Goal: Task Accomplishment & Management: Manage account settings

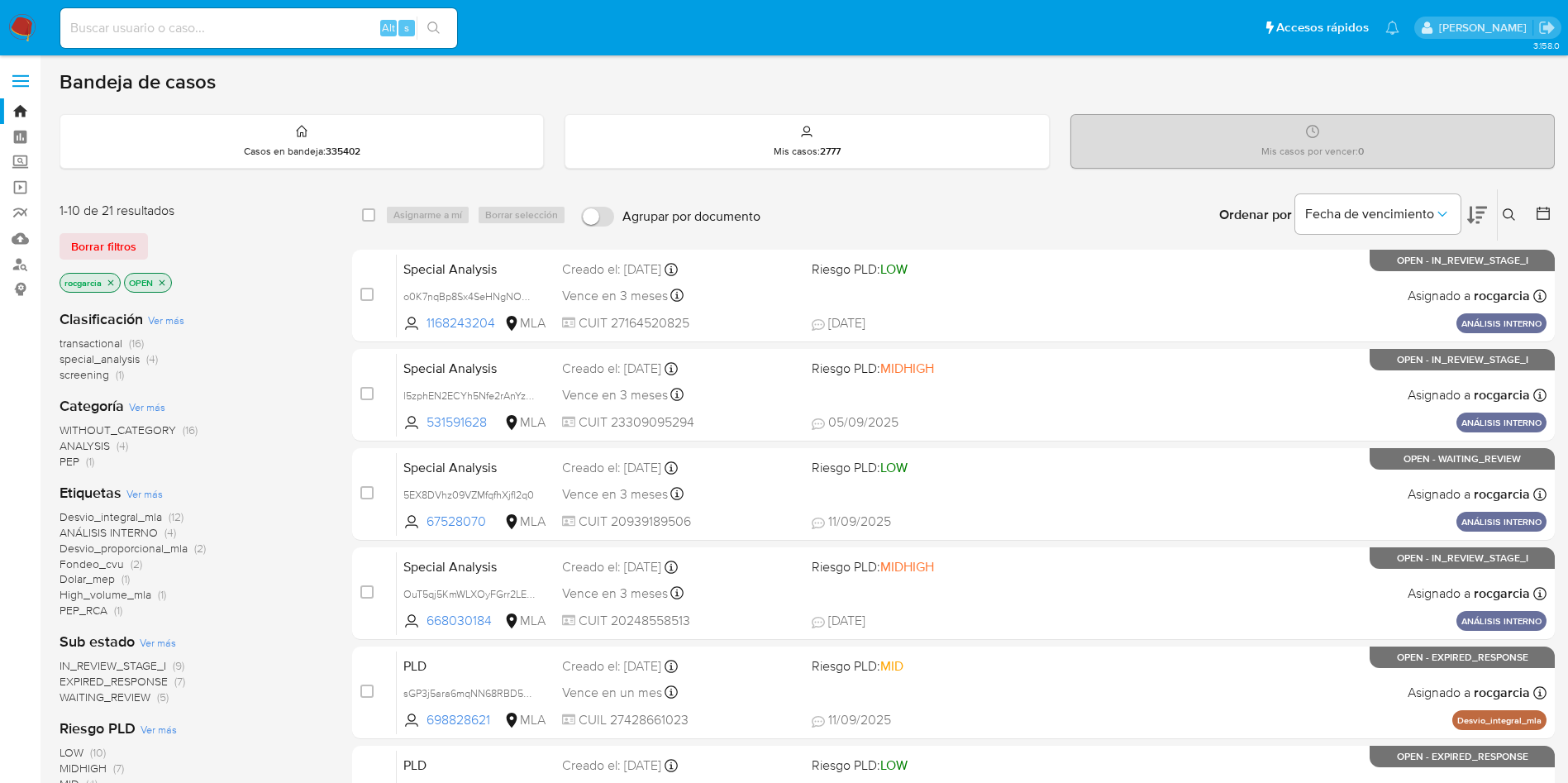
click at [1514, 205] on button at bounding box center [1511, 215] width 28 height 20
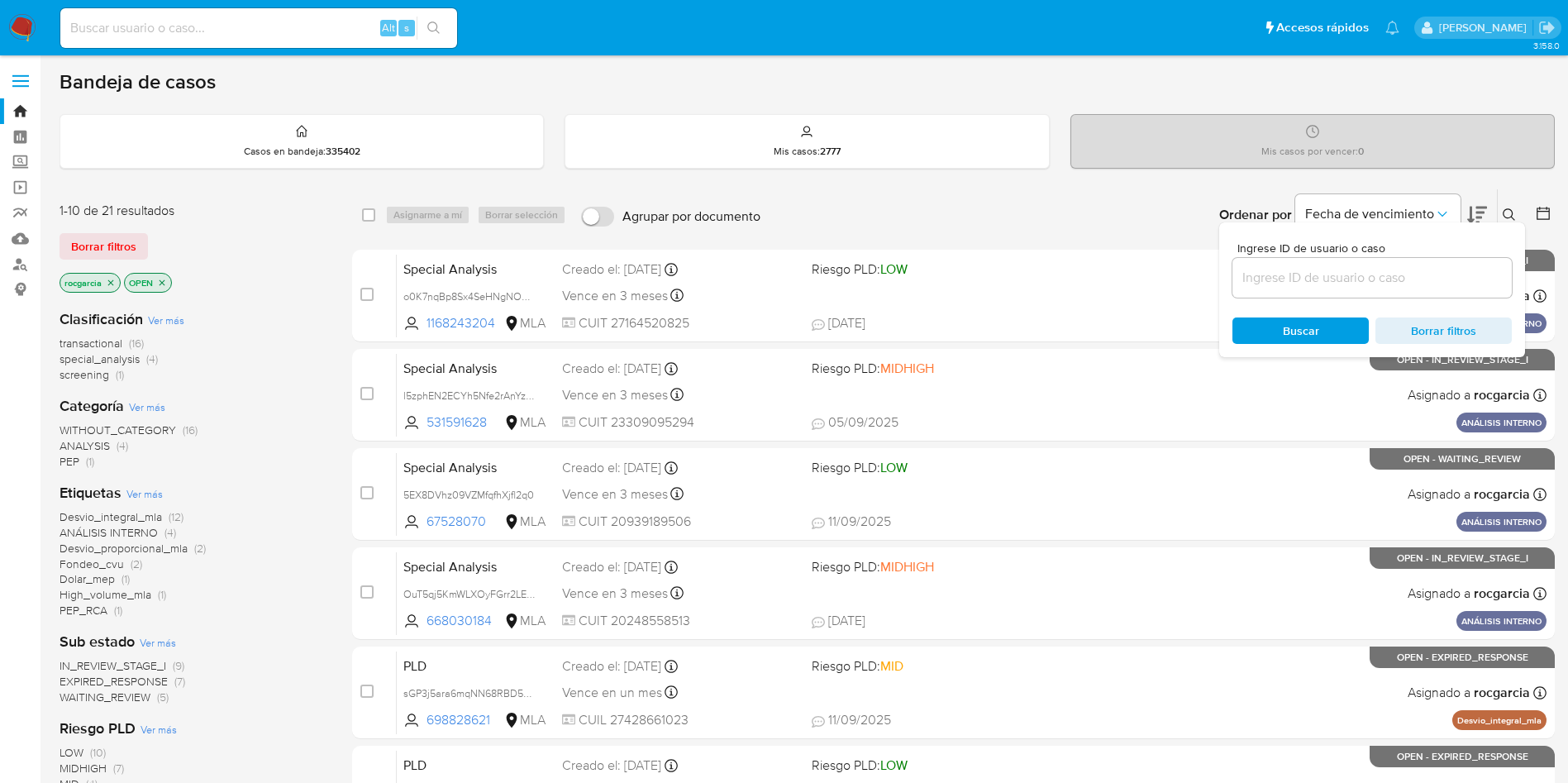
click at [1407, 277] on input at bounding box center [1372, 278] width 280 height 21
type input "722699649"
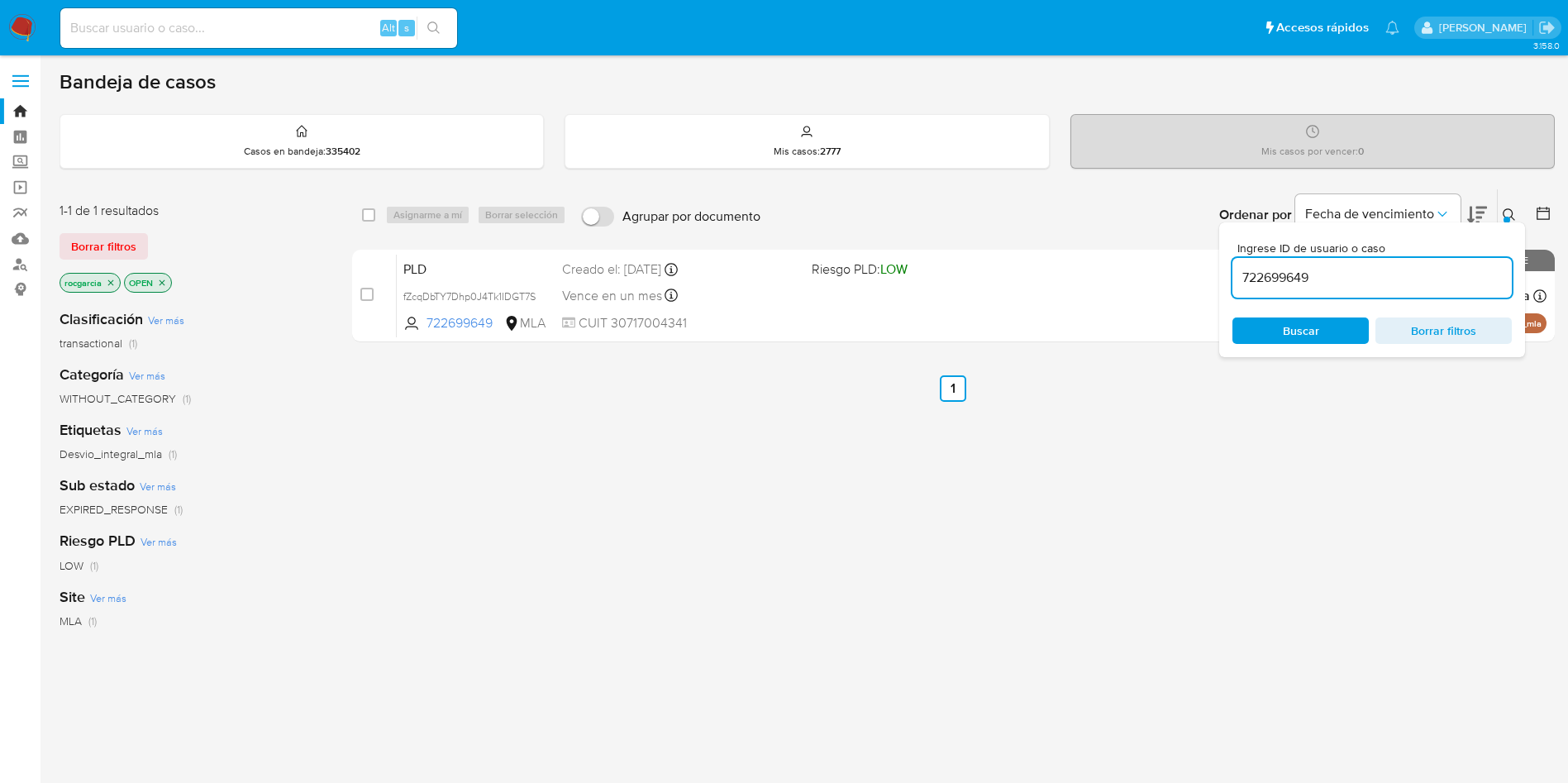
click at [1511, 224] on div "Ingrese ID de usuario o caso 722699649 Buscar Borrar filtros" at bounding box center [1372, 290] width 306 height 135
click at [1508, 217] on div at bounding box center [1507, 219] width 6 height 6
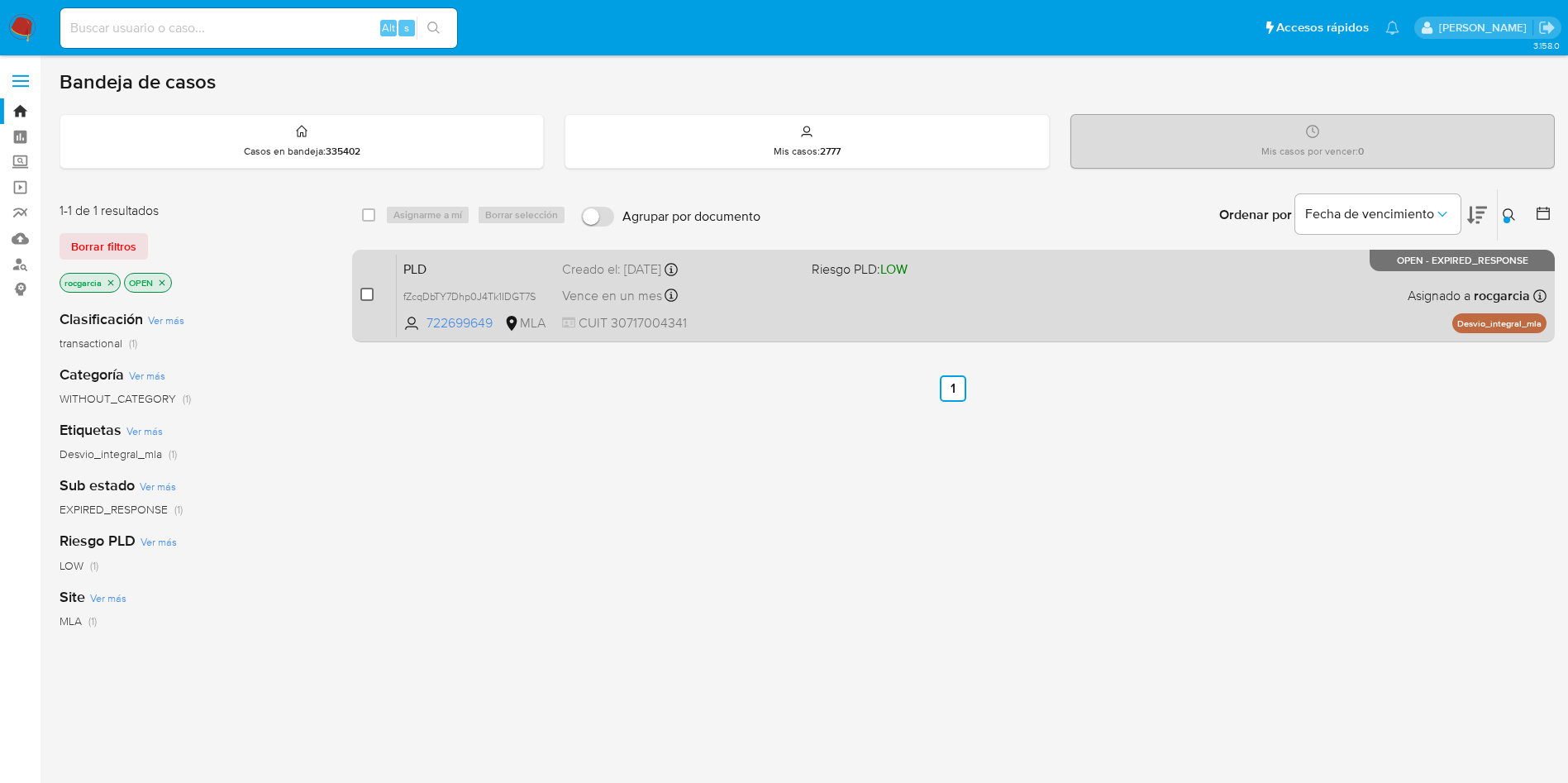
click at [363, 299] on input "checkbox" at bounding box center [367, 294] width 13 height 13
checkbox input "true"
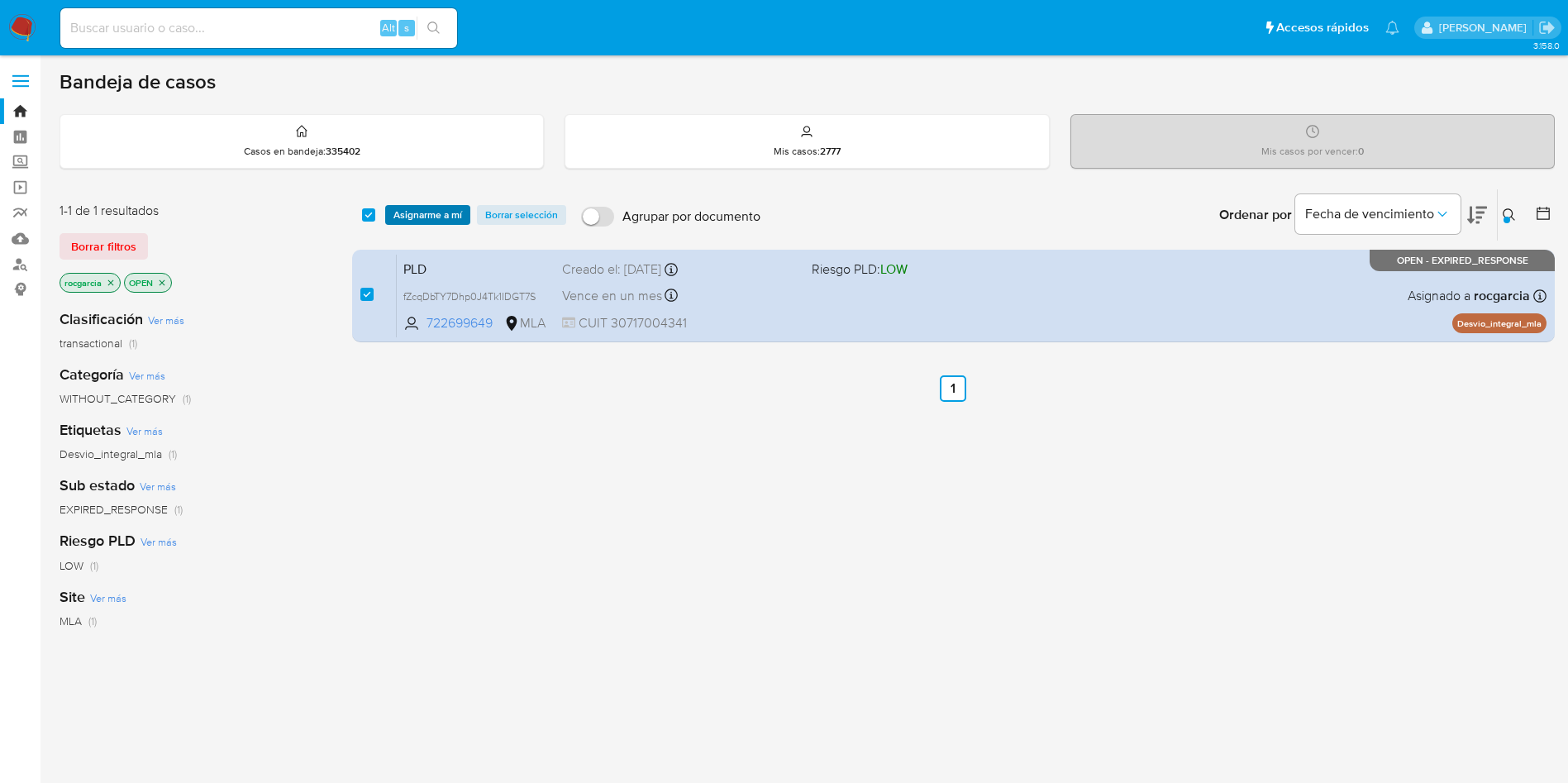
click at [411, 219] on span "Asignarme a mí" at bounding box center [427, 215] width 69 height 17
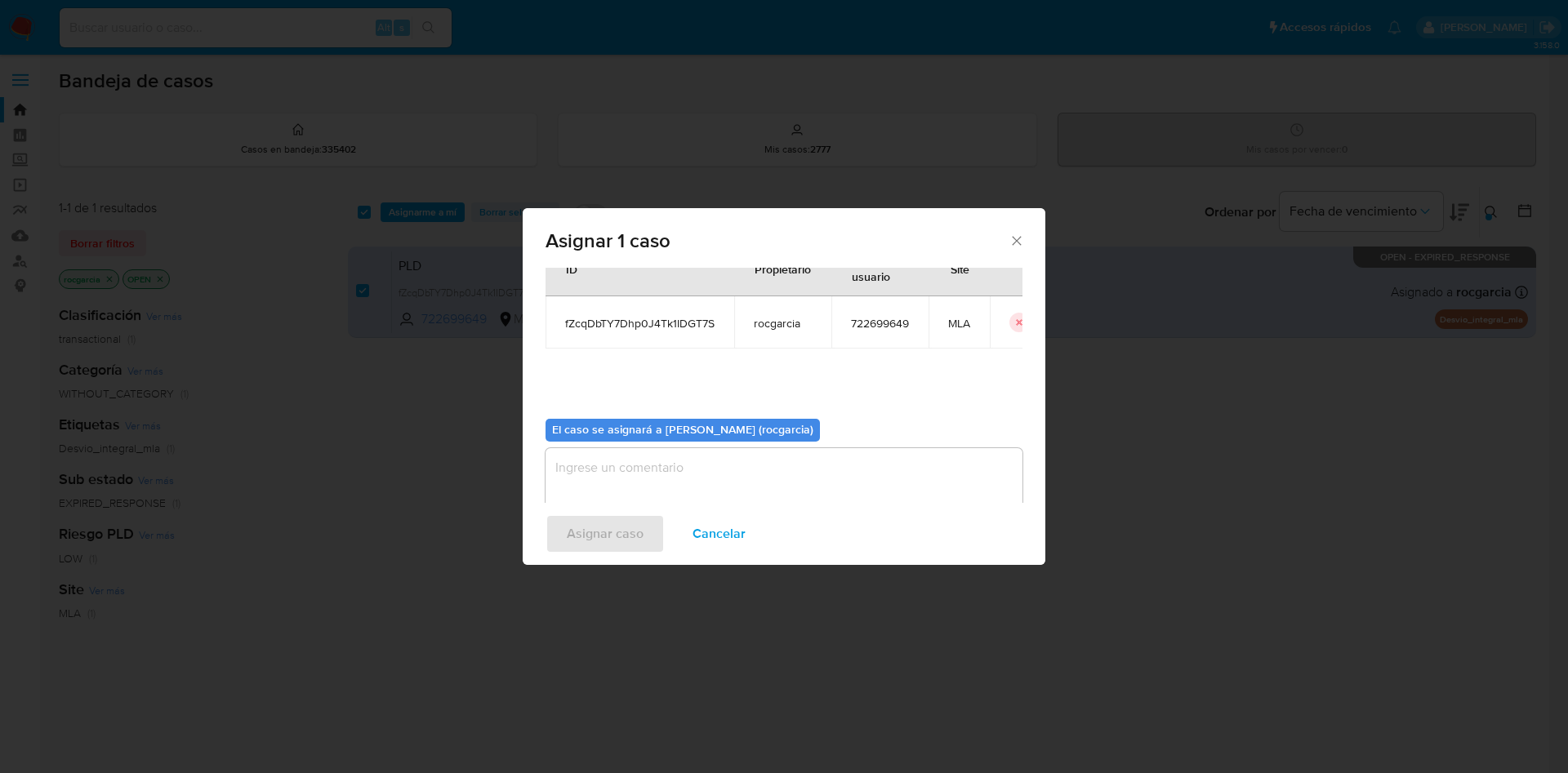
scroll to position [85, 0]
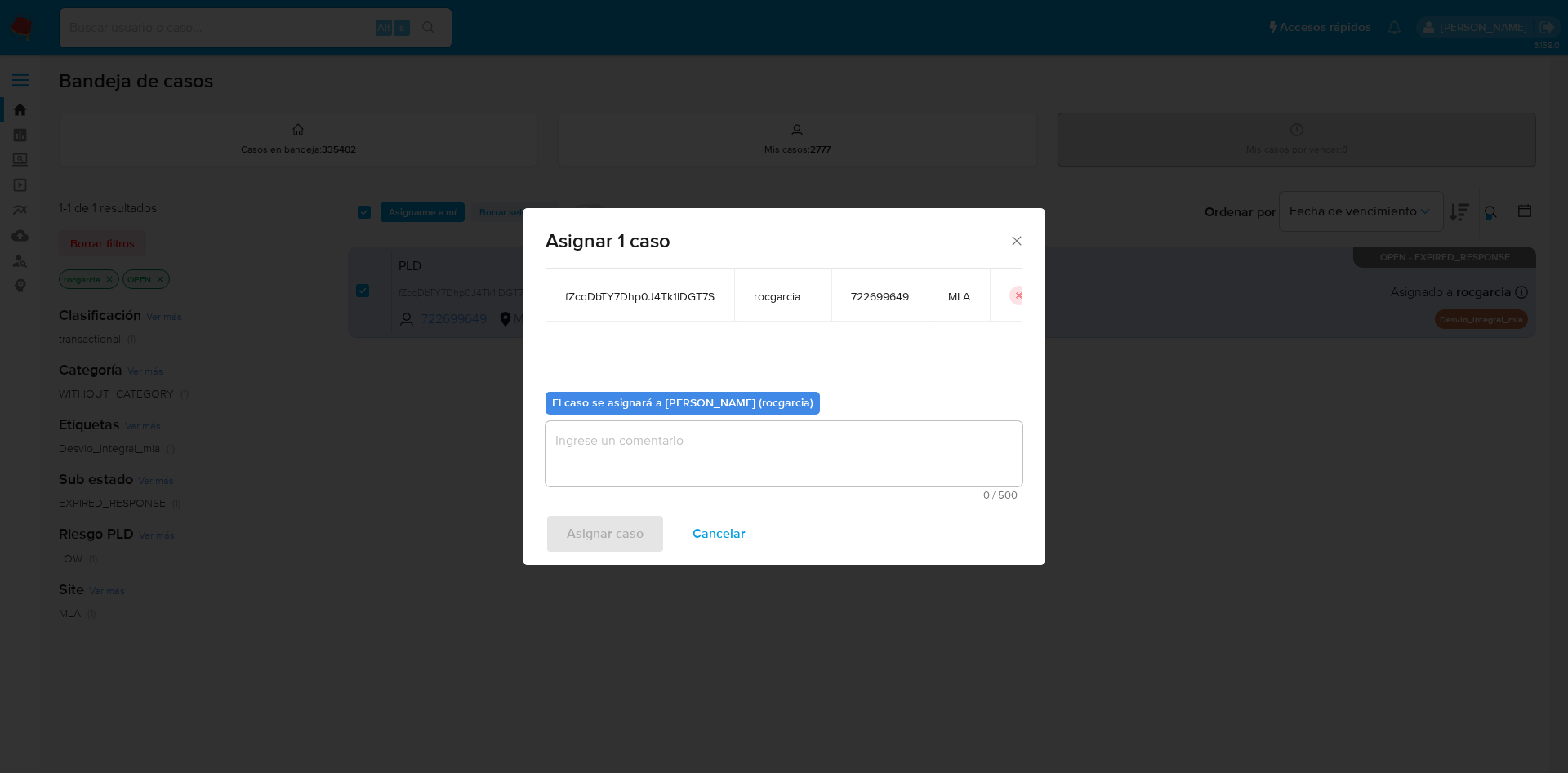
click at [686, 441] on textarea "assign-modal" at bounding box center [784, 454] width 477 height 65
click at [628, 544] on span "Asignar caso" at bounding box center [604, 534] width 77 height 36
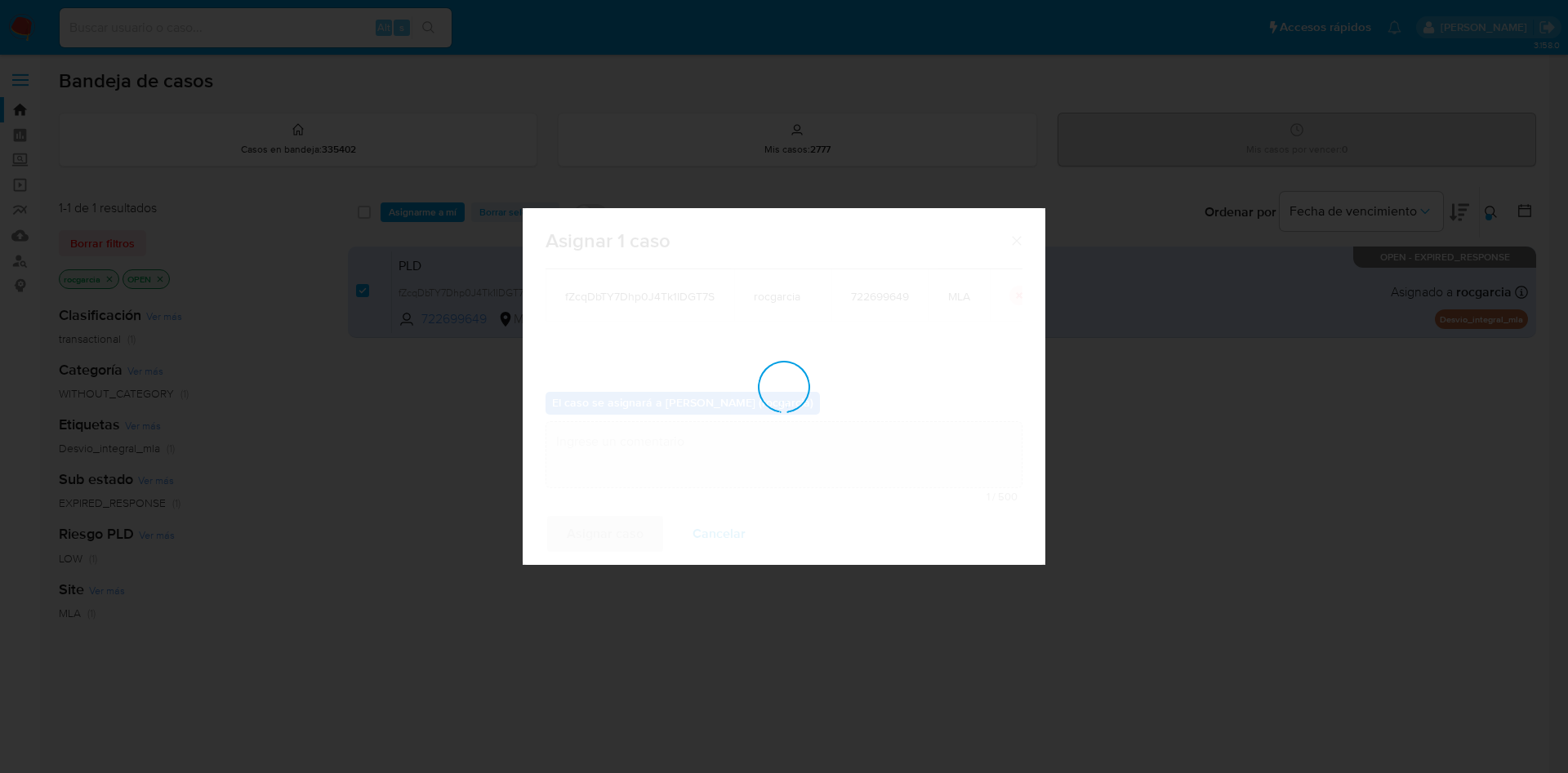
checkbox input "false"
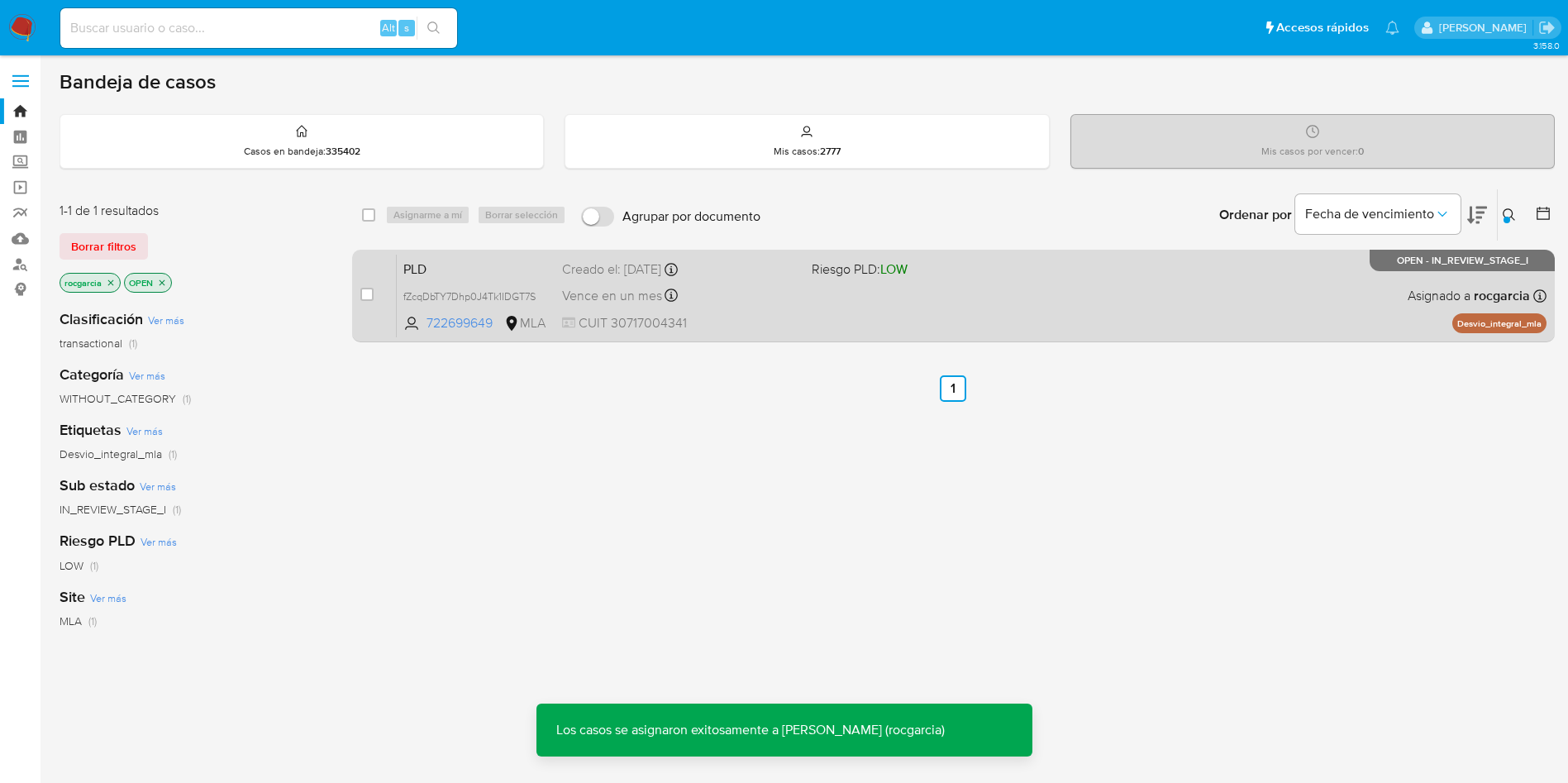
click at [1125, 323] on div "PLD fZcqDbTY7Dhp0J4Tk1IDGT7S 722699649 MLA Riesgo PLD: LOW Creado el: 12/08/202…" at bounding box center [971, 296] width 1150 height 84
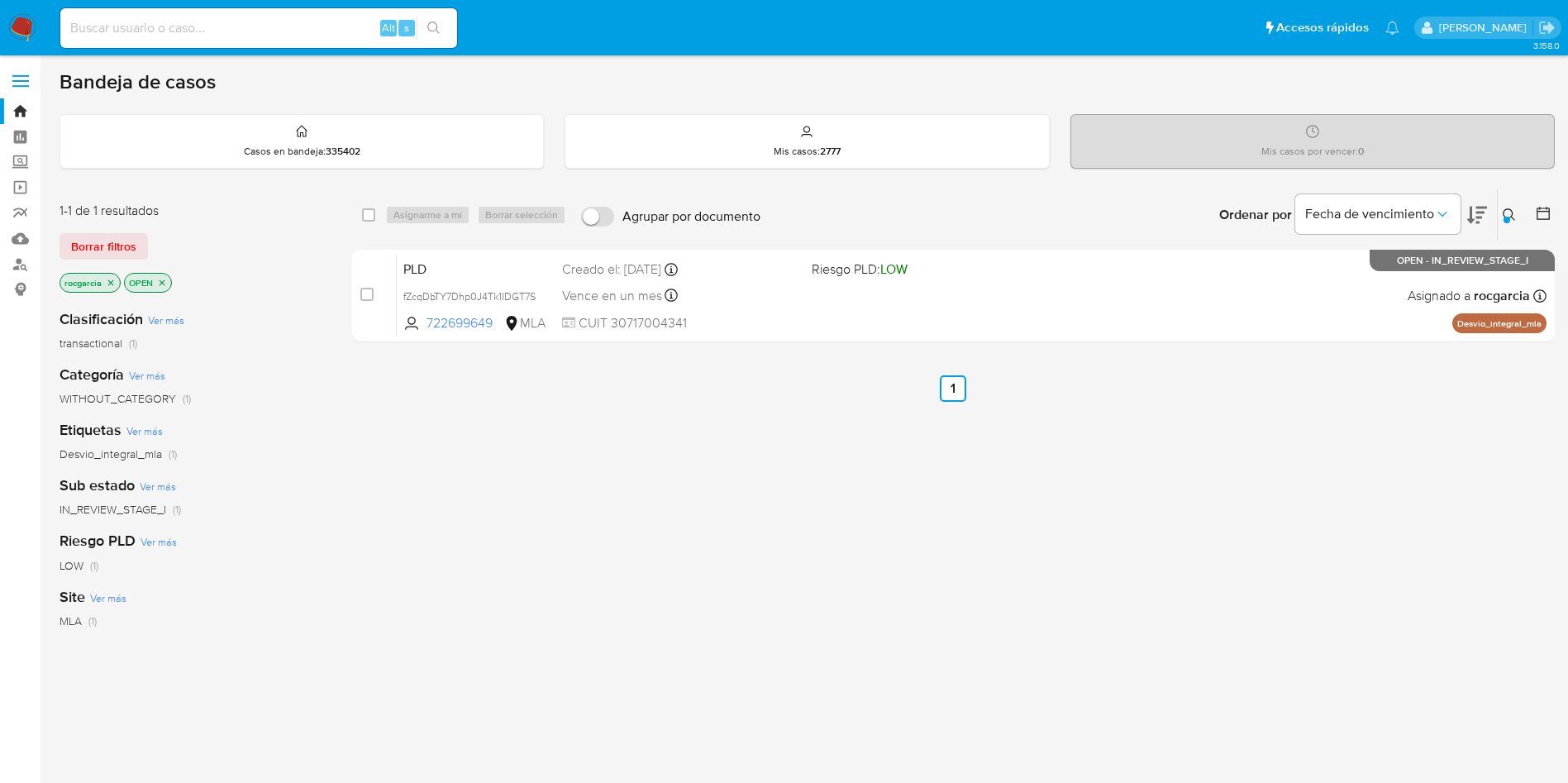
click at [111, 283] on icon "close-filter" at bounding box center [110, 282] width 10 height 10
click at [1509, 218] on div at bounding box center [1507, 219] width 6 height 6
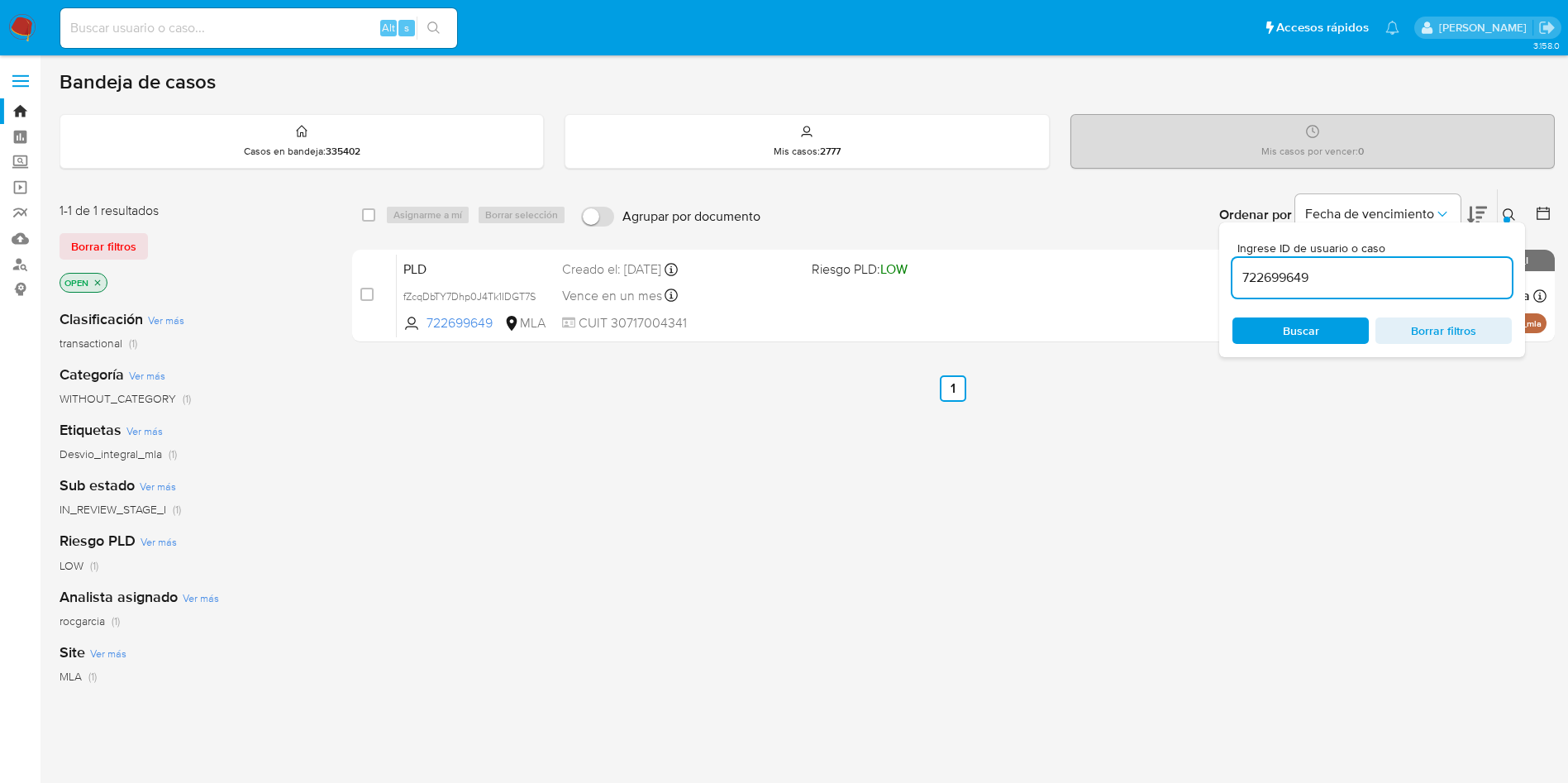
click at [1295, 267] on input "722699649" at bounding box center [1372, 278] width 280 height 21
type input "698828621"
click at [1508, 212] on icon at bounding box center [1509, 215] width 13 height 13
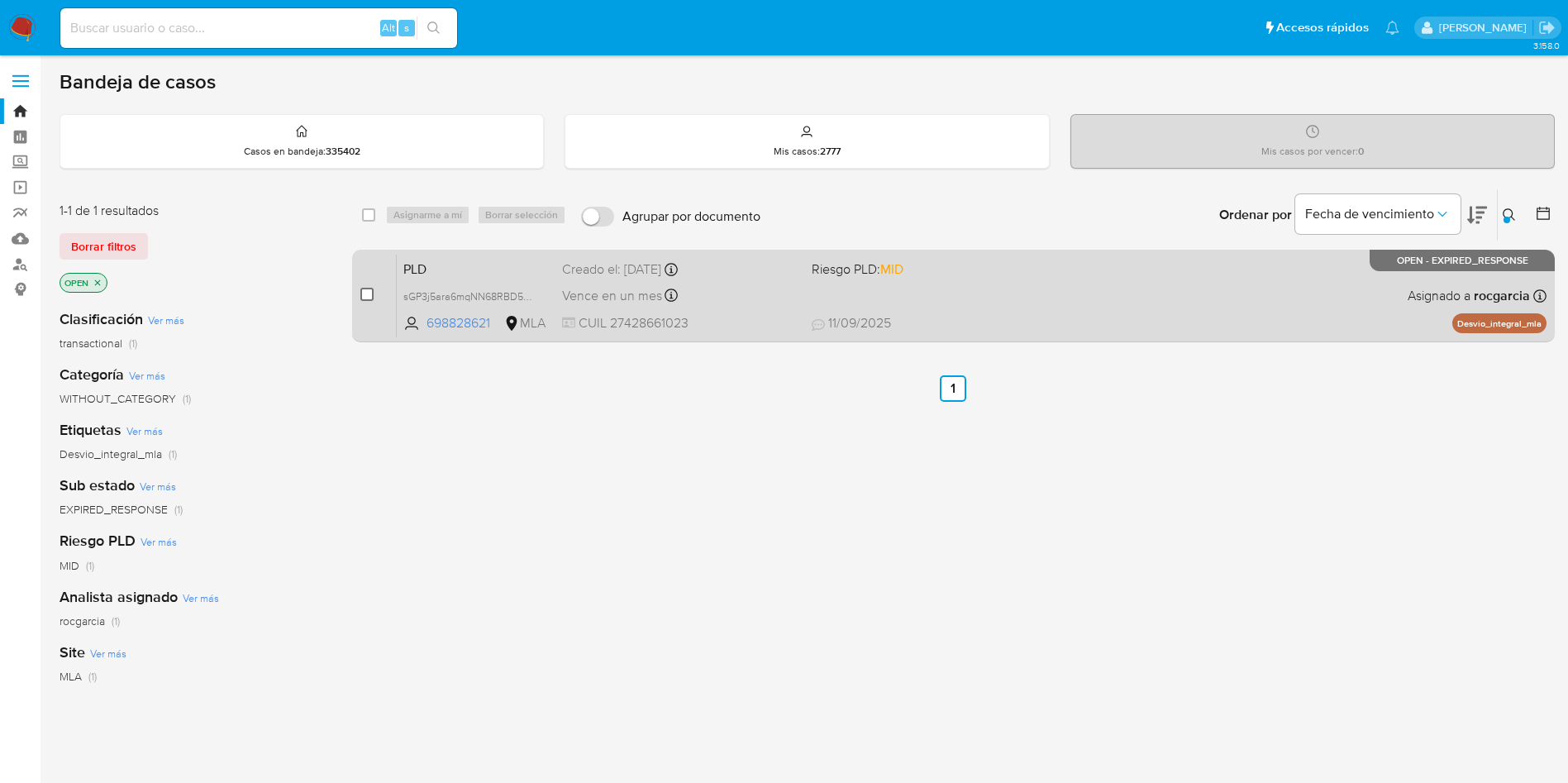
click at [366, 298] on input "checkbox" at bounding box center [367, 294] width 13 height 13
checkbox input "true"
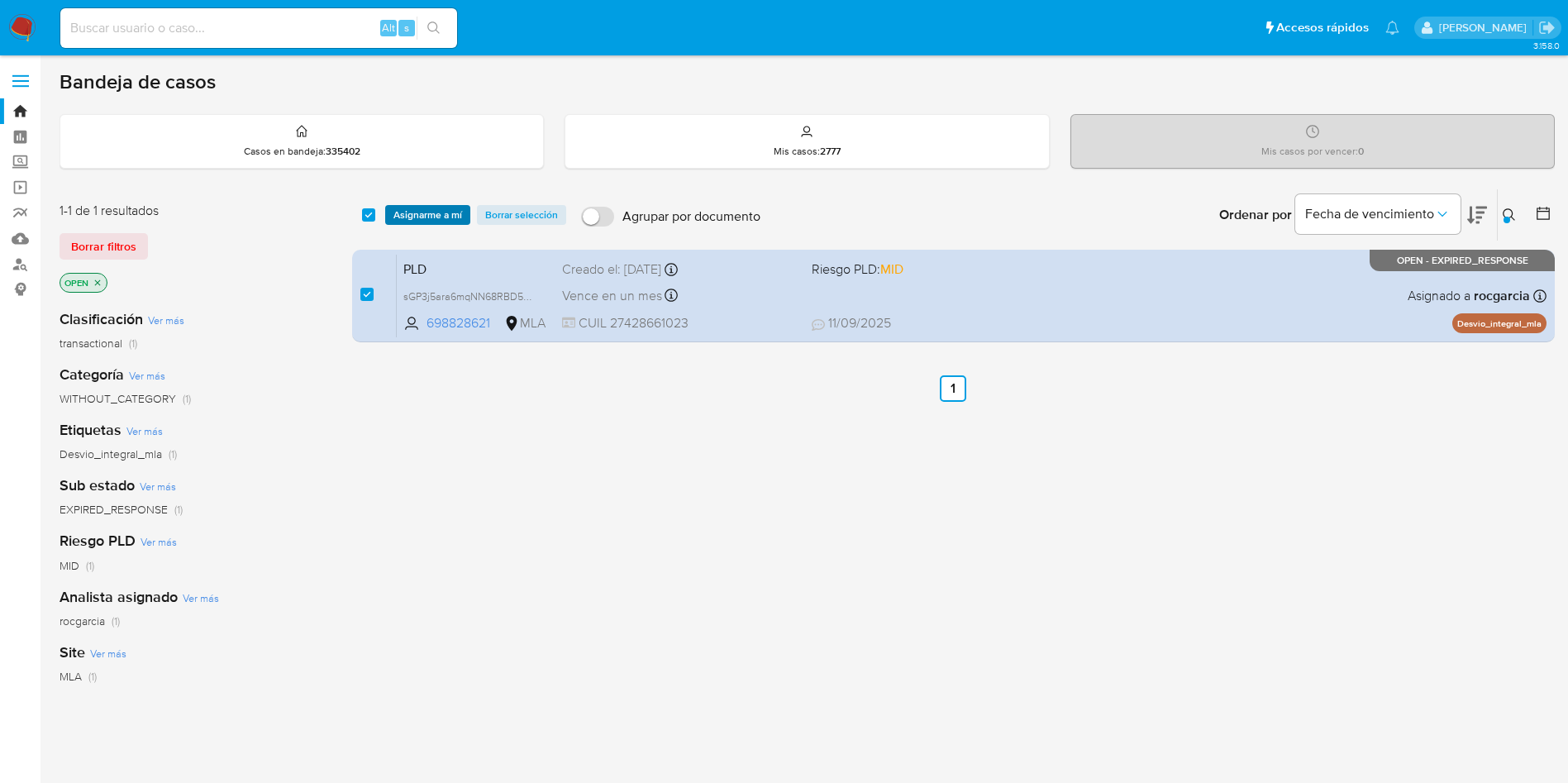
click at [427, 214] on span "Asignarme a mí" at bounding box center [427, 215] width 69 height 17
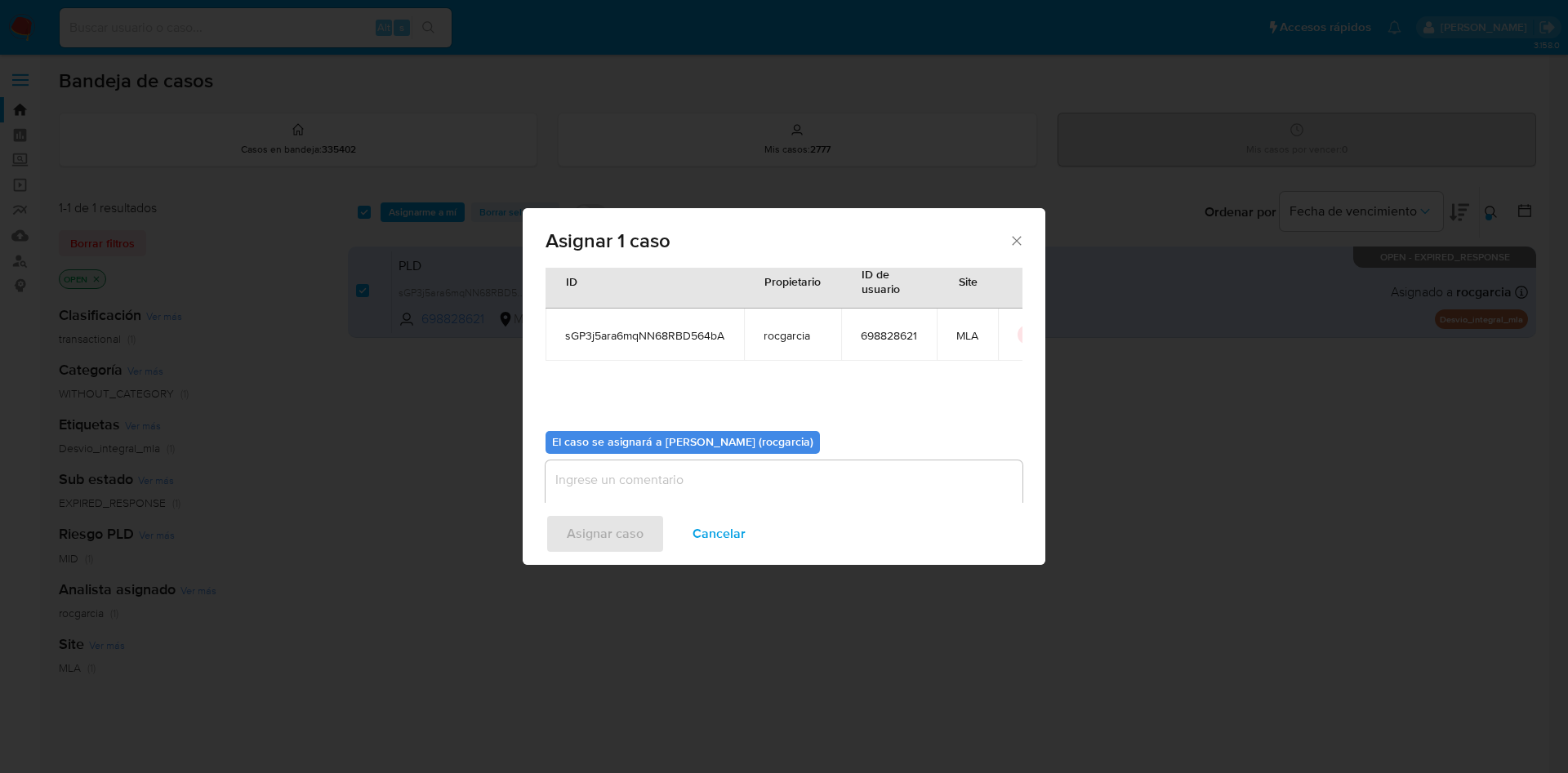
scroll to position [85, 0]
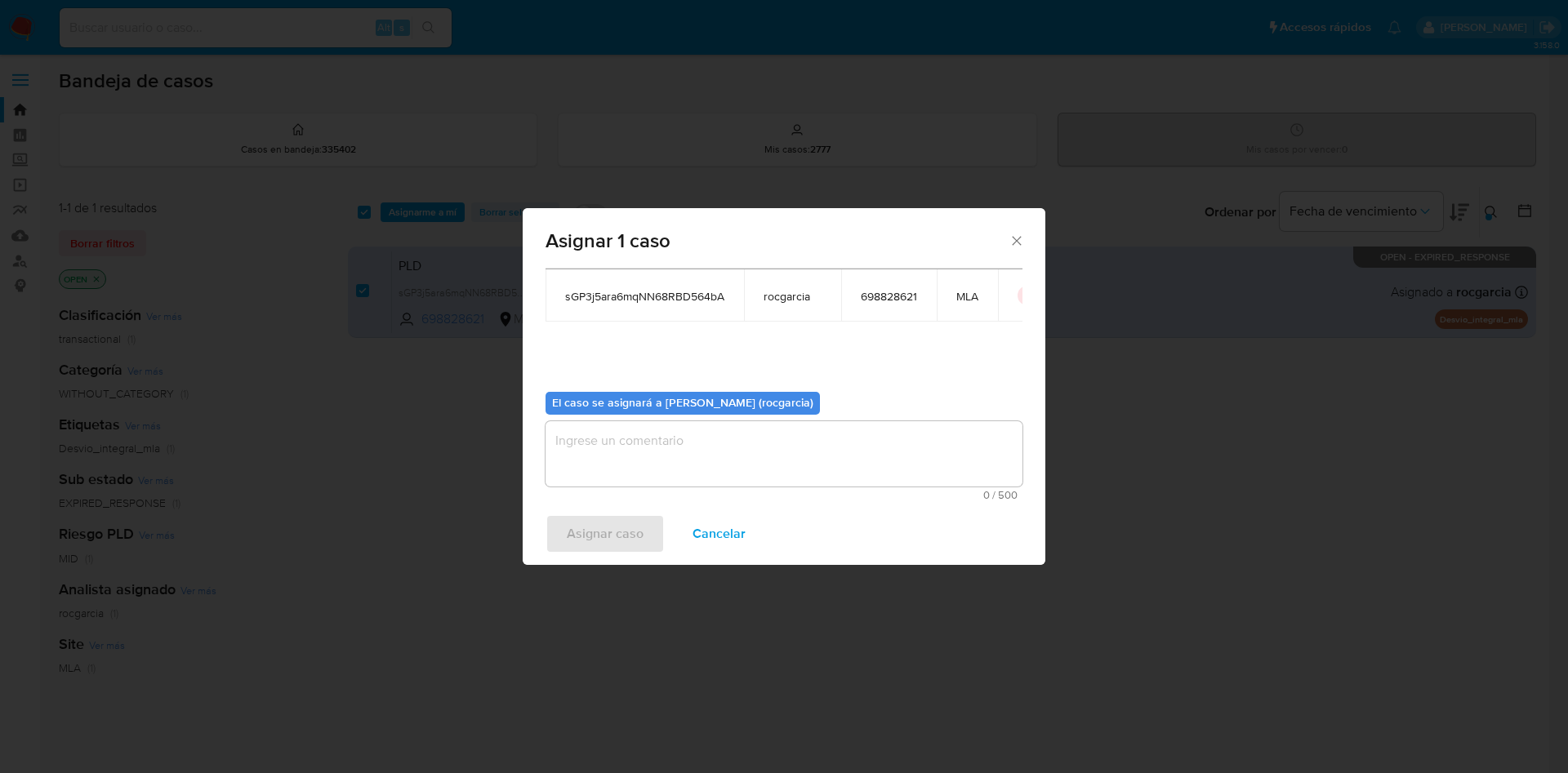
click at [664, 462] on textarea "assign-modal" at bounding box center [784, 454] width 477 height 65
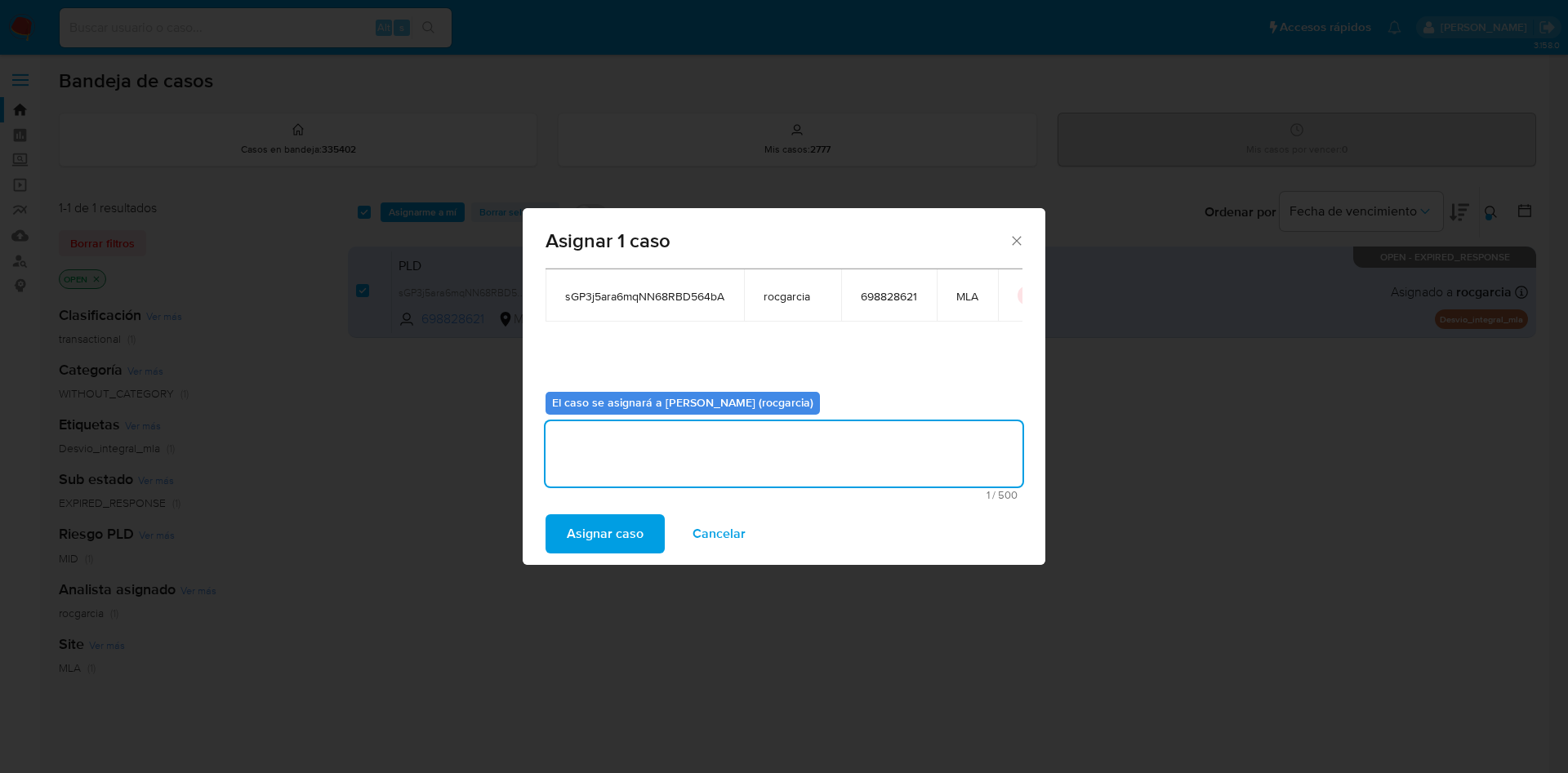
click at [613, 553] on div "Asignar caso Cancelar" at bounding box center [784, 534] width 522 height 62
click at [601, 521] on span "Asignar caso" at bounding box center [604, 534] width 77 height 36
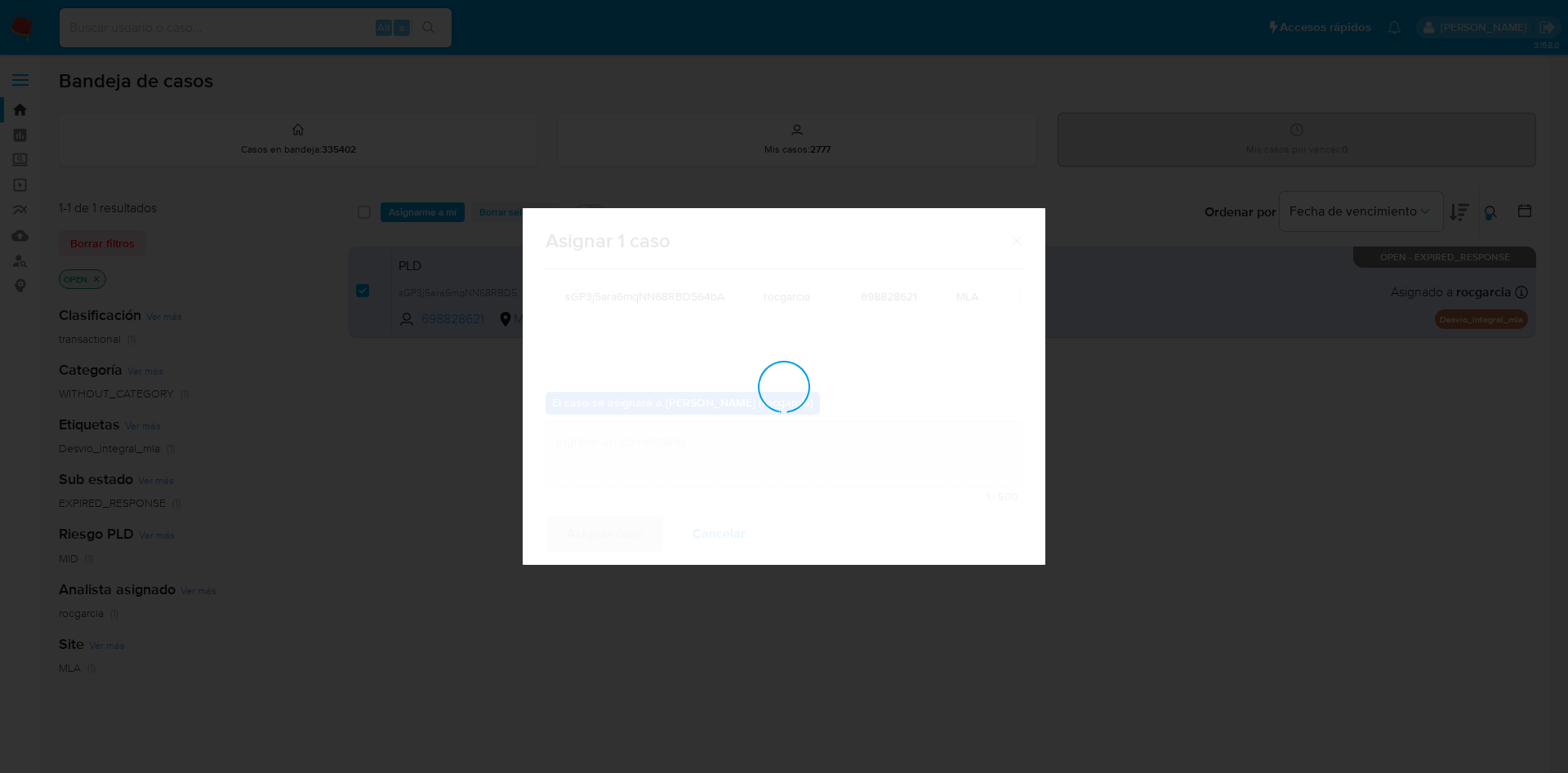
checkbox input "false"
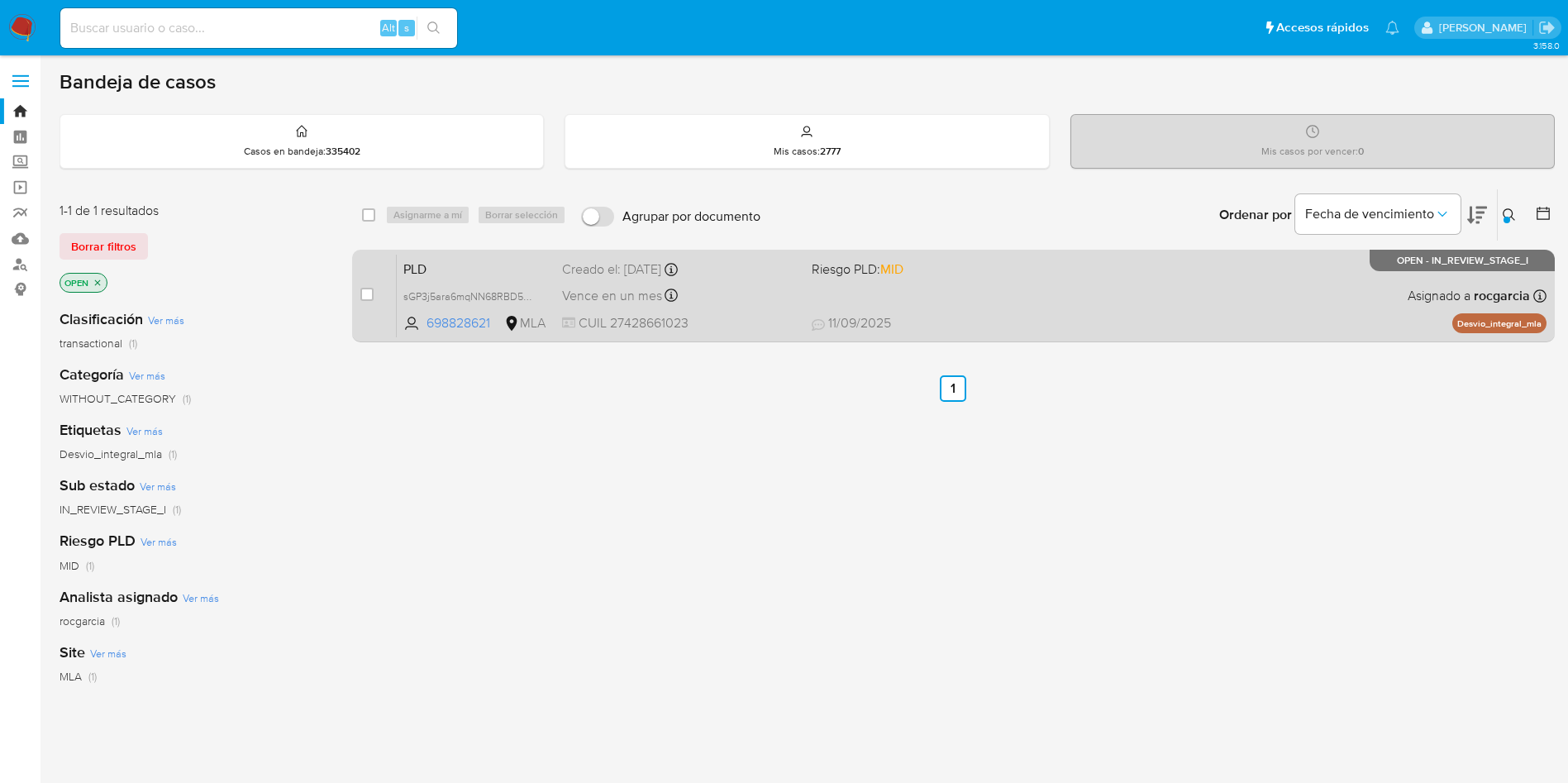
click at [1020, 311] on div "PLD sGP3j5ara6mqNN68RBD564bA 698828621 MLA Riesgo PLD: MID Creado el: 12/08/202…" at bounding box center [971, 296] width 1150 height 84
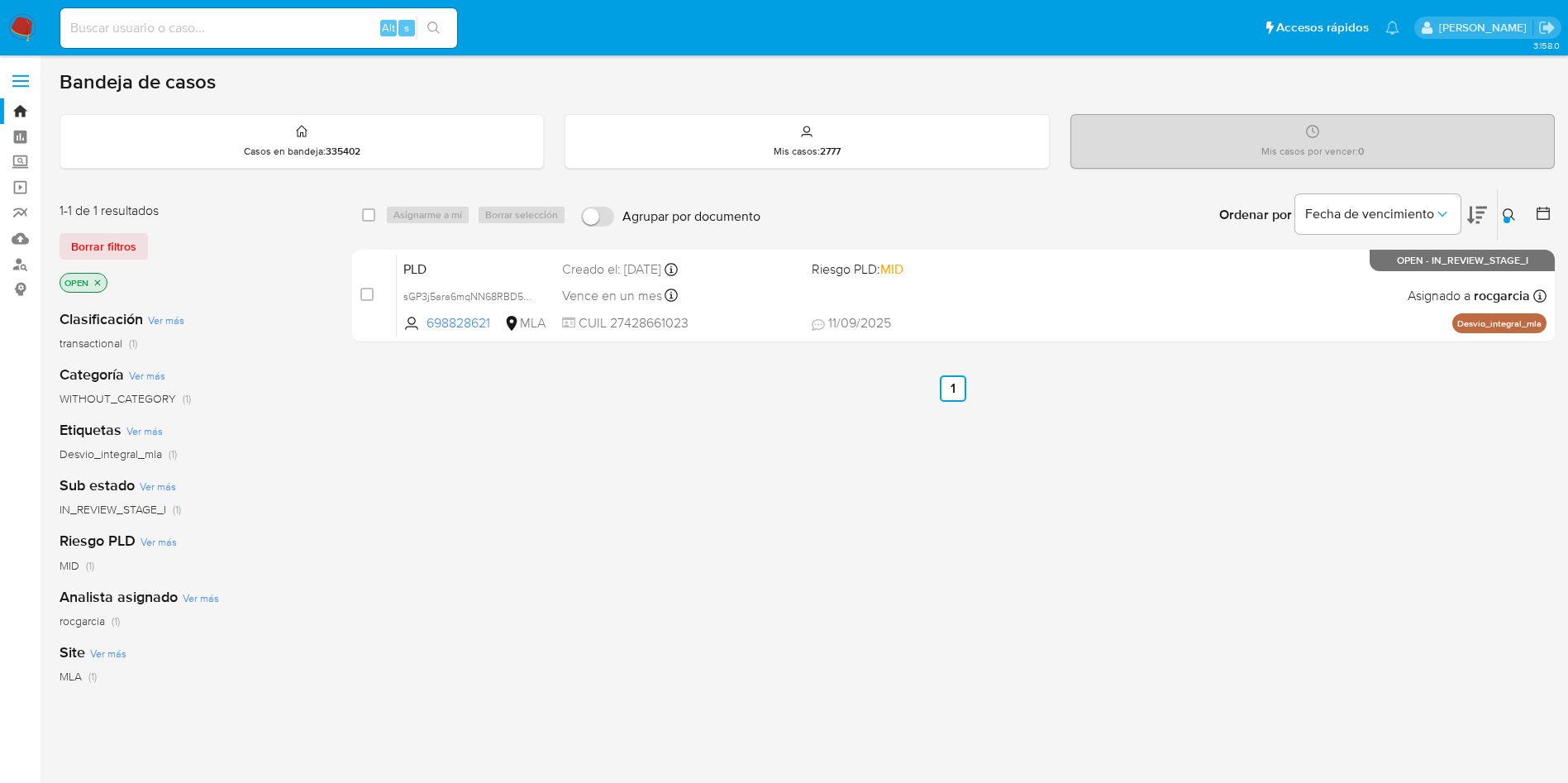
click at [1512, 213] on icon at bounding box center [1509, 215] width 12 height 12
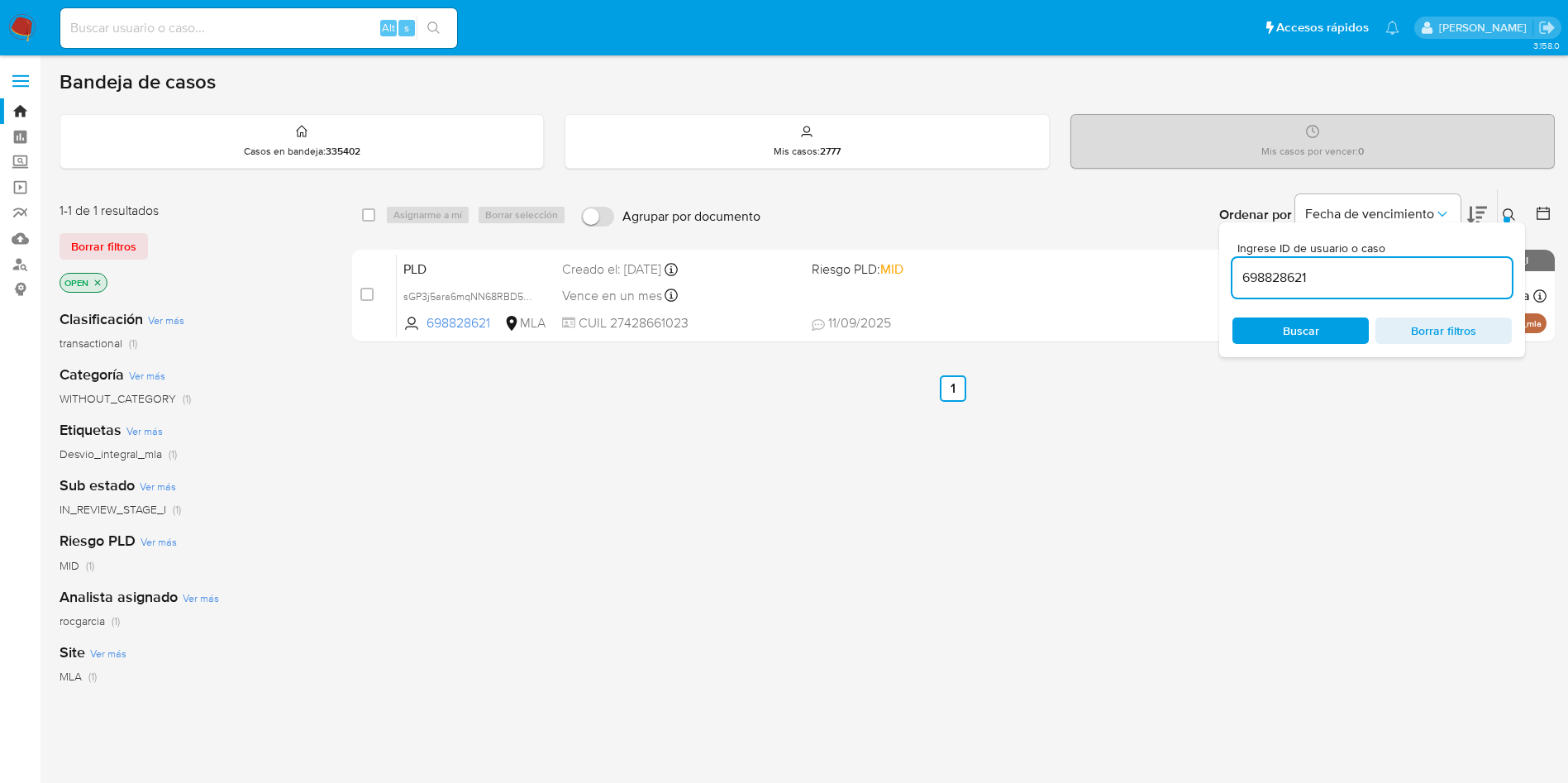
click at [1382, 279] on input "698828621" at bounding box center [1372, 278] width 280 height 21
type input "298364381"
click at [1503, 216] on icon at bounding box center [1509, 215] width 13 height 13
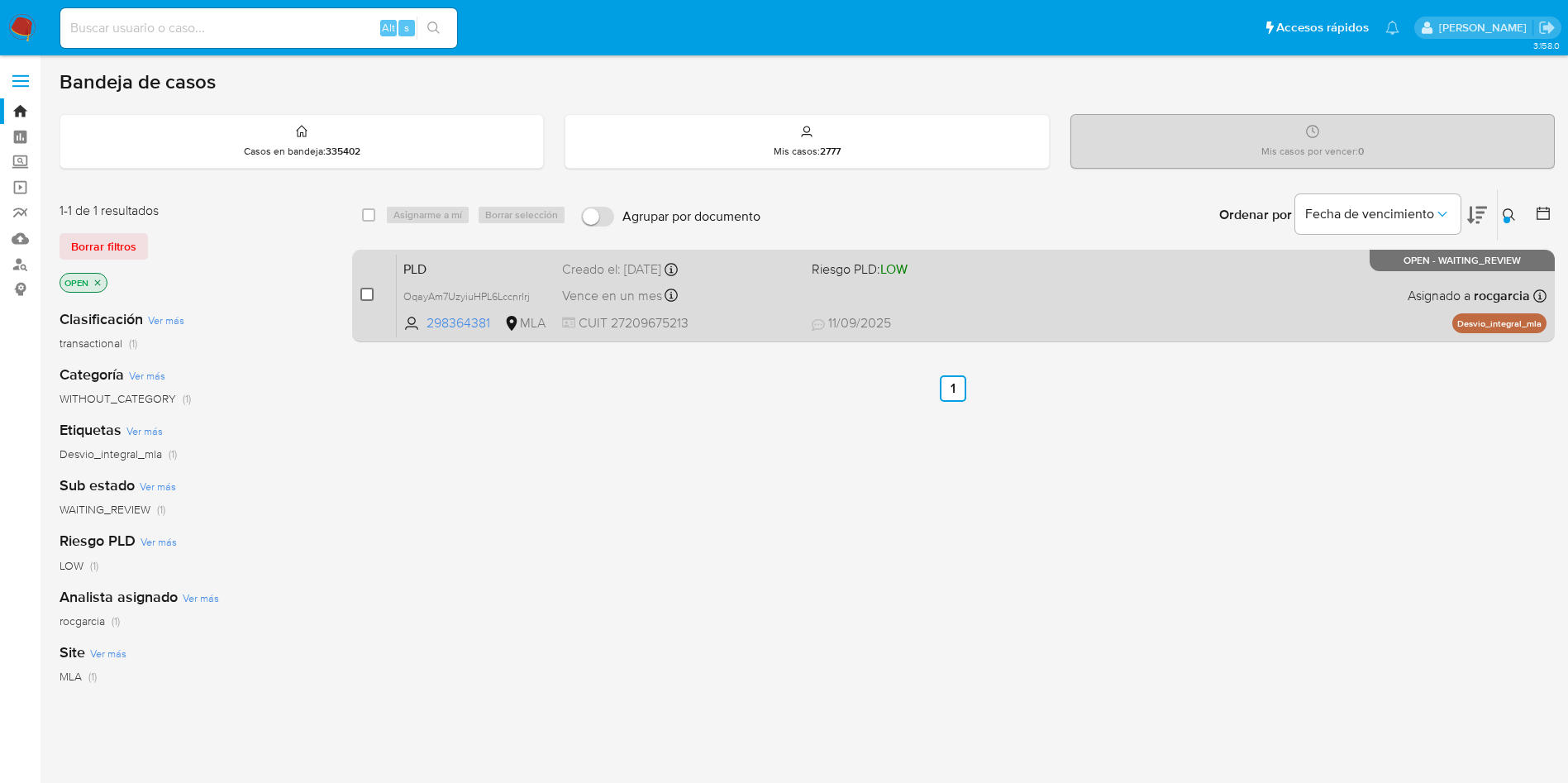
click at [363, 292] on input "checkbox" at bounding box center [367, 294] width 13 height 13
checkbox input "true"
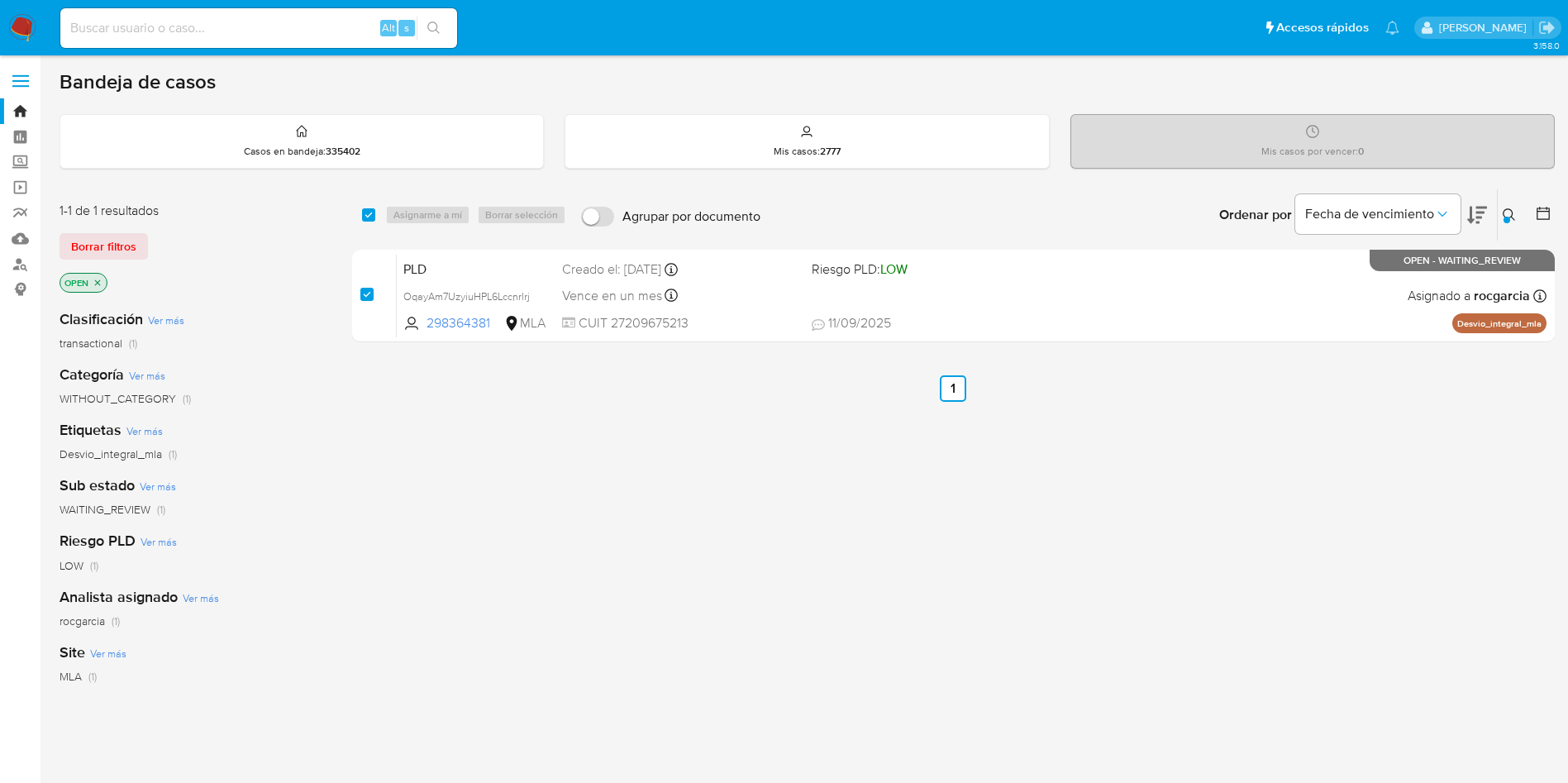
checkbox input "true"
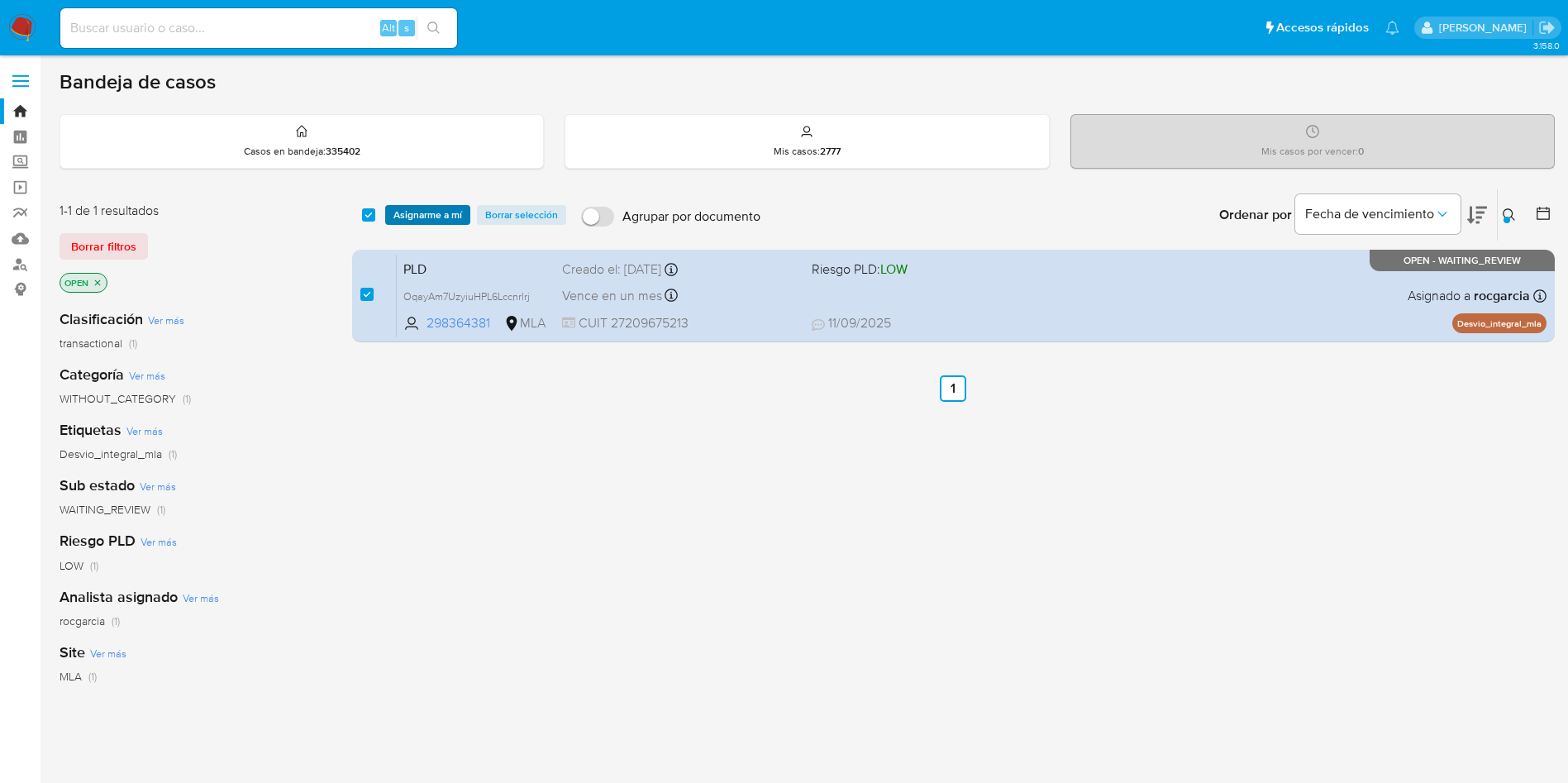
click at [456, 213] on span "Asignarme a mí" at bounding box center [427, 215] width 69 height 17
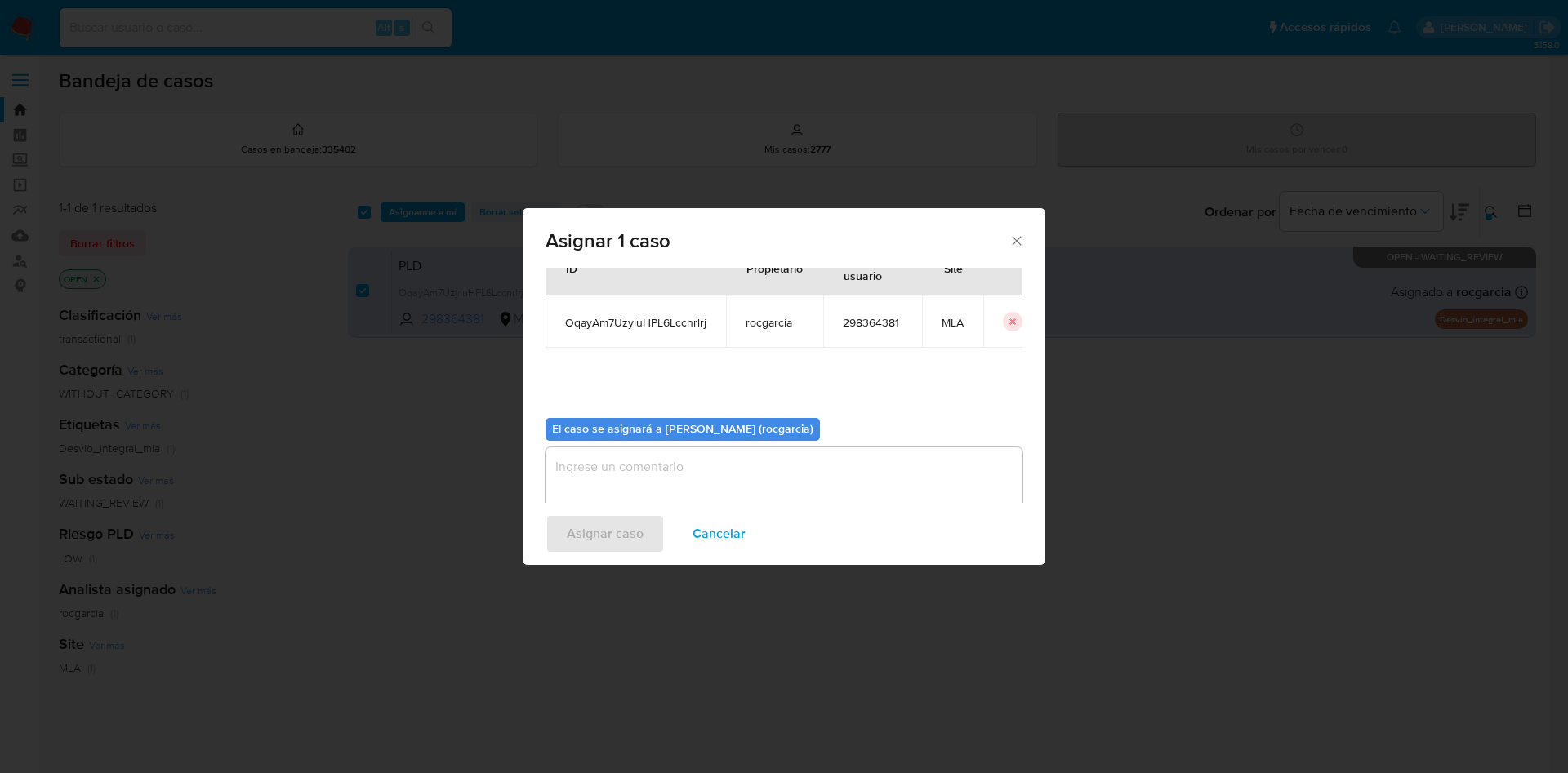
scroll to position [85, 0]
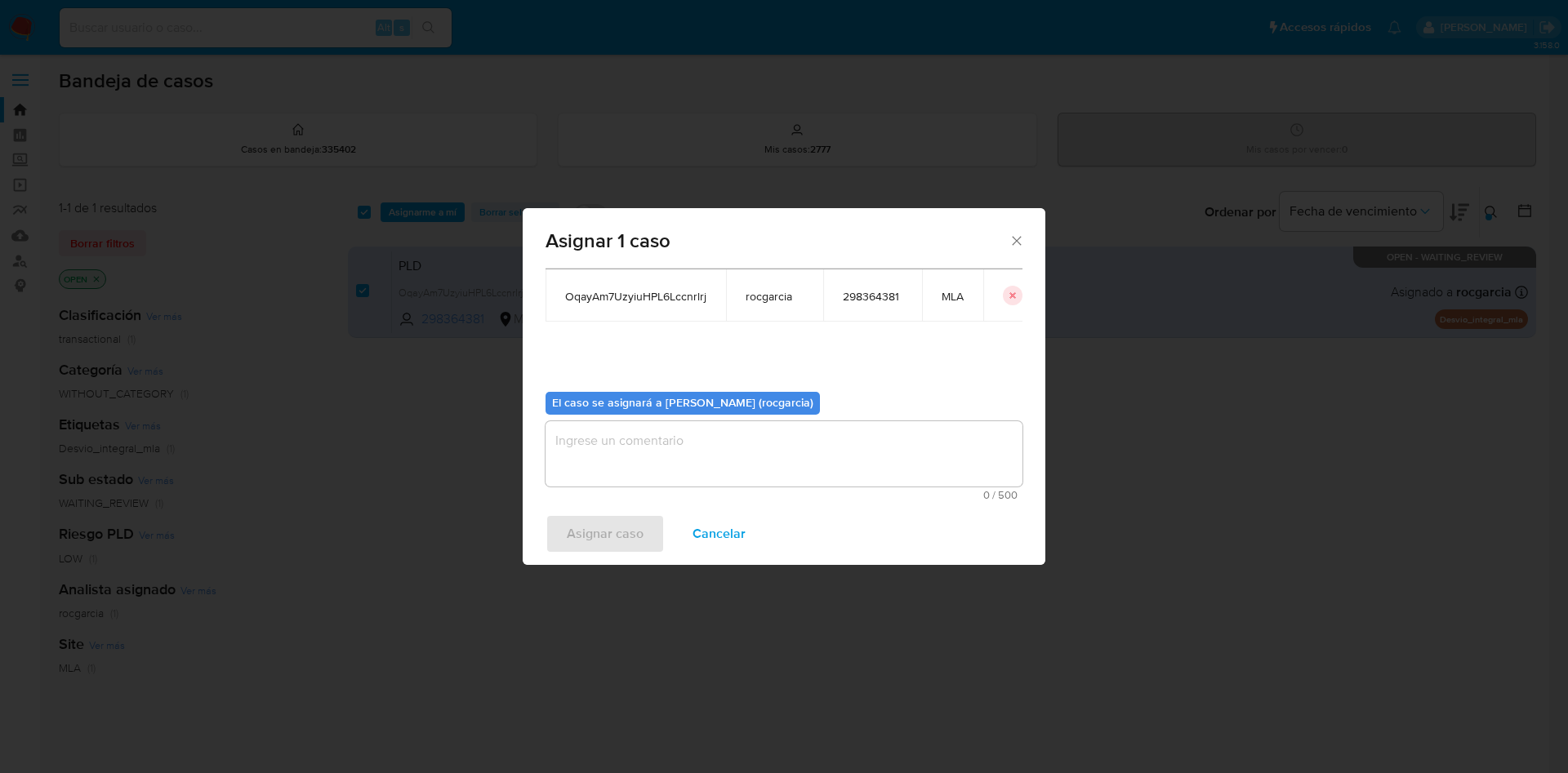
click at [608, 441] on textarea "assign-modal" at bounding box center [784, 454] width 477 height 65
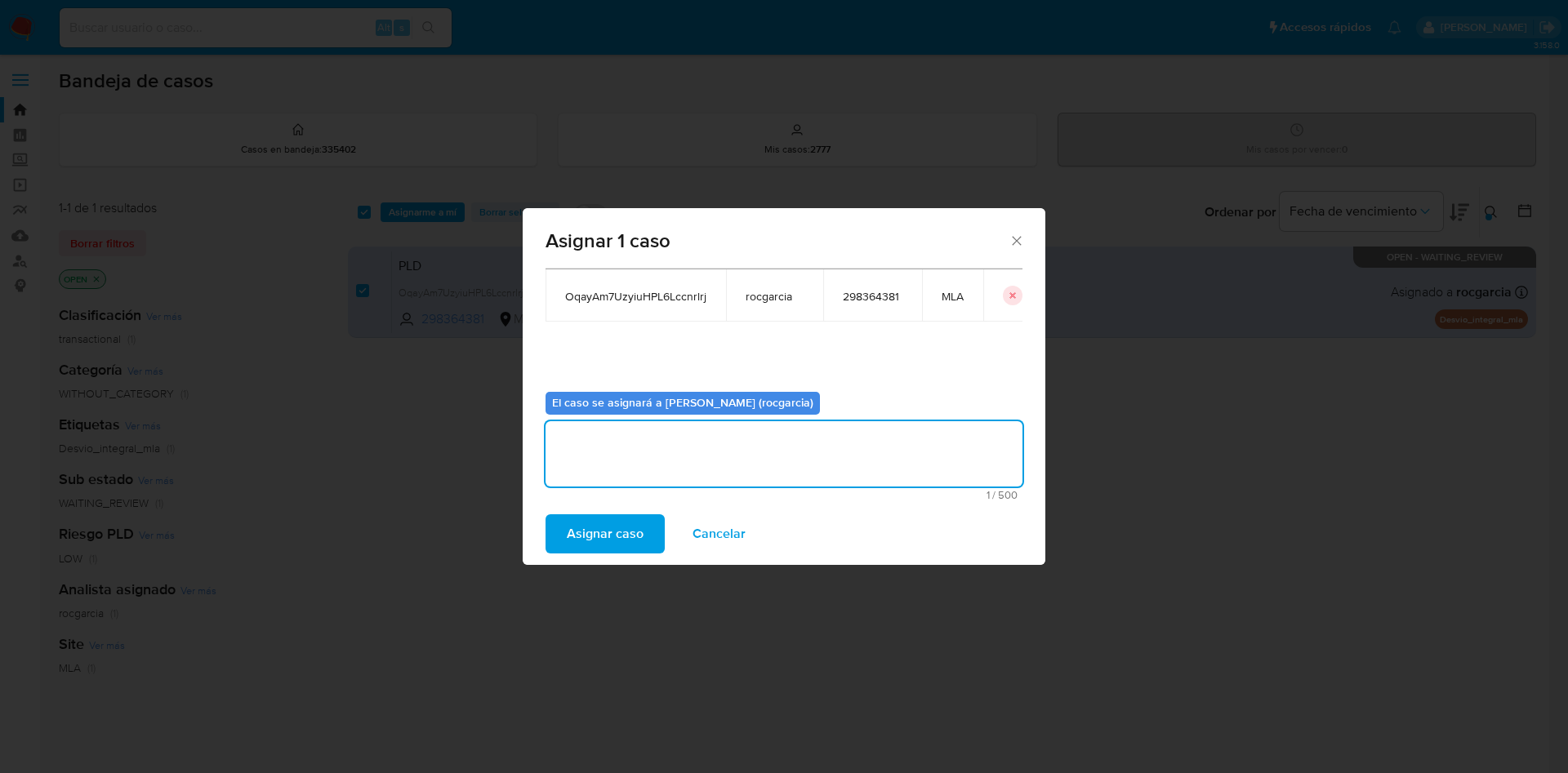
click at [622, 545] on span "Asignar caso" at bounding box center [604, 534] width 77 height 36
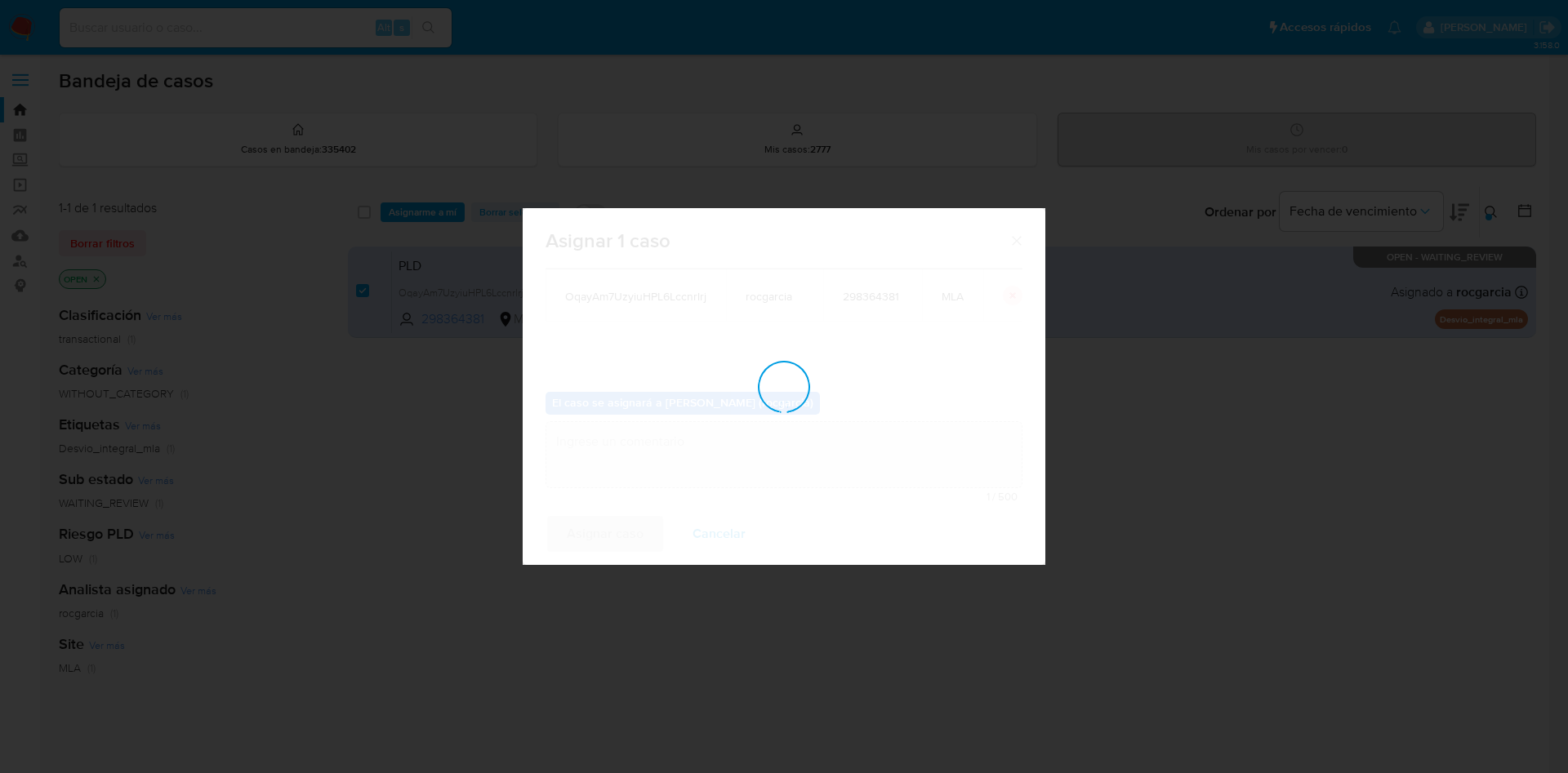
checkbox input "false"
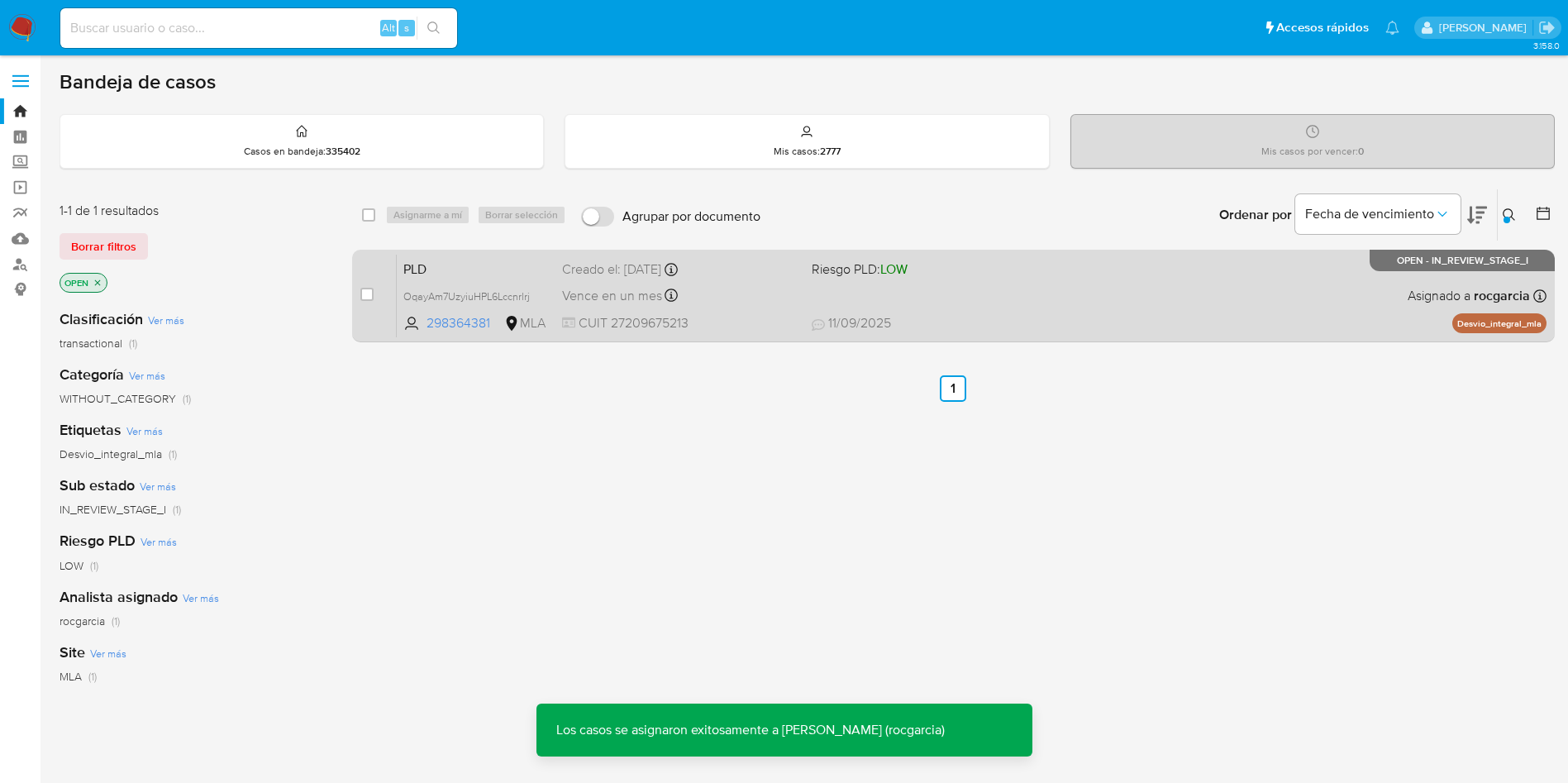
click at [905, 314] on span "11/09/2025 11/09/2025 12:12" at bounding box center [1055, 323] width 486 height 18
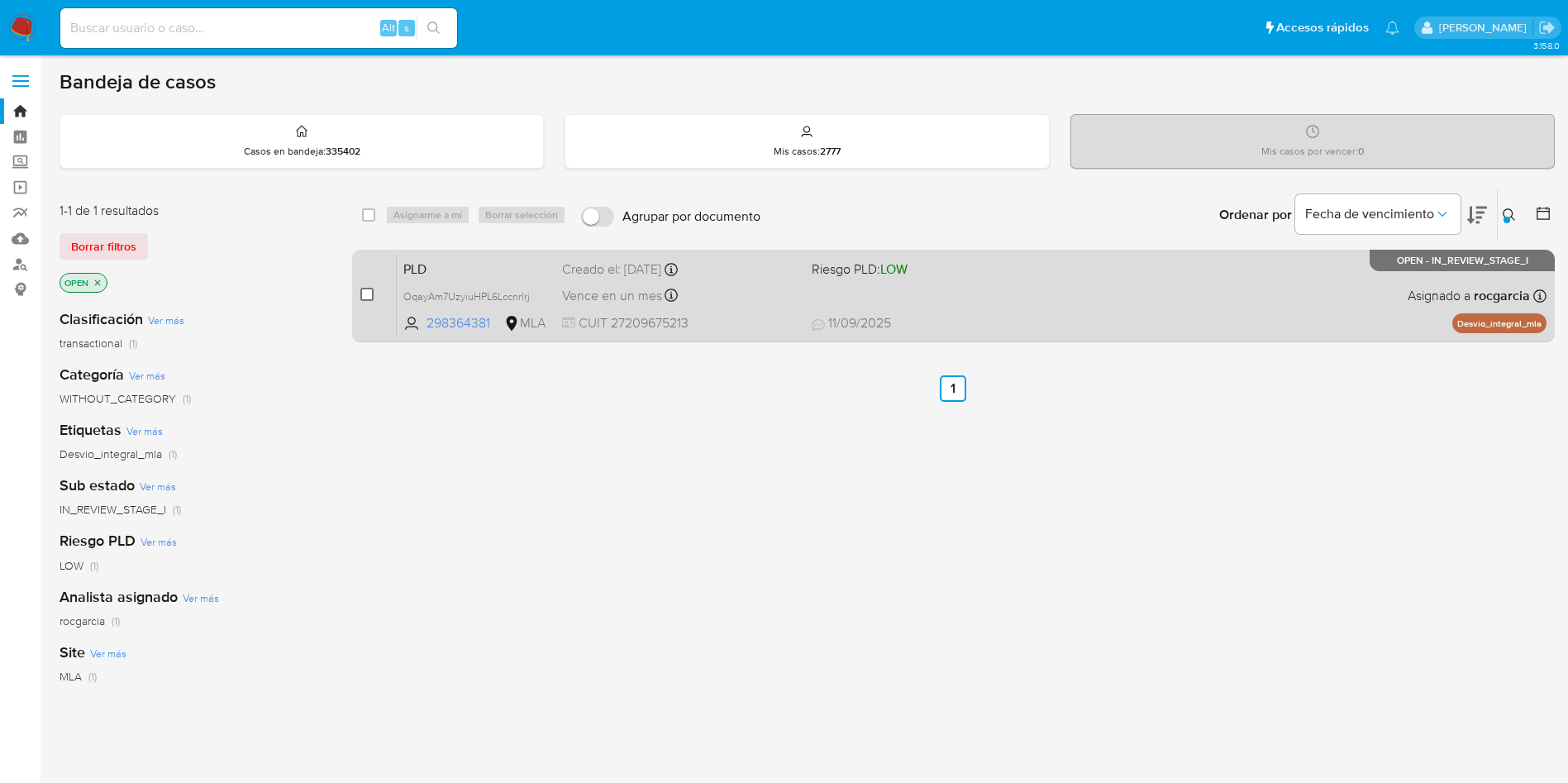
click at [365, 295] on input "checkbox" at bounding box center [367, 294] width 13 height 13
checkbox input "true"
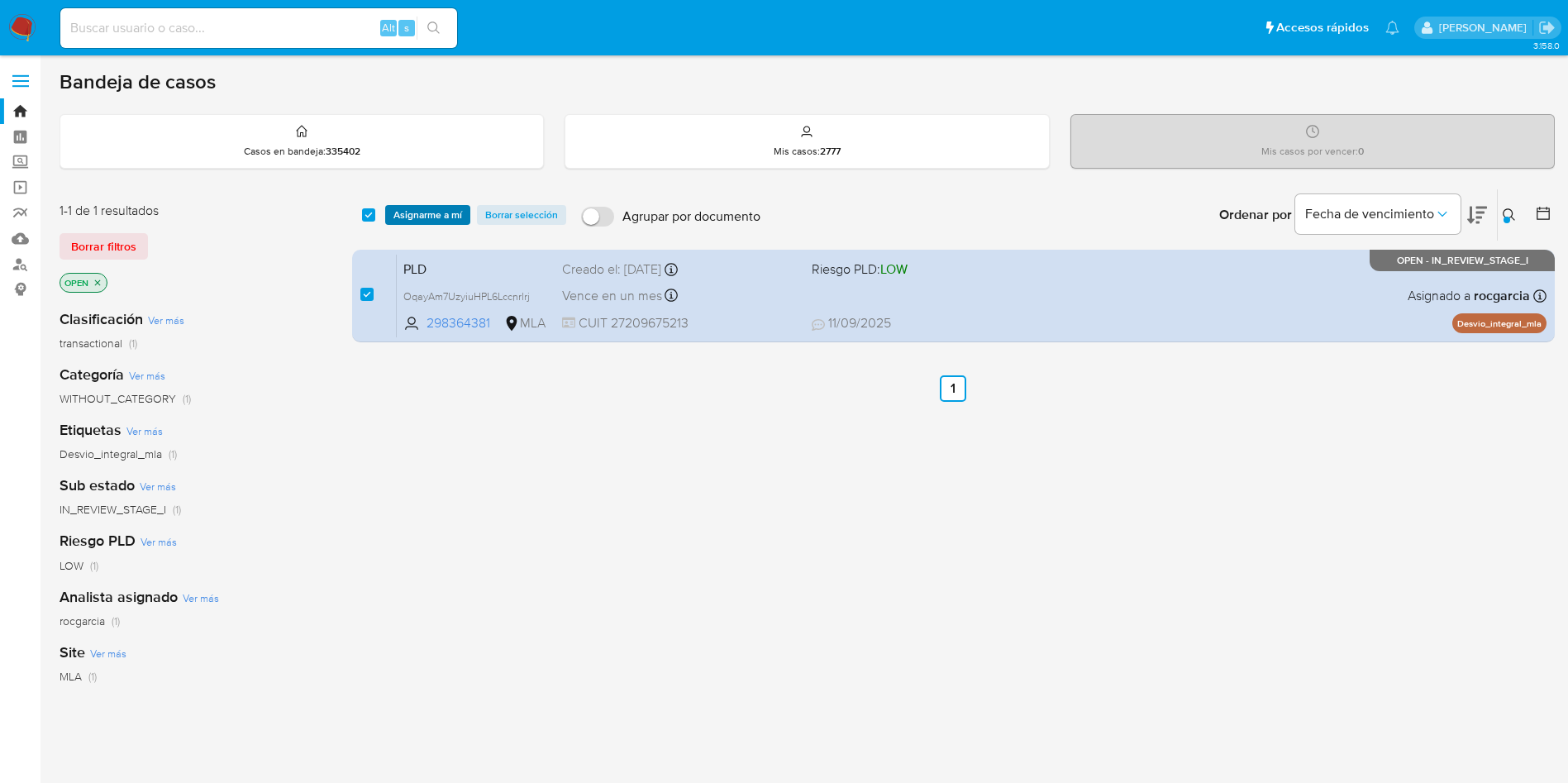
click at [434, 210] on span "Asignarme a mí" at bounding box center [427, 215] width 69 height 17
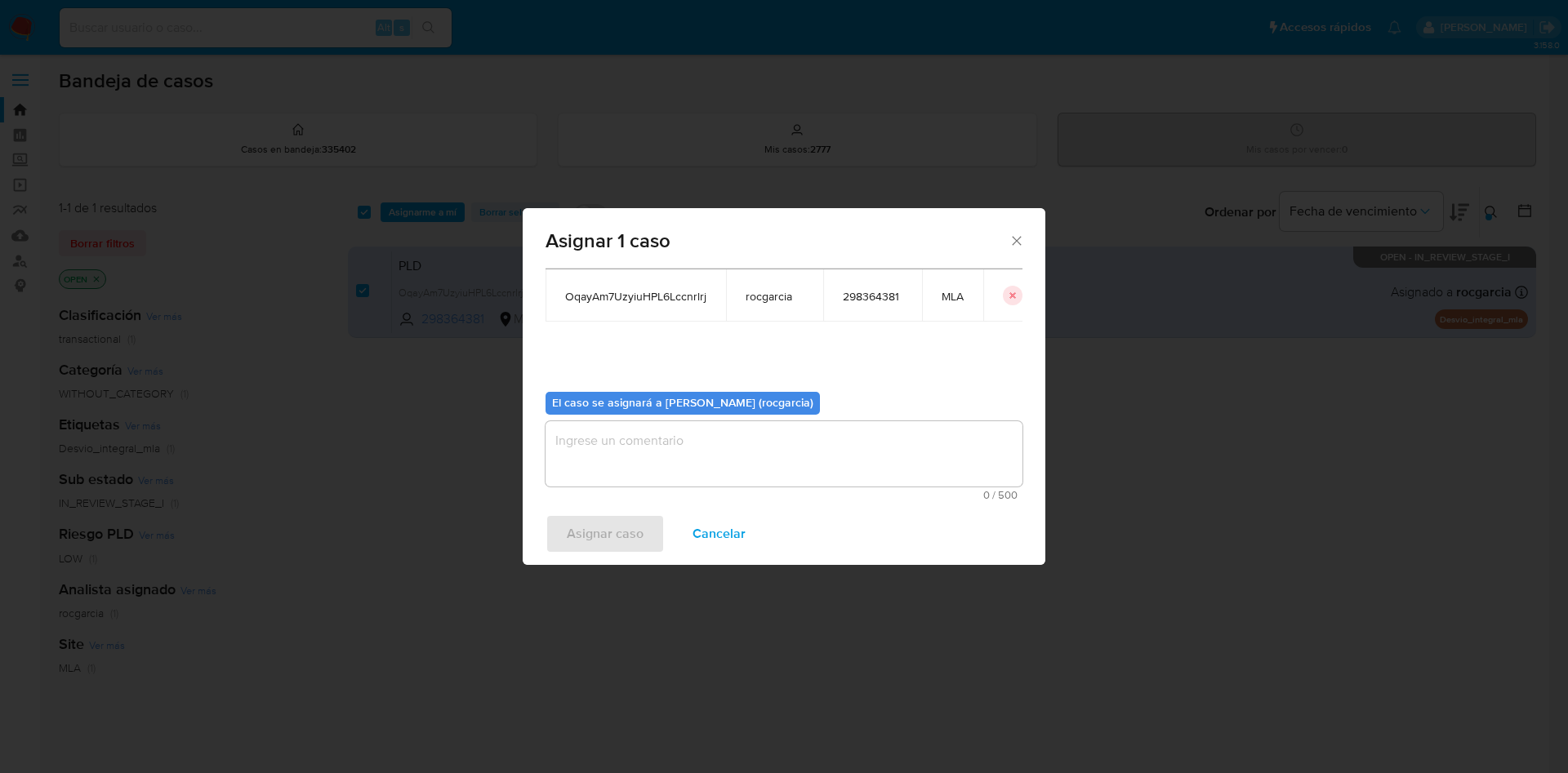
click at [631, 469] on textarea "assign-modal" at bounding box center [784, 454] width 477 height 65
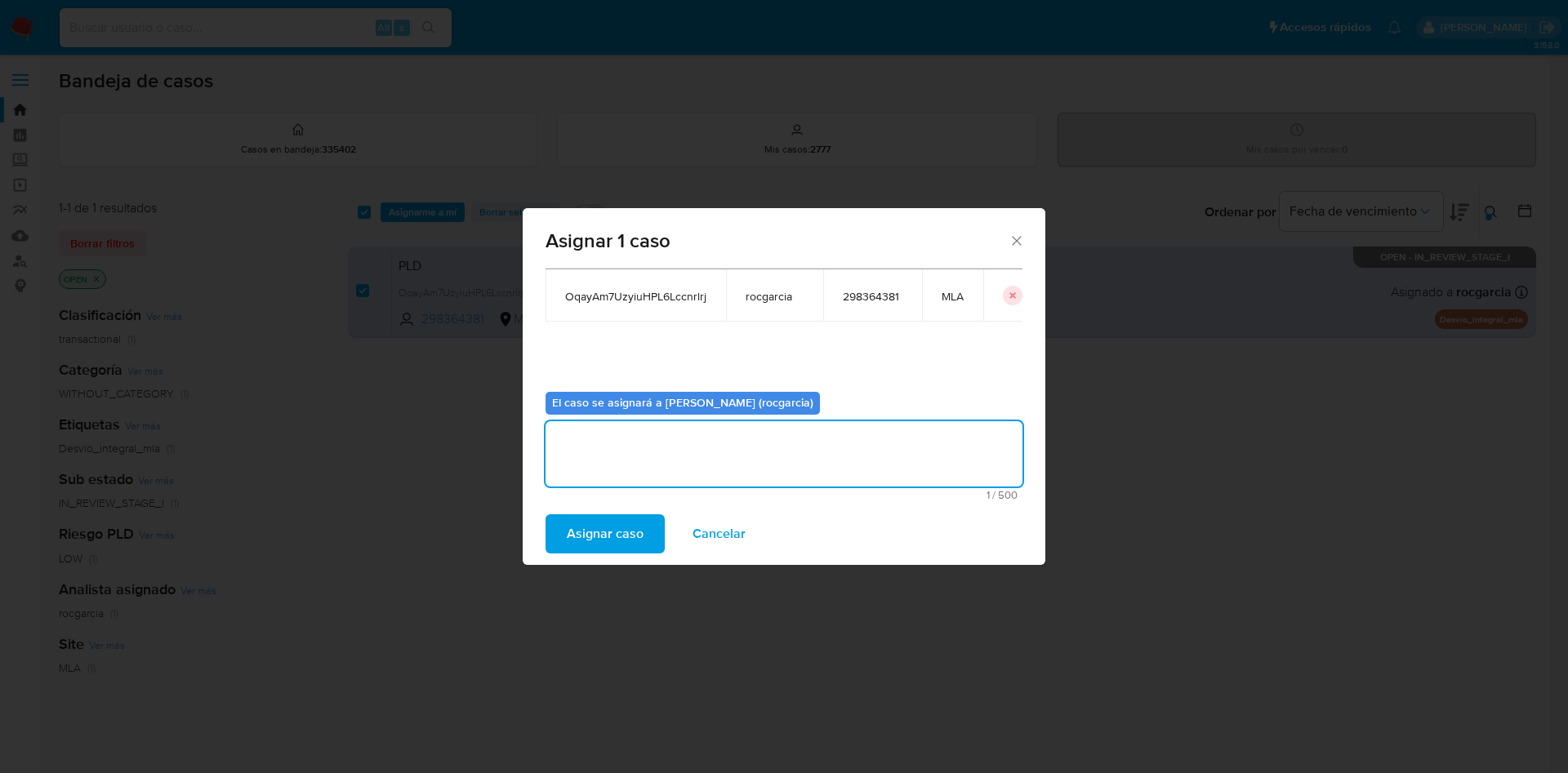
click at [620, 524] on span "Asignar caso" at bounding box center [604, 534] width 77 height 36
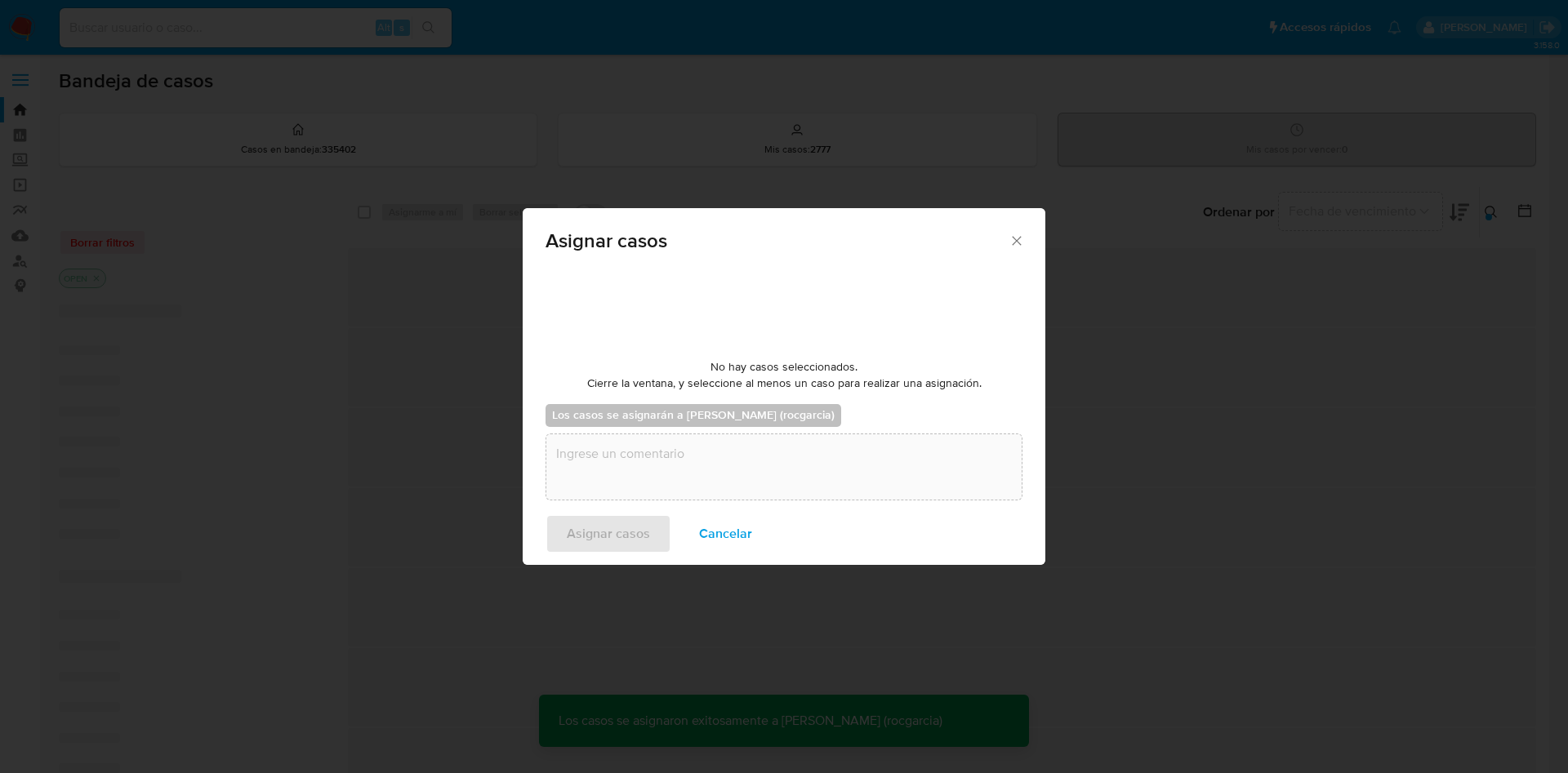
checkbox input "false"
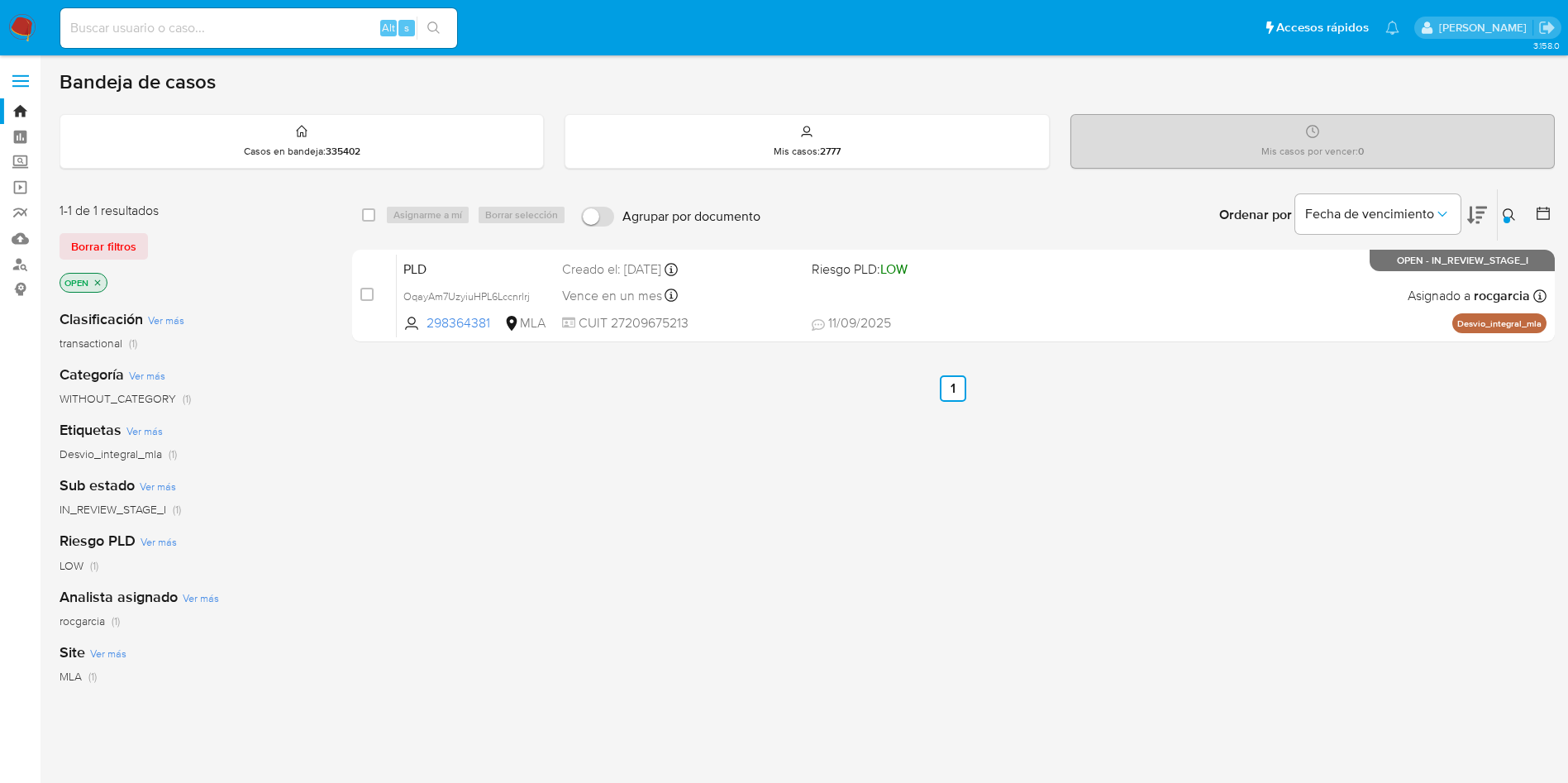
click at [1513, 211] on icon at bounding box center [1509, 215] width 13 height 13
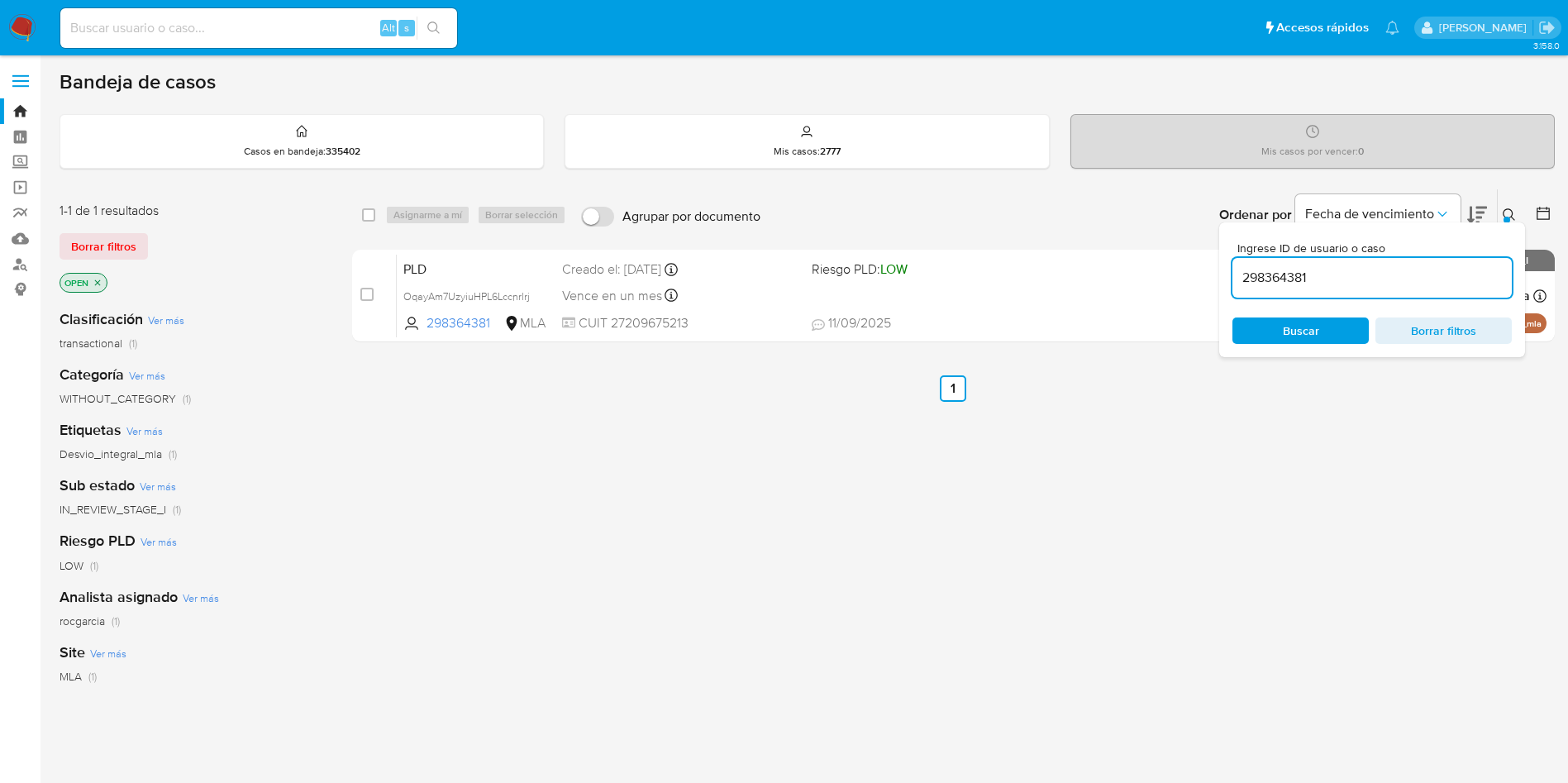
click at [1334, 278] on input "298364381" at bounding box center [1372, 278] width 280 height 21
type input "381049746"
click at [1513, 214] on icon at bounding box center [1509, 215] width 12 height 12
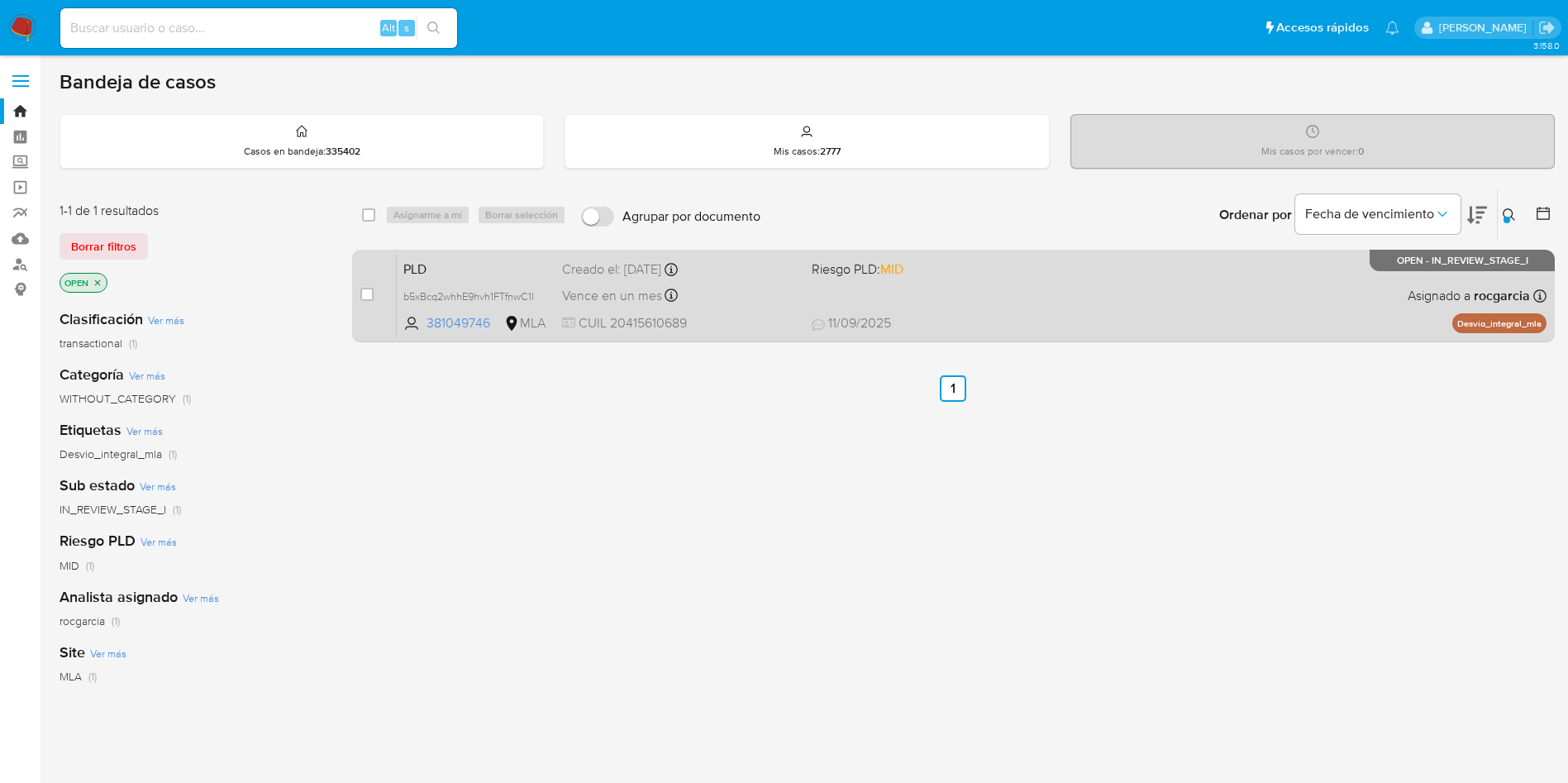
click at [1001, 306] on div "PLD b5xBcq2whhE9hvh1FTfnwC1l 381049746 MLA Riesgo PLD: MID Creado el: 12/08/202…" at bounding box center [971, 296] width 1150 height 84
click at [960, 317] on span "11/09/2025 11/09/2025 10:50" at bounding box center [1055, 323] width 486 height 18
click at [364, 300] on div "case-item-checkbox" at bounding box center [367, 294] width 13 height 17
click at [371, 295] on input "checkbox" at bounding box center [367, 294] width 13 height 13
checkbox input "true"
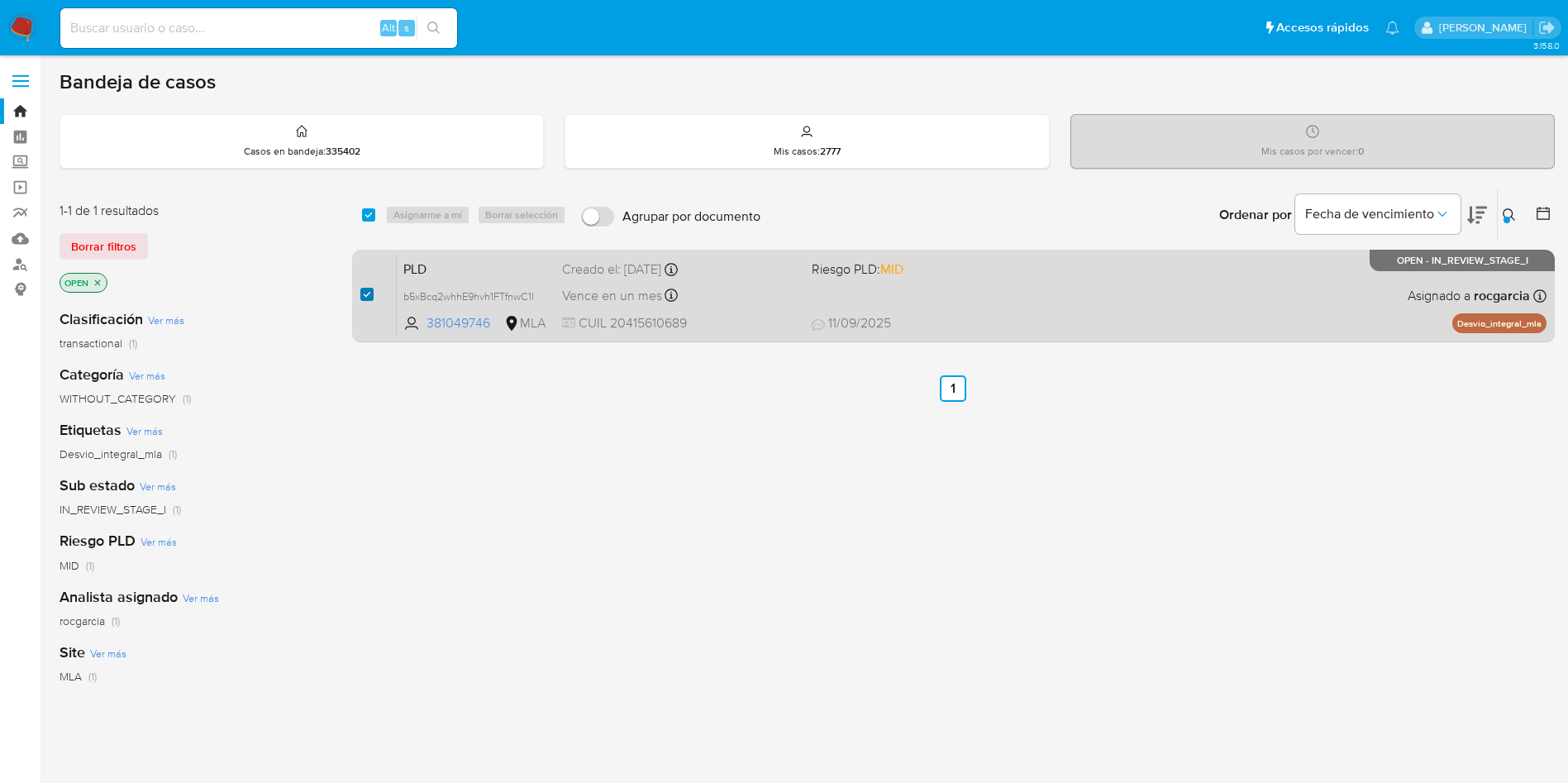
checkbox input "true"
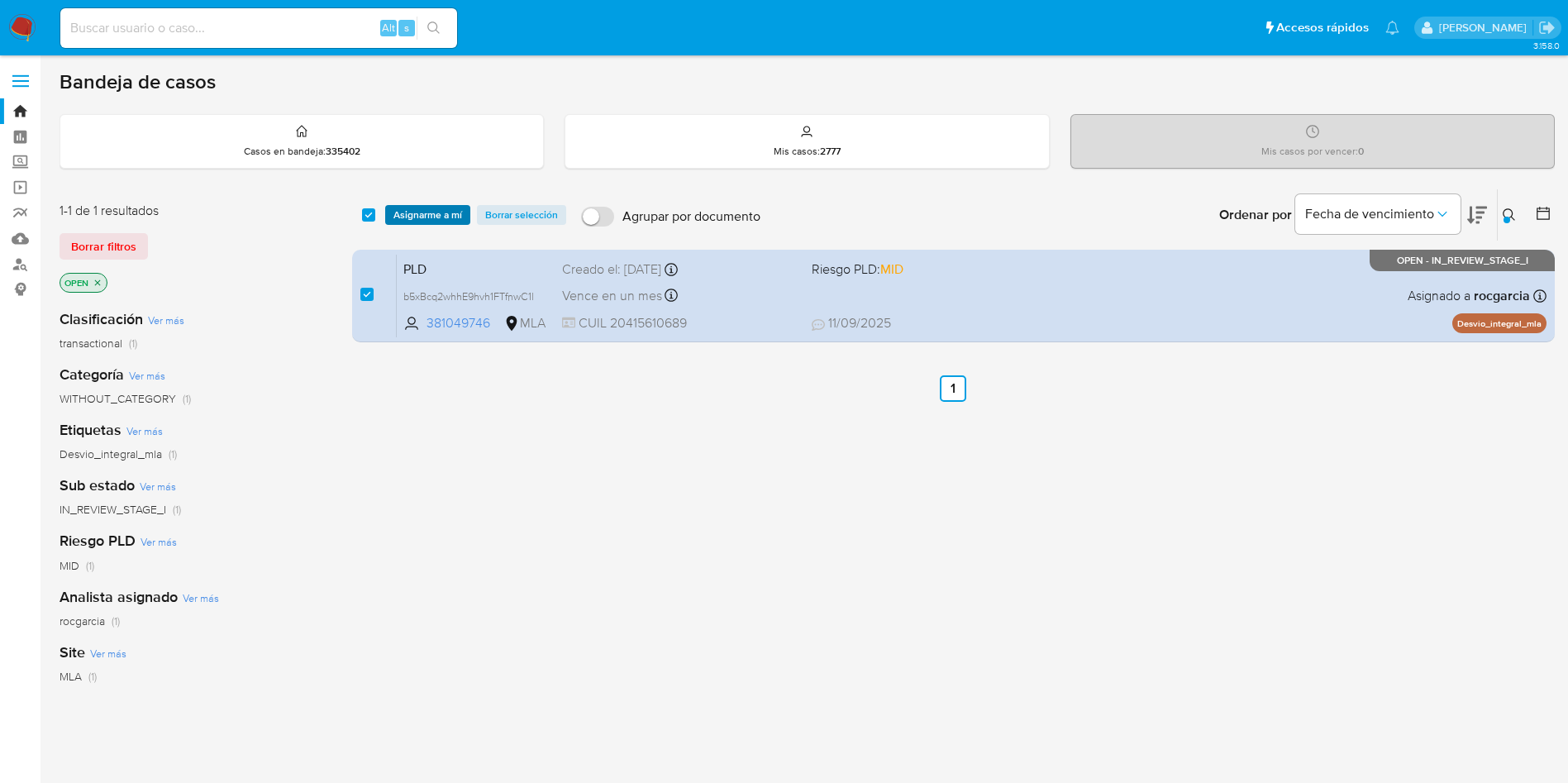
click at [439, 208] on span "Asignarme a mí" at bounding box center [427, 215] width 69 height 17
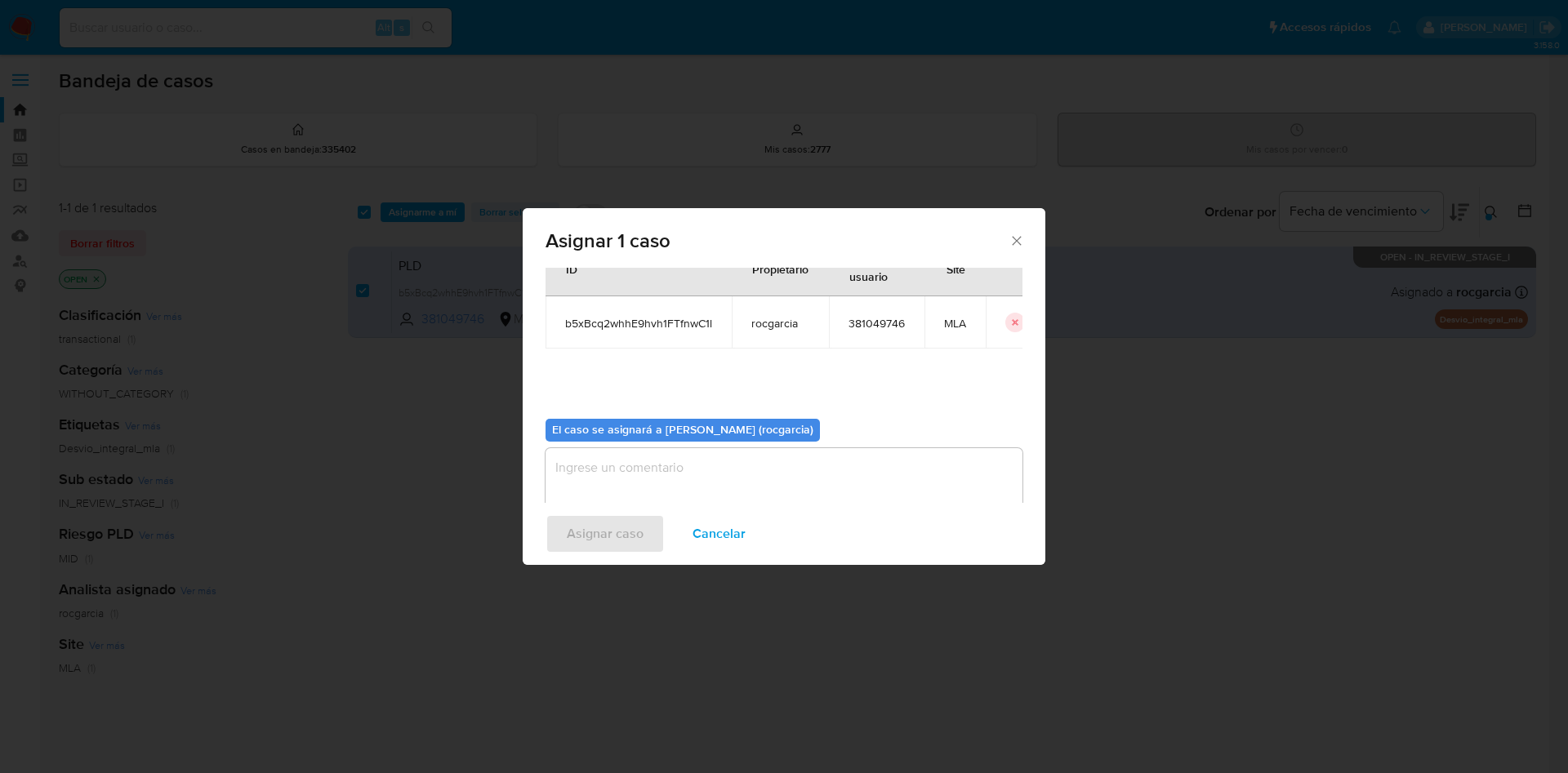
scroll to position [85, 0]
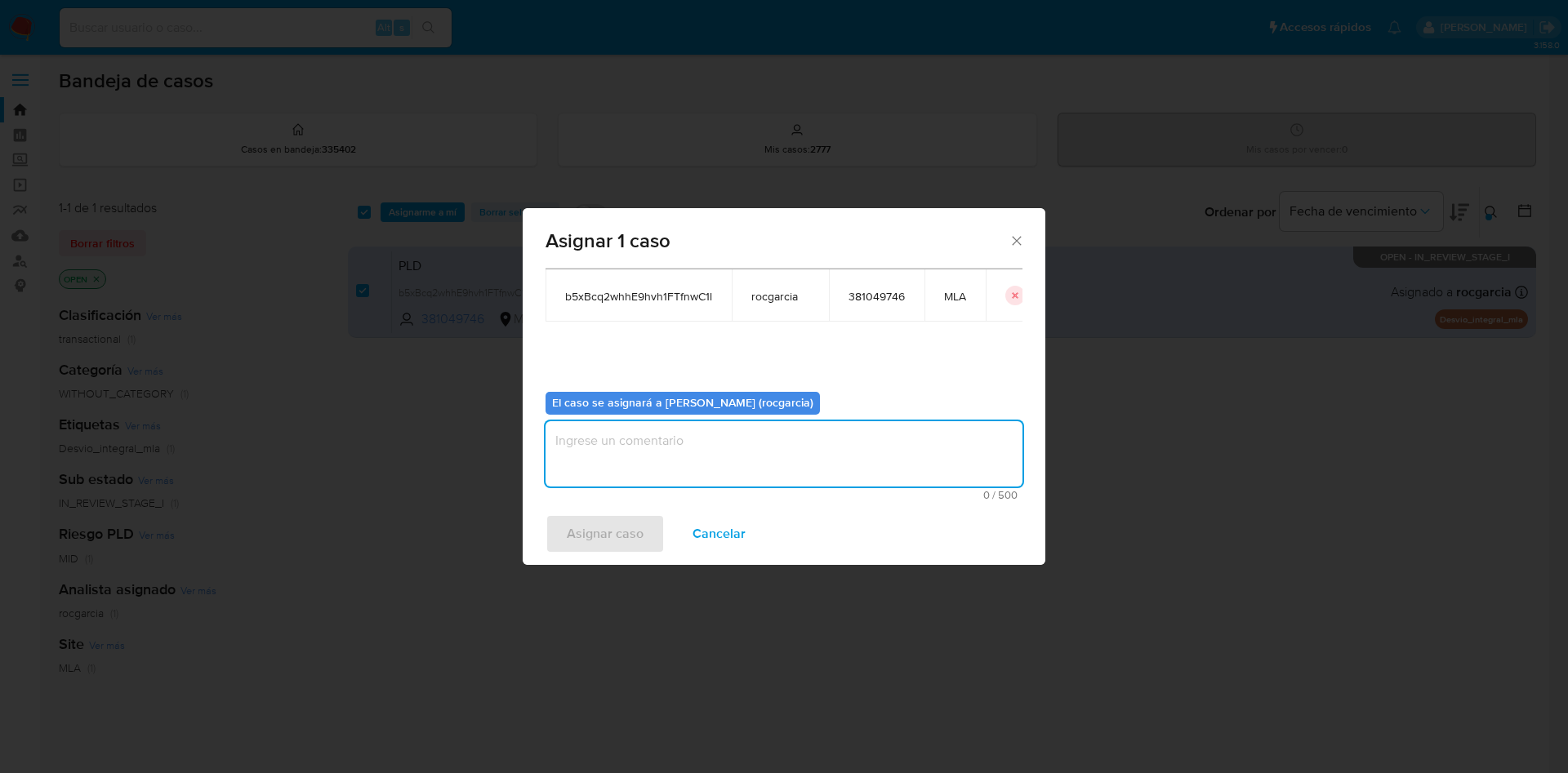
click at [631, 459] on textarea "assign-modal" at bounding box center [784, 454] width 477 height 65
click at [611, 533] on span "Asignar caso" at bounding box center [604, 534] width 77 height 36
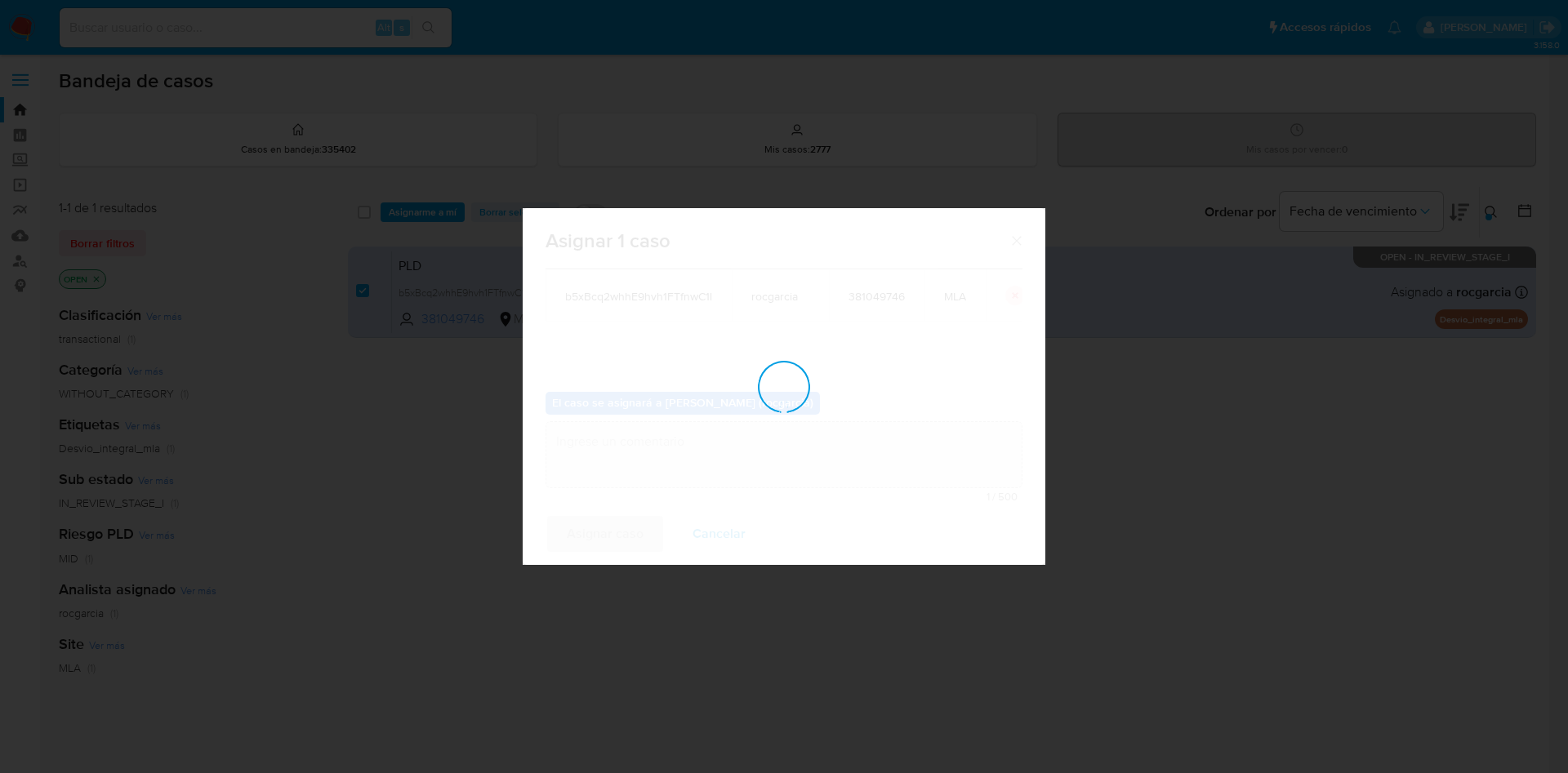
checkbox input "false"
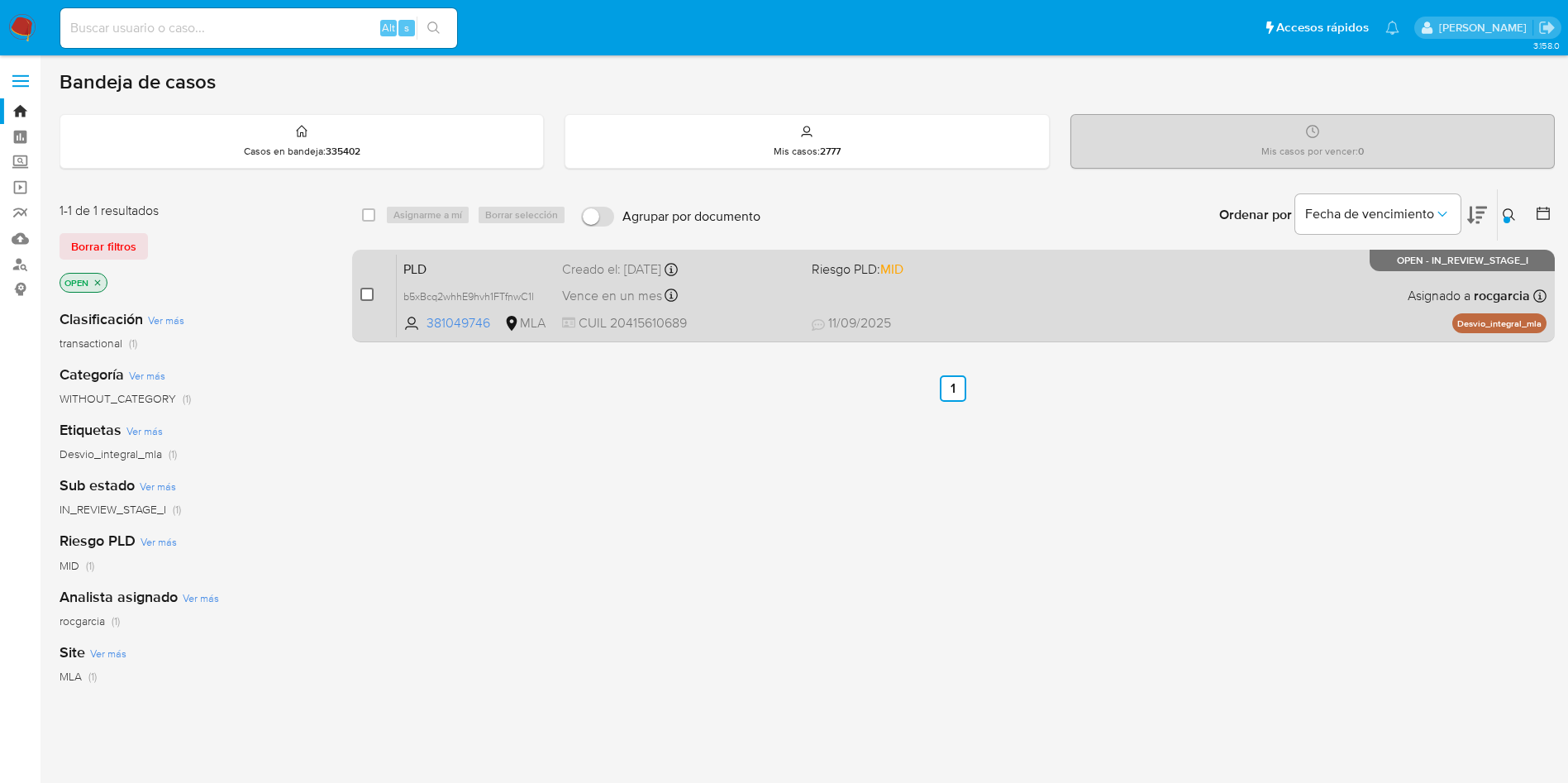
click at [368, 295] on input "checkbox" at bounding box center [367, 294] width 13 height 13
checkbox input "true"
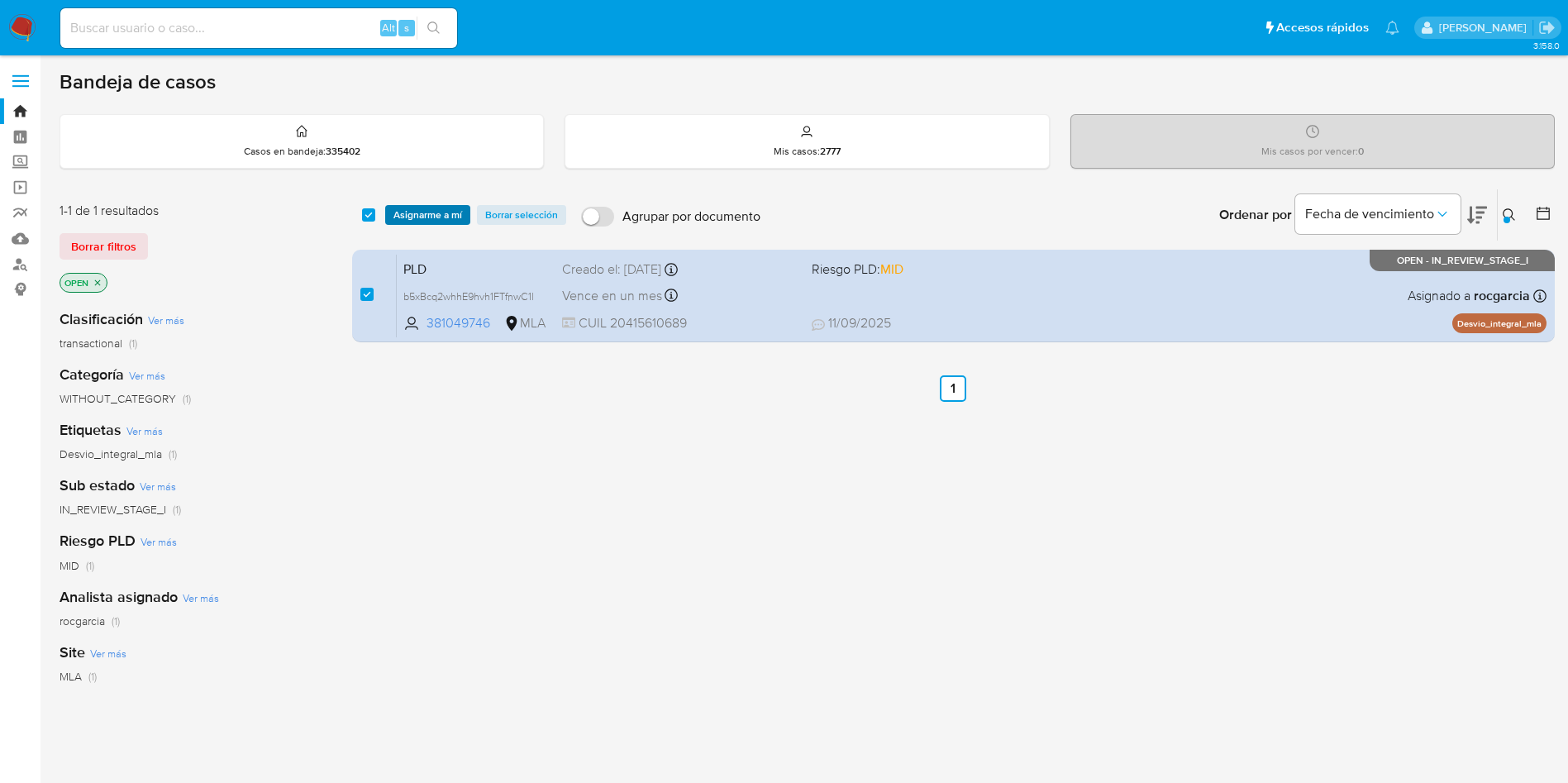
click at [414, 216] on span "Asignarme a mí" at bounding box center [427, 215] width 69 height 17
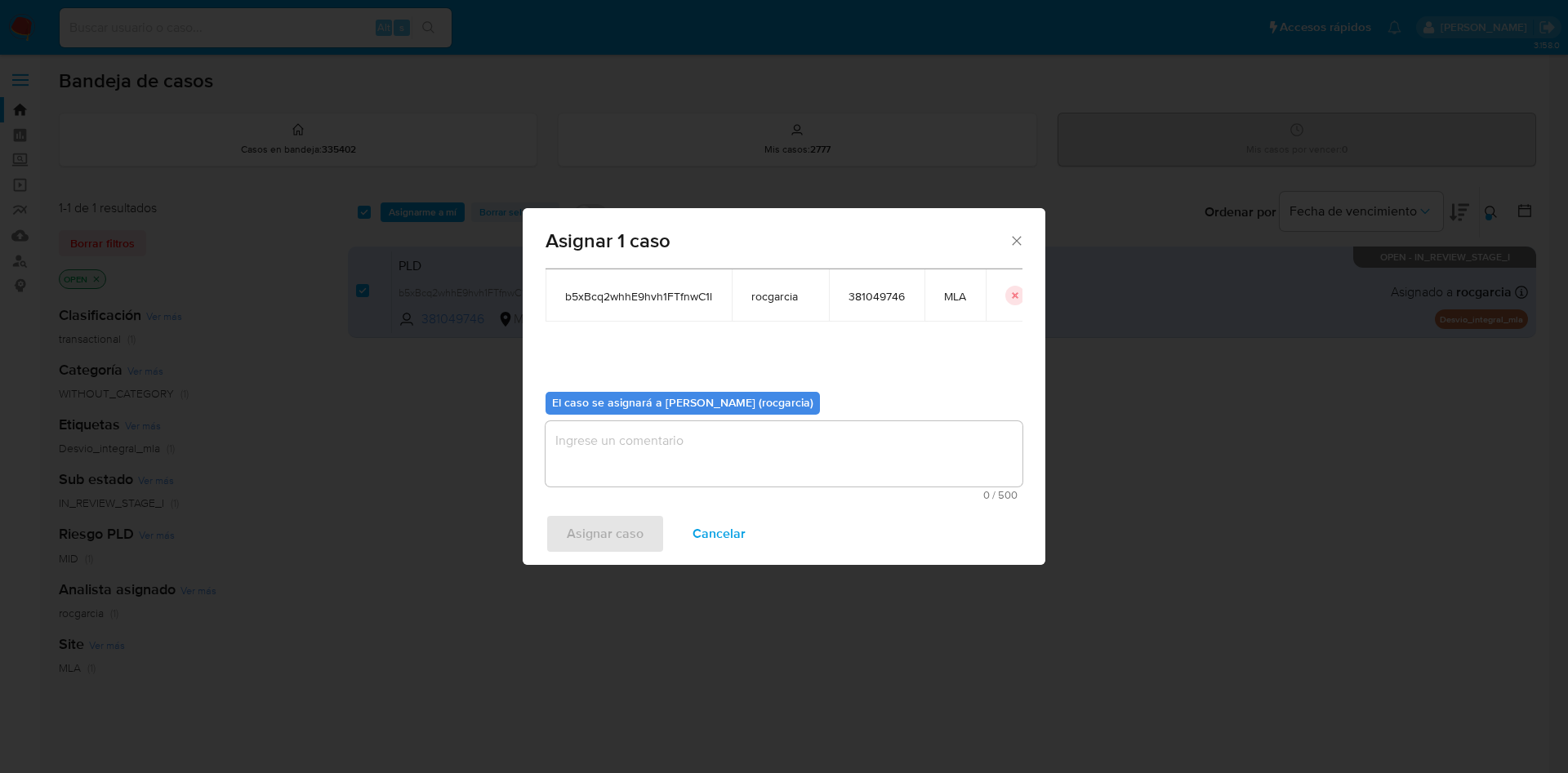
click at [849, 451] on textarea "assign-modal" at bounding box center [784, 454] width 477 height 65
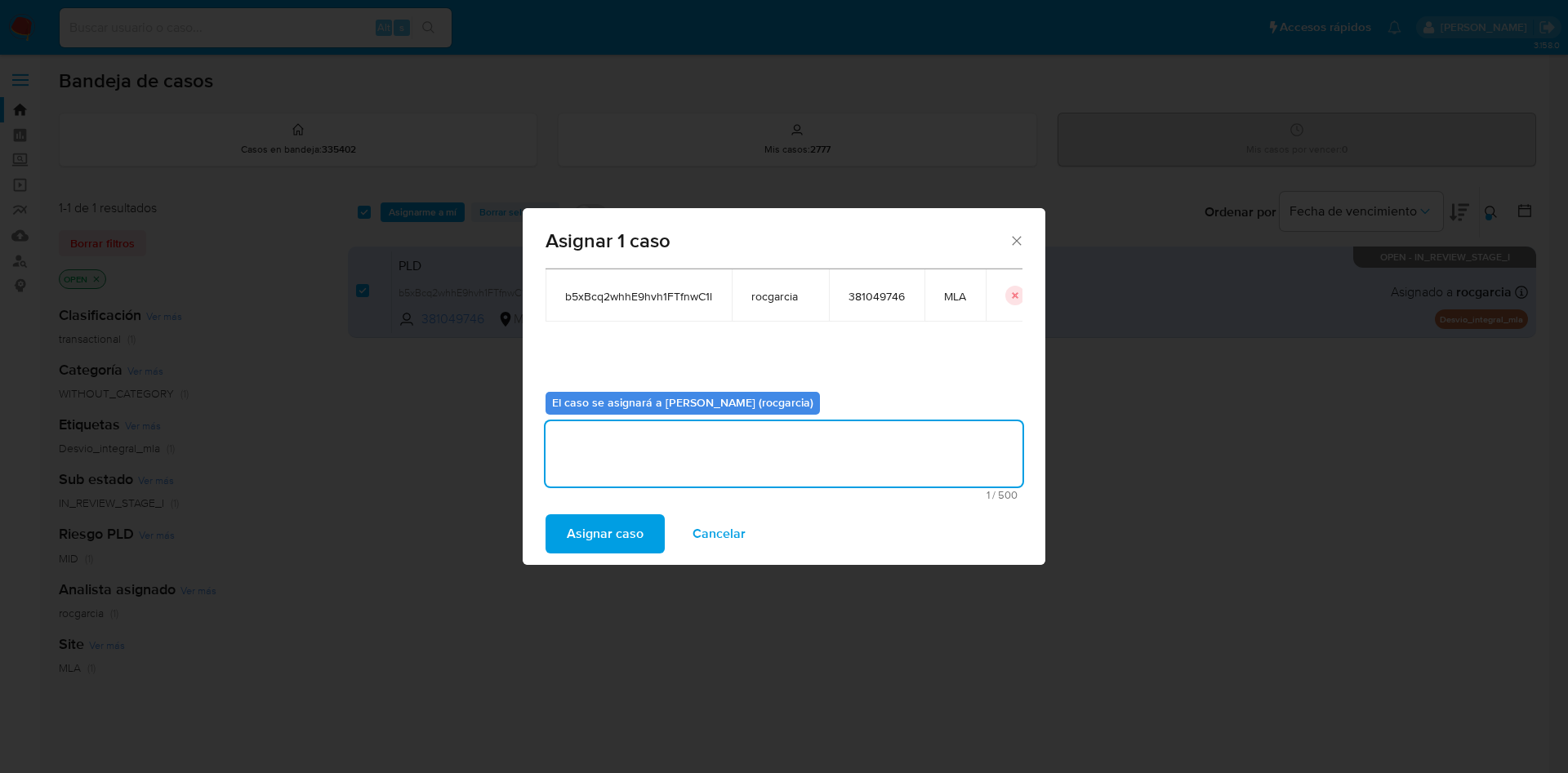
click at [637, 524] on span "Asignar caso" at bounding box center [604, 534] width 77 height 36
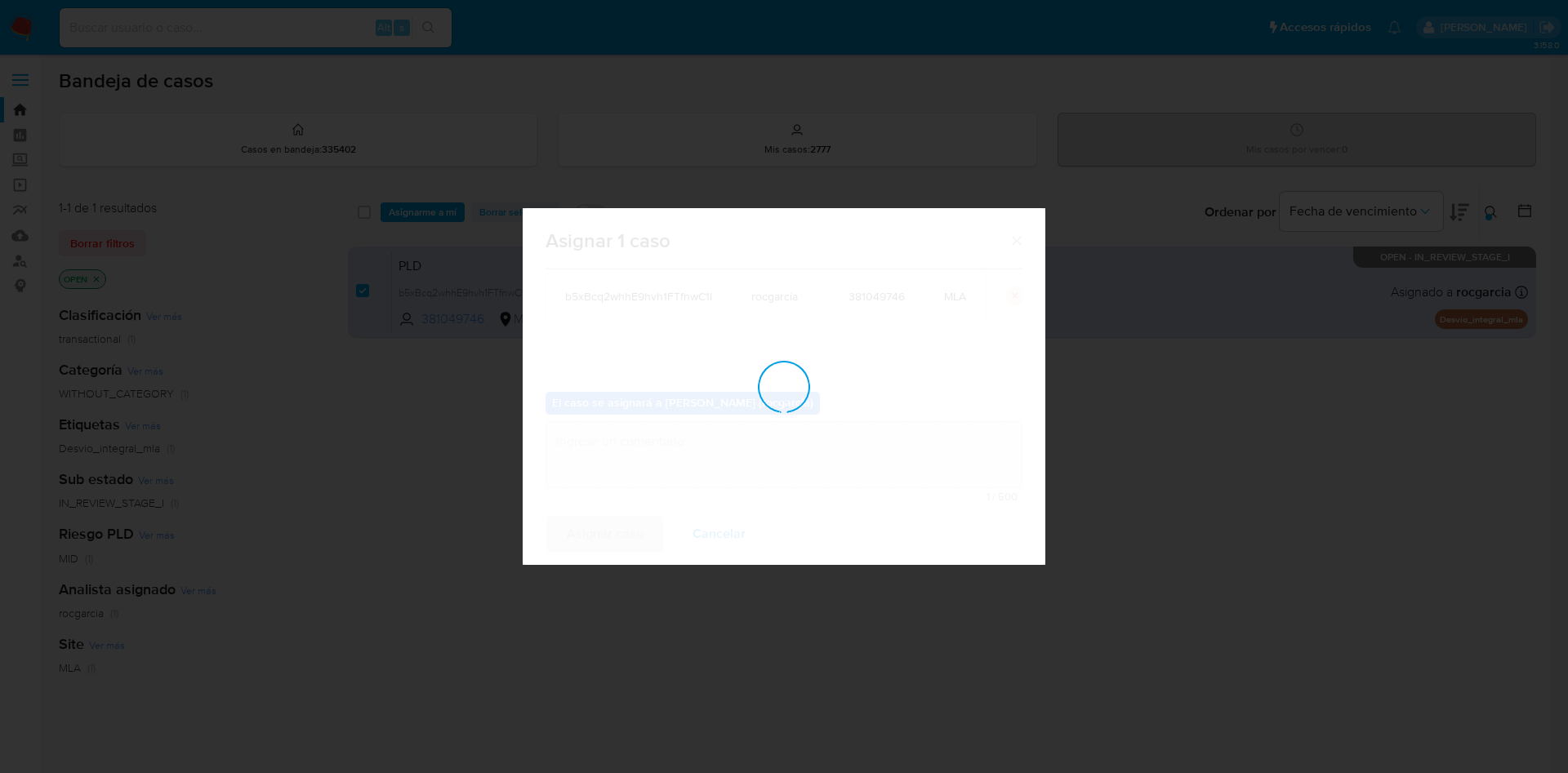
checkbox input "false"
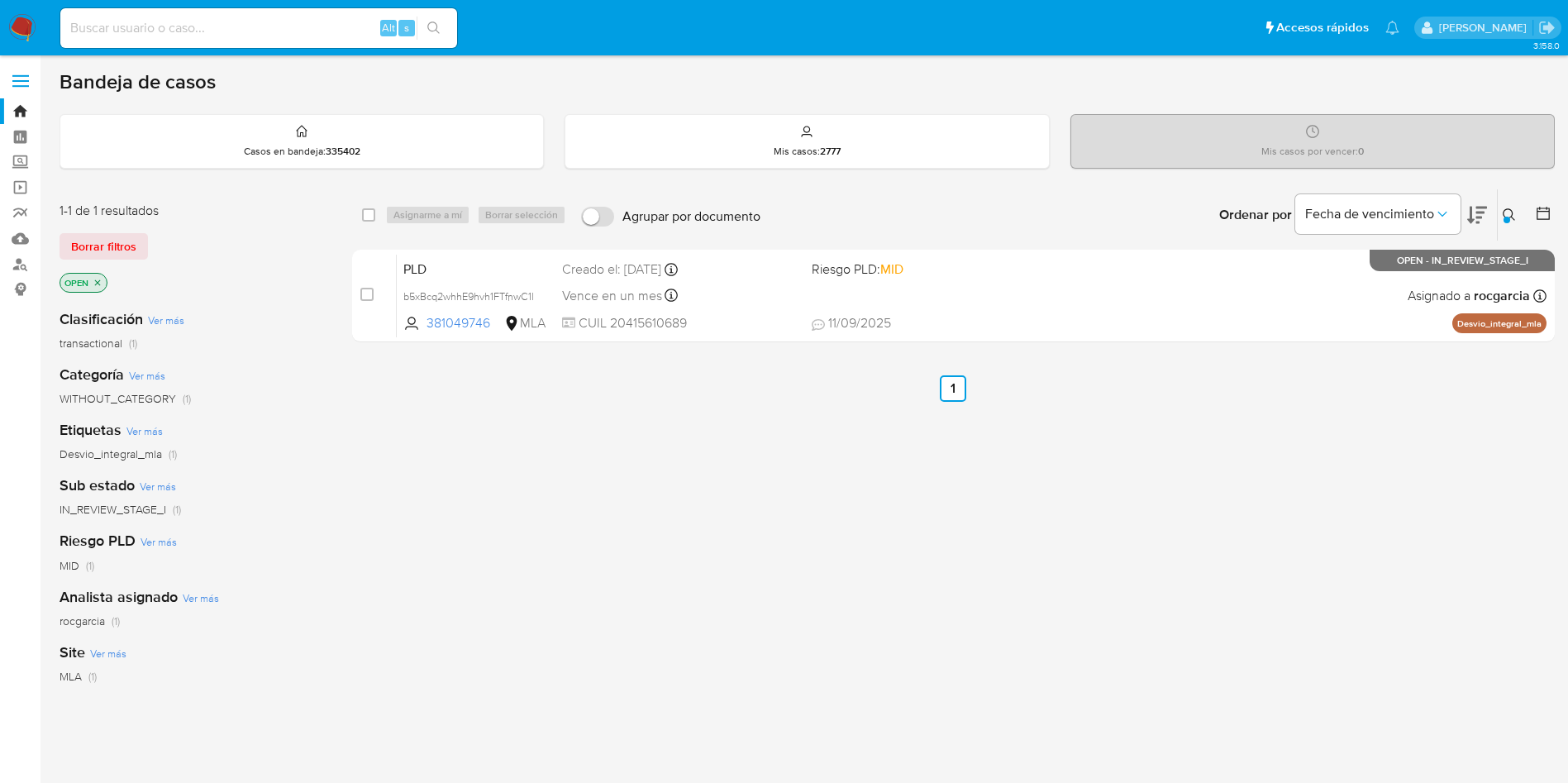
click at [1505, 219] on div at bounding box center [1507, 219] width 6 height 6
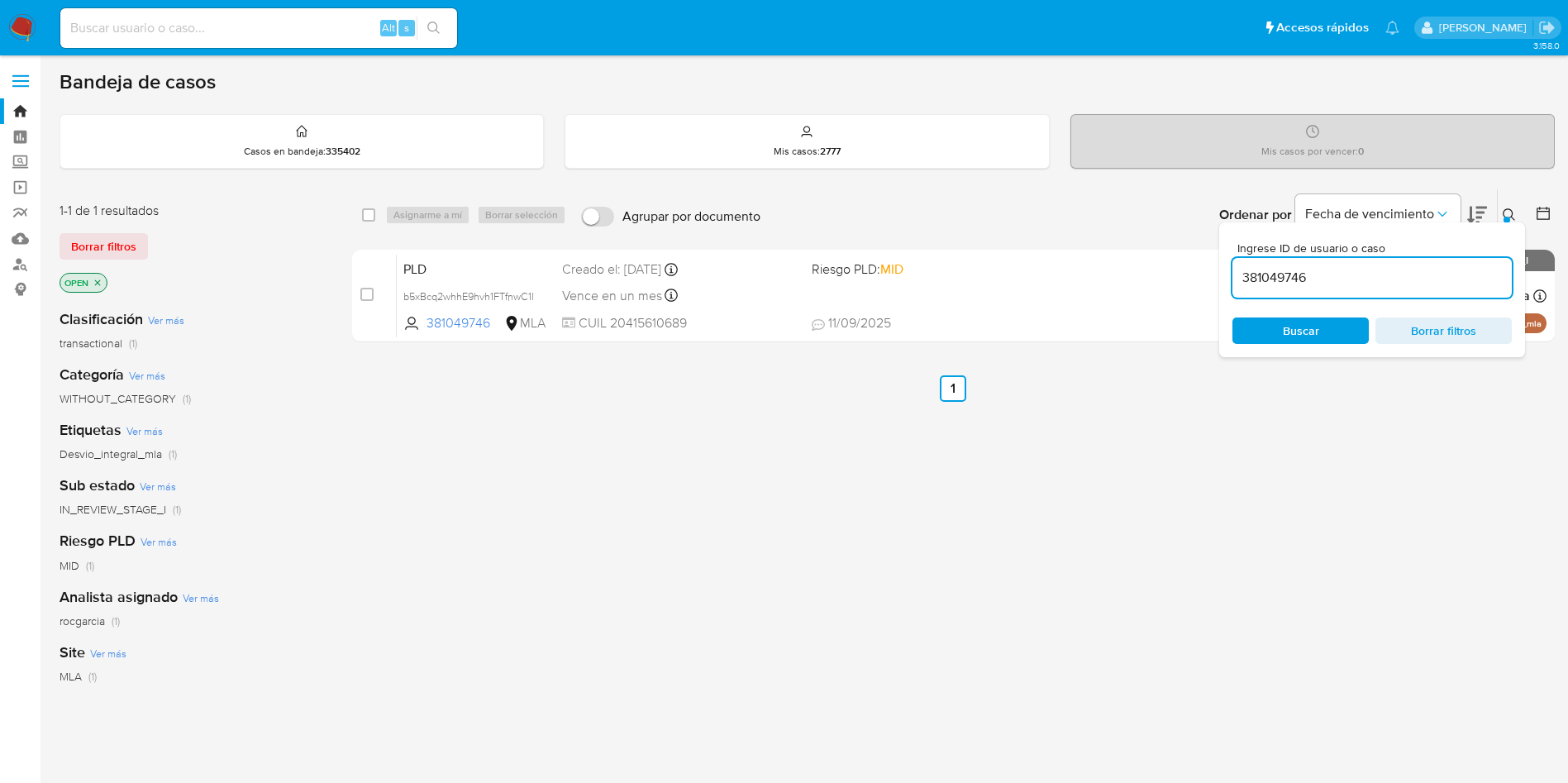
click at [1255, 290] on div "381049746" at bounding box center [1372, 278] width 280 height 40
click at [1273, 272] on input "381049746" at bounding box center [1372, 278] width 280 height 21
paste input "1769150123"
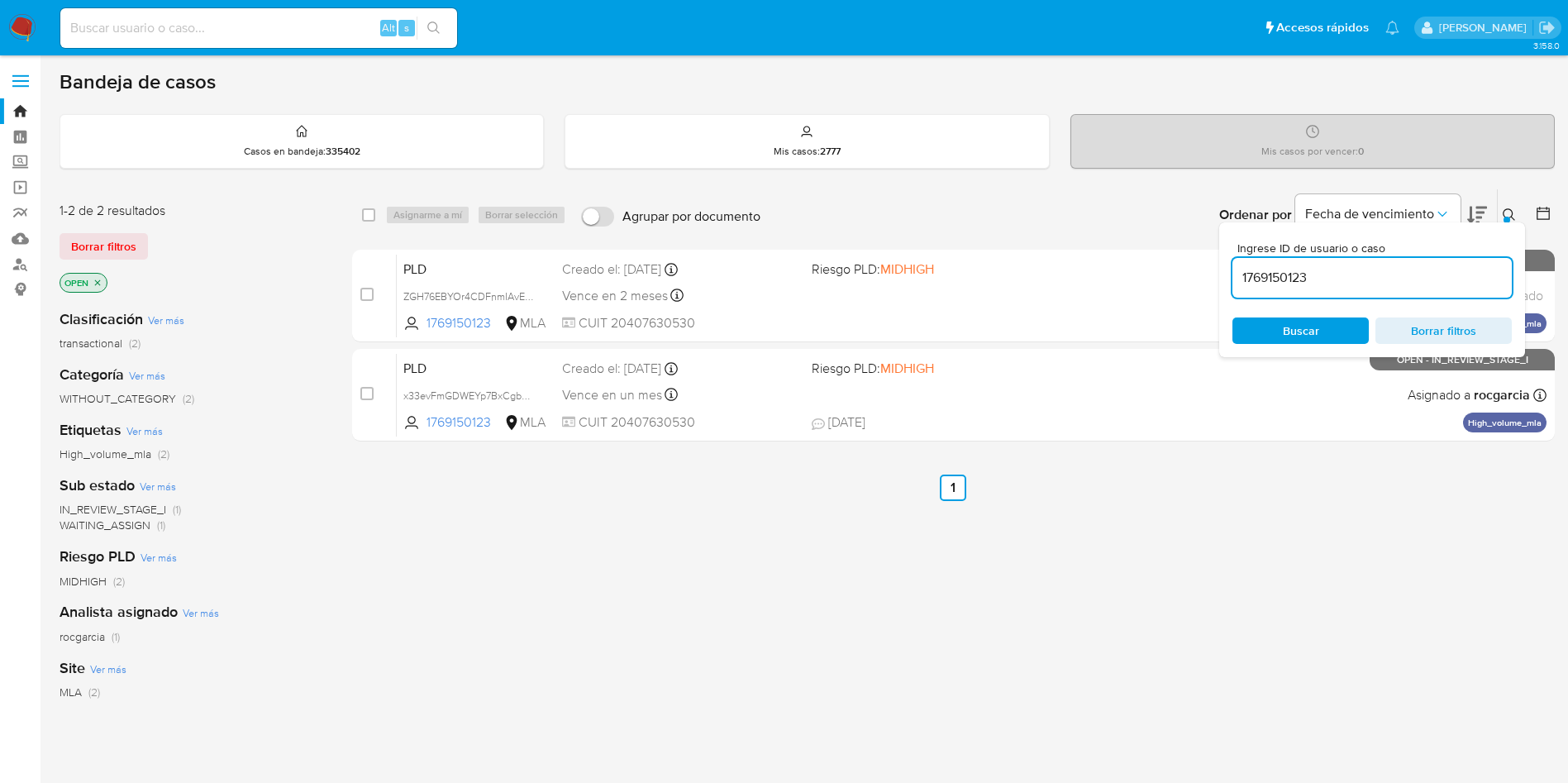
click at [1507, 214] on icon at bounding box center [1509, 215] width 13 height 13
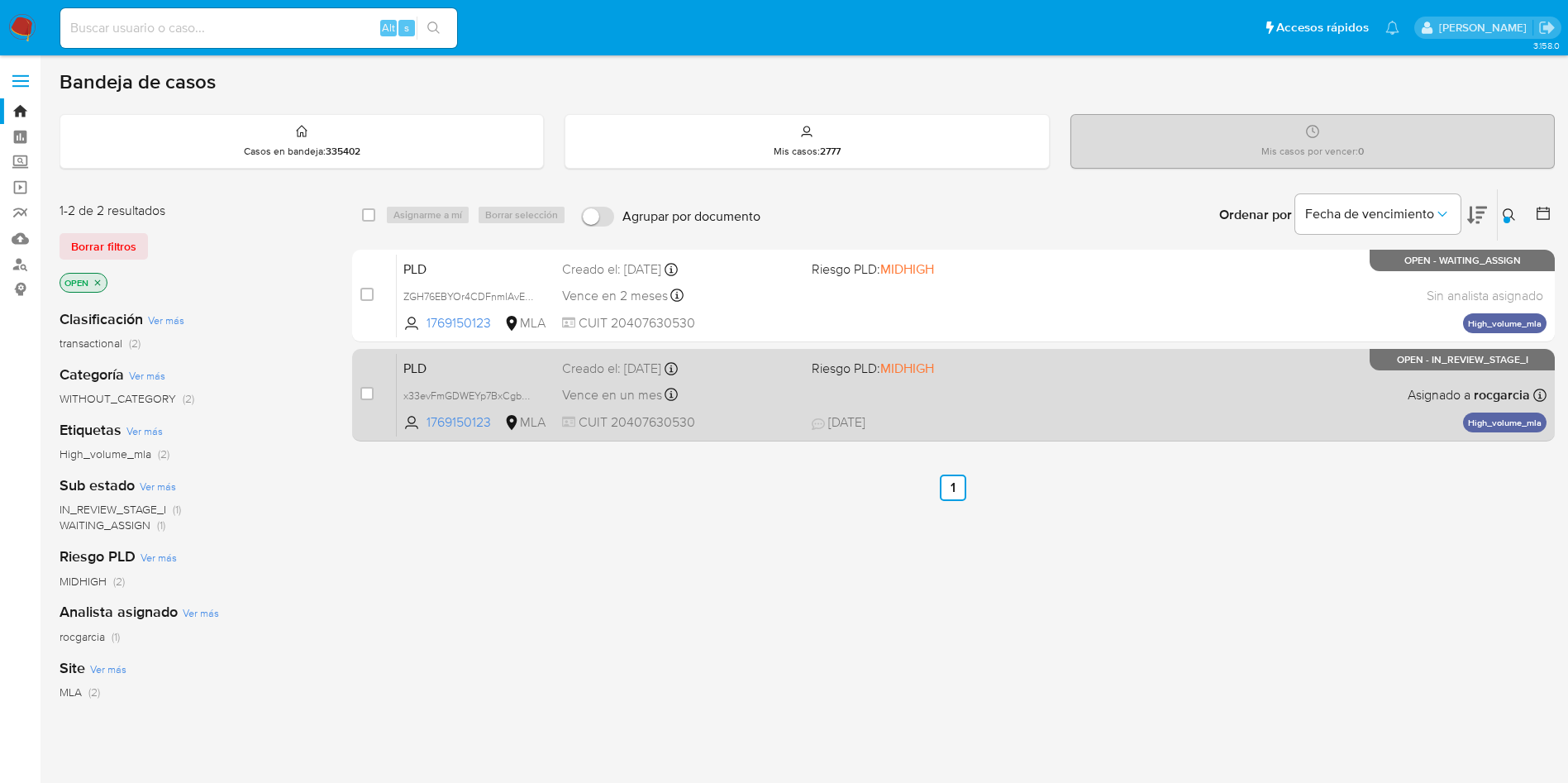
click at [1073, 418] on span "01/09/2025 01/09/2025 12:45" at bounding box center [1055, 422] width 486 height 18
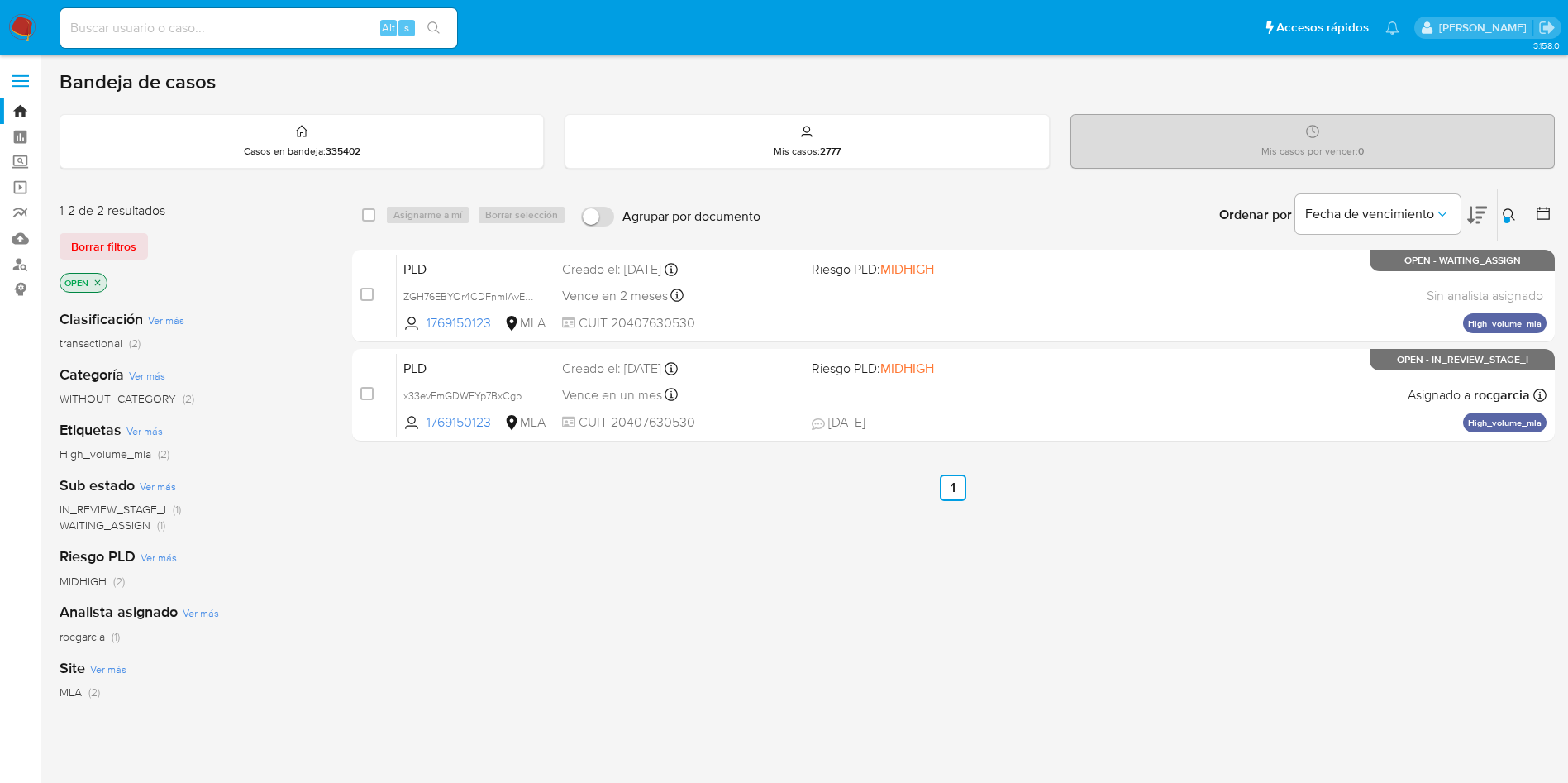
click at [1515, 214] on icon at bounding box center [1509, 215] width 13 height 13
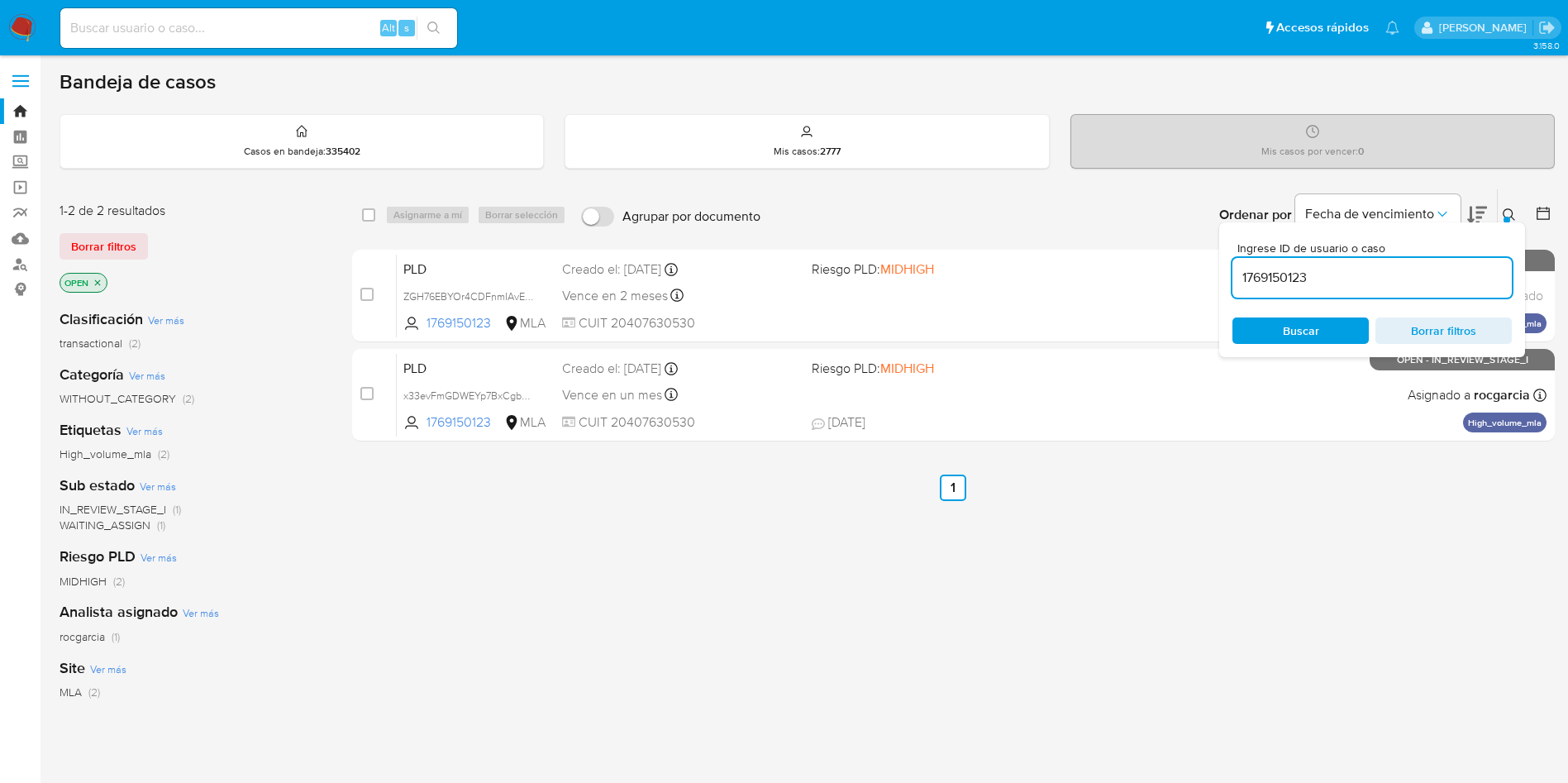
click at [1264, 279] on input "1769150123" at bounding box center [1372, 278] width 280 height 21
type input "79828326"
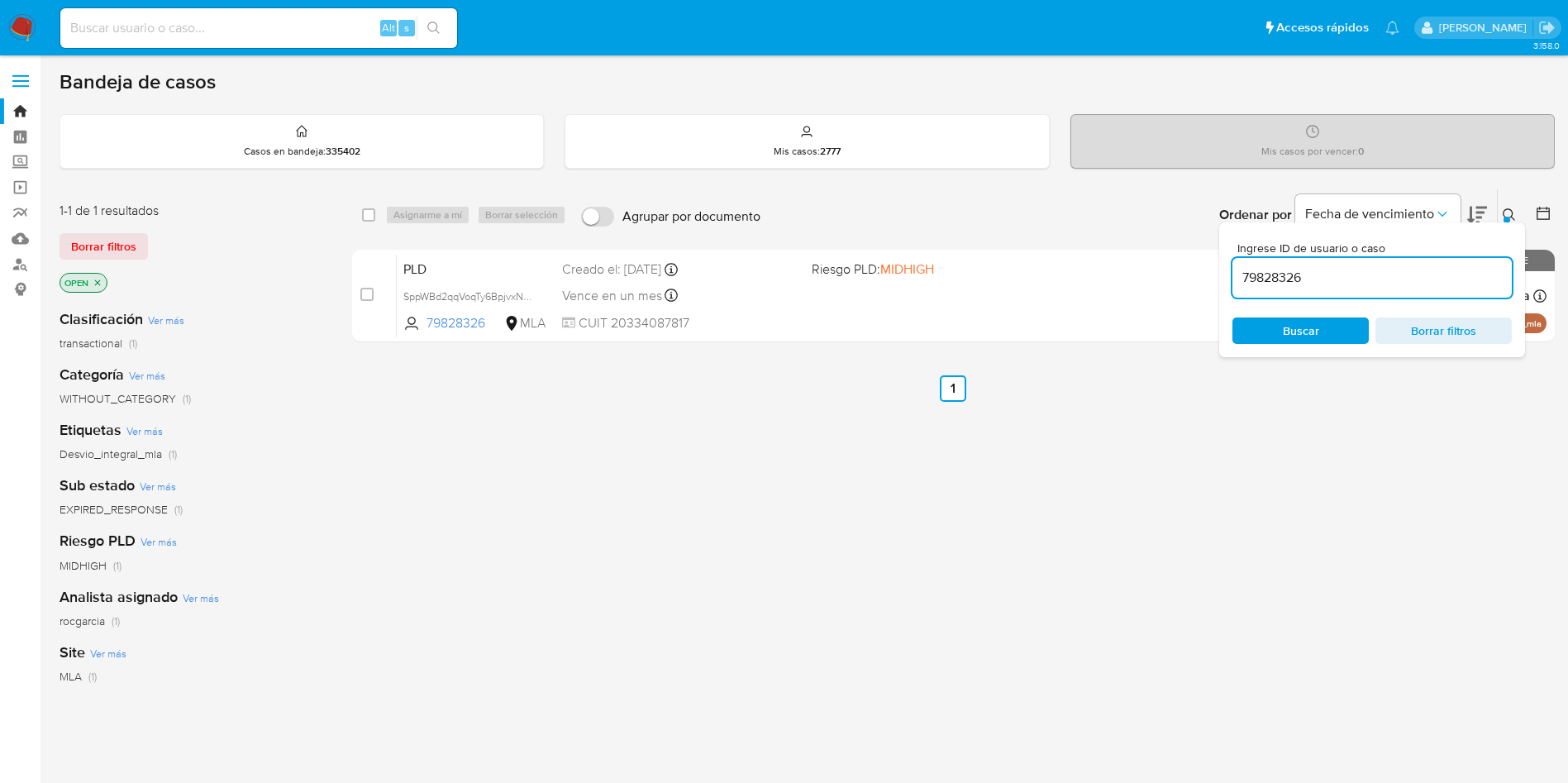
click at [1502, 214] on button at bounding box center [1511, 215] width 28 height 20
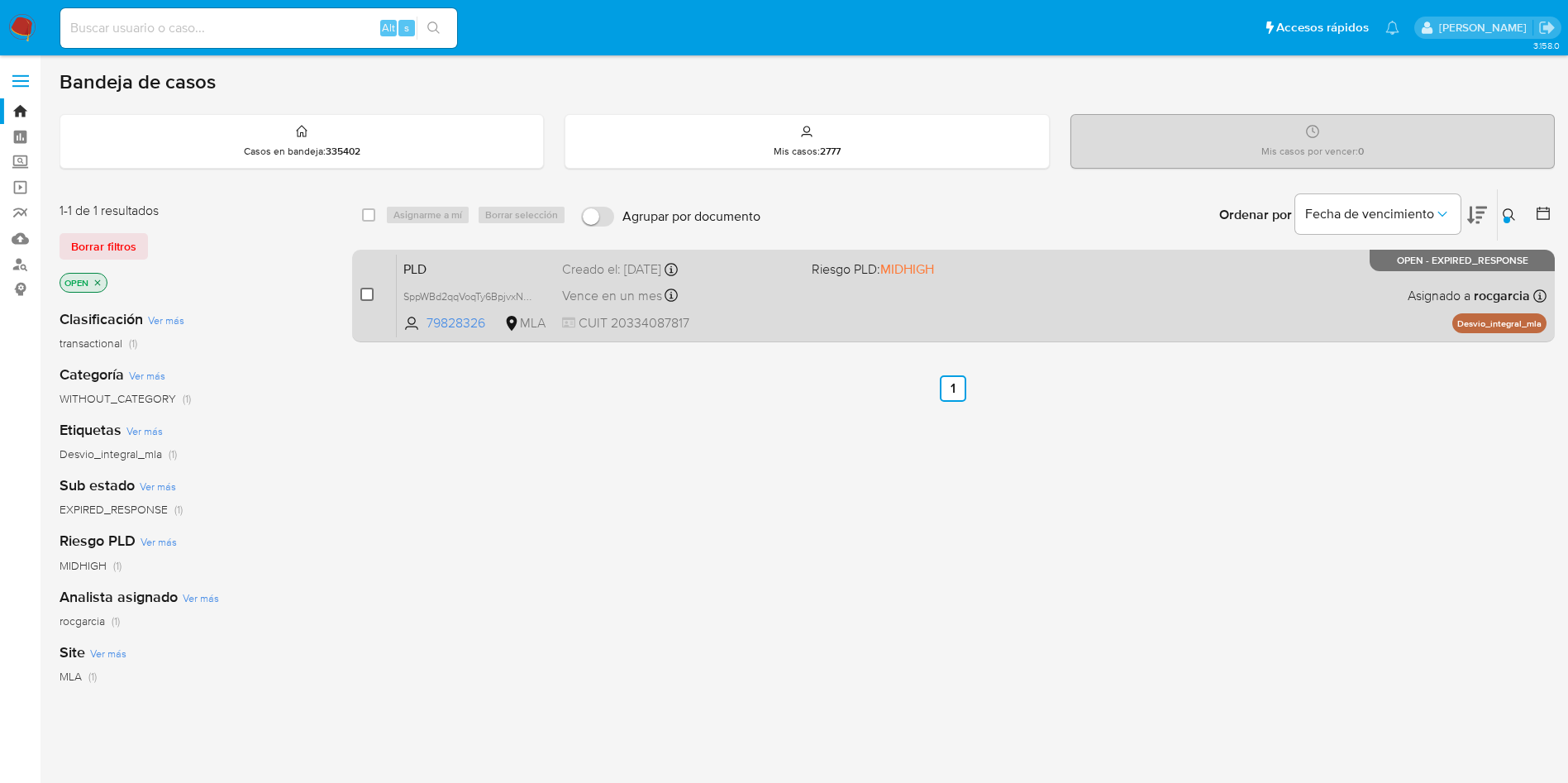
click at [362, 300] on input "checkbox" at bounding box center [367, 294] width 13 height 13
checkbox input "true"
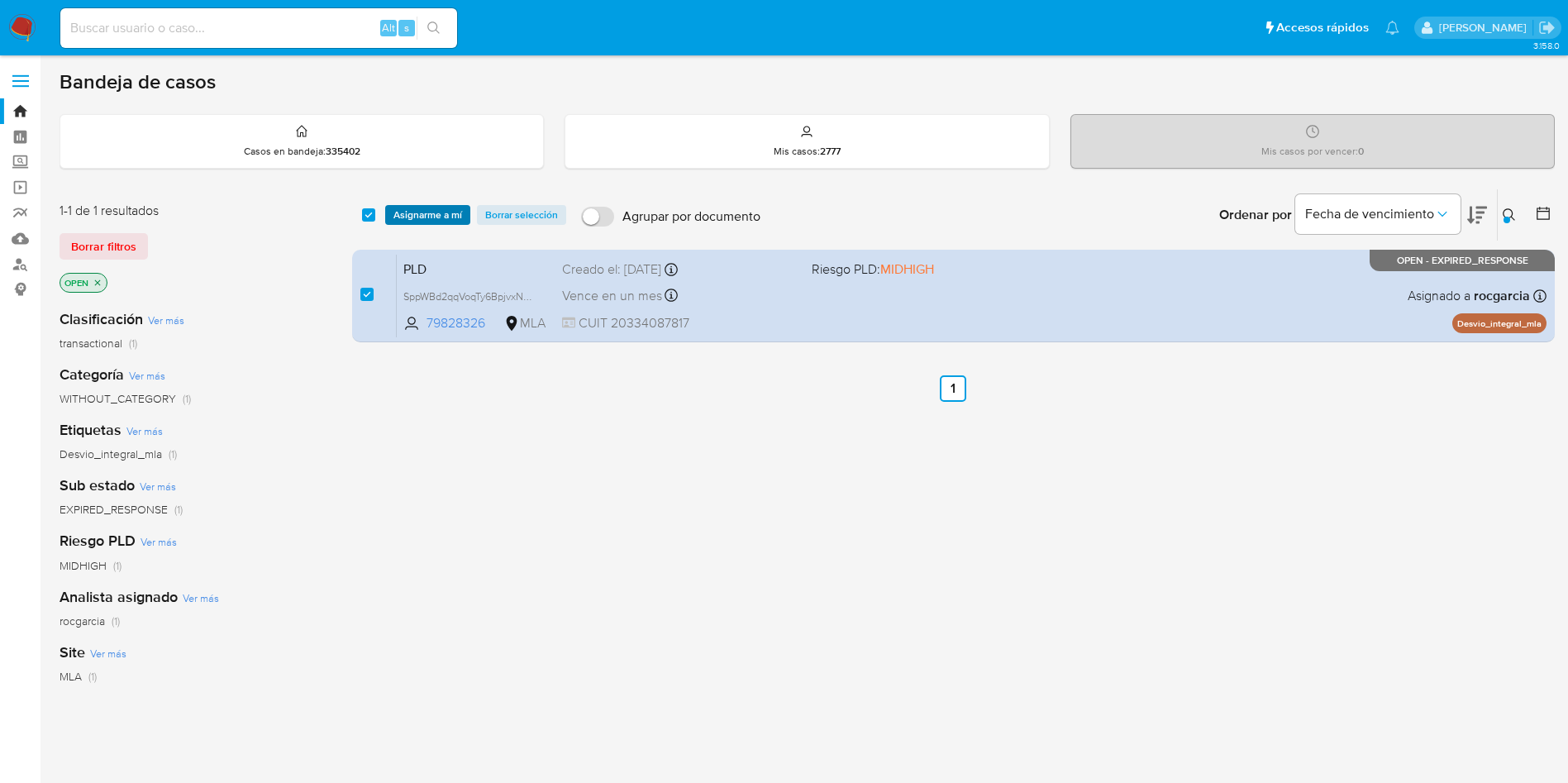
click at [425, 210] on span "Asignarme a mí" at bounding box center [427, 215] width 69 height 17
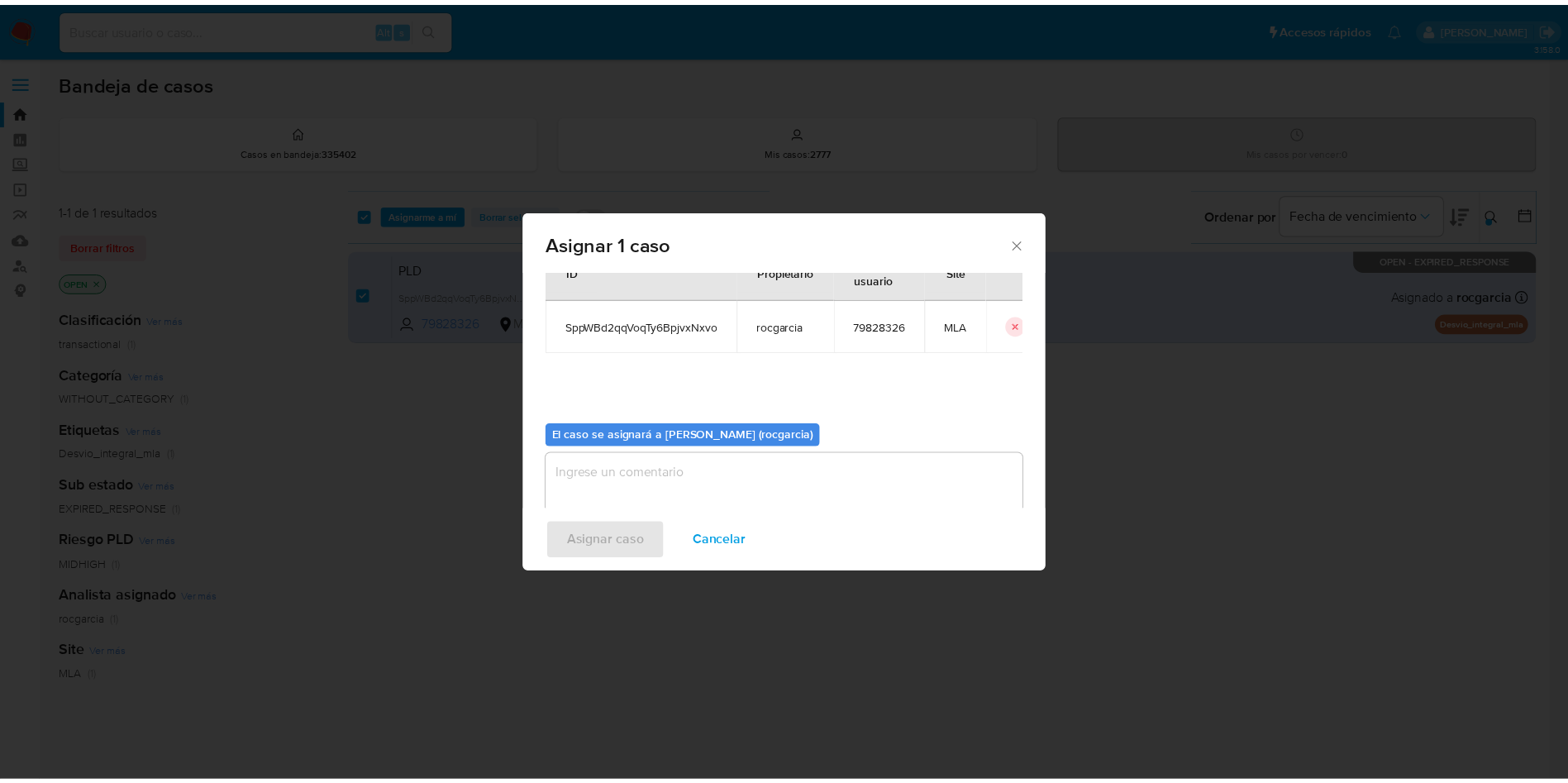
scroll to position [86, 0]
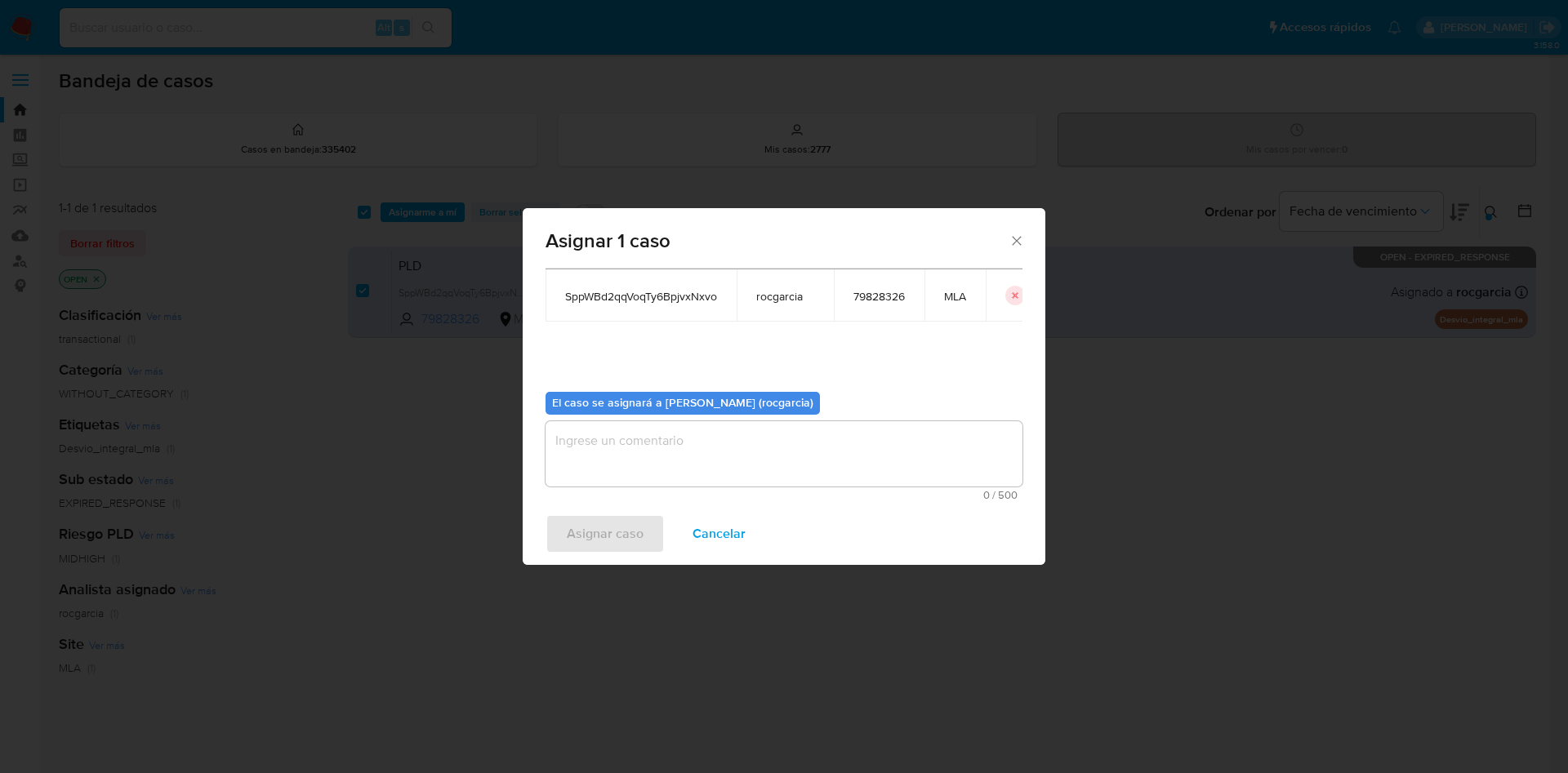
click at [694, 480] on textarea "assign-modal" at bounding box center [784, 454] width 477 height 65
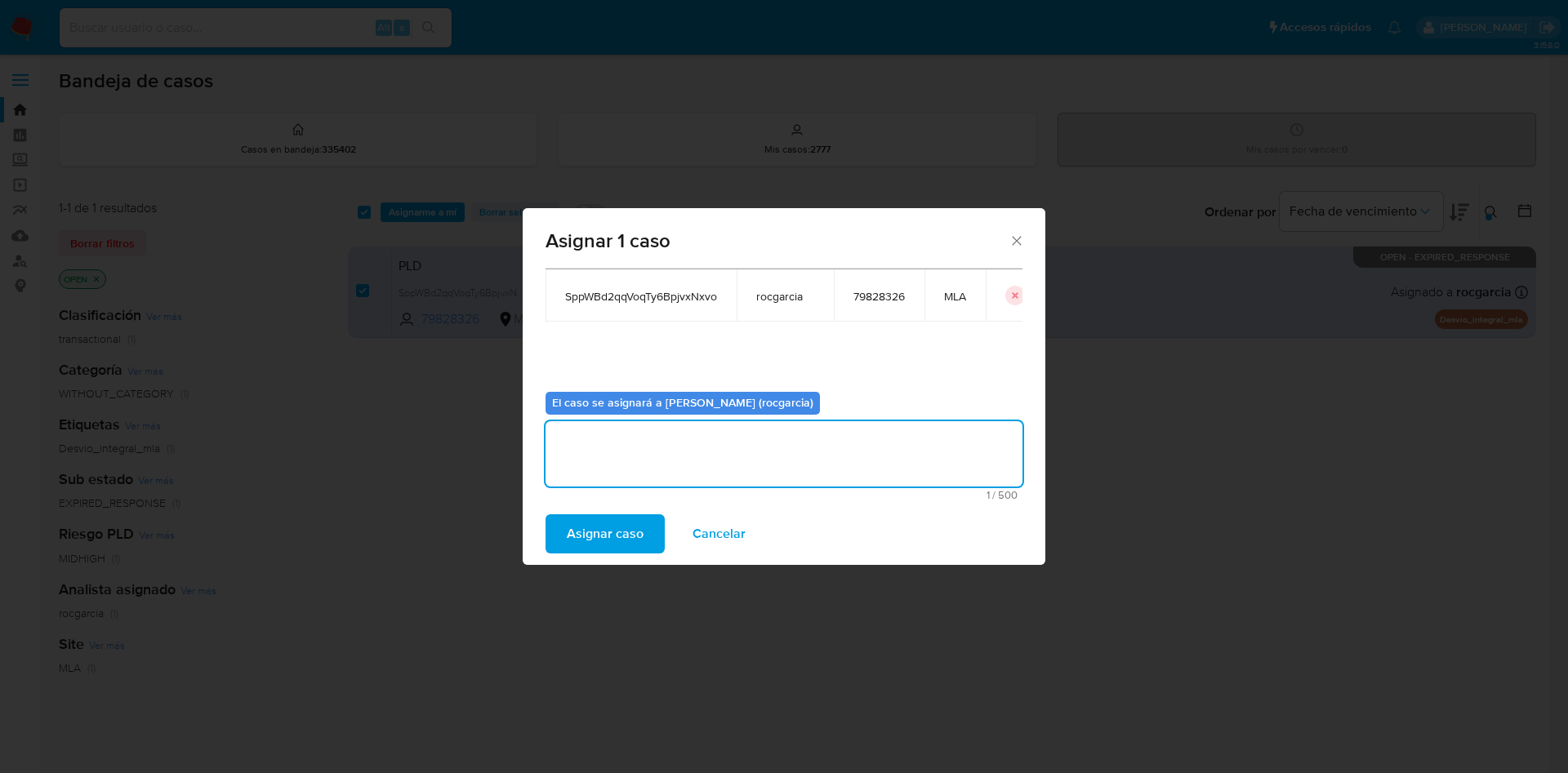
click at [636, 530] on span "Asignar caso" at bounding box center [604, 534] width 77 height 36
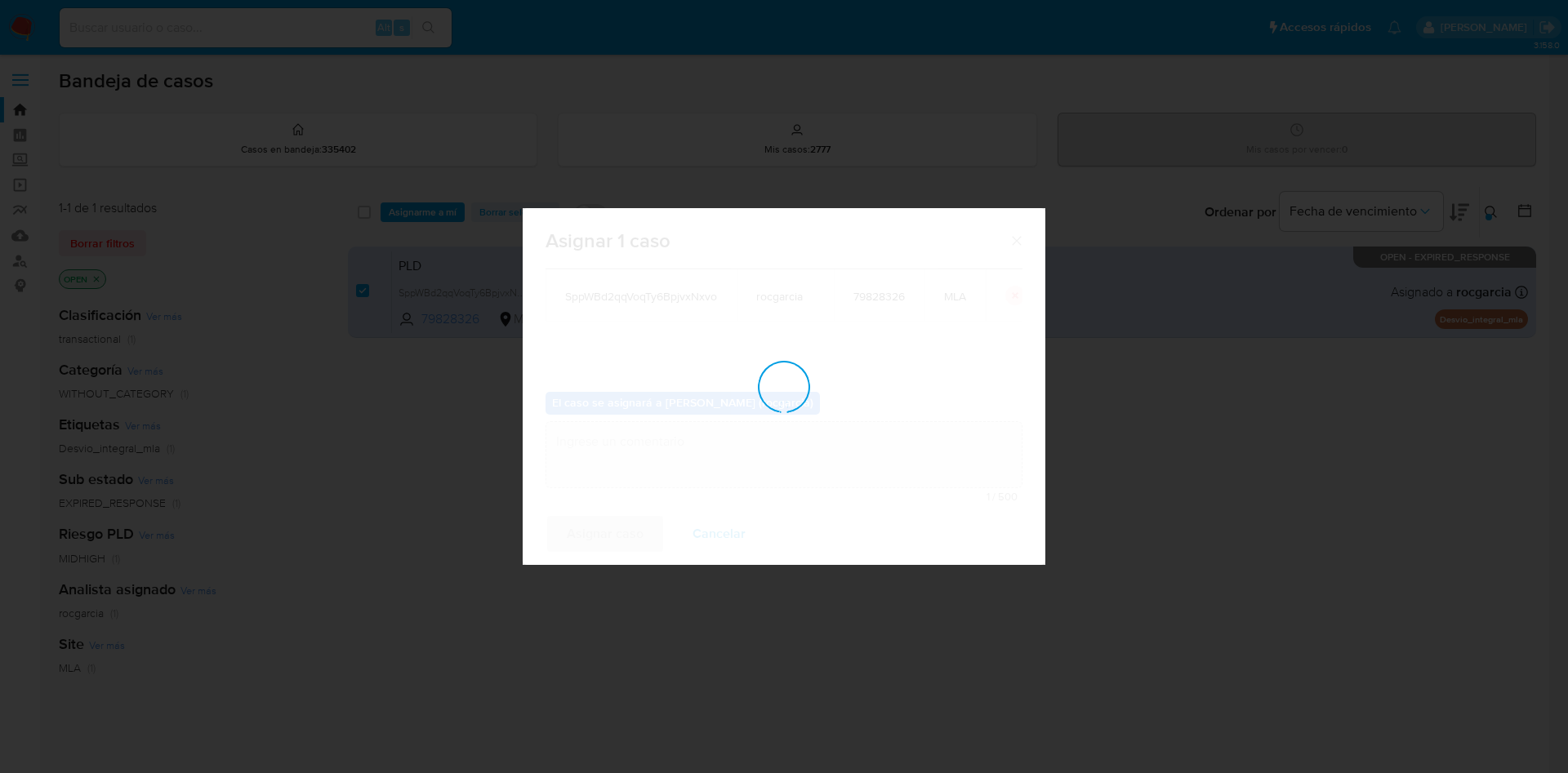
checkbox input "false"
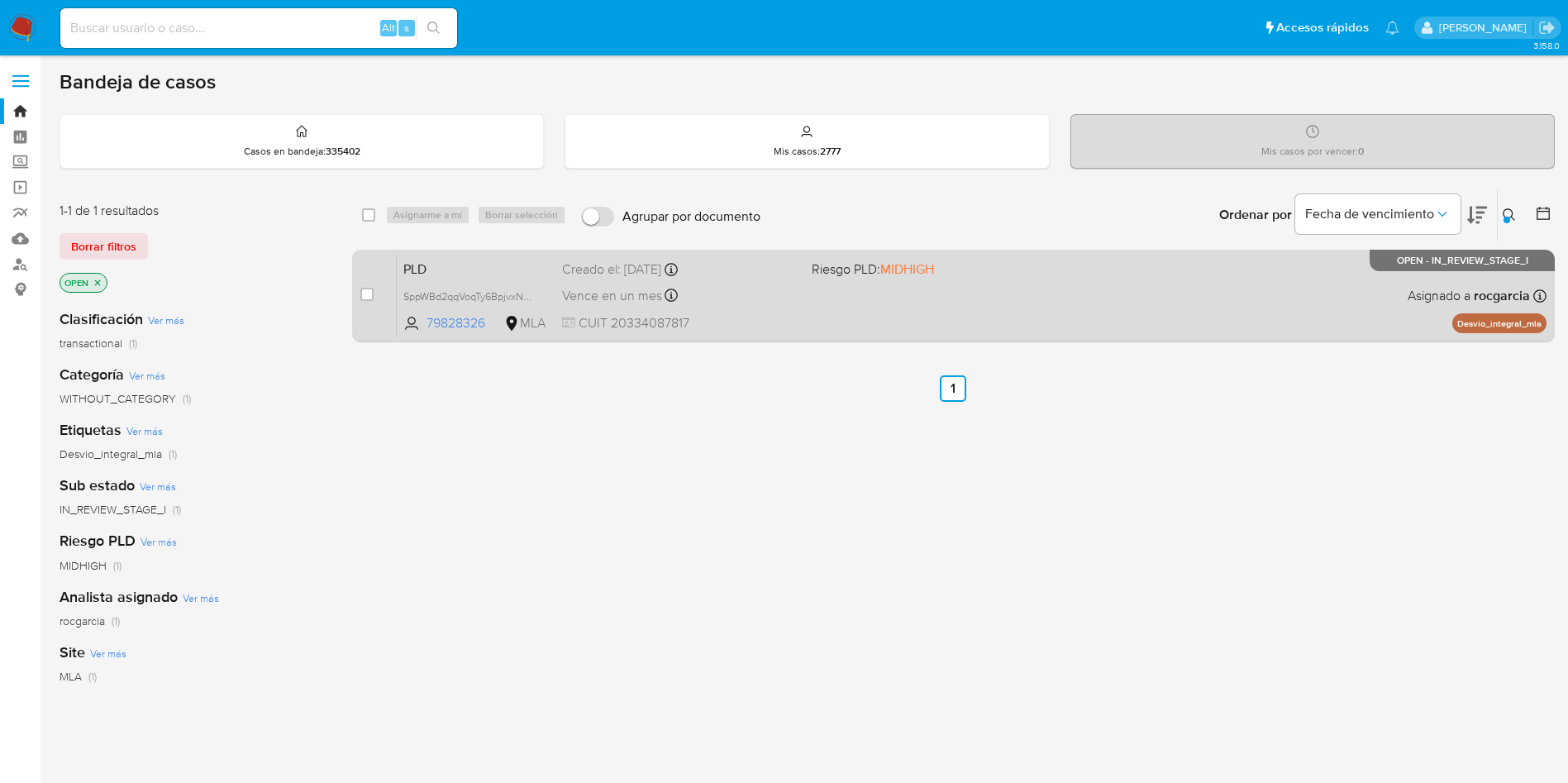
click at [796, 318] on span "CUIT 20334087817" at bounding box center [680, 323] width 237 height 18
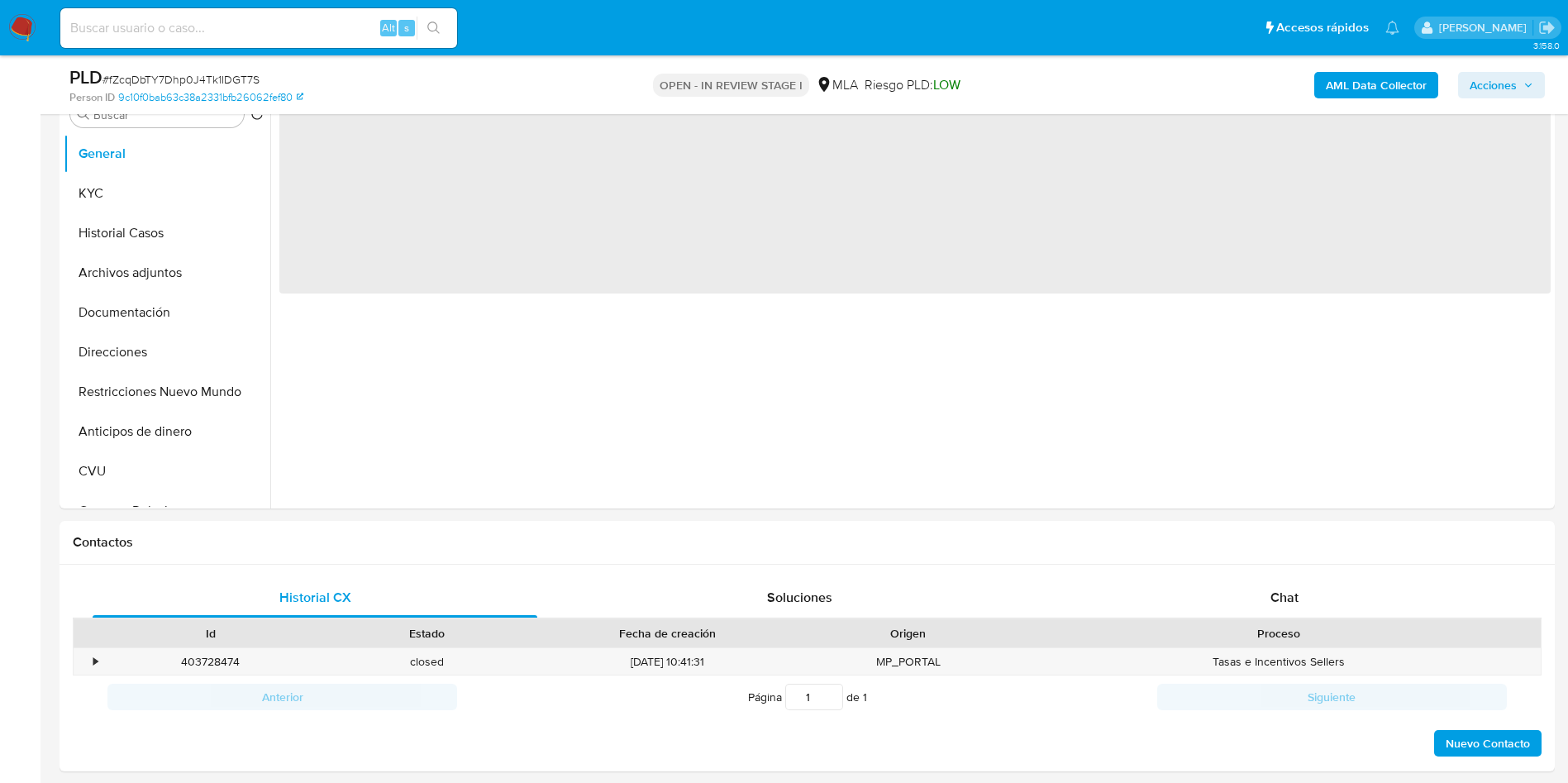
scroll to position [372, 0]
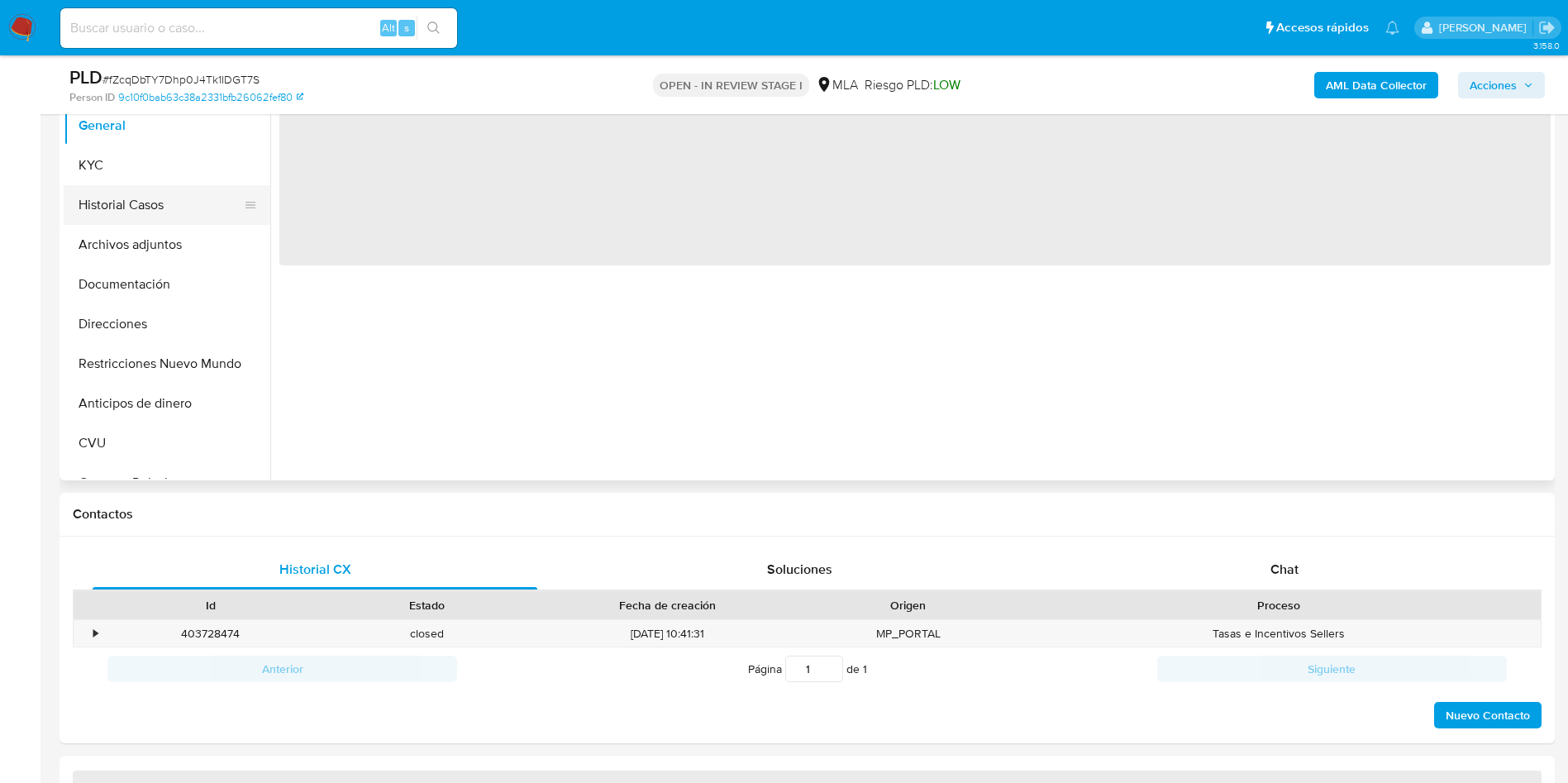
click at [110, 193] on button "Historial Casos" at bounding box center [159, 205] width 193 height 40
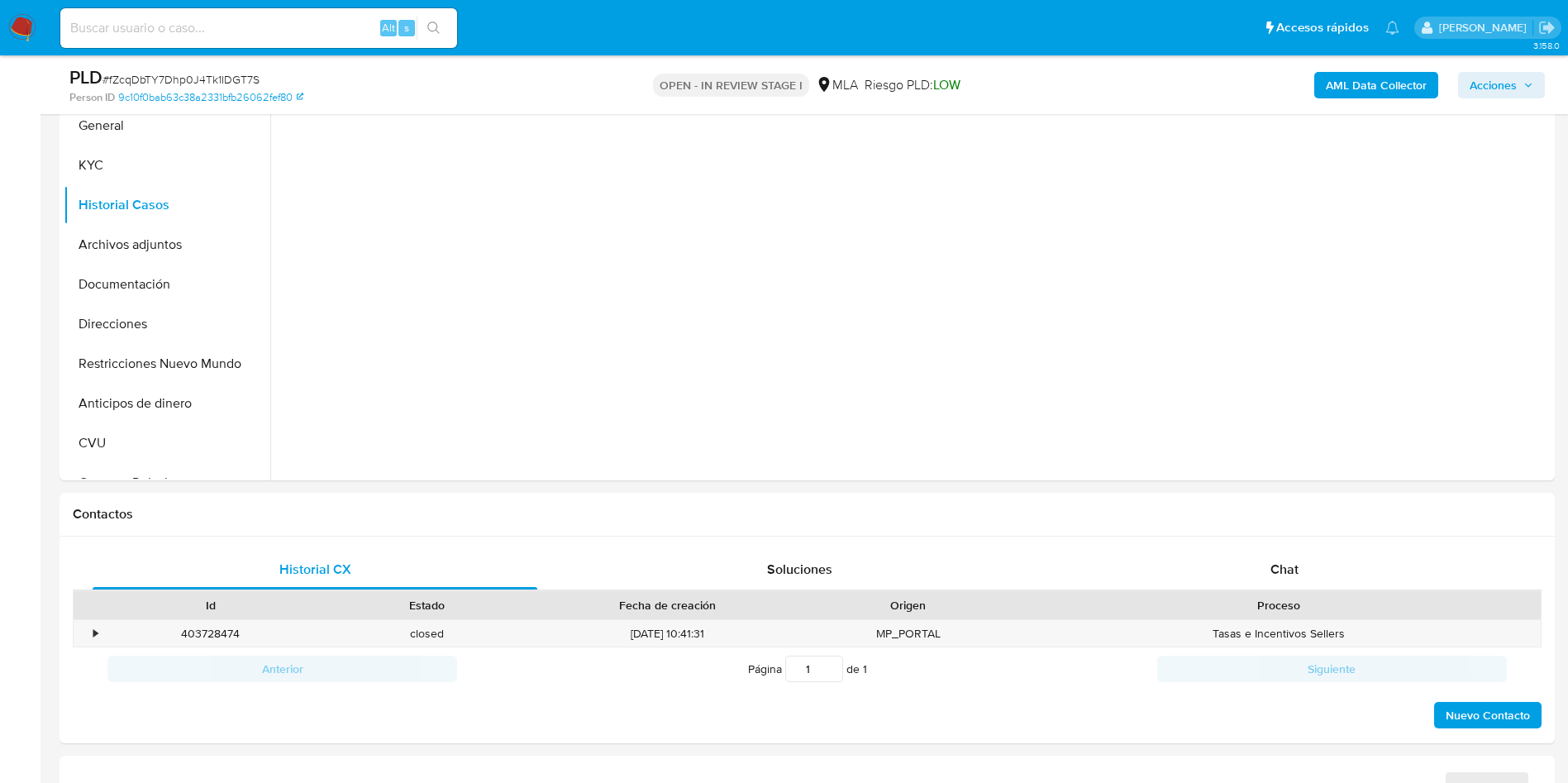
select select "10"
drag, startPoint x: 1277, startPoint y: 575, endPoint x: 701, endPoint y: 564, distance: 576.1
click at [1276, 575] on span "Chat" at bounding box center [1285, 569] width 28 height 19
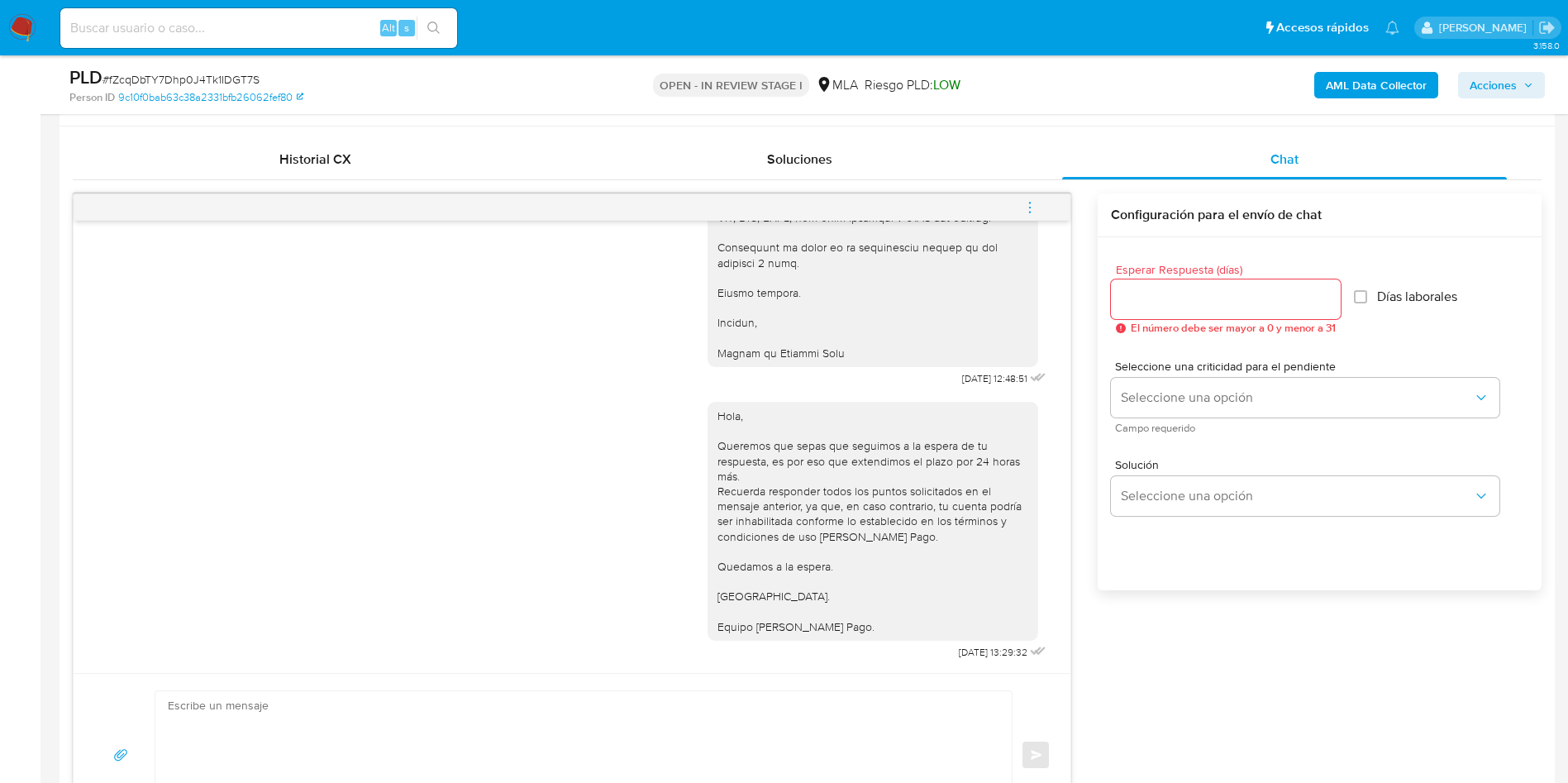
scroll to position [745, 0]
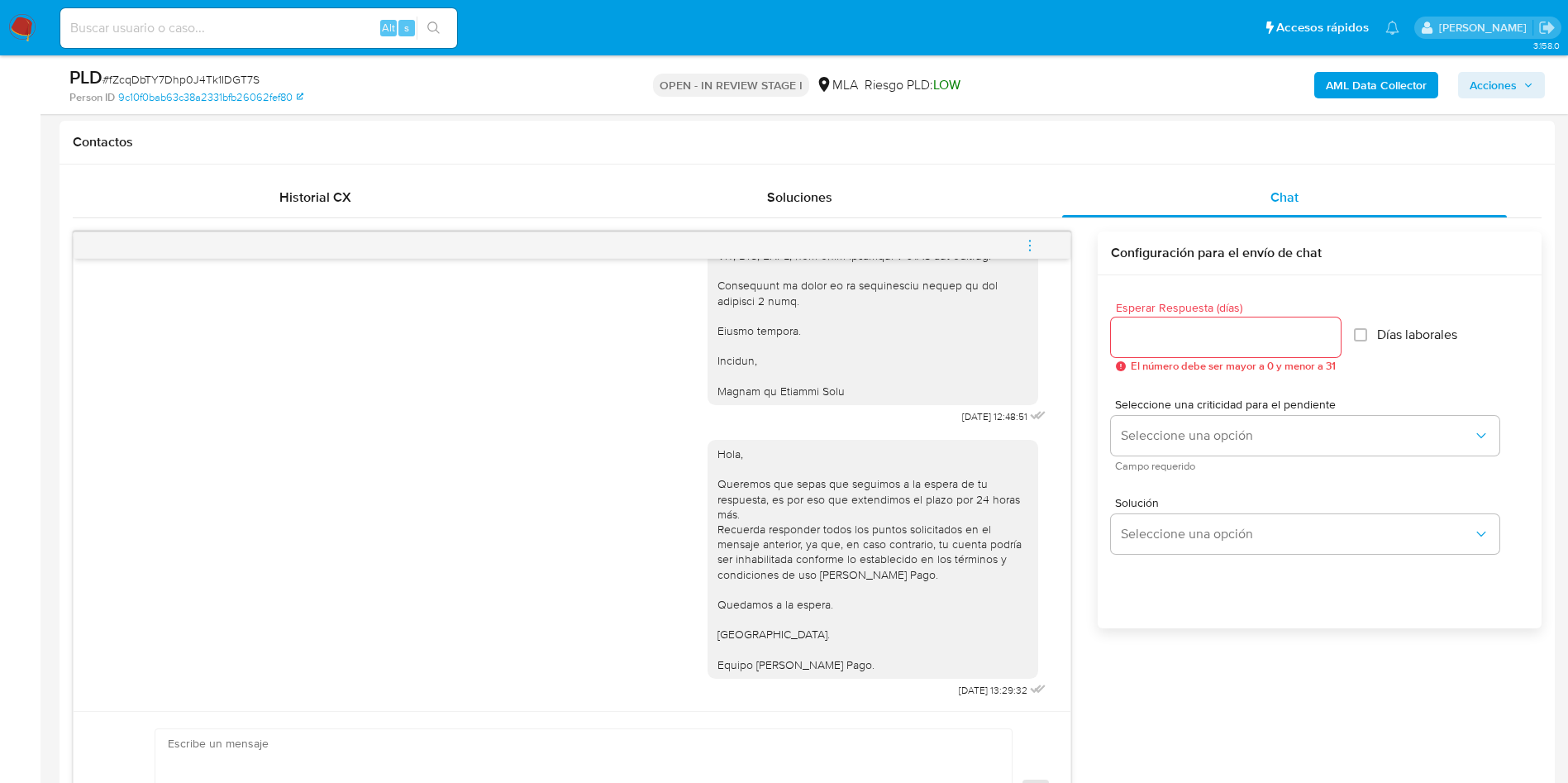
drag, startPoint x: 1028, startPoint y: 242, endPoint x: 960, endPoint y: 227, distance: 69.6
click at [1028, 241] on icon "menu-action" at bounding box center [1029, 245] width 15 height 15
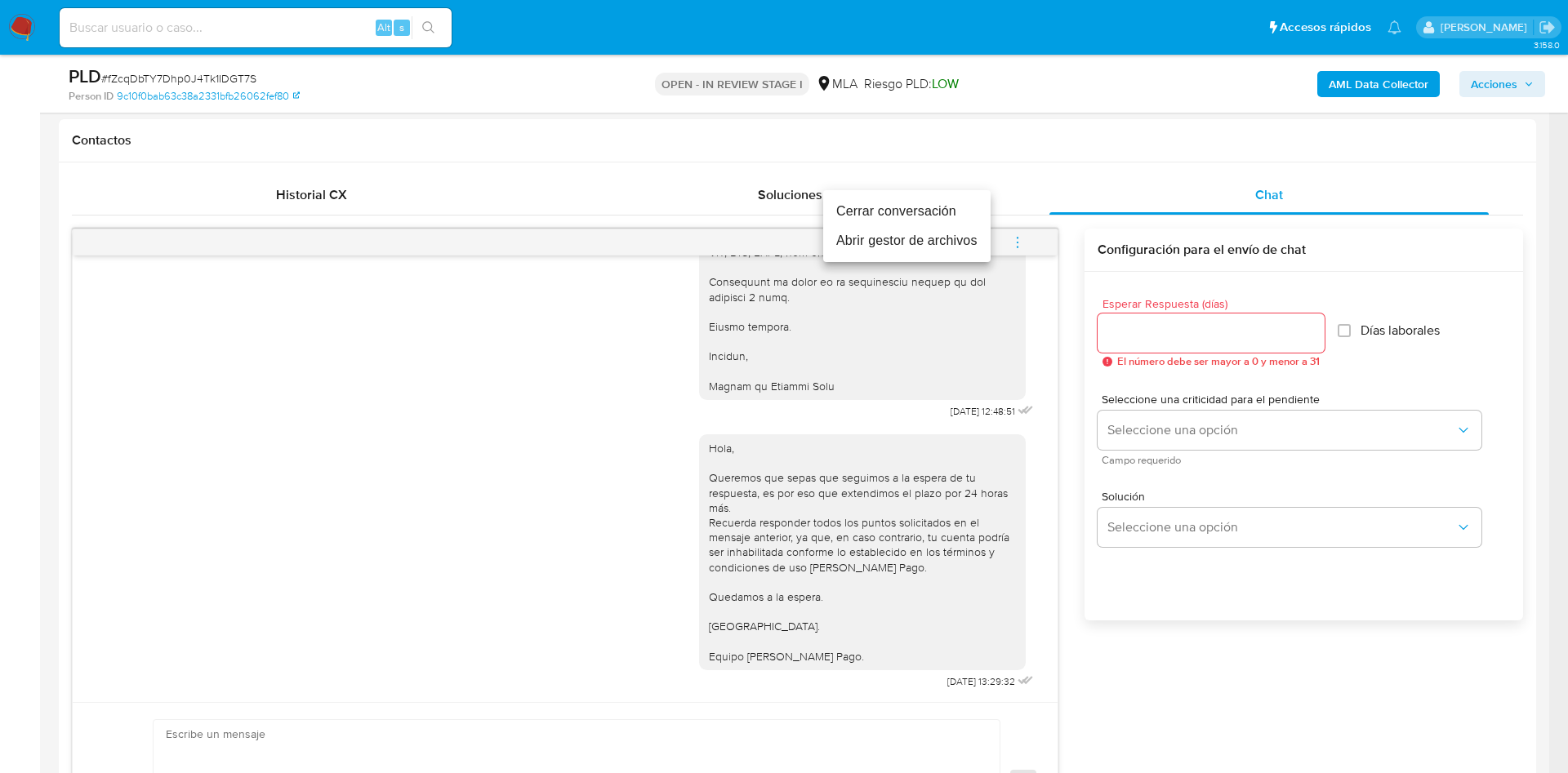
click at [914, 213] on li "Cerrar conversación" at bounding box center [907, 211] width 167 height 29
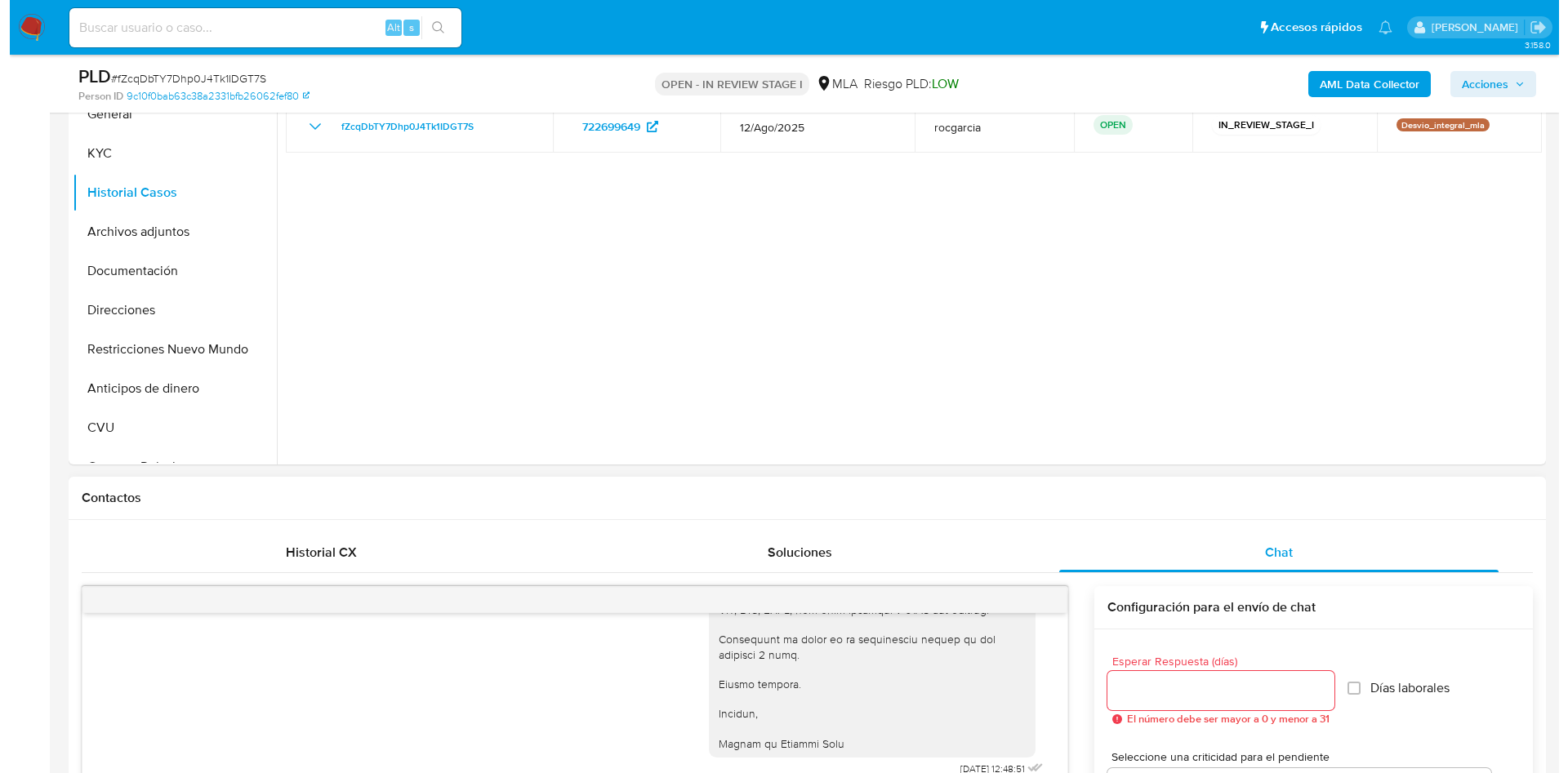
scroll to position [245, 0]
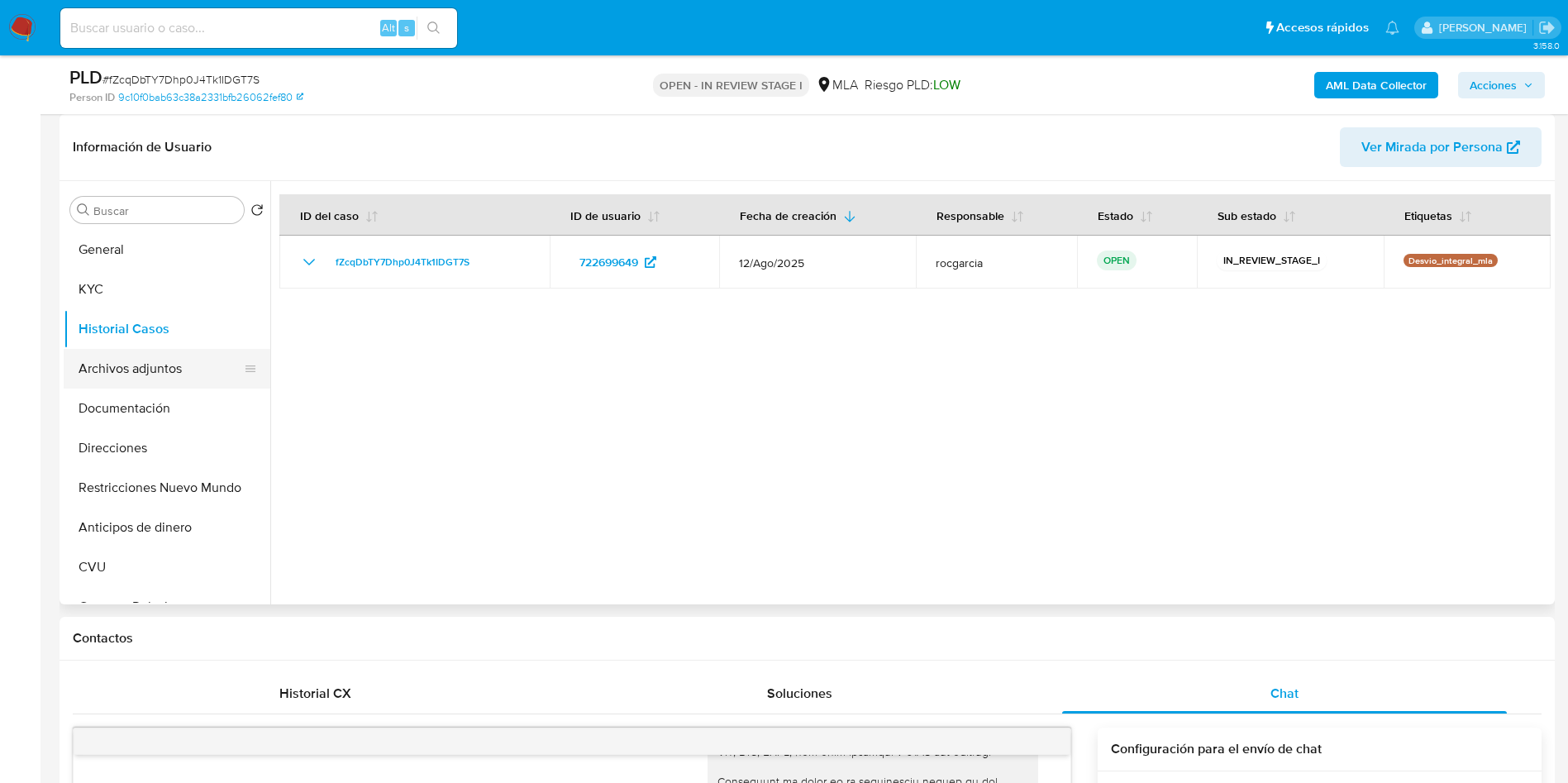
click at [128, 380] on button "Archivos adjuntos" at bounding box center [159, 369] width 193 height 40
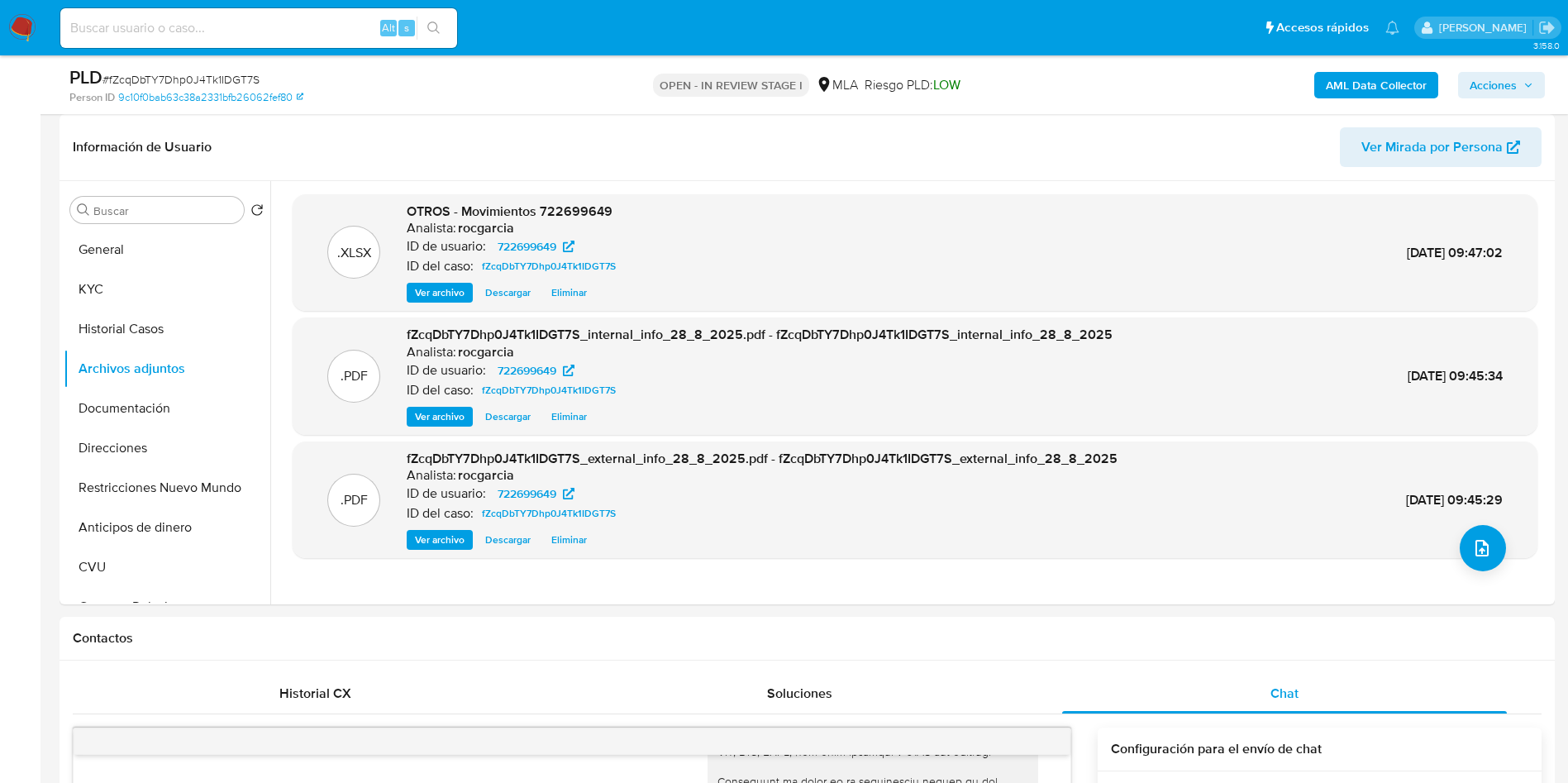
click at [1480, 89] on span "Acciones" at bounding box center [1493, 86] width 47 height 27
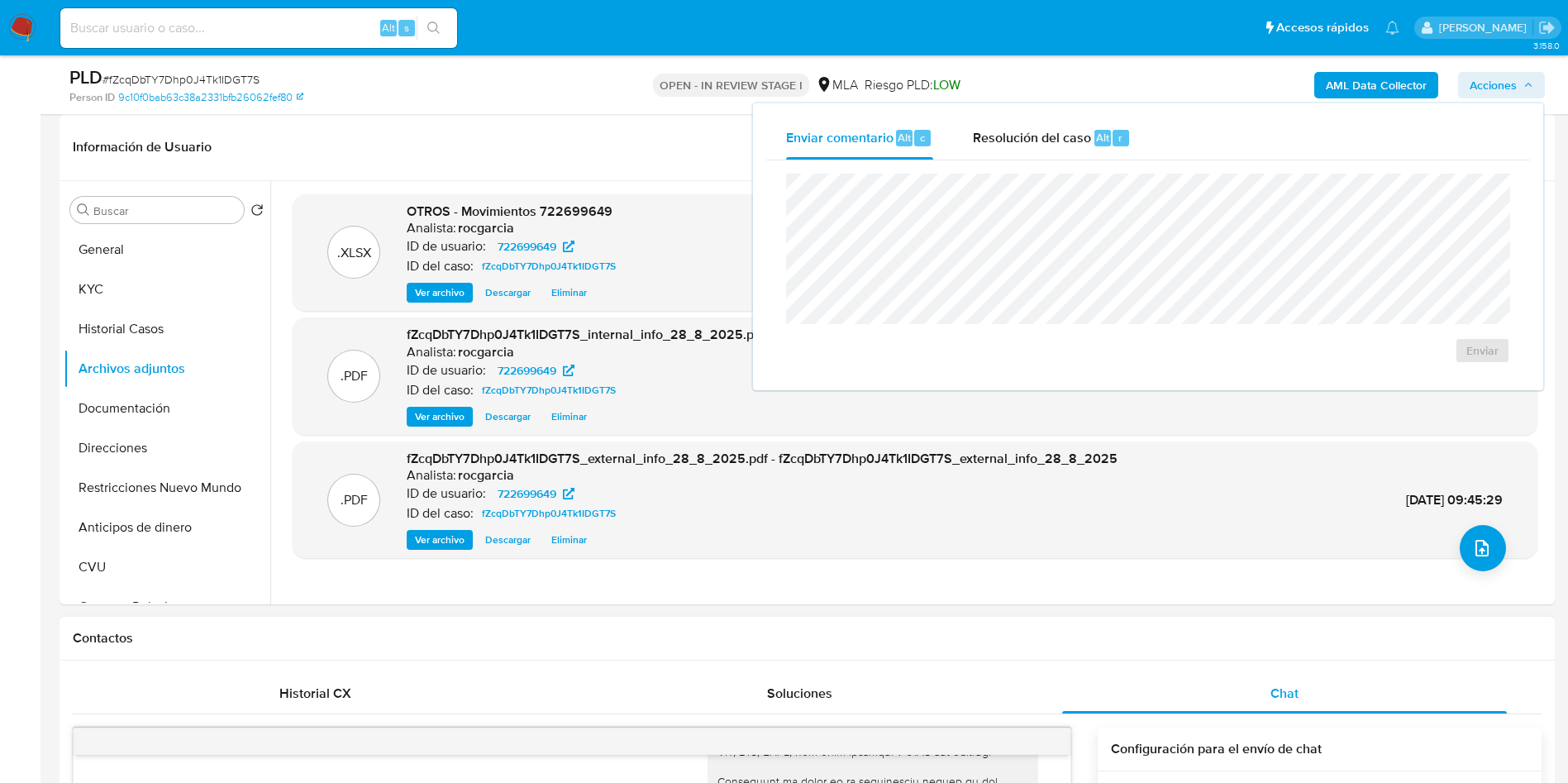
drag, startPoint x: 995, startPoint y: 617, endPoint x: 1093, endPoint y: 616, distance: 98.0
click at [995, 617] on div "Contactos" at bounding box center [807, 639] width 1495 height 44
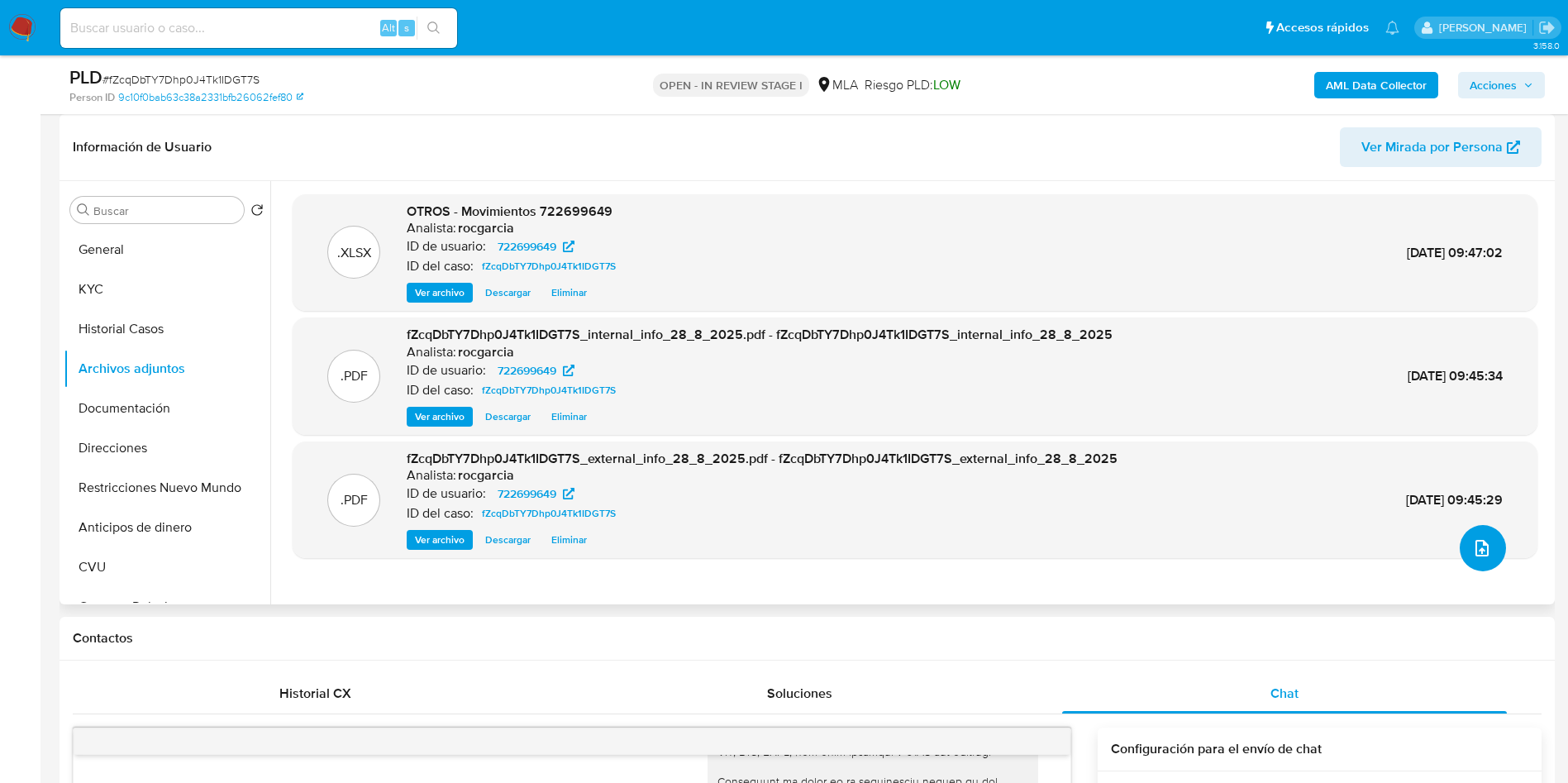
click at [1483, 545] on icon "upload-file" at bounding box center [1482, 548] width 20 height 20
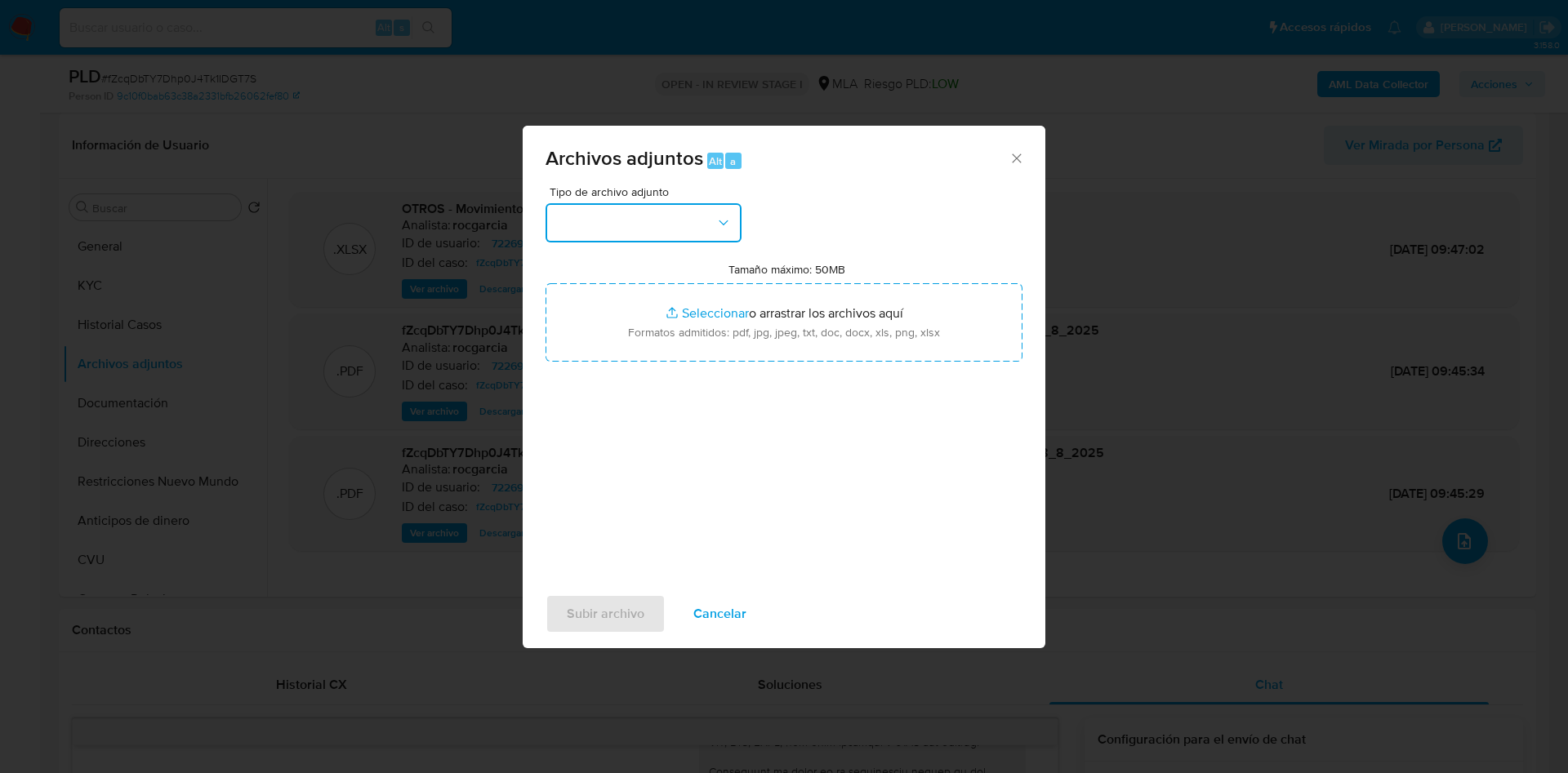
click at [587, 231] on button "button" at bounding box center [643, 222] width 196 height 40
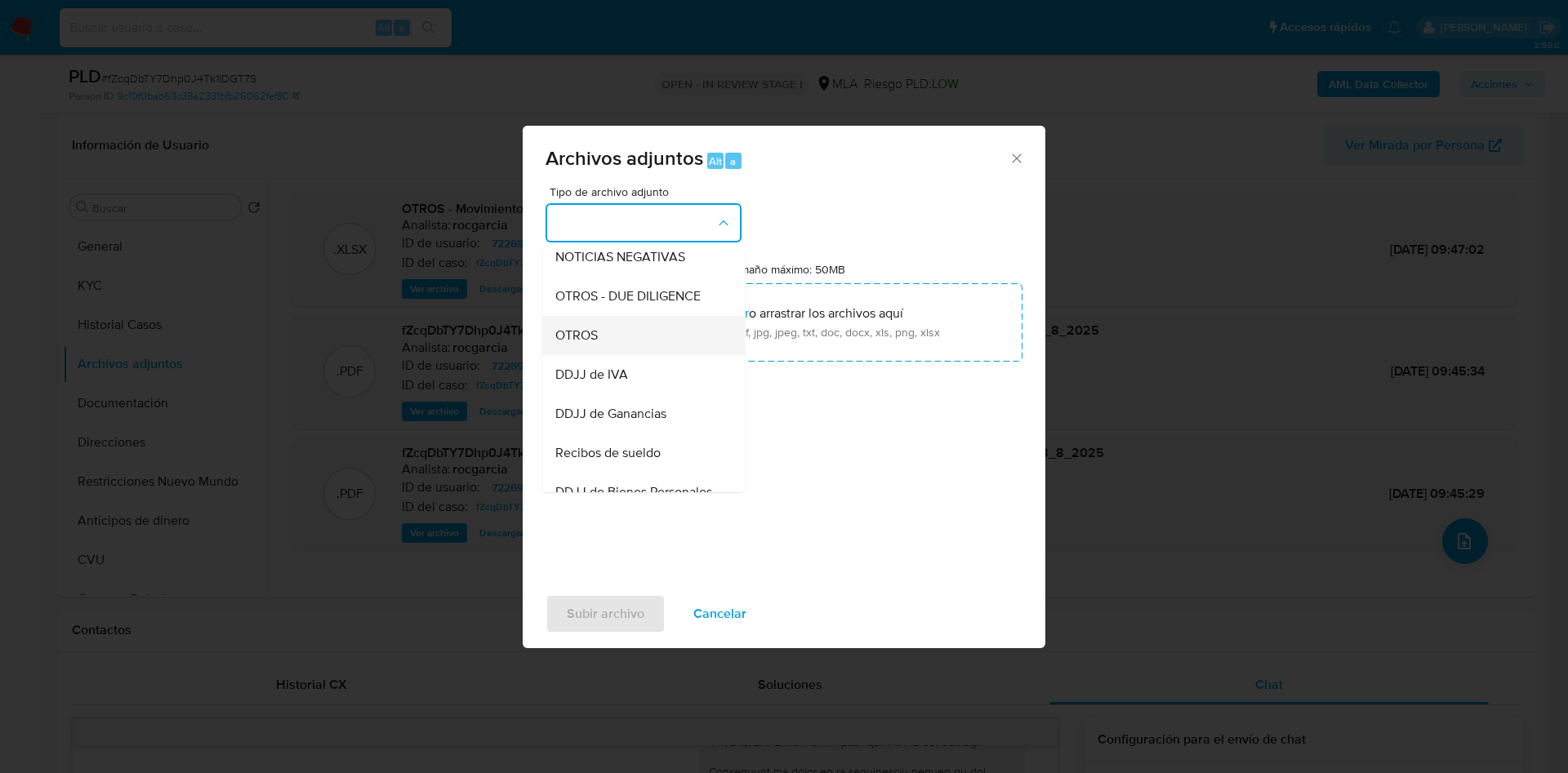
click at [621, 355] on div "OTROS" at bounding box center [638, 335] width 166 height 40
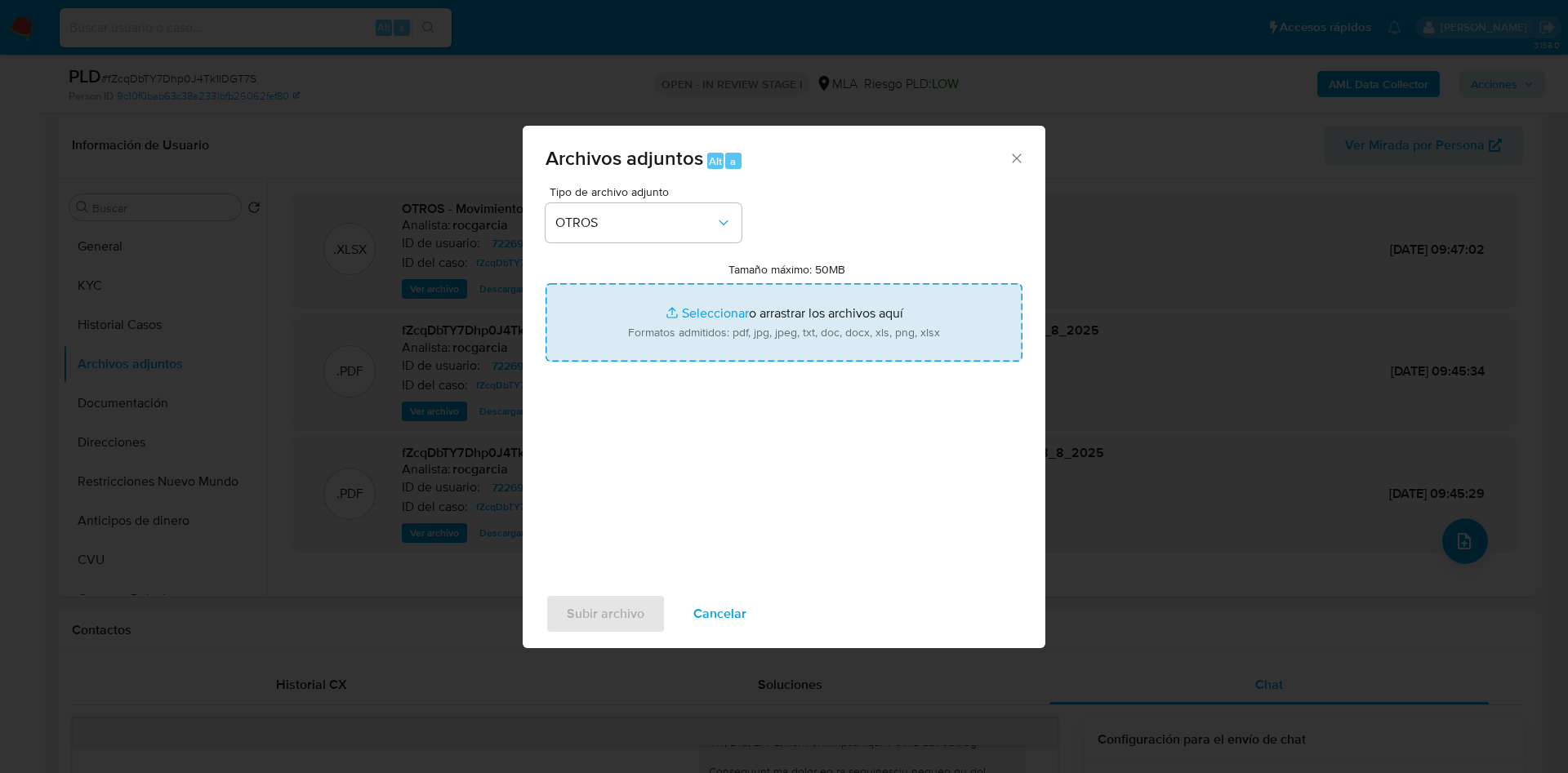
click at [698, 330] on input "Tamaño máximo: 50MB Seleccionar archivos" at bounding box center [784, 322] width 477 height 78
type input "C:\fakepath\Caselog fZcqDbTY7Dhp0J4Tk1IDGT7S - 722699649.docx"
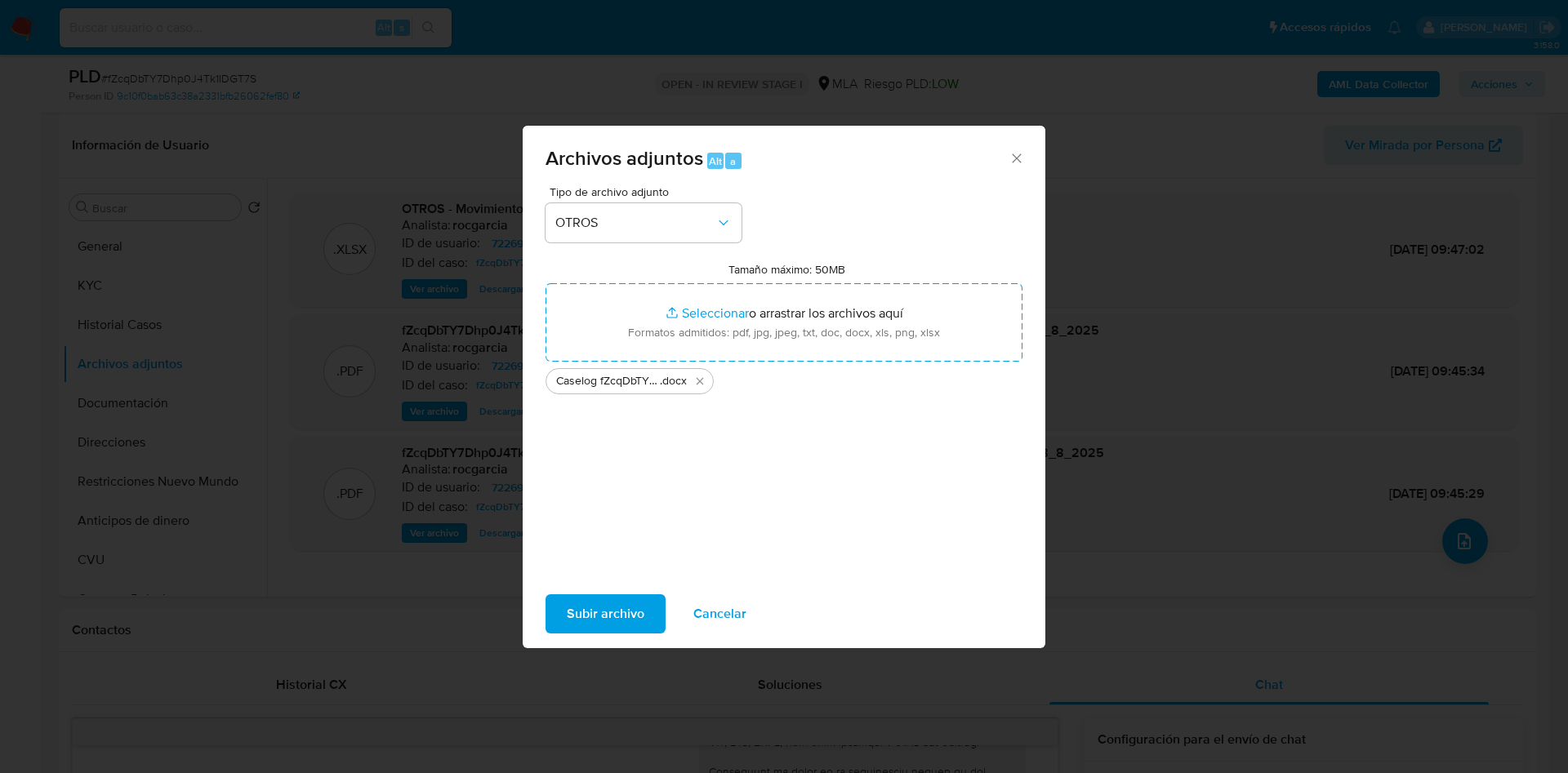
click at [600, 613] on span "Subir archivo" at bounding box center [605, 614] width 77 height 36
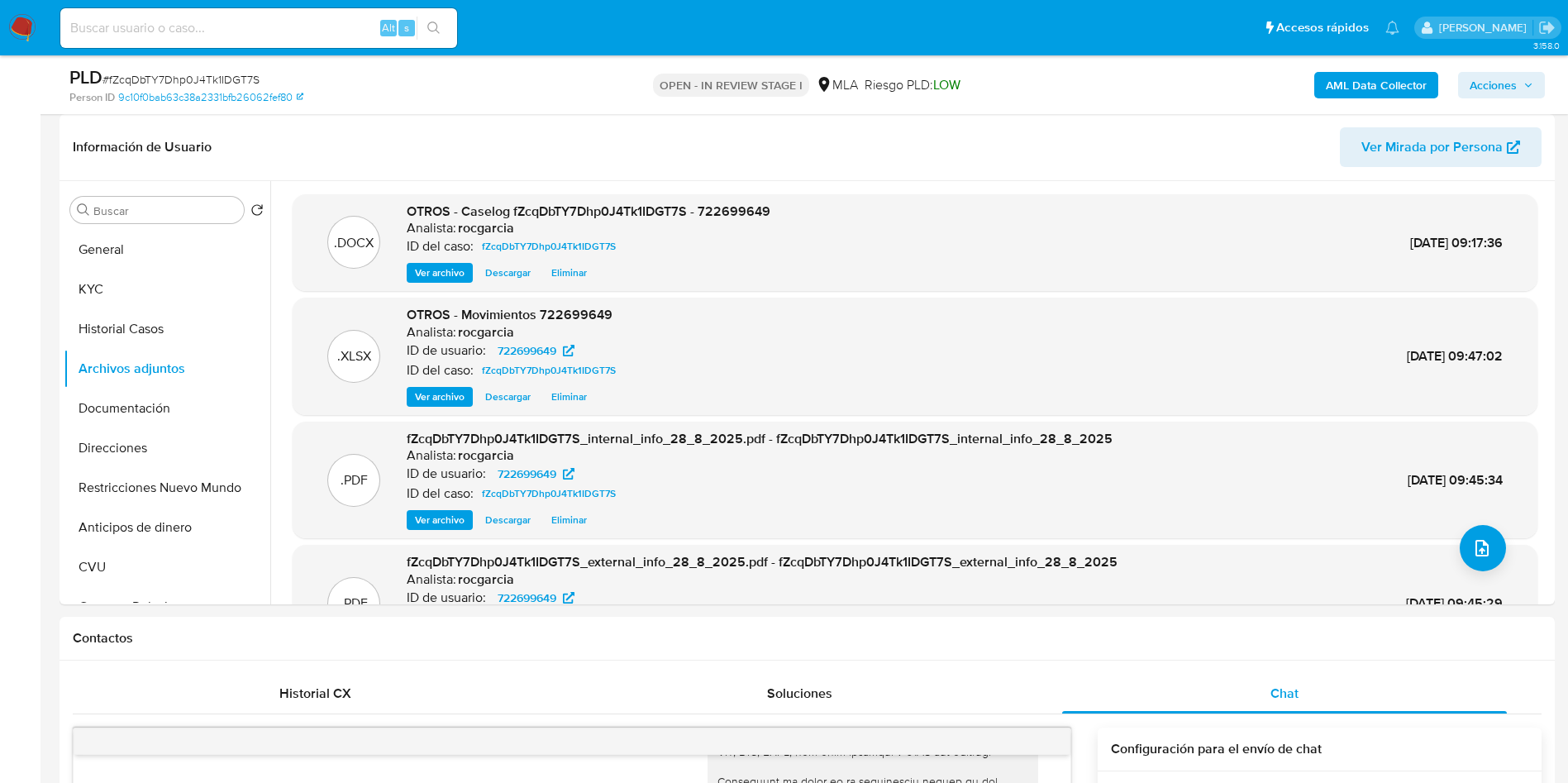
click at [1510, 78] on span "Acciones" at bounding box center [1493, 86] width 47 height 27
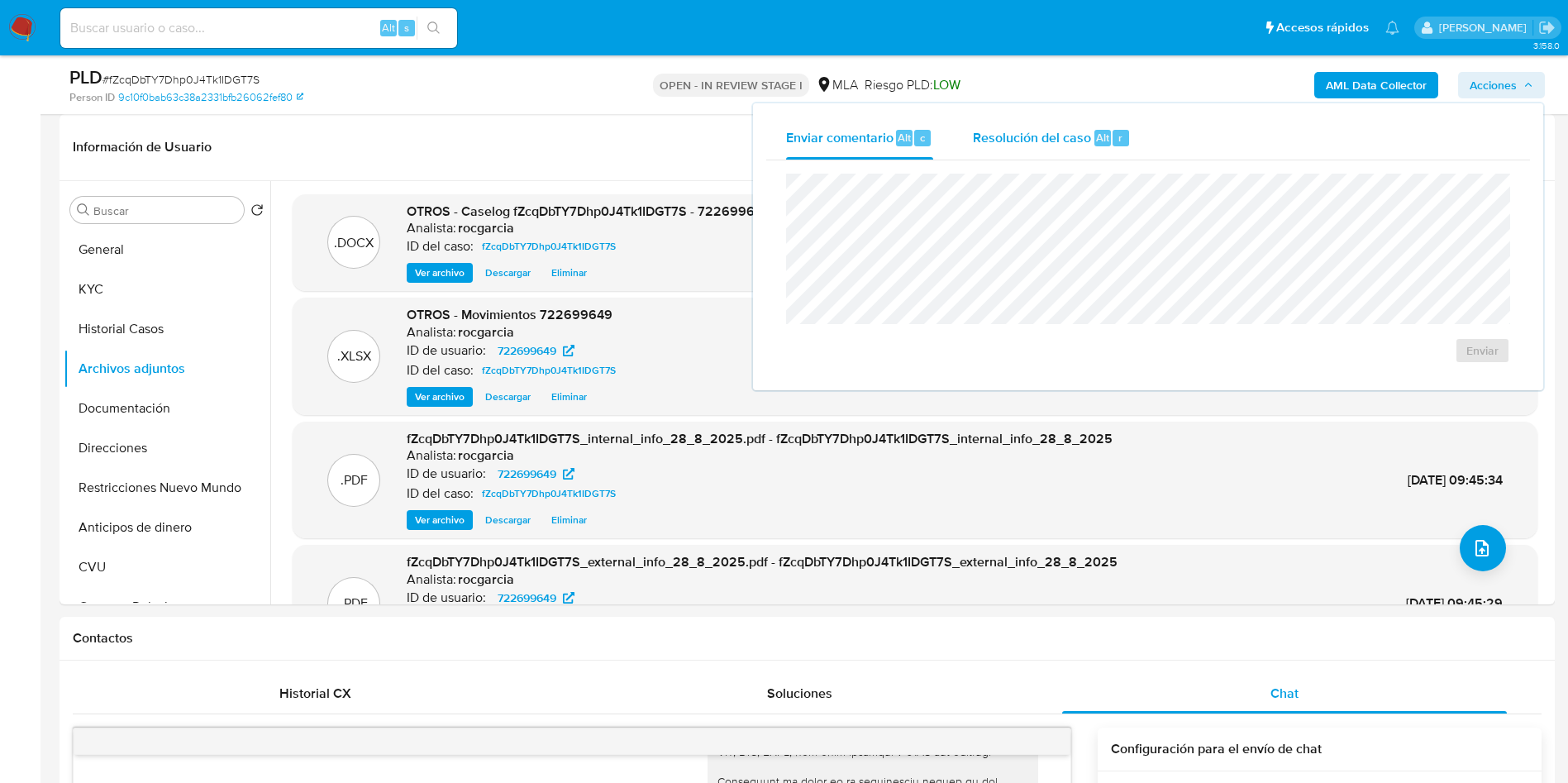
click at [1079, 152] on div "Resolución del caso Alt r" at bounding box center [1052, 138] width 158 height 43
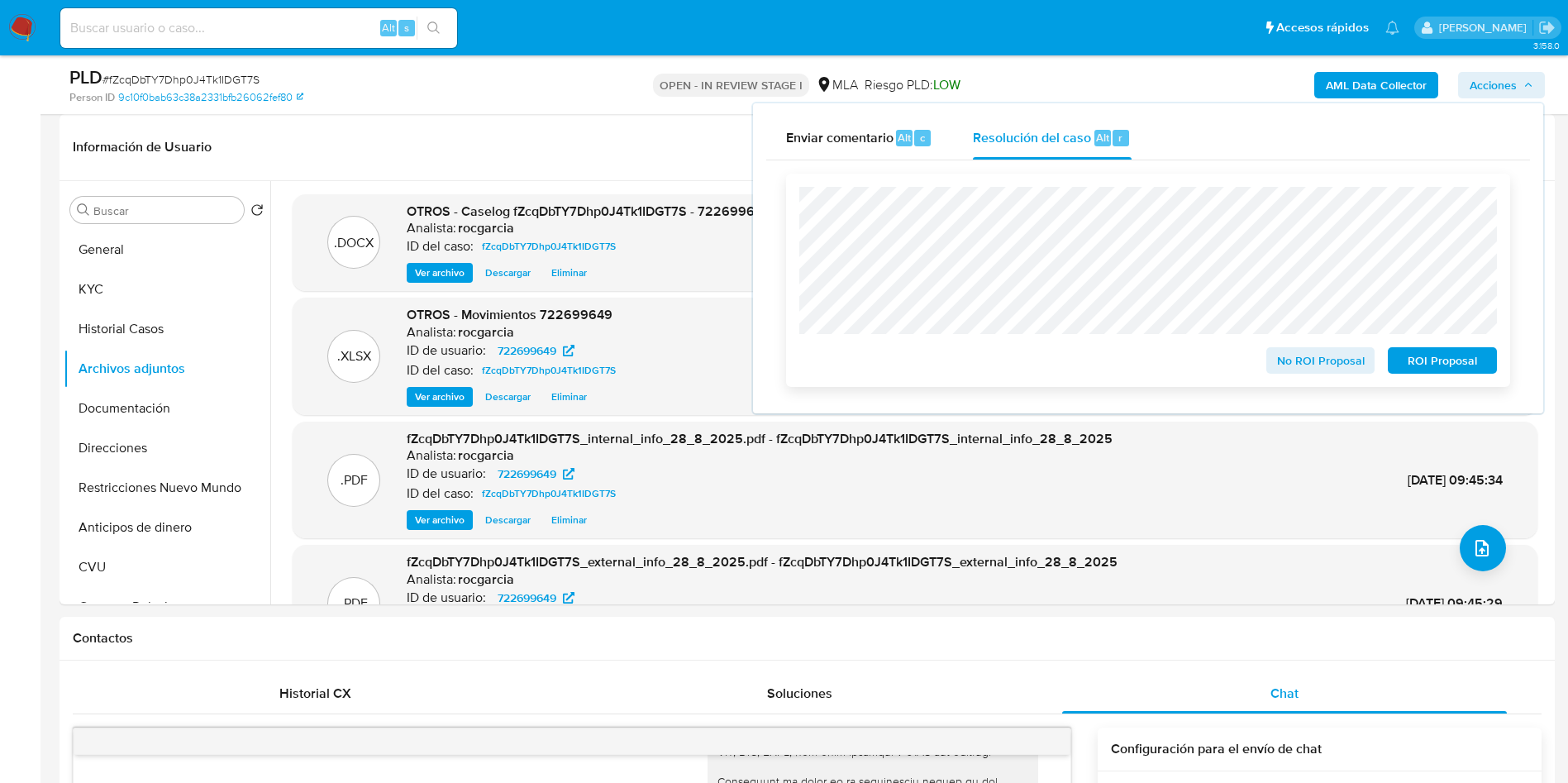
click at [1307, 369] on span "No ROI Proposal" at bounding box center [1320, 361] width 86 height 23
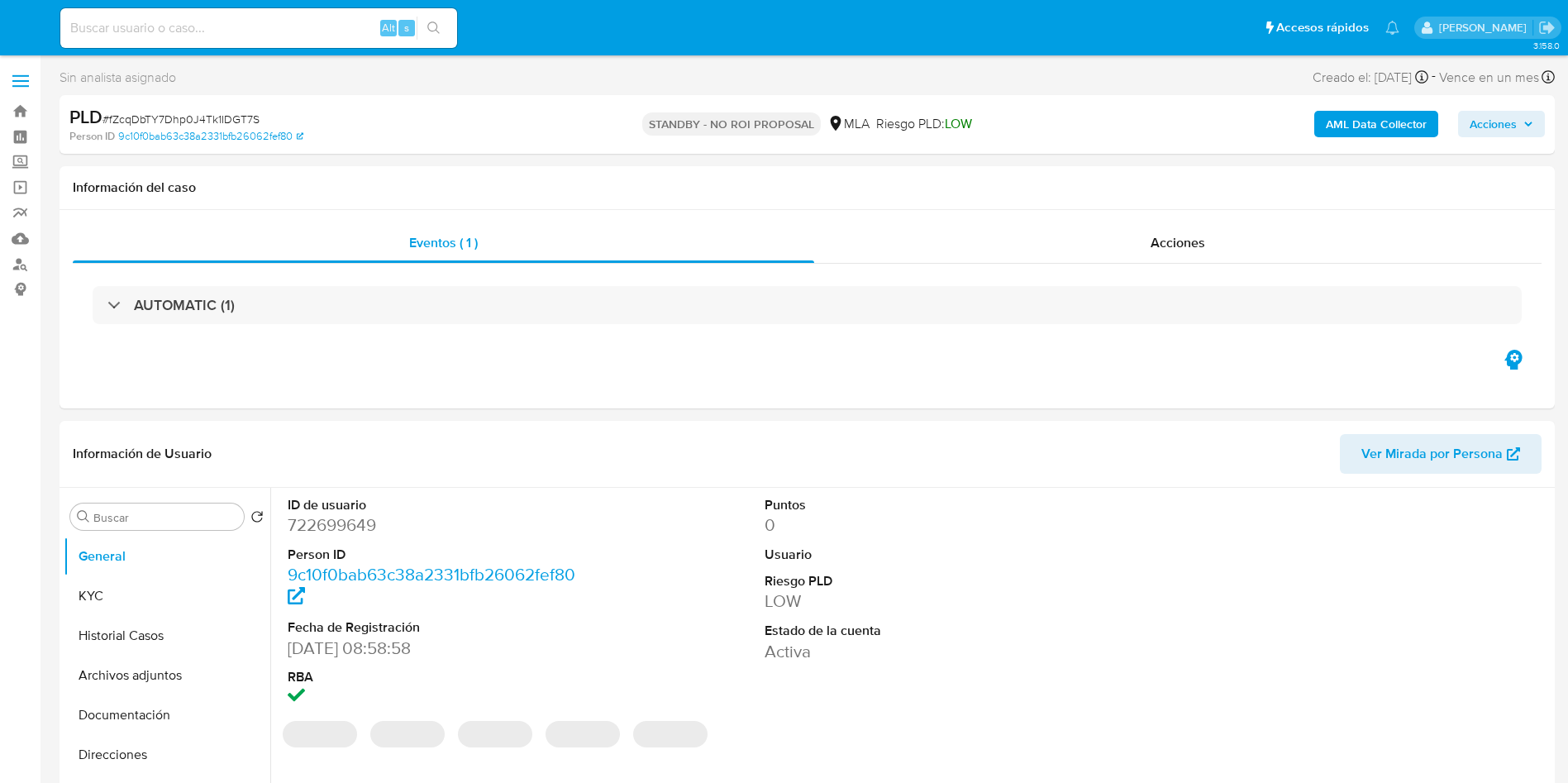
select select "10"
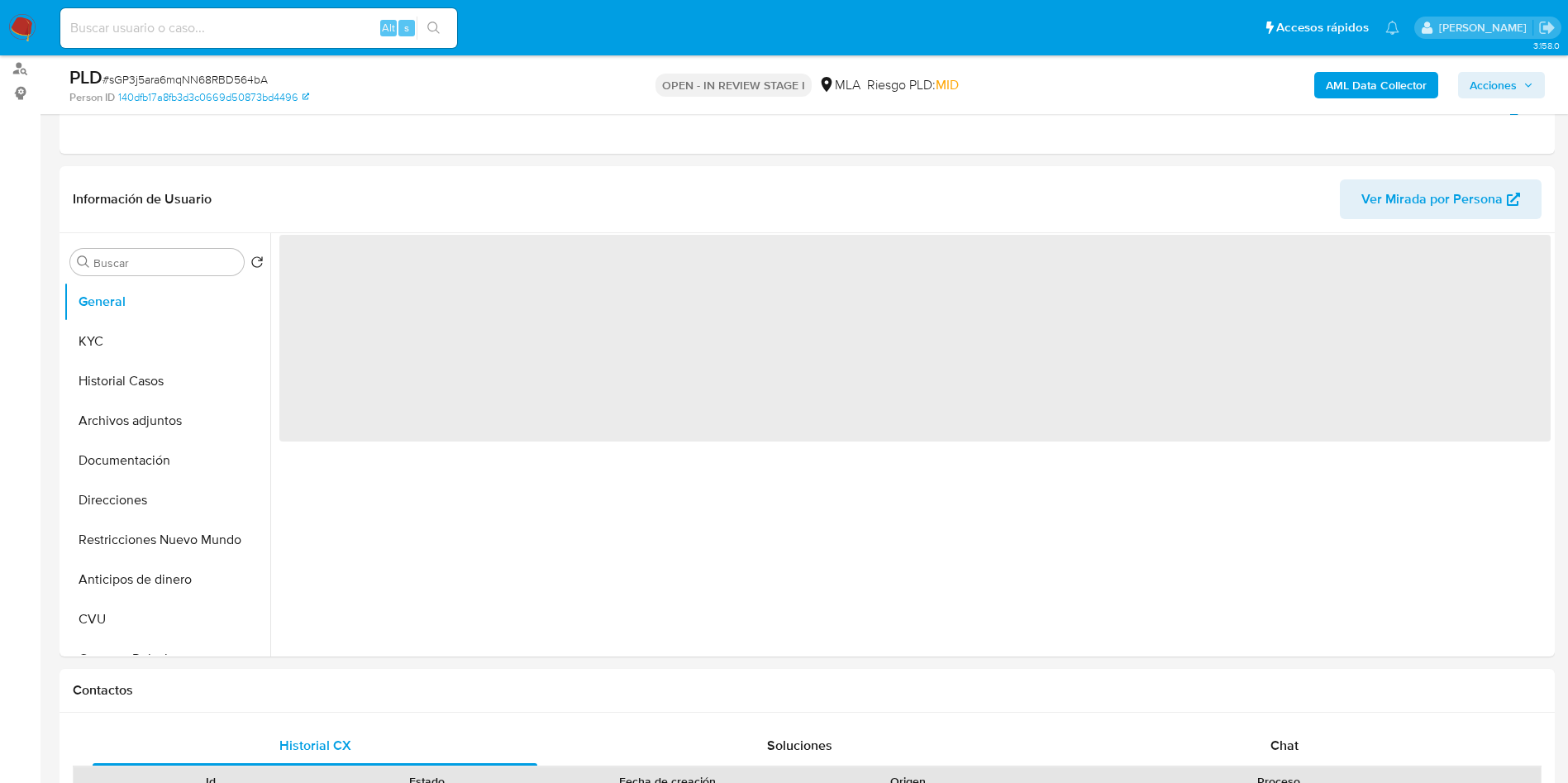
scroll to position [372, 0]
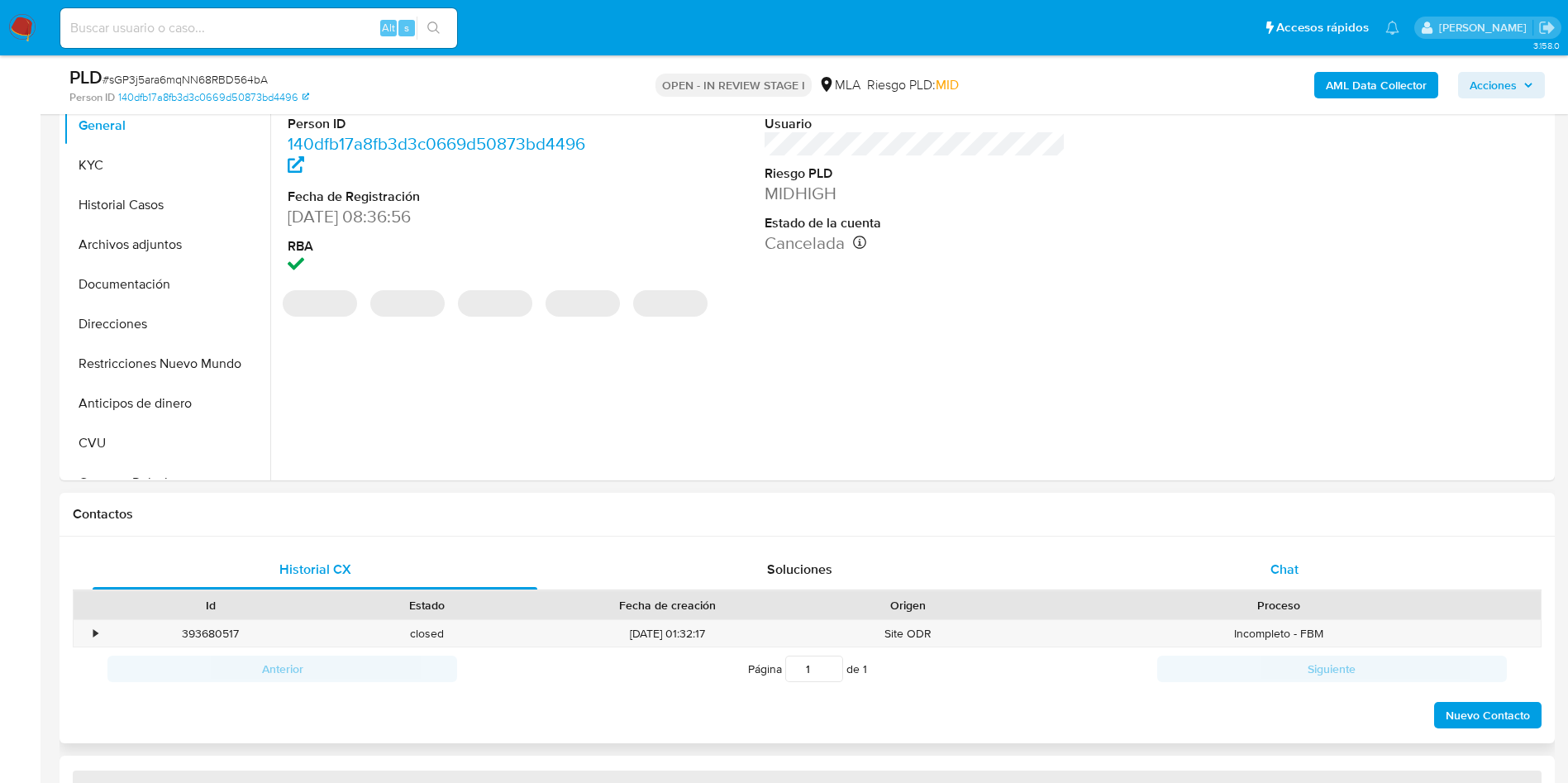
click at [1270, 567] on div "Chat" at bounding box center [1284, 569] width 444 height 40
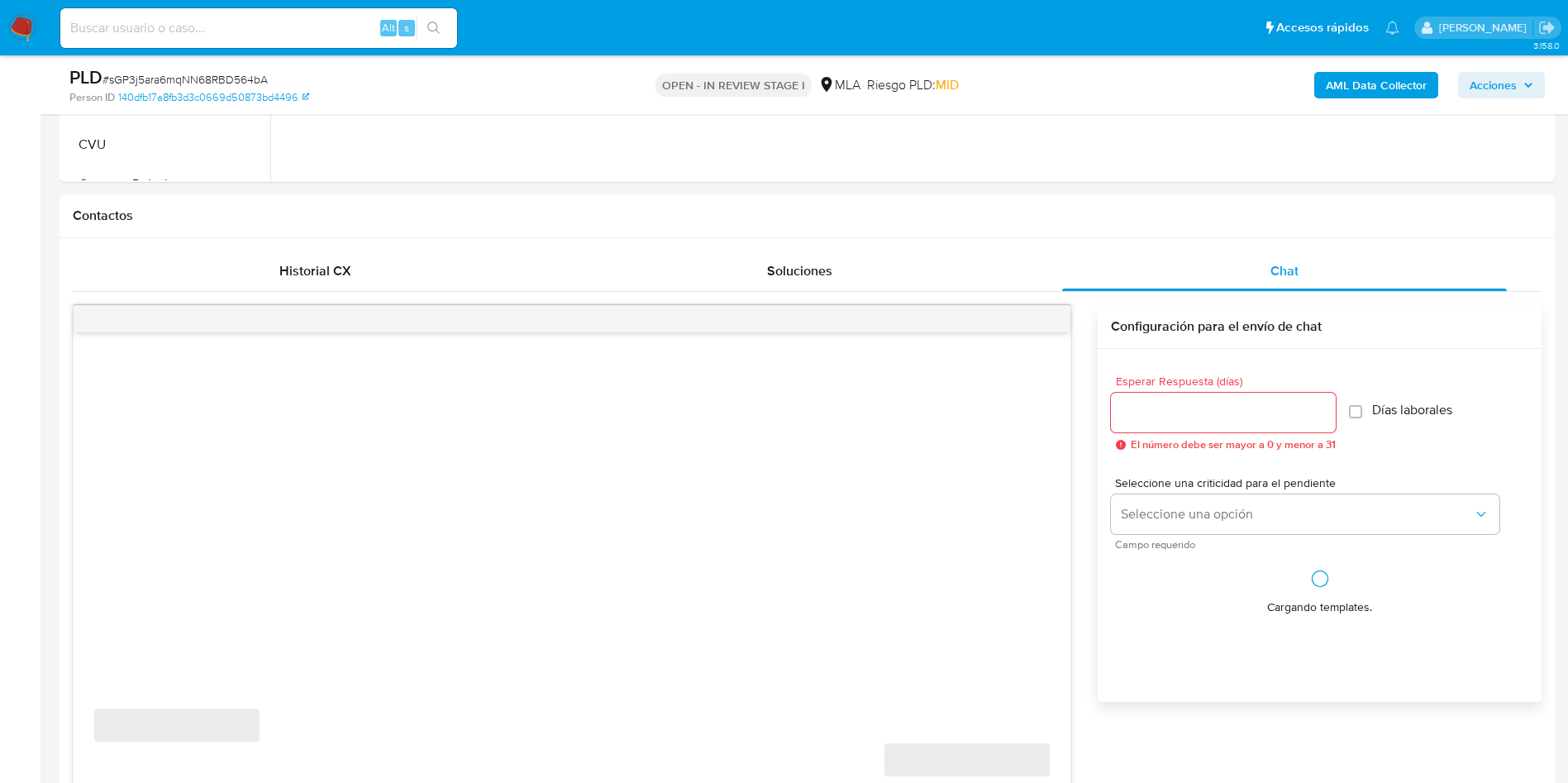
scroll to position [745, 0]
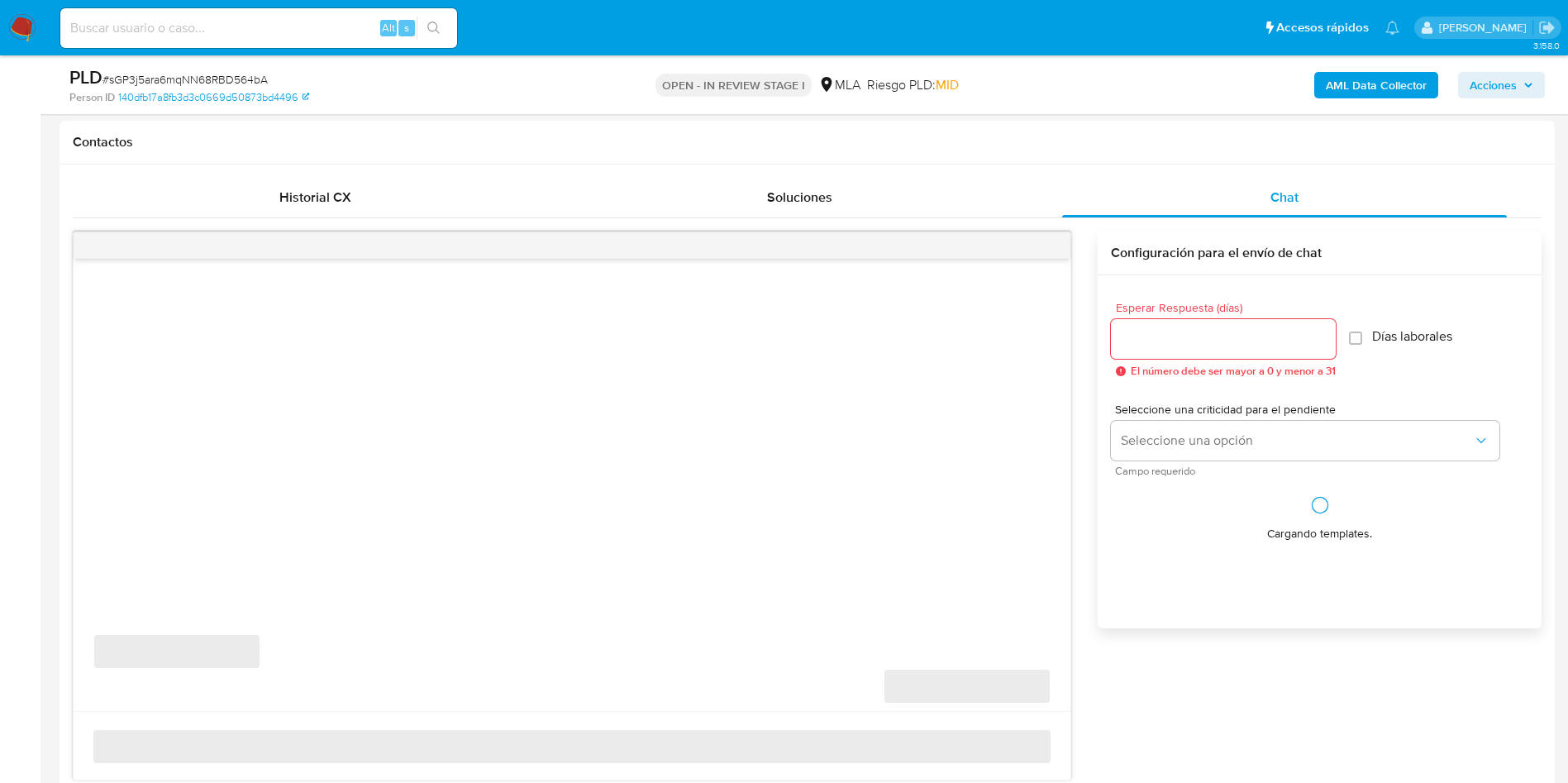
select select "10"
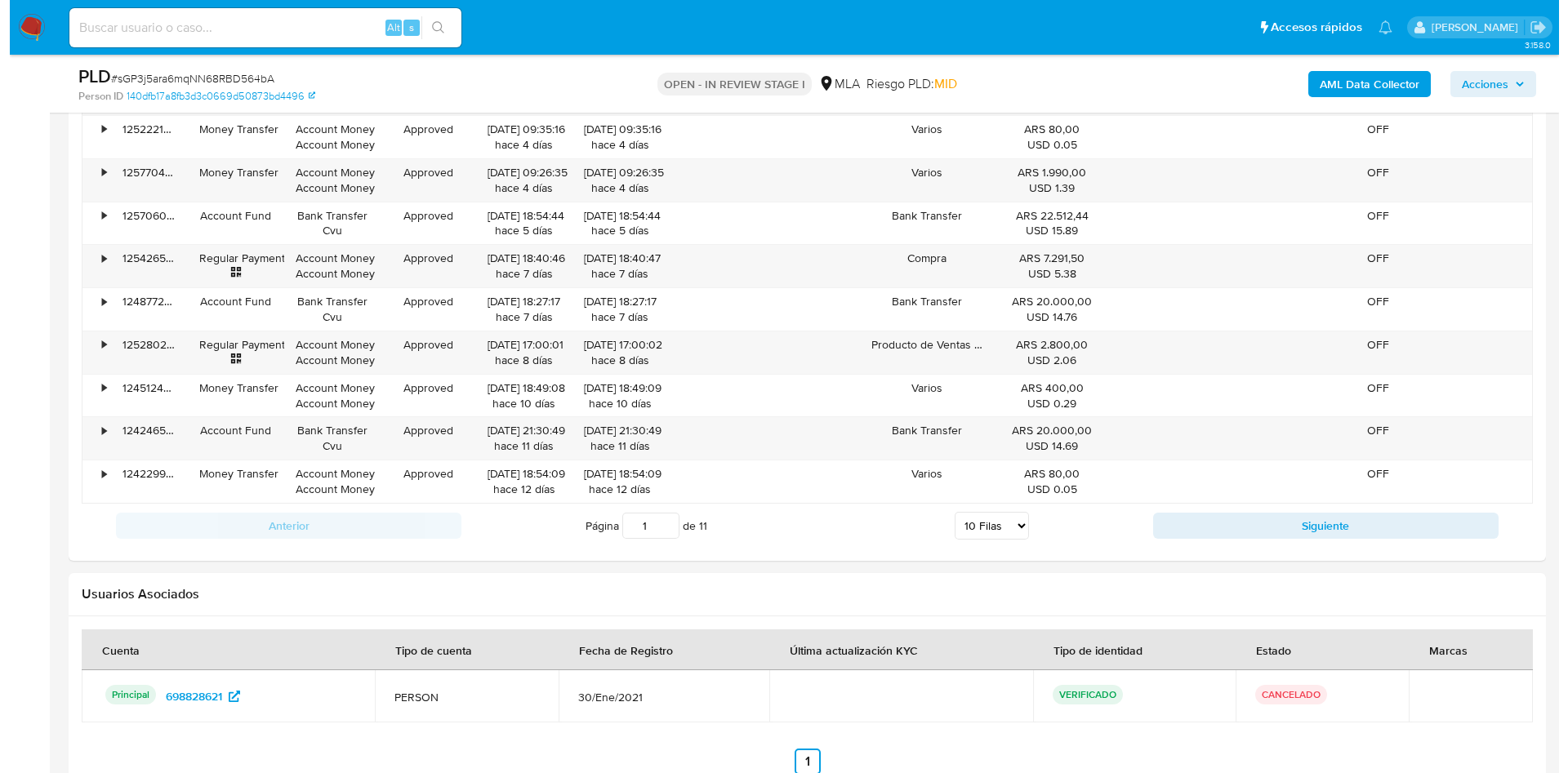
scroll to position [2885, 0]
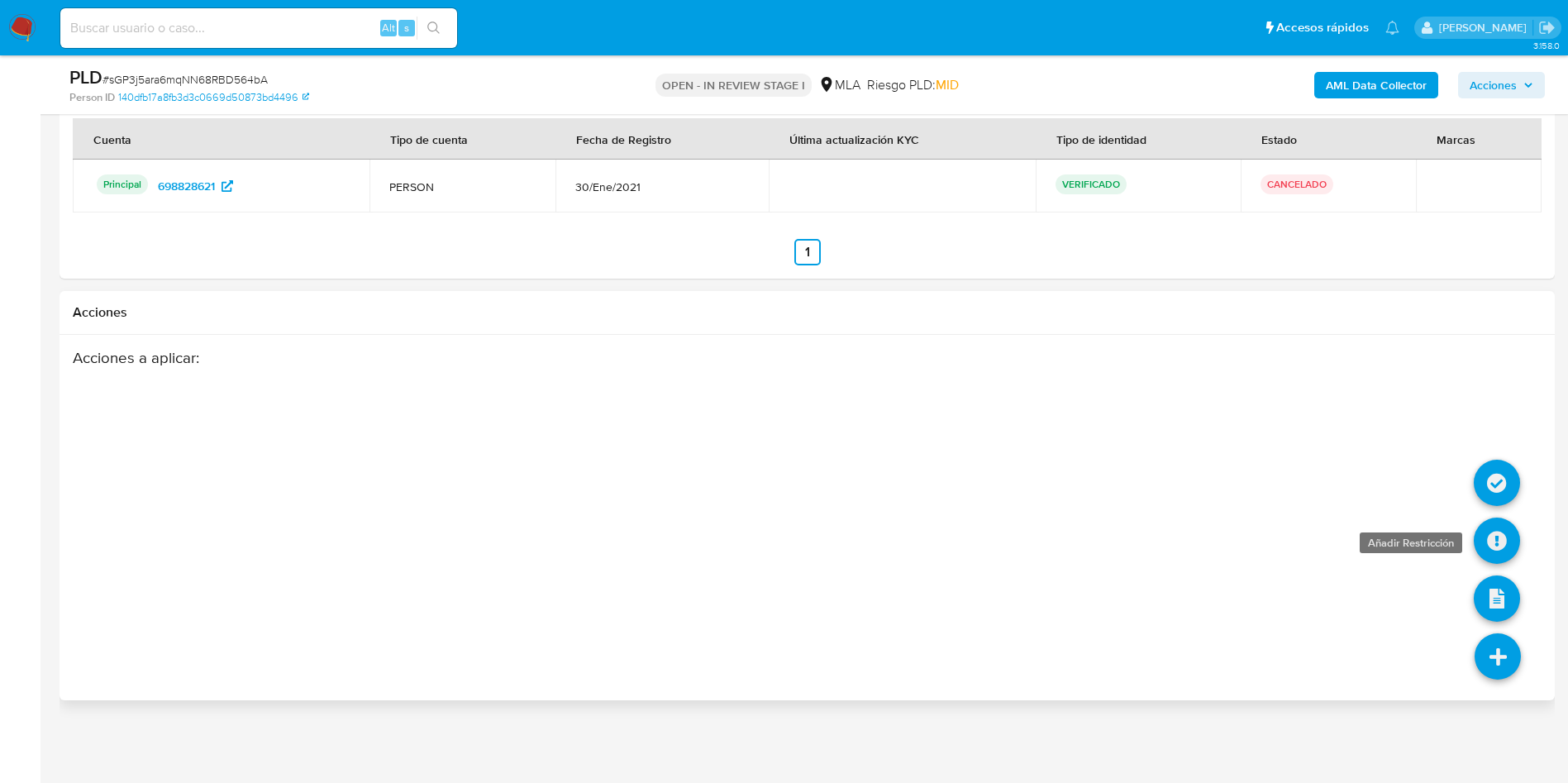
click at [1506, 545] on icon at bounding box center [1497, 541] width 46 height 46
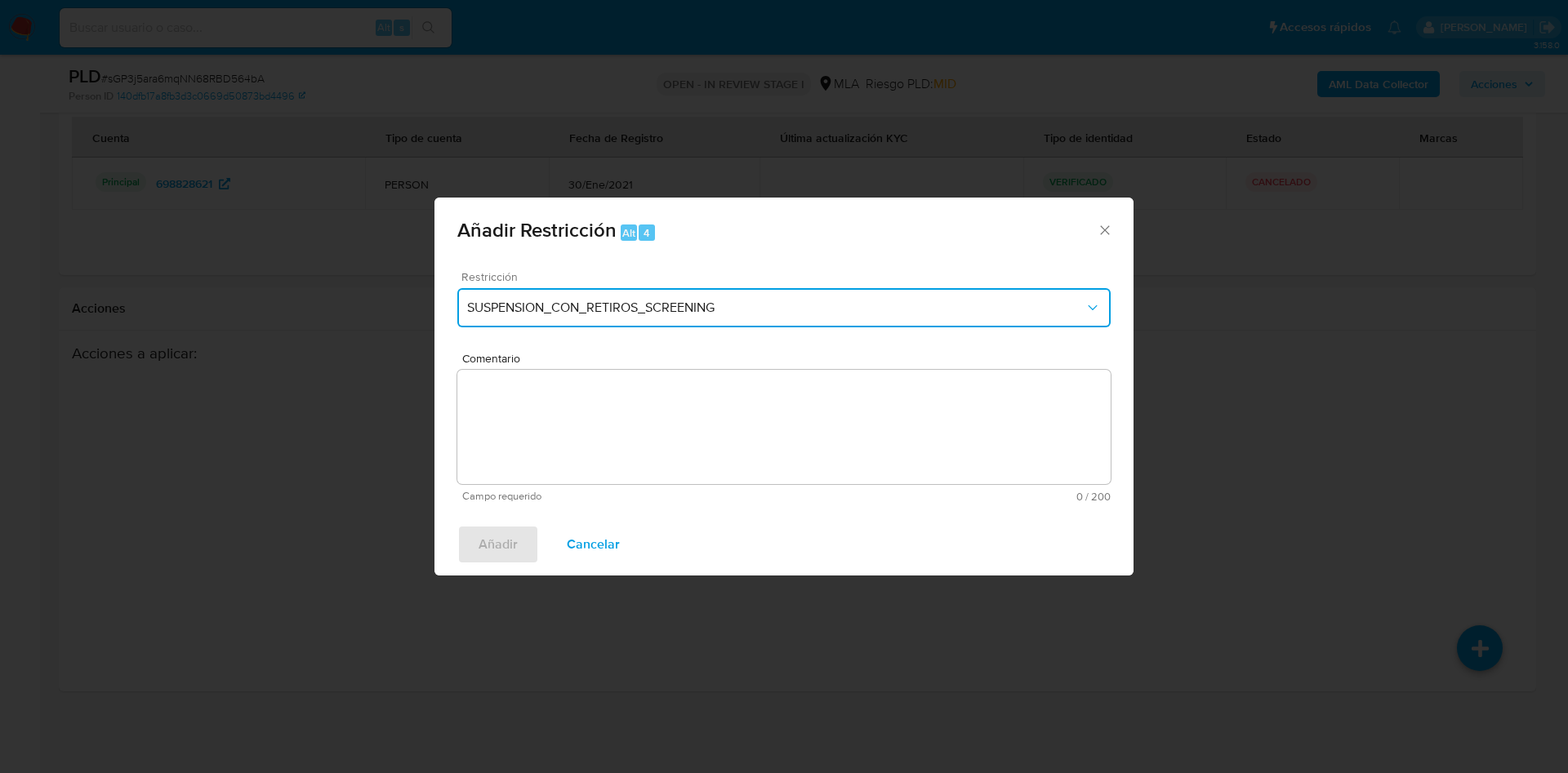
click at [666, 296] on button "SUSPENSION_CON_RETIROS_SCREENING" at bounding box center [784, 308] width 653 height 40
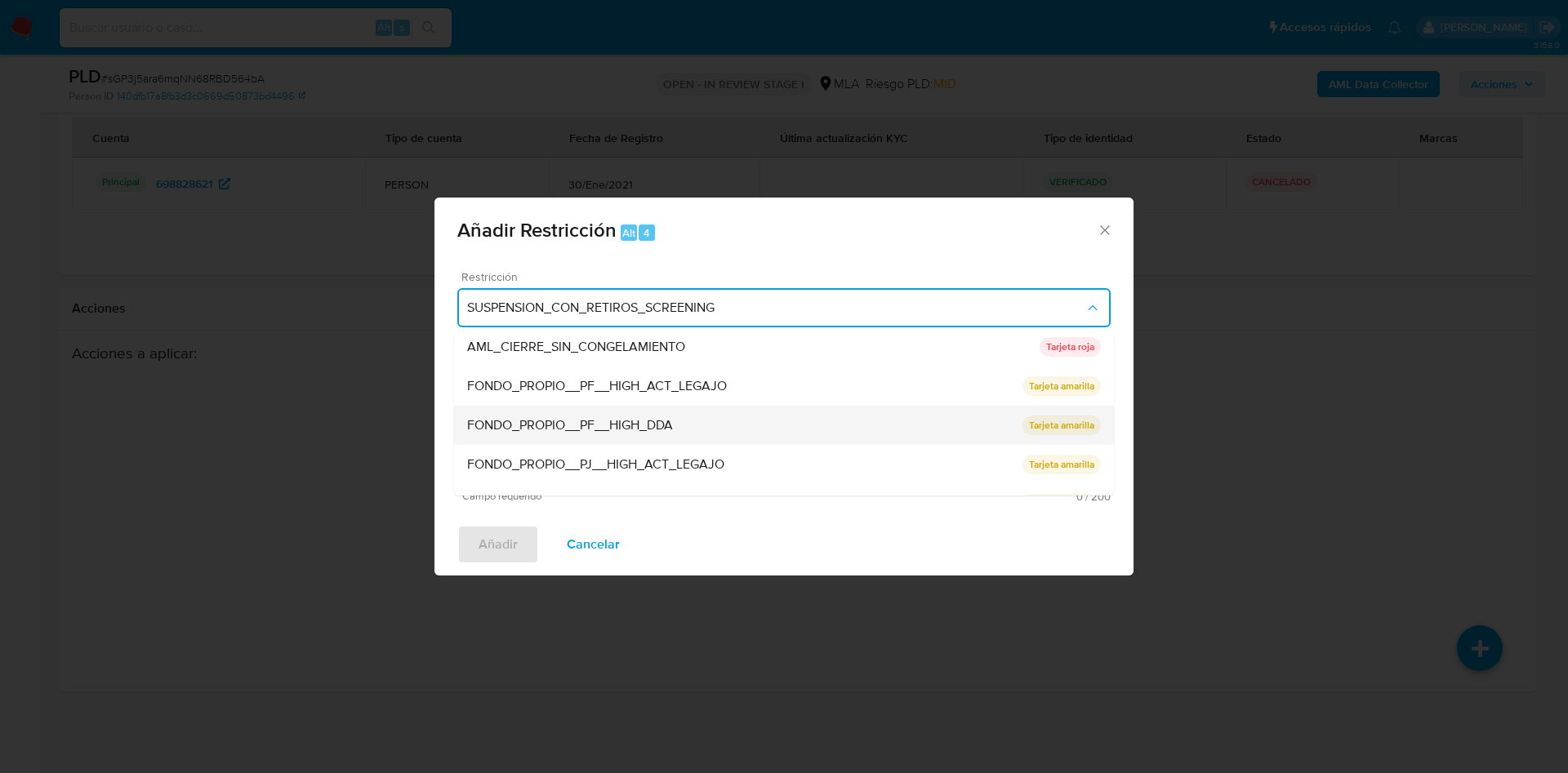
scroll to position [346, 0]
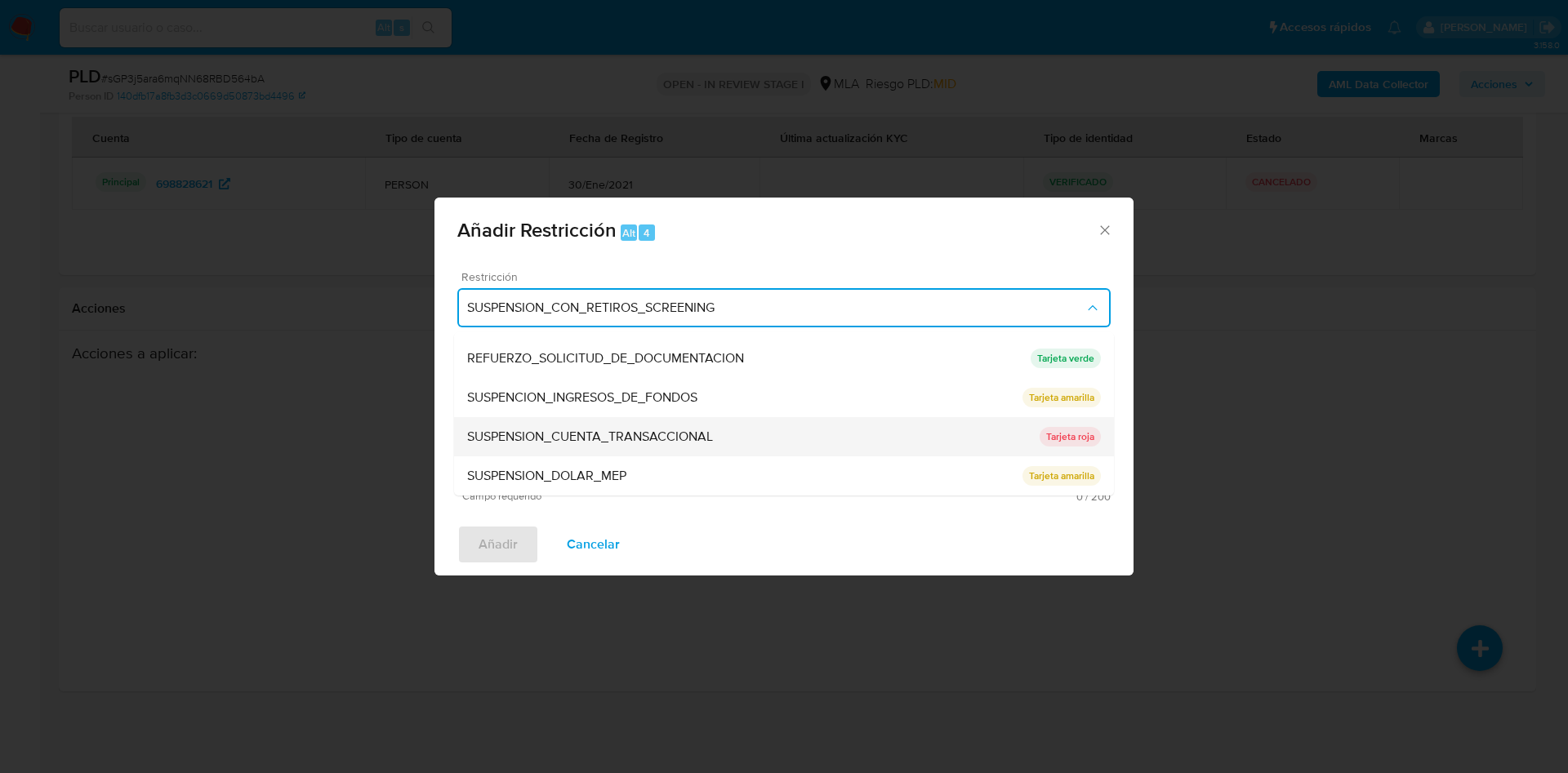
click at [689, 432] on span "SUSPENSION_CUENTA_TRANSACCIONAL" at bounding box center [589, 436] width 245 height 17
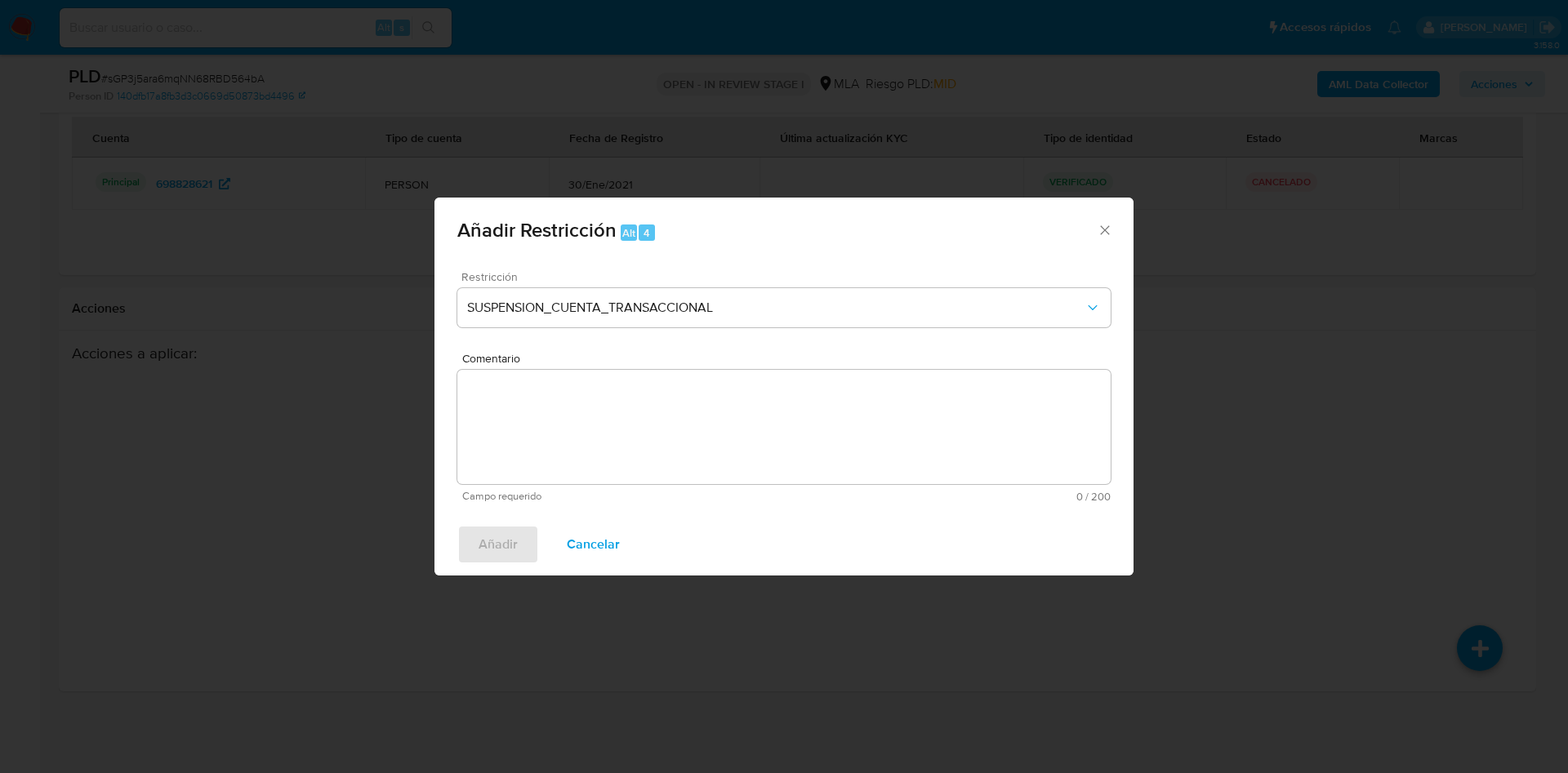
click at [689, 432] on textarea "Comentario" at bounding box center [784, 427] width 653 height 114
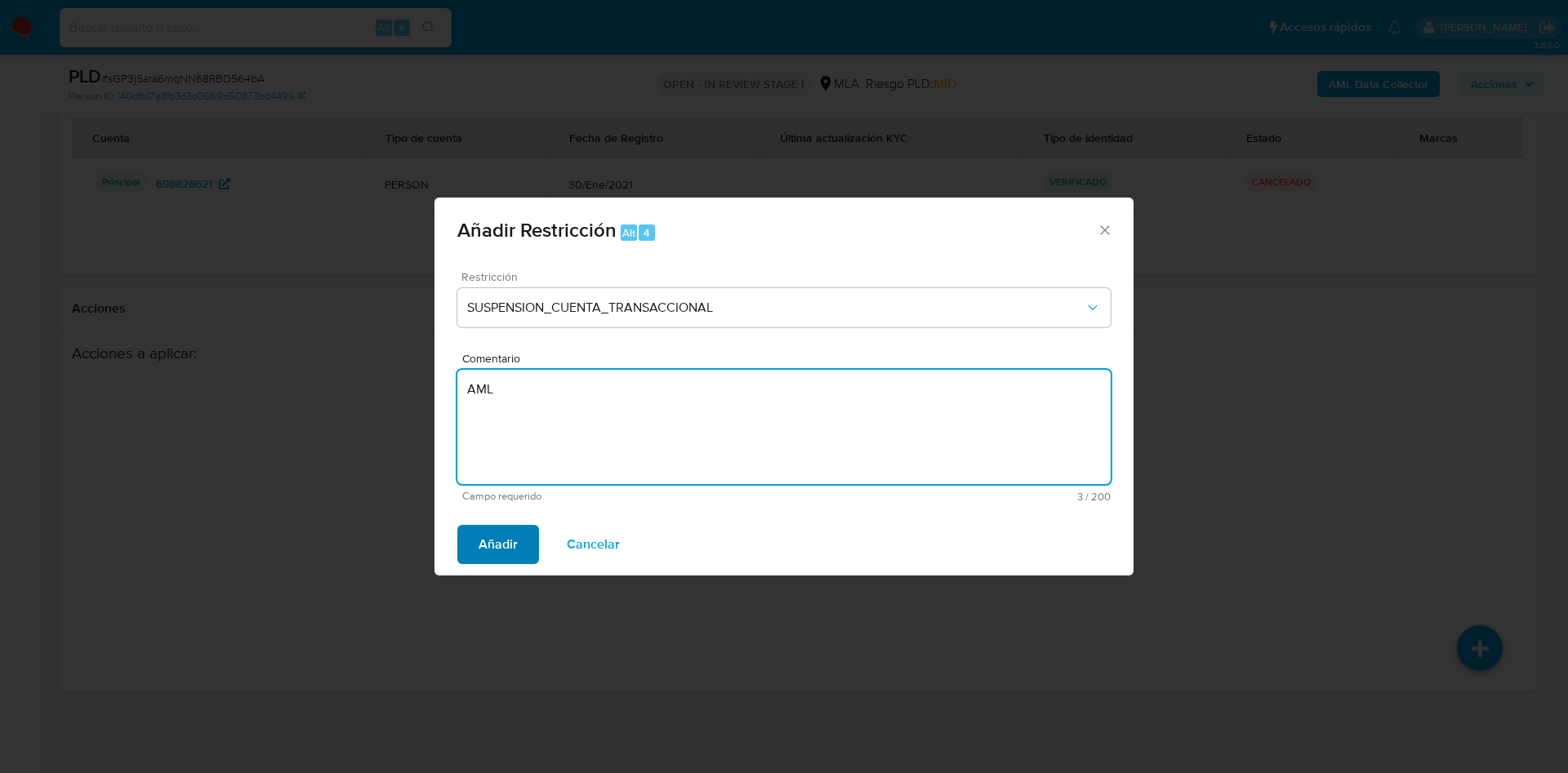
type textarea "AML"
click at [521, 551] on button "Añadir" at bounding box center [498, 544] width 82 height 40
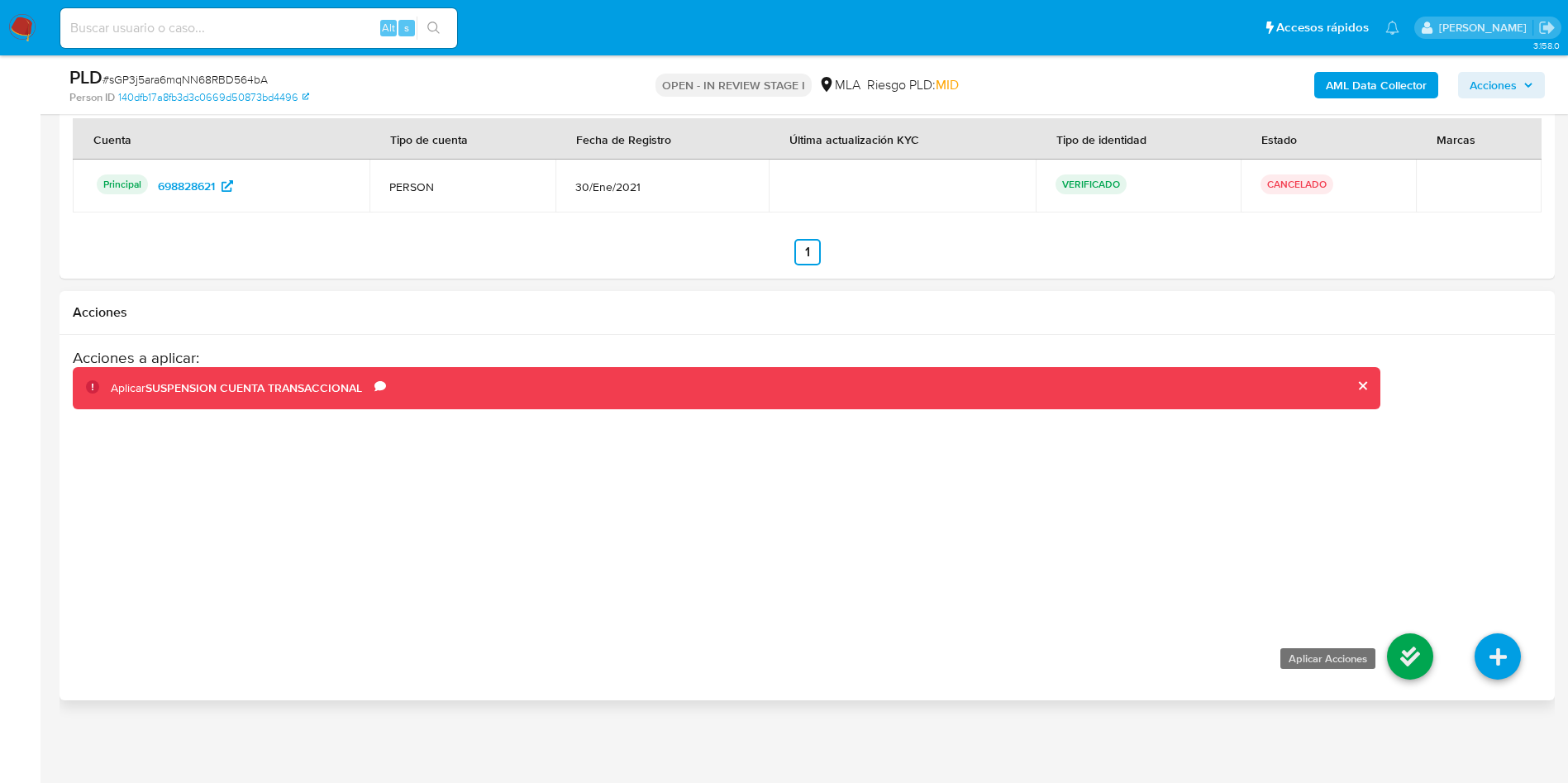
click at [1421, 665] on icon at bounding box center [1410, 657] width 46 height 46
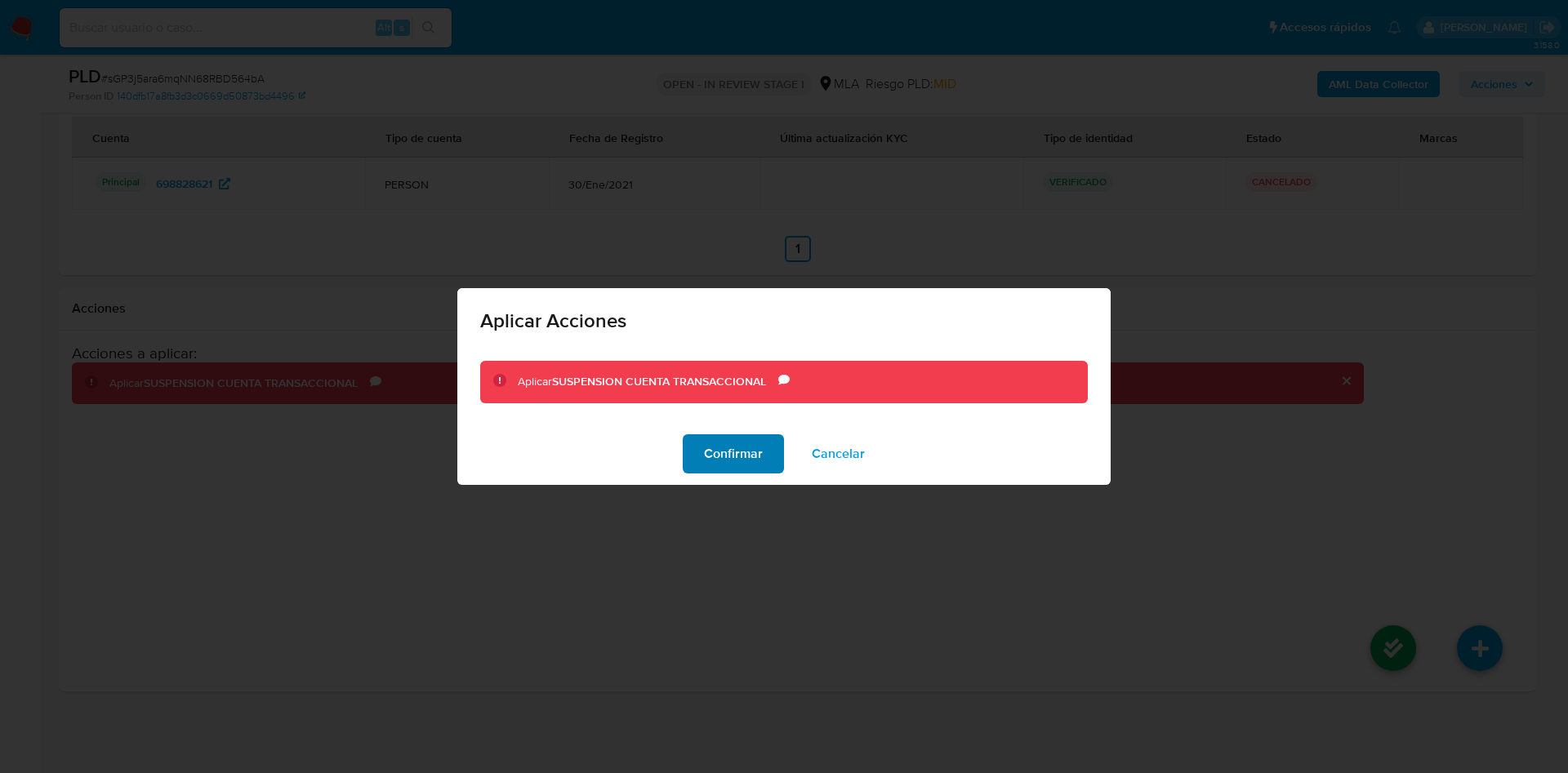
click at [712, 444] on span "Confirmar" at bounding box center [733, 454] width 59 height 36
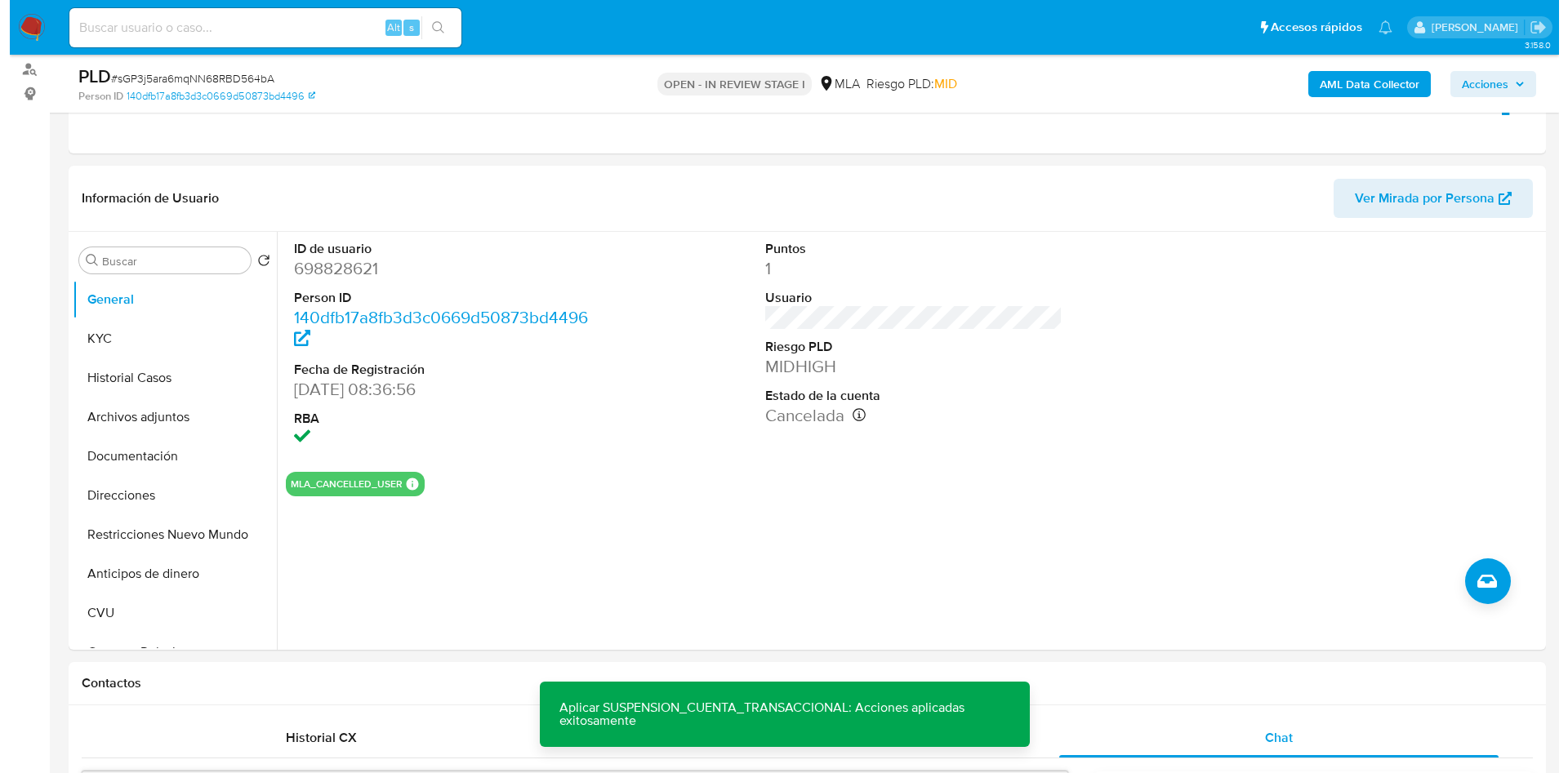
scroll to position [191, 0]
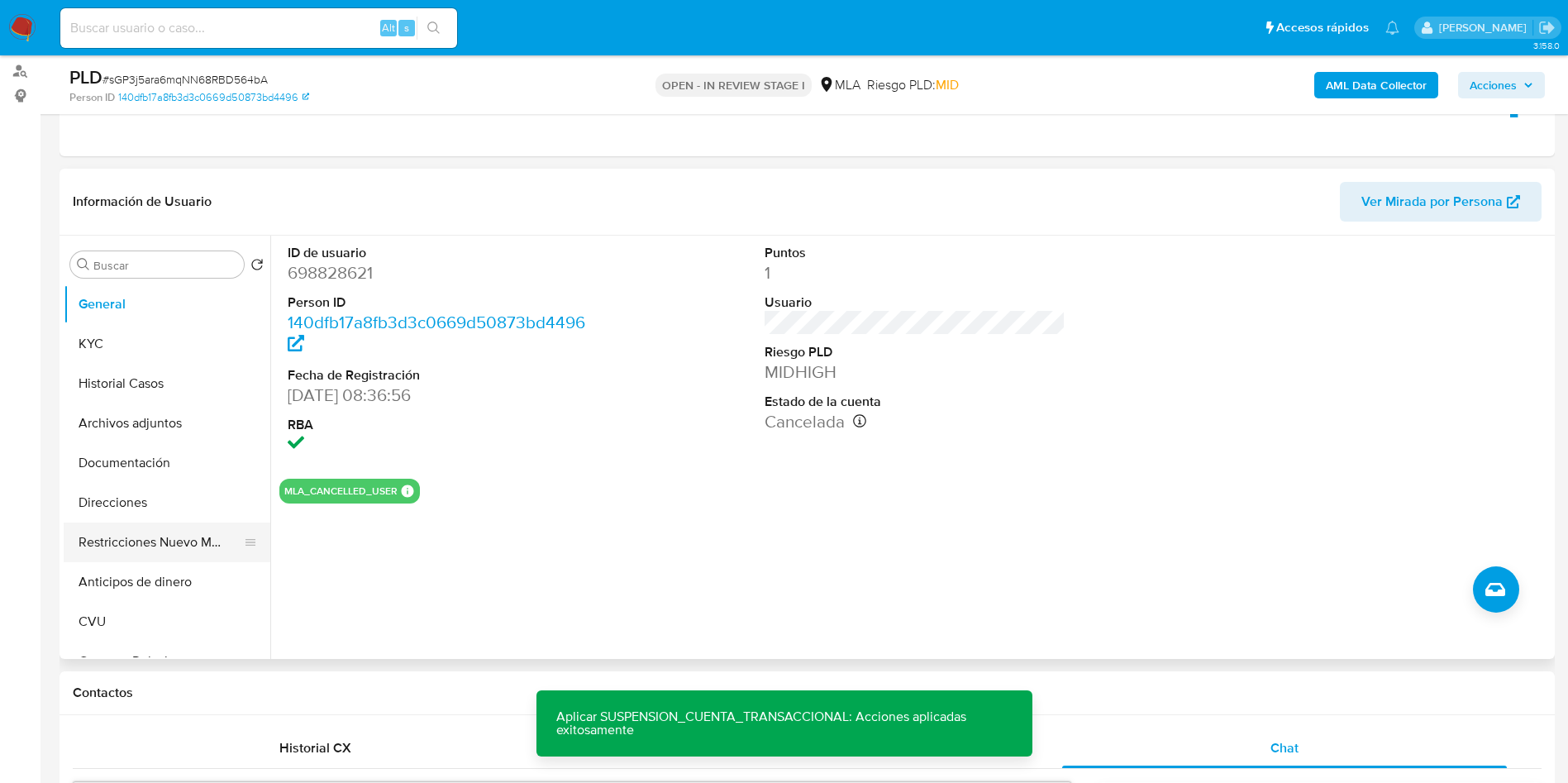
click at [133, 537] on button "Restricciones Nuevo Mundo" at bounding box center [159, 542] width 193 height 40
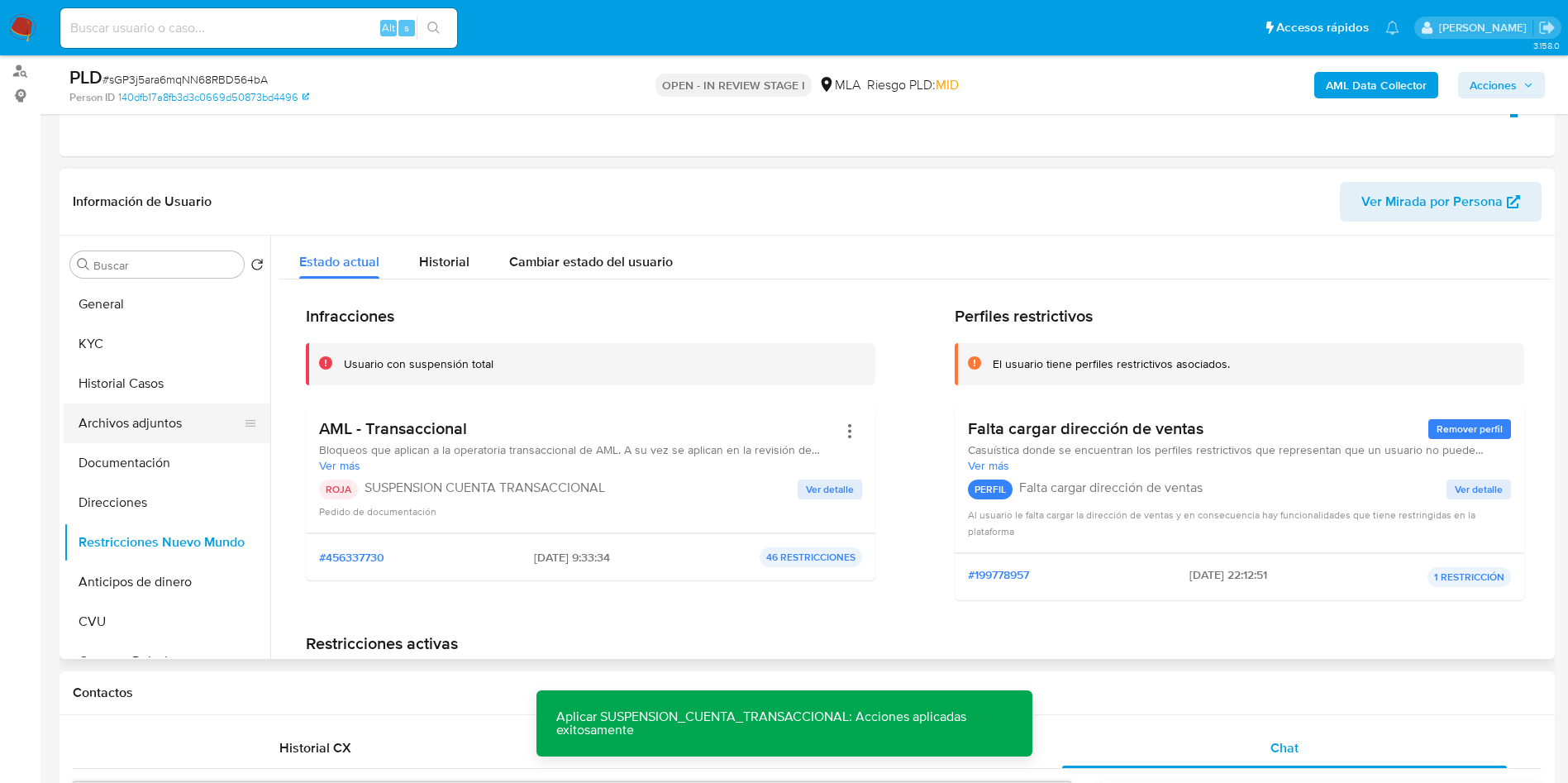
click at [161, 430] on button "Archivos adjuntos" at bounding box center [159, 423] width 193 height 40
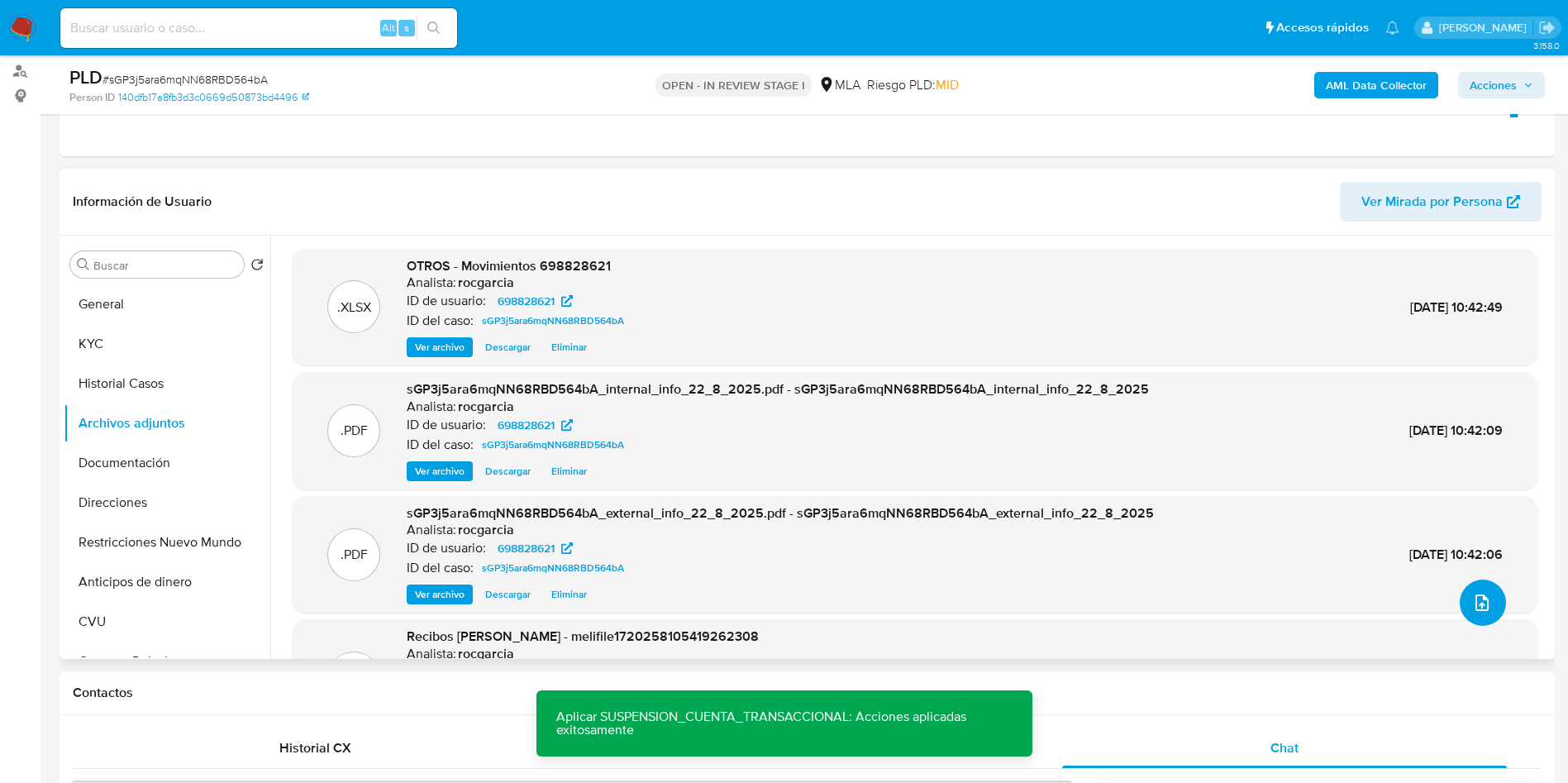
click at [1483, 600] on icon "upload-file" at bounding box center [1482, 603] width 20 height 20
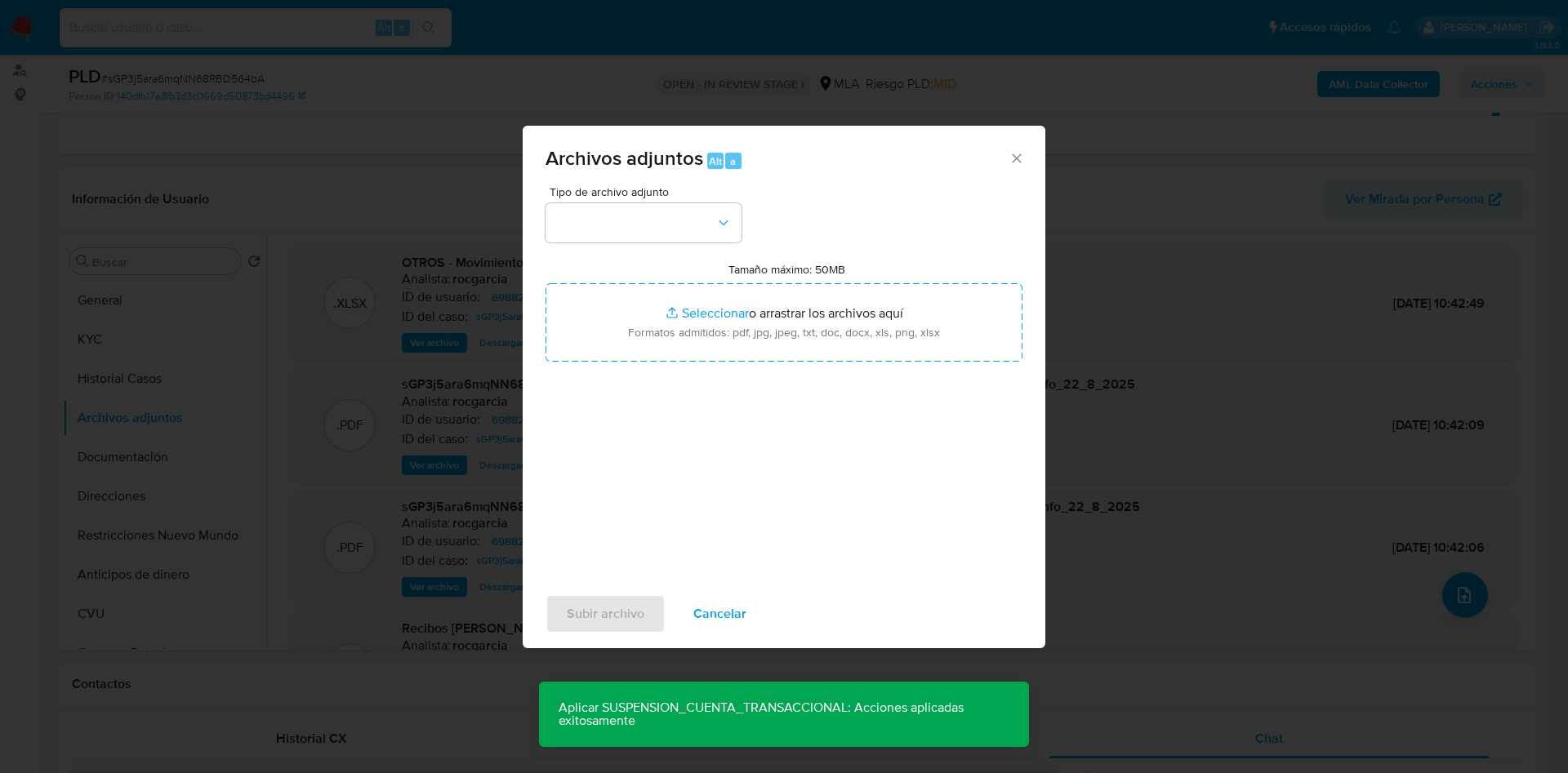
click at [681, 243] on div "Tipo de archivo adjunto Tamaño máximo: 50MB Seleccionar archivos Seleccionar o …" at bounding box center [784, 379] width 477 height 385
click at [686, 231] on button "button" at bounding box center [643, 222] width 196 height 40
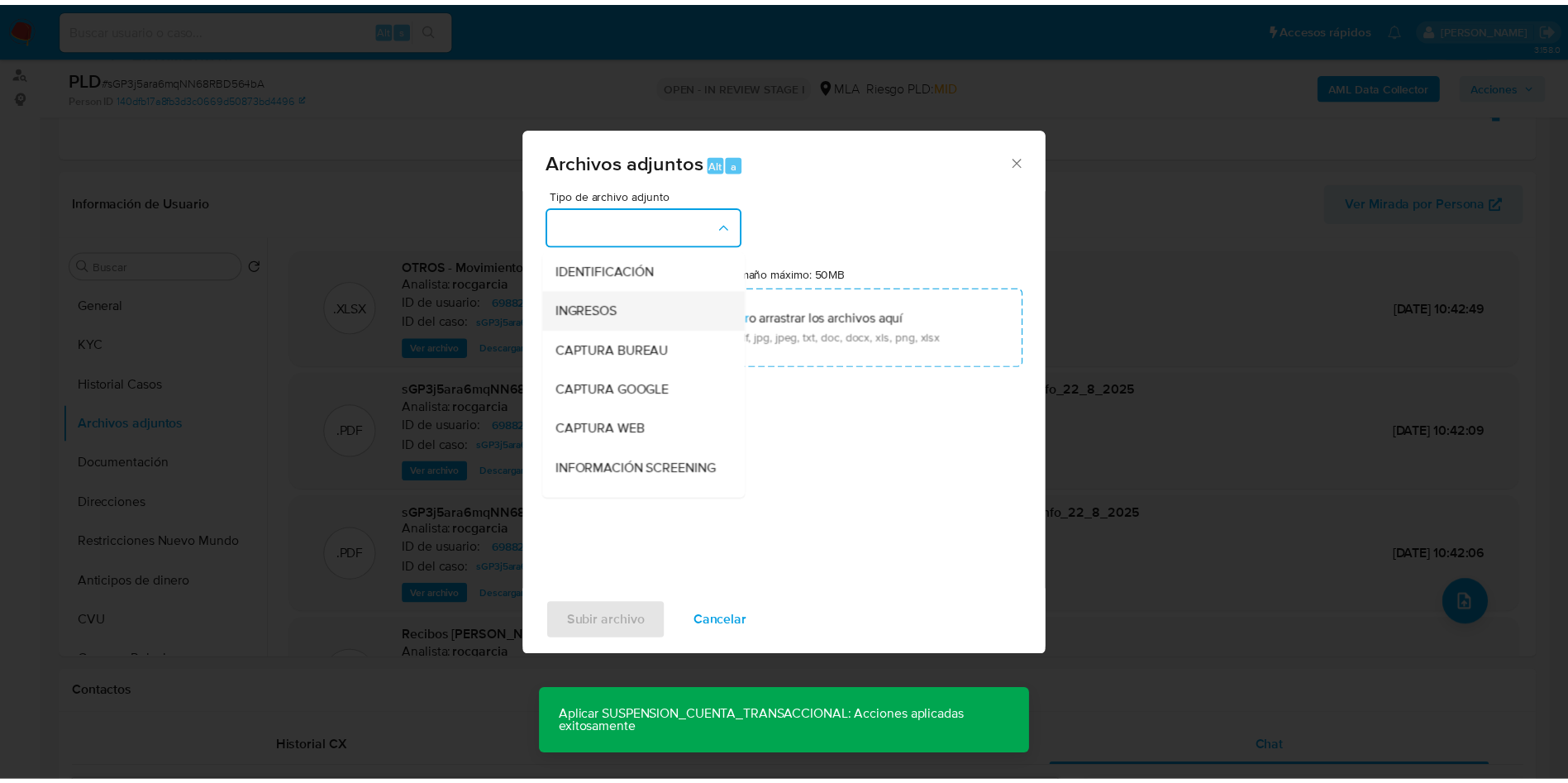
scroll to position [124, 0]
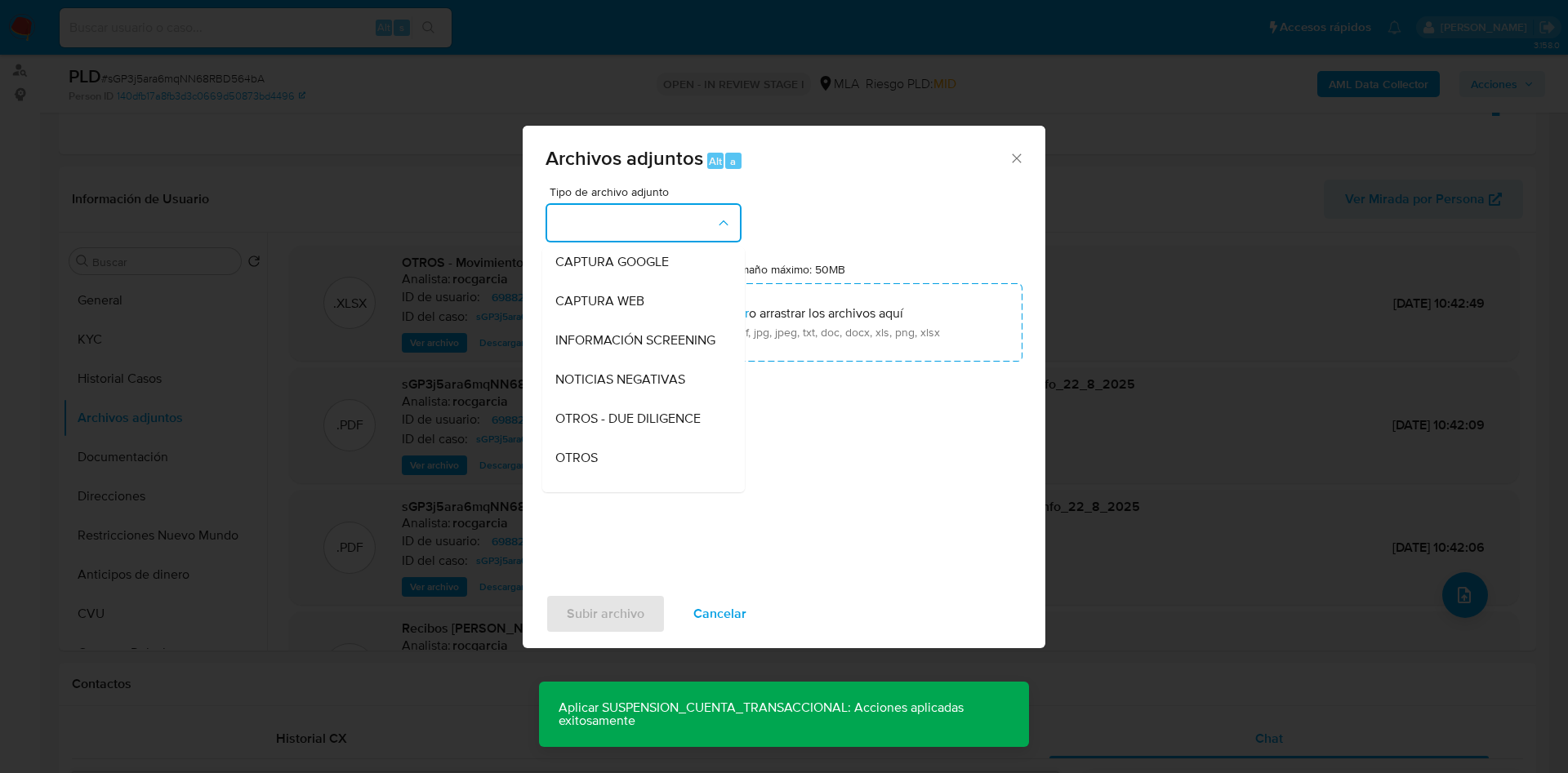
click at [609, 471] on div "OTROS" at bounding box center [638, 458] width 166 height 40
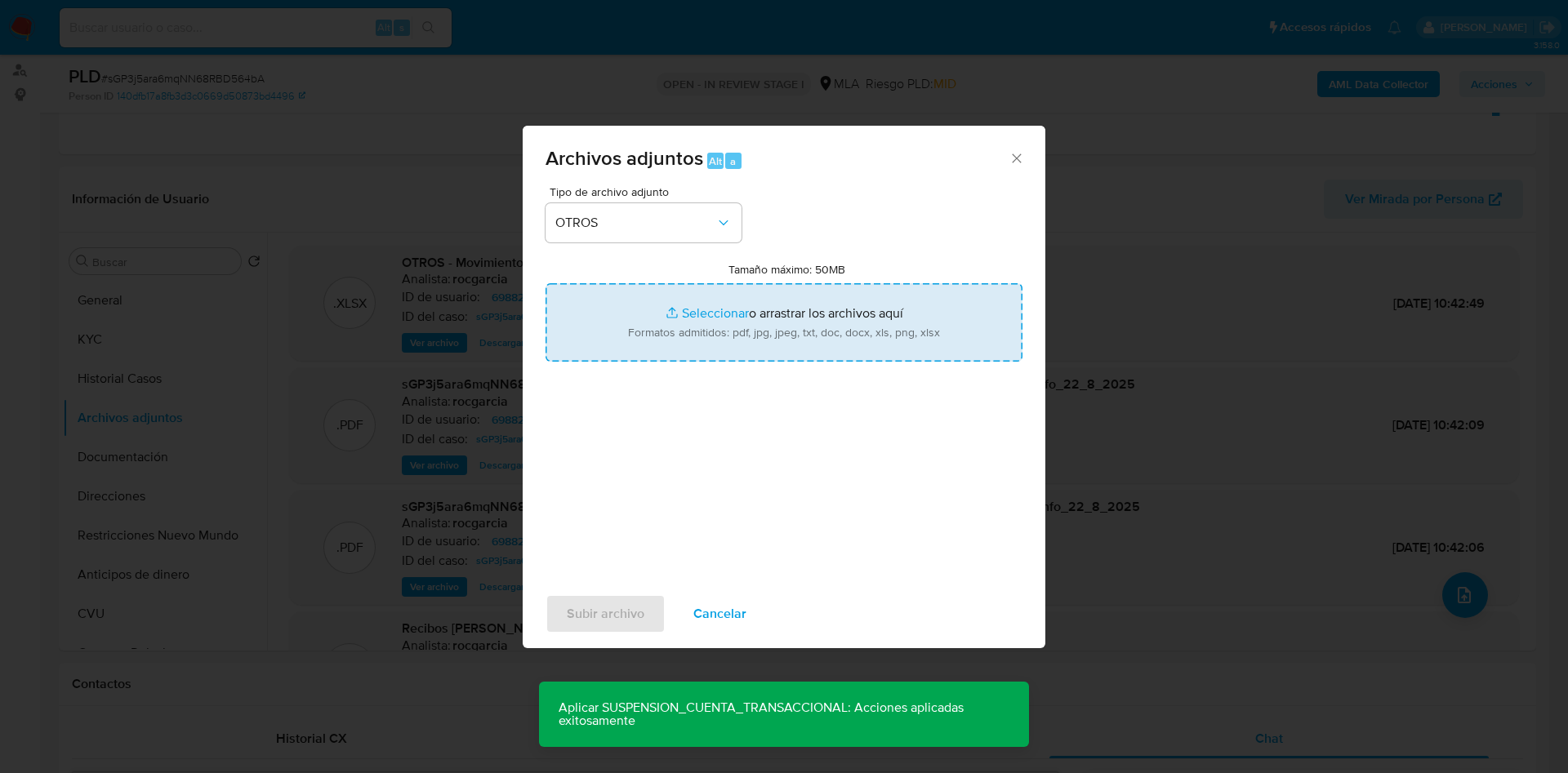
click at [659, 345] on input "Tamaño máximo: 50MB Seleccionar archivos" at bounding box center [784, 322] width 477 height 78
type input "C:\fakepath\Caselog sGP3j5ara6mqNN68RBD564bA - 698828621.docx"
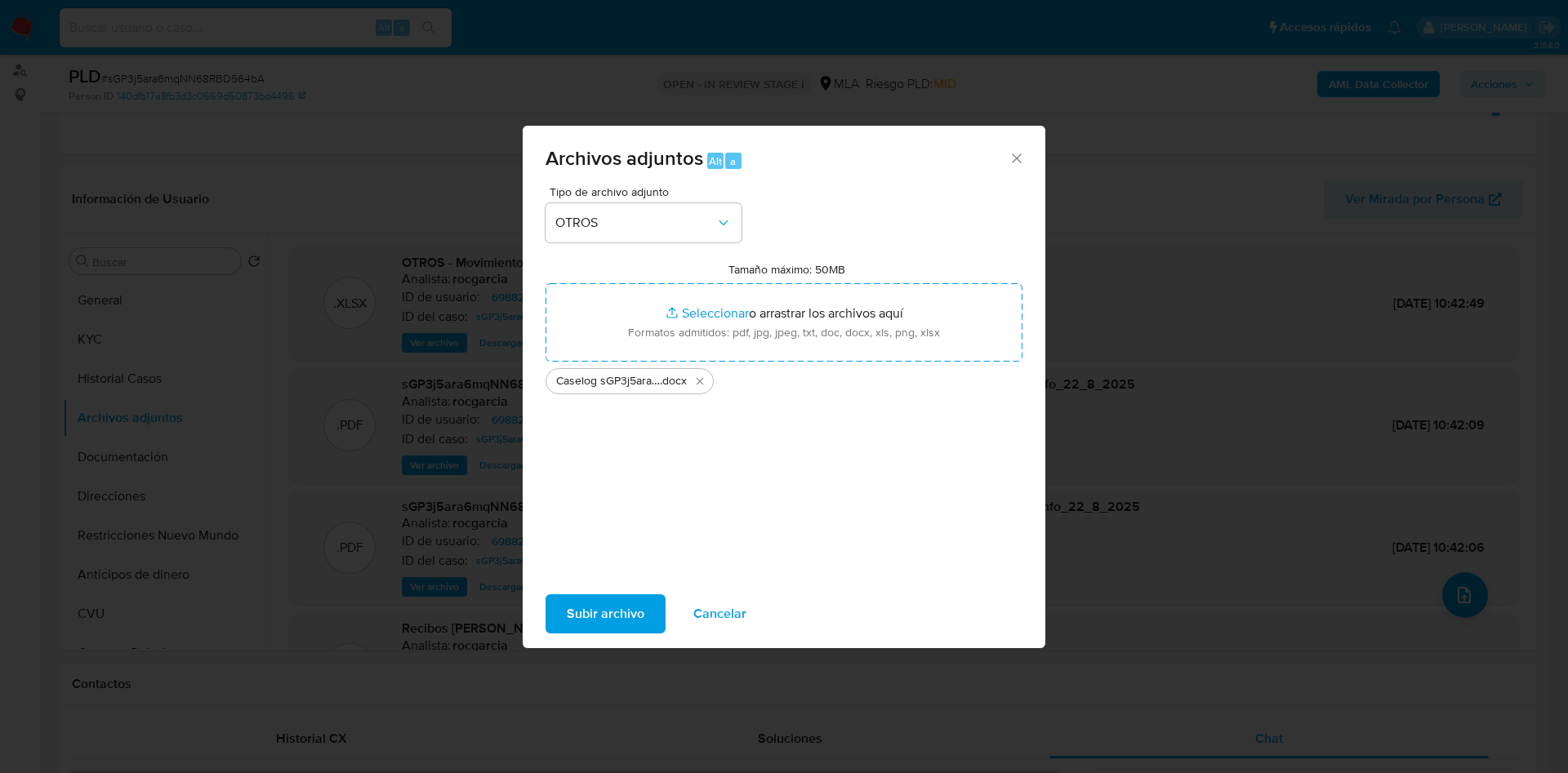
click at [609, 626] on span "Subir archivo" at bounding box center [605, 614] width 77 height 36
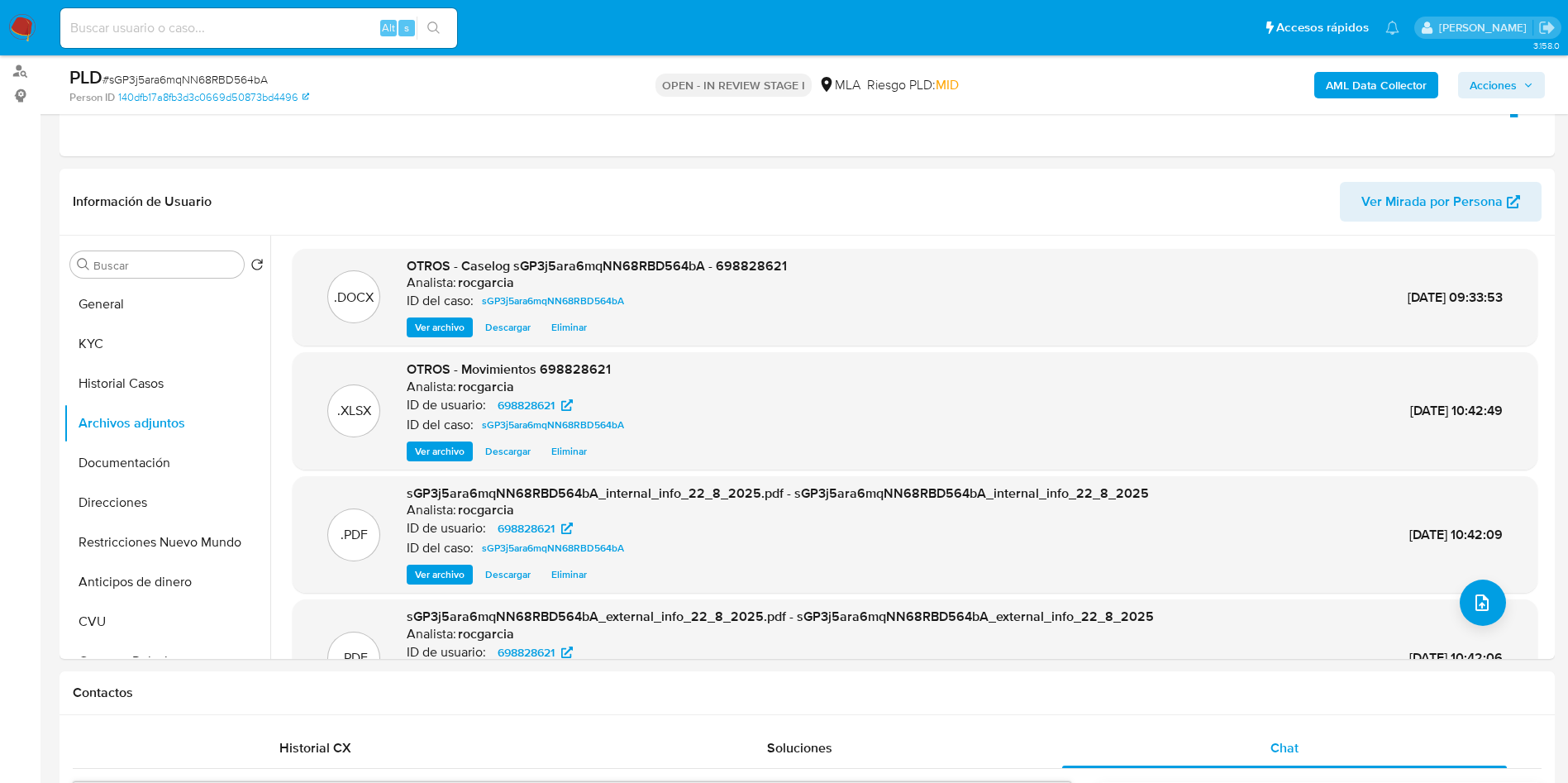
click at [1504, 85] on span "Acciones" at bounding box center [1493, 86] width 47 height 27
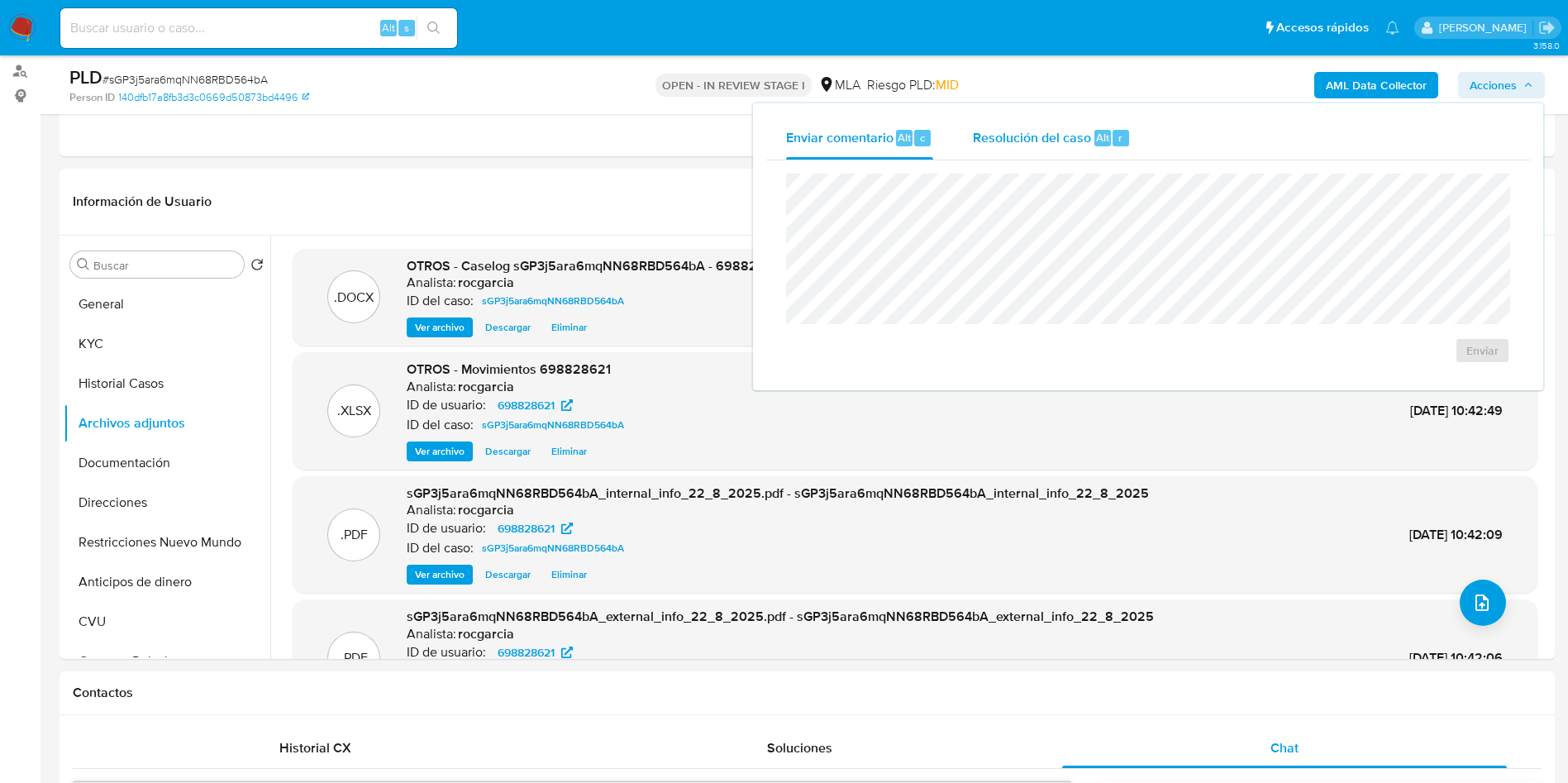
click at [1039, 142] on span "Resolución del caso" at bounding box center [1032, 136] width 118 height 19
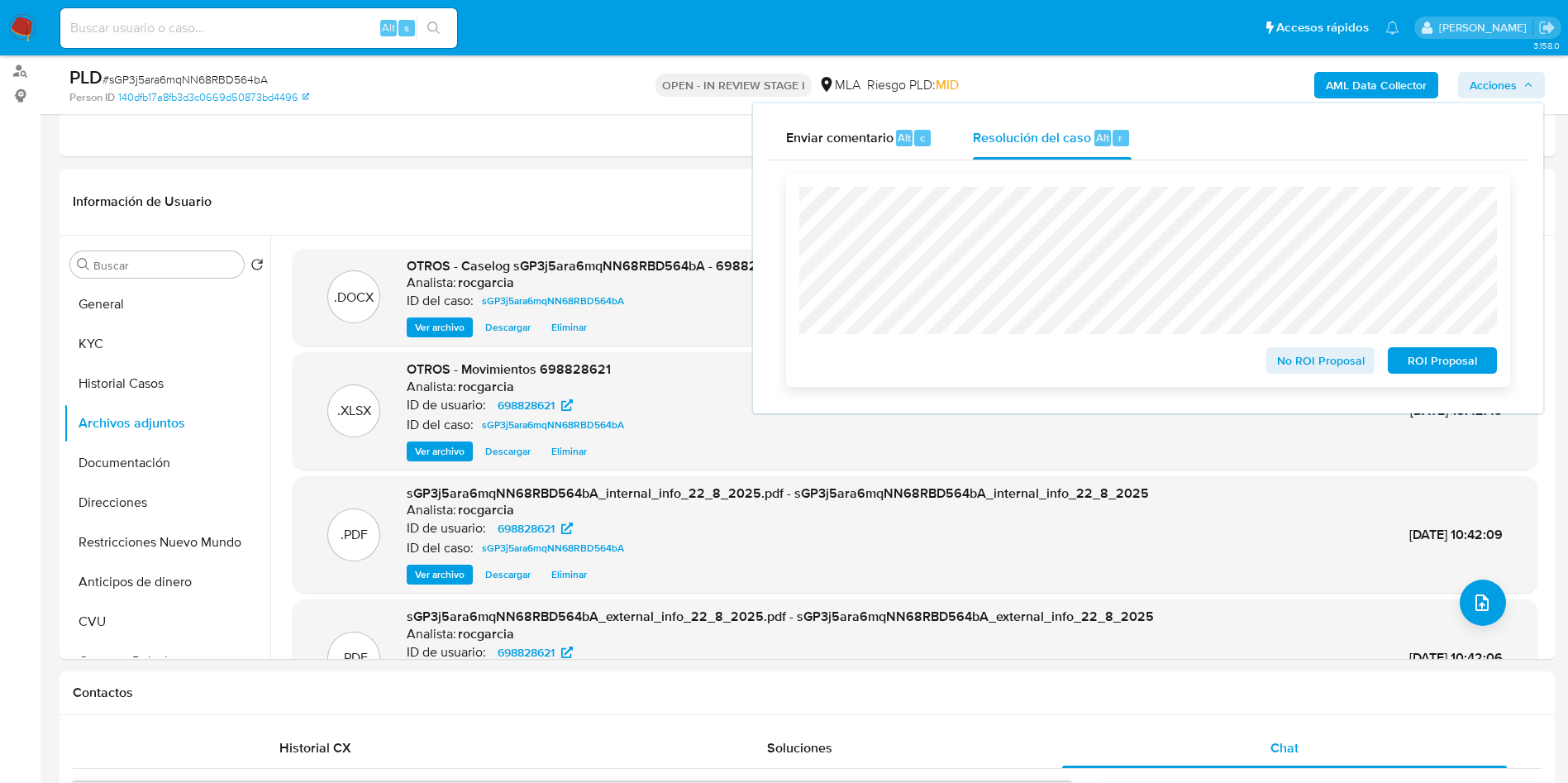
click at [1443, 363] on span "ROI Proposal" at bounding box center [1442, 361] width 86 height 23
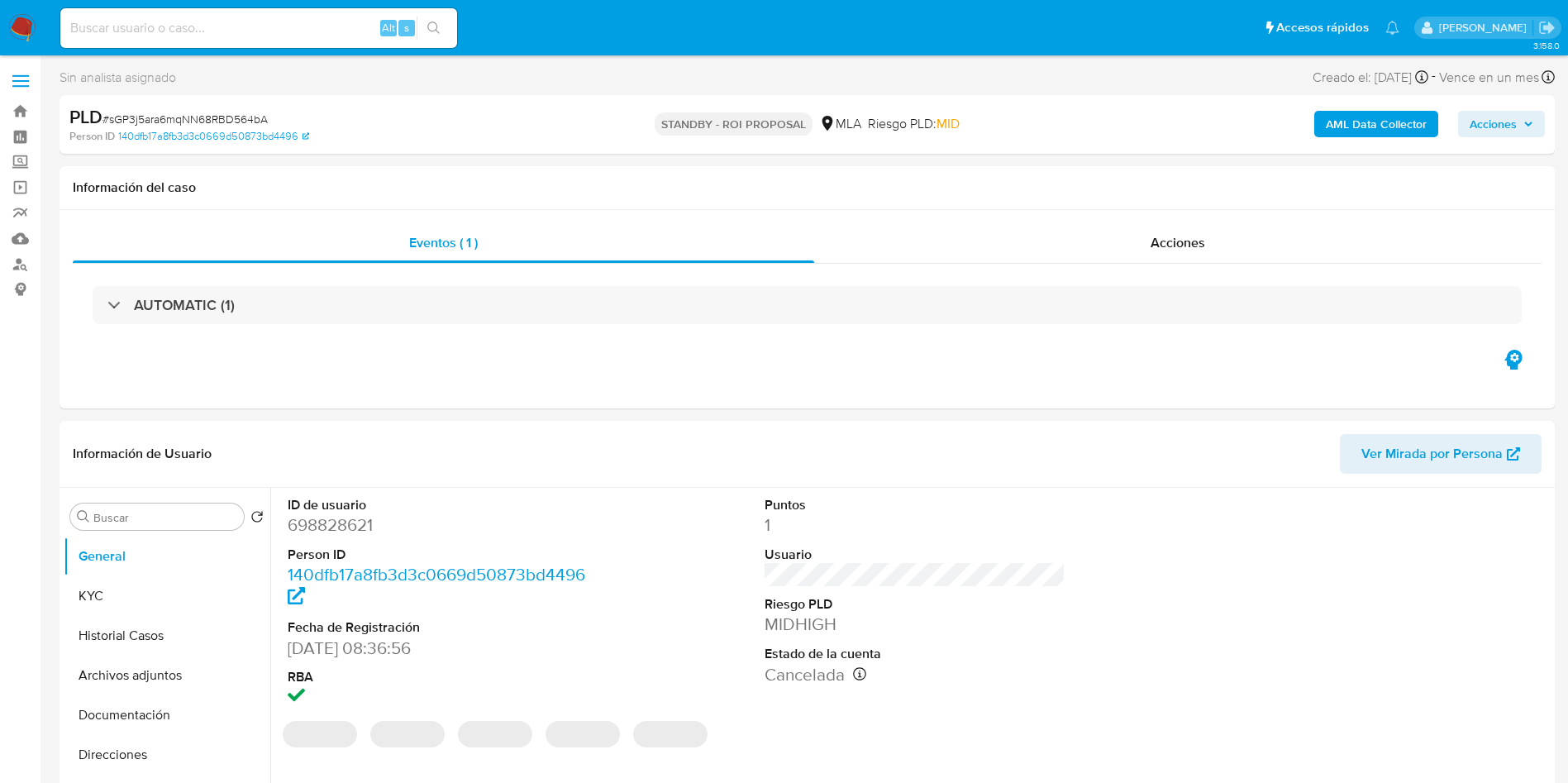
select select "10"
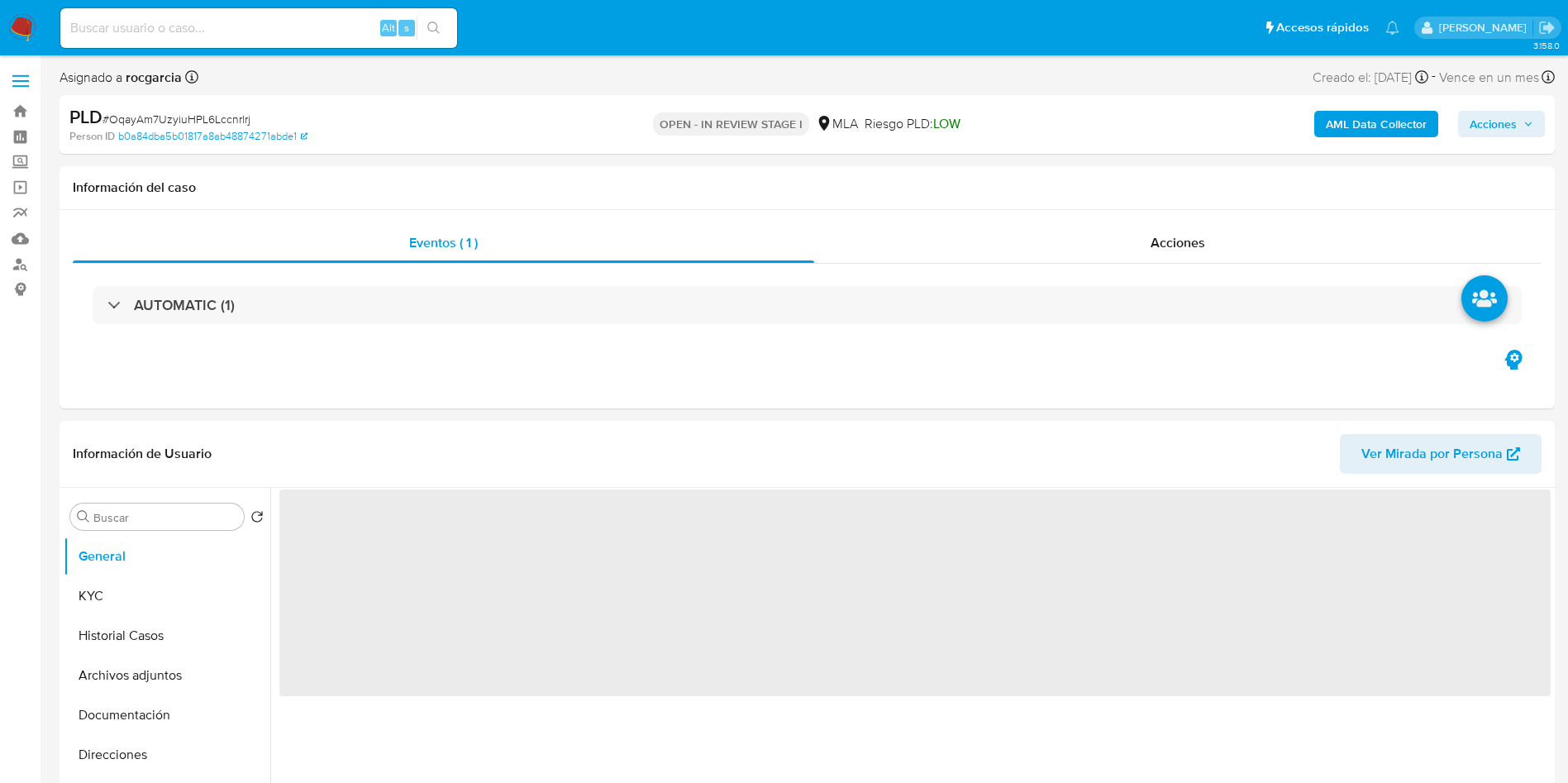
scroll to position [620, 0]
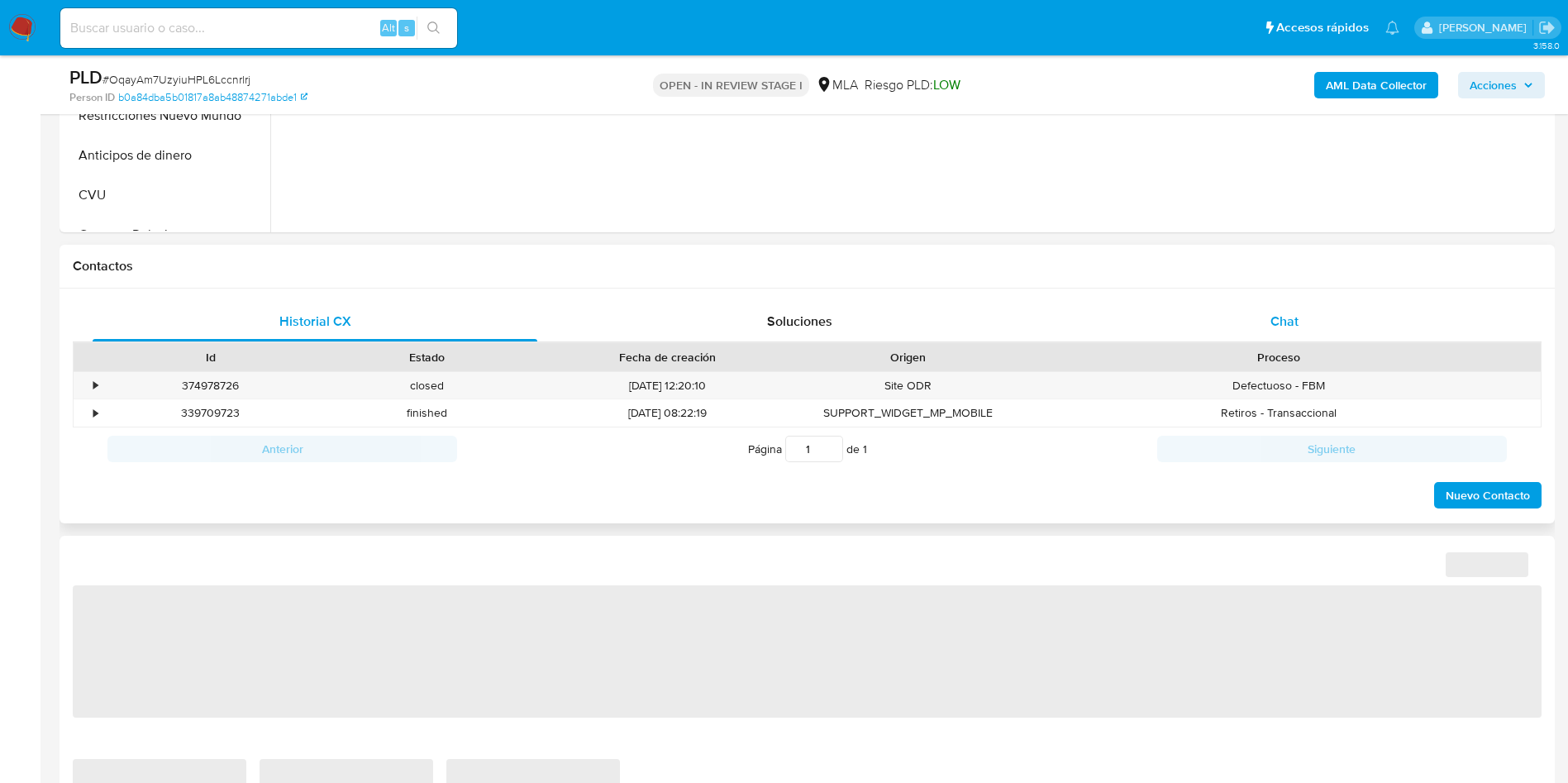
select select "10"
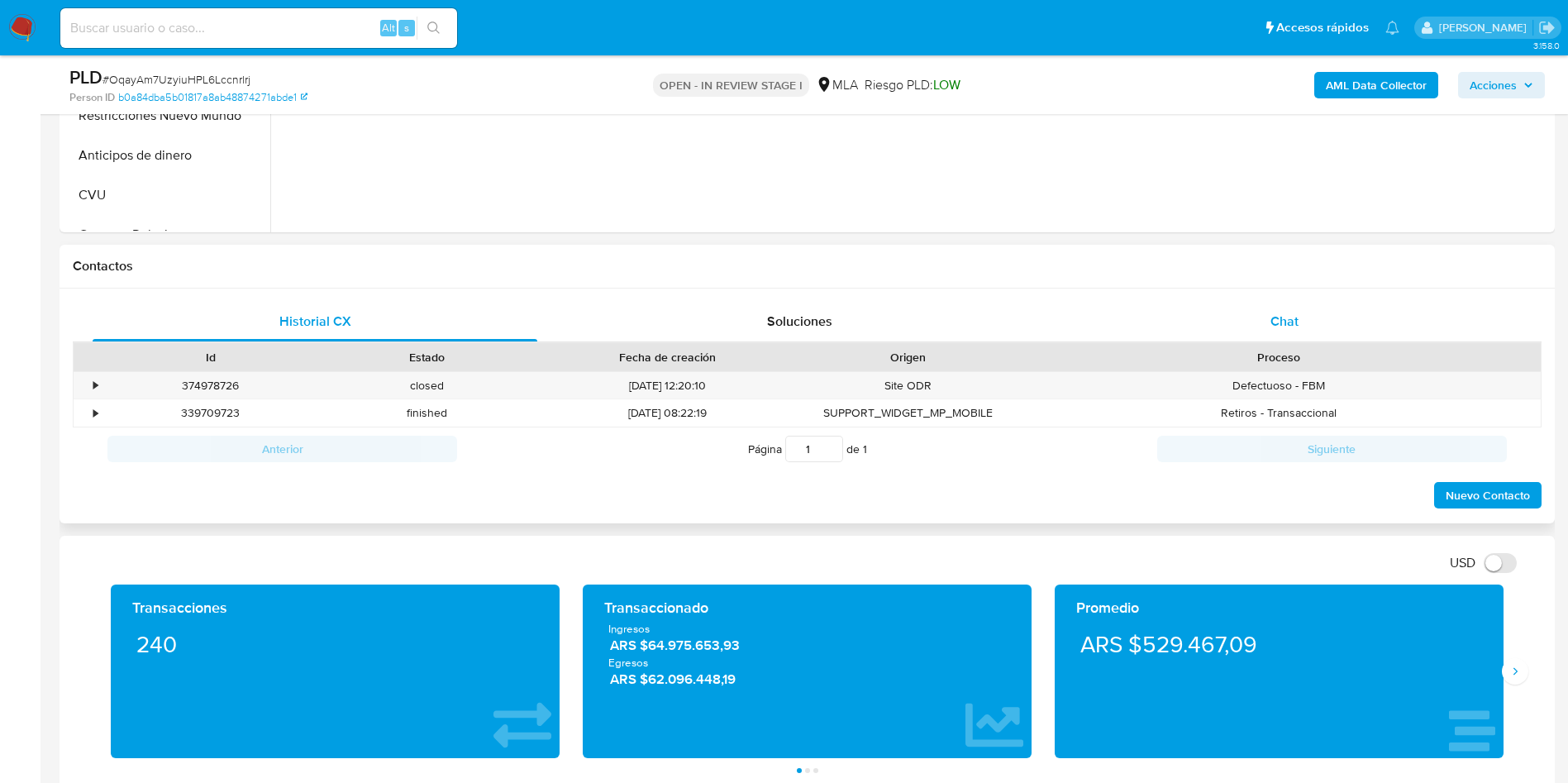
click at [1235, 331] on div "Chat" at bounding box center [1284, 322] width 444 height 40
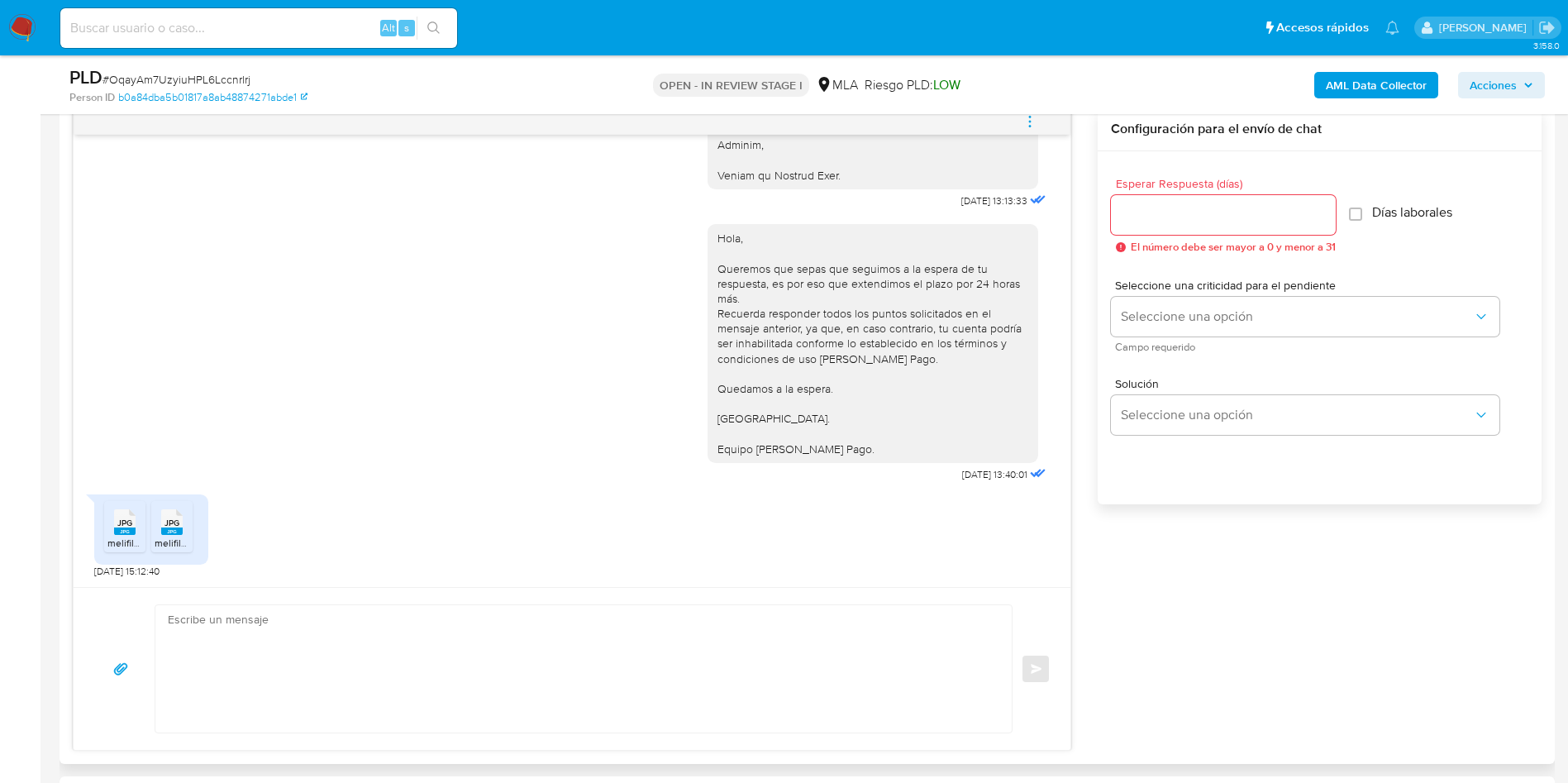
scroll to position [1840, 0]
click at [126, 527] on span "JPG" at bounding box center [125, 523] width 15 height 11
click at [158, 535] on div "JPG JPG" at bounding box center [172, 520] width 35 height 32
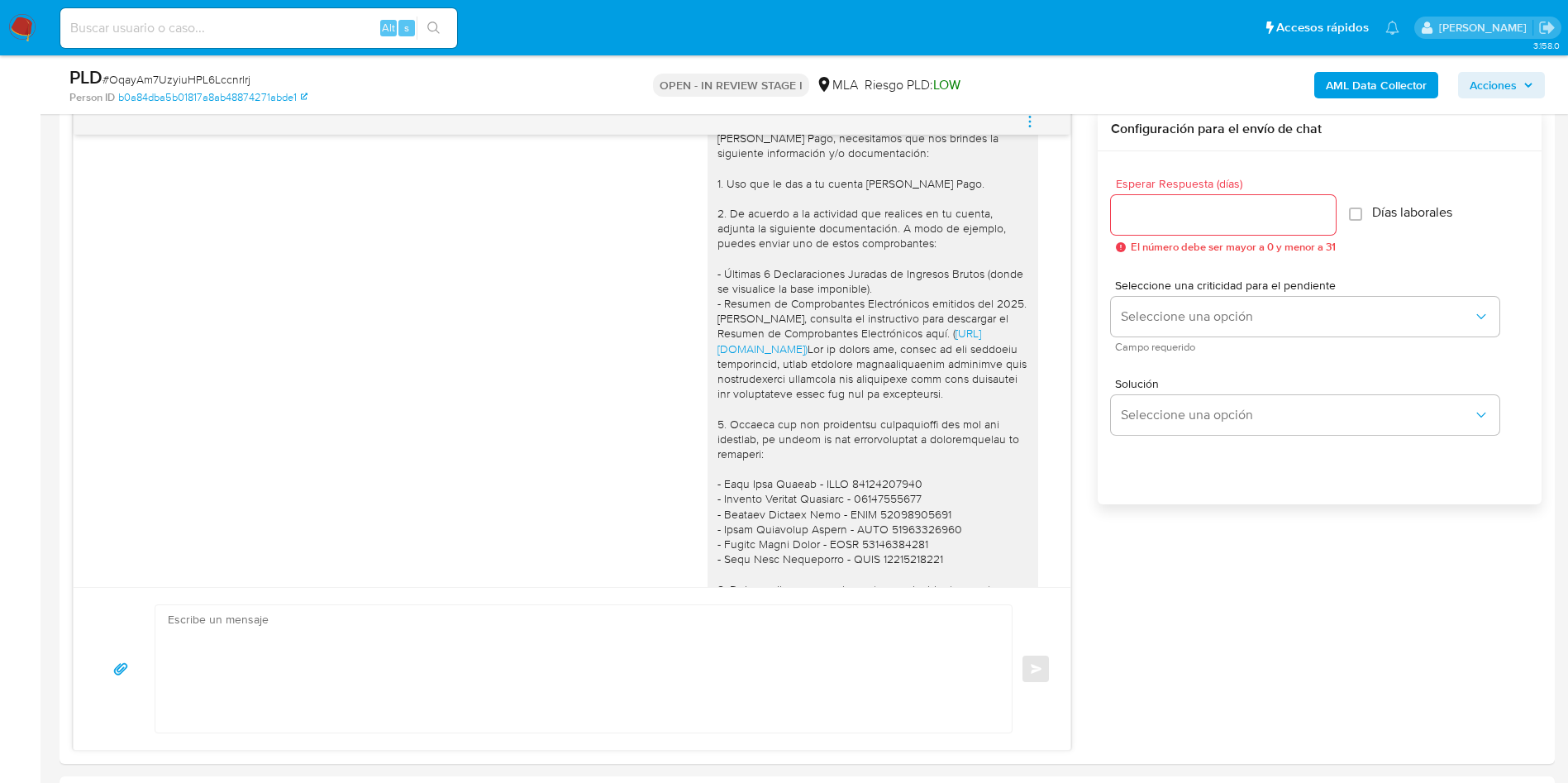
scroll to position [249, 0]
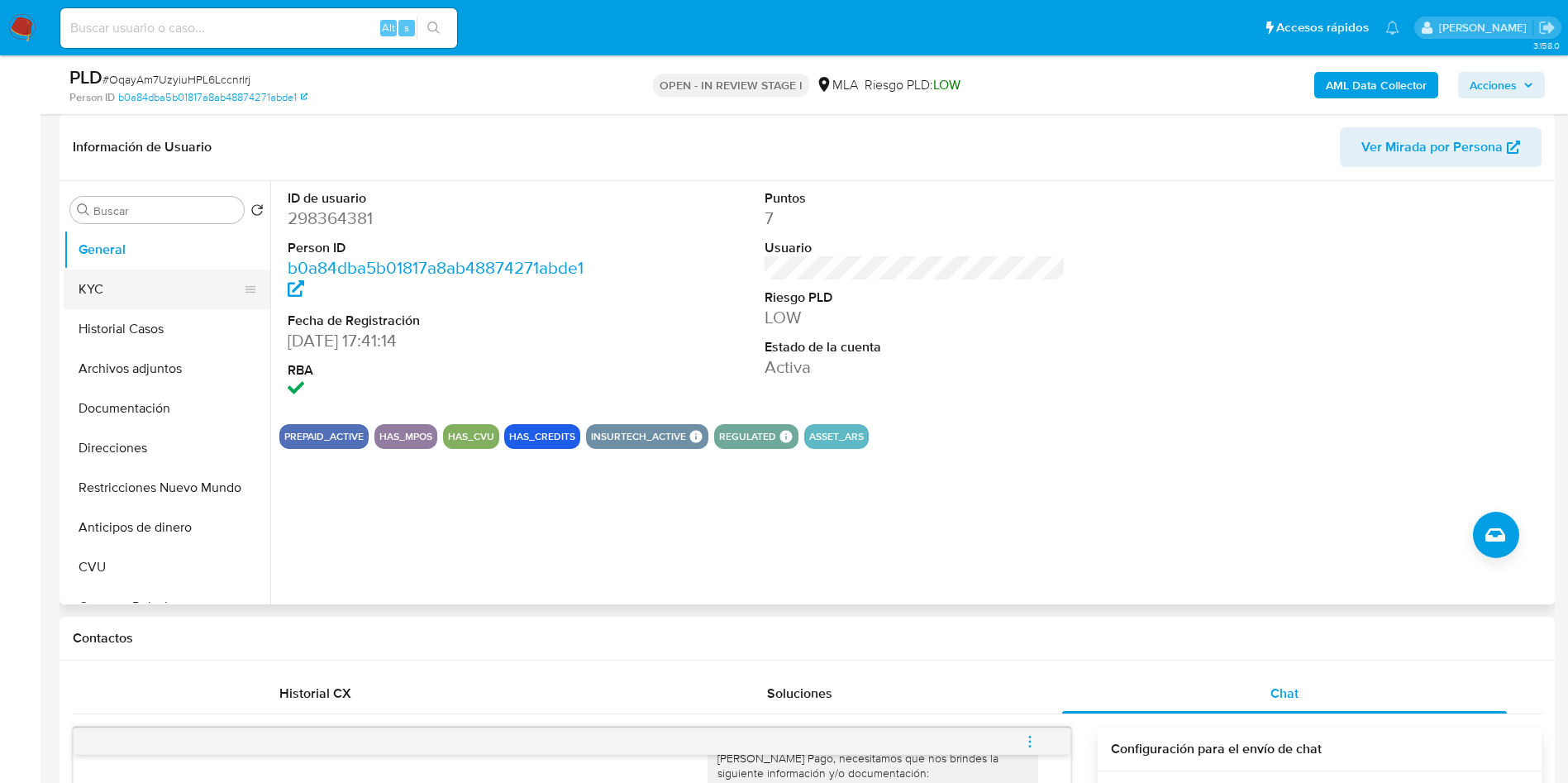
click at [80, 298] on button "KYC" at bounding box center [159, 290] width 193 height 40
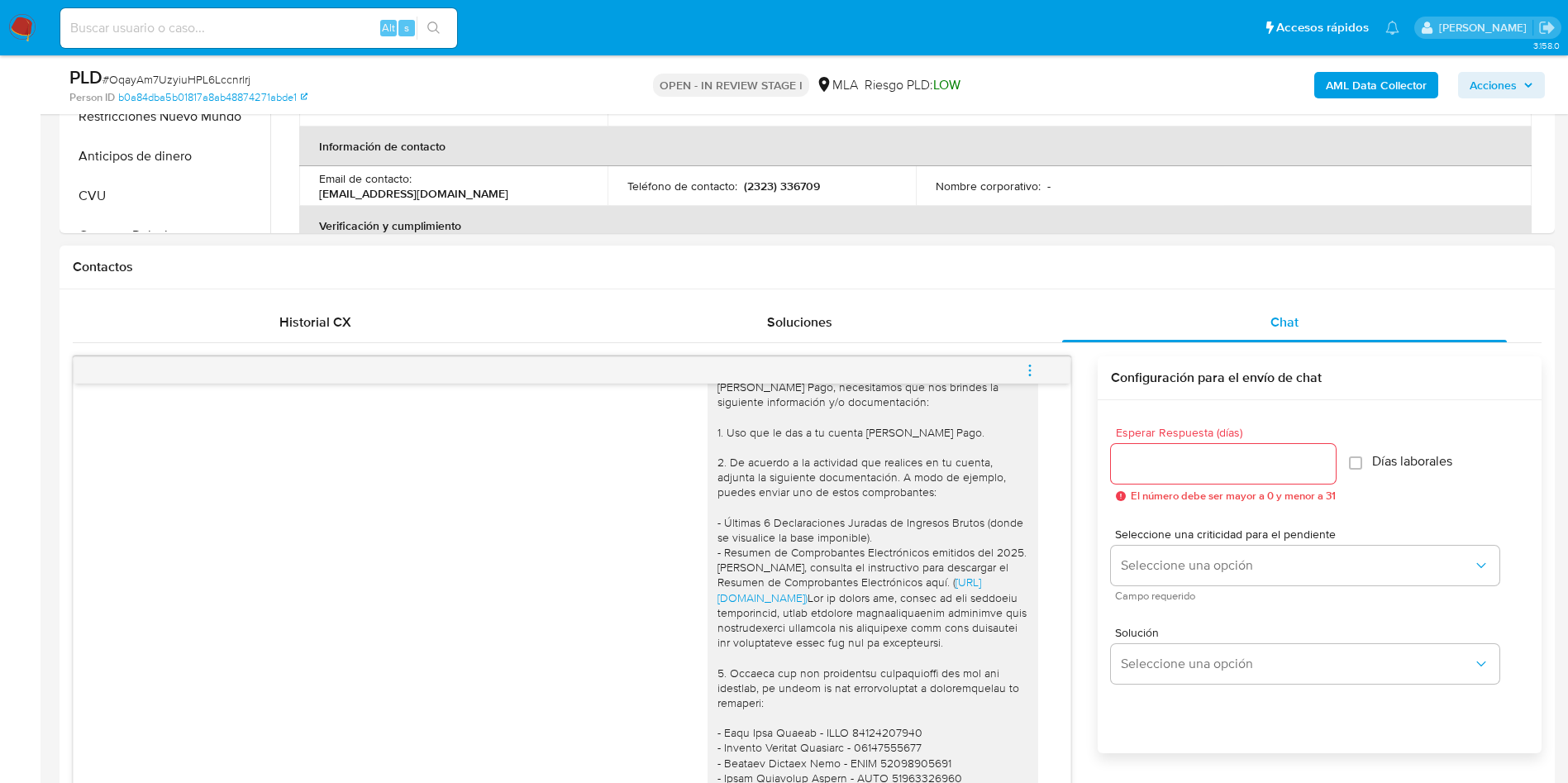
scroll to position [620, 0]
click at [1030, 363] on icon "menu-action" at bounding box center [1030, 364] width 2 height 2
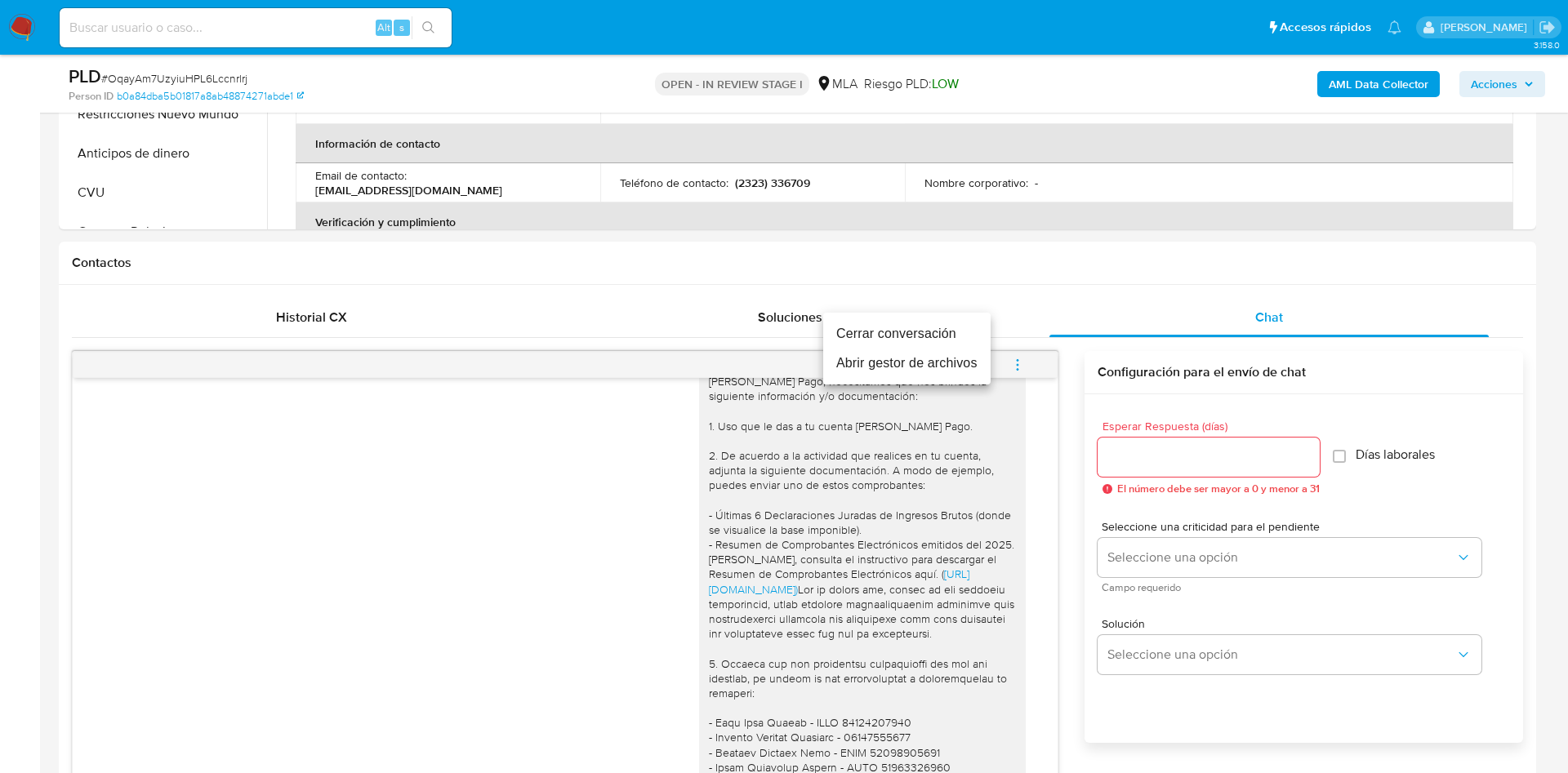
click at [956, 341] on li "Cerrar conversación" at bounding box center [907, 333] width 167 height 29
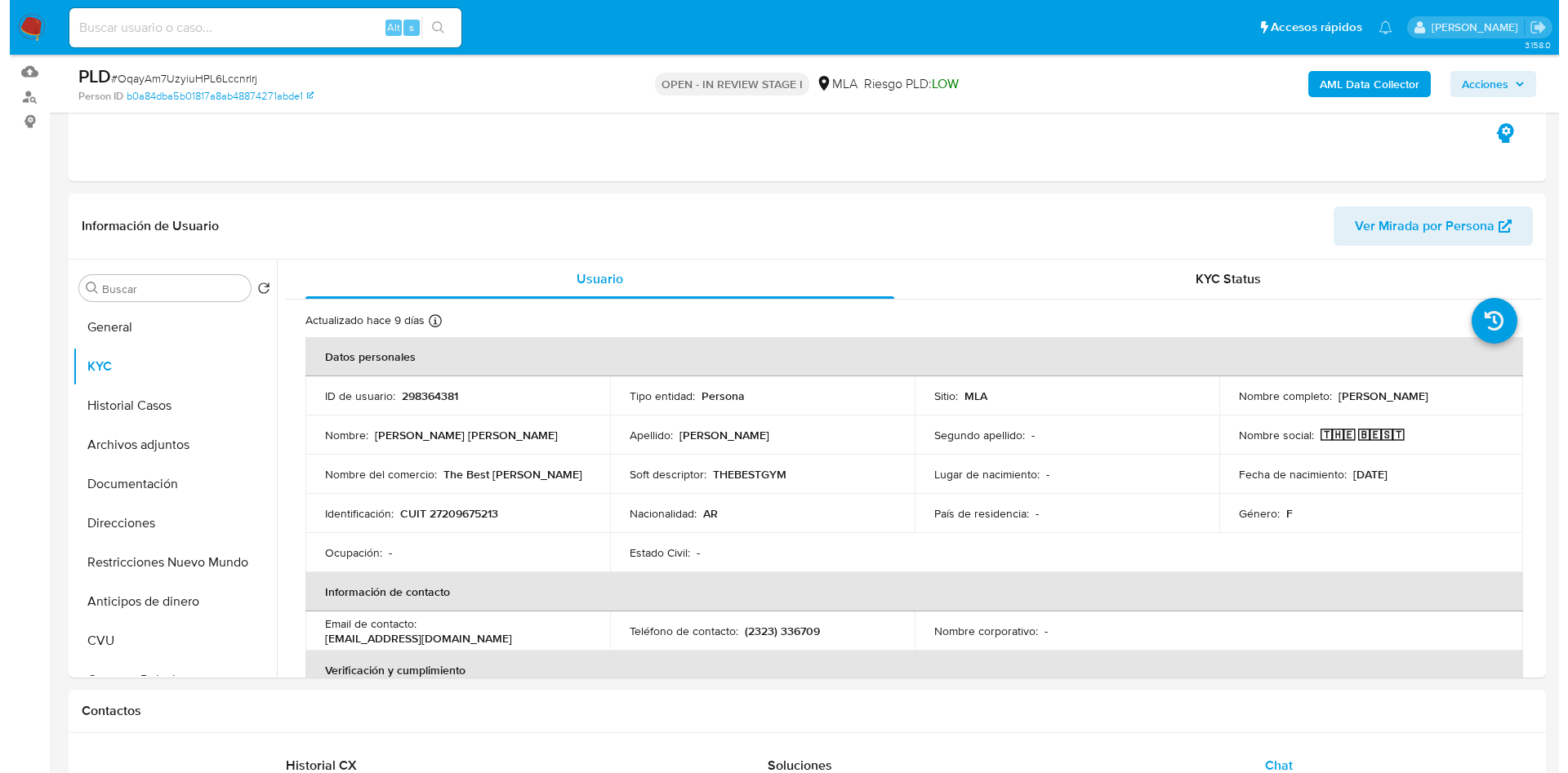
scroll to position [122, 0]
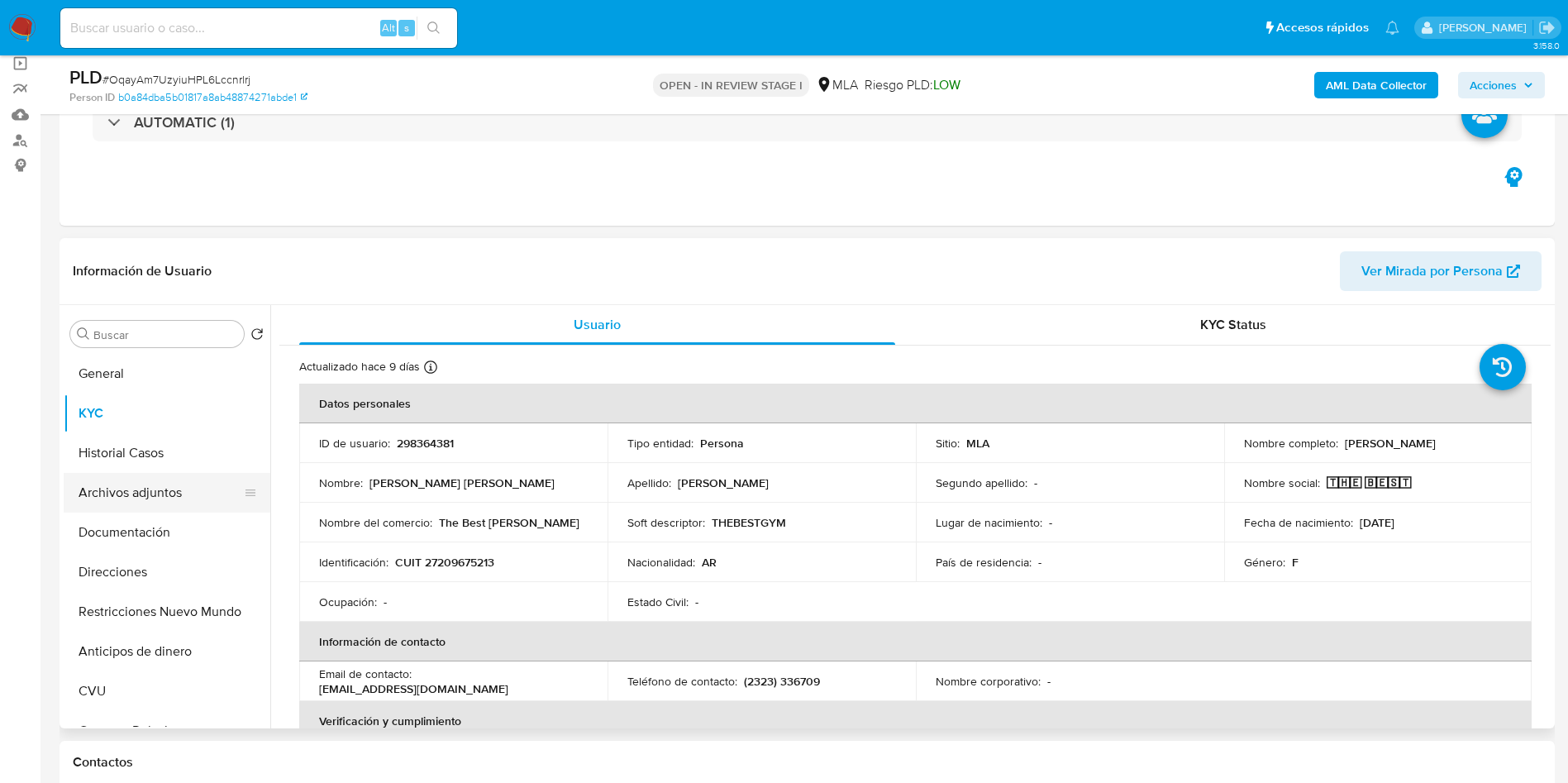
click at [158, 477] on button "Archivos adjuntos" at bounding box center [159, 493] width 193 height 40
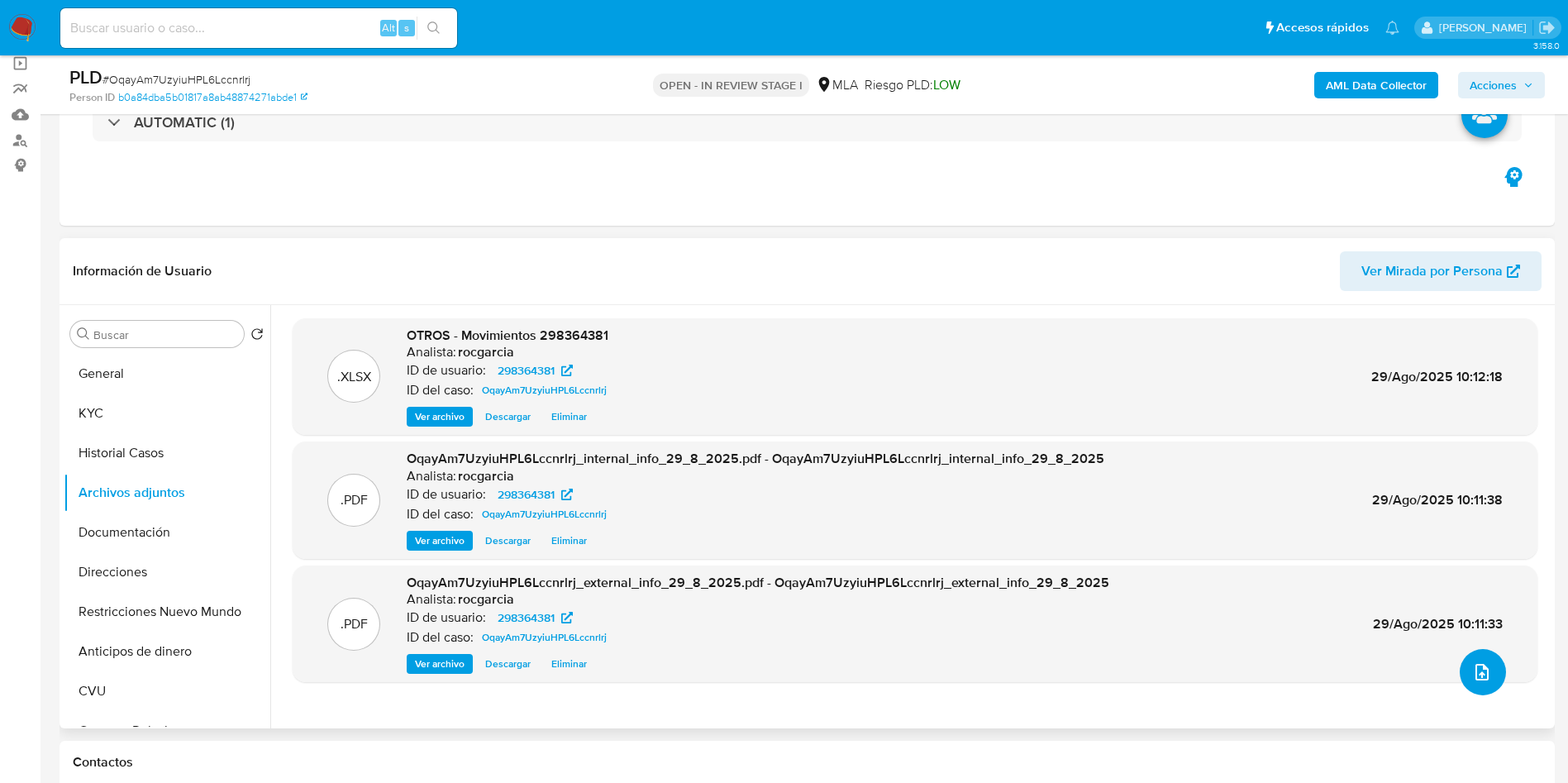
click at [1497, 674] on button "upload-file" at bounding box center [1483, 673] width 46 height 46
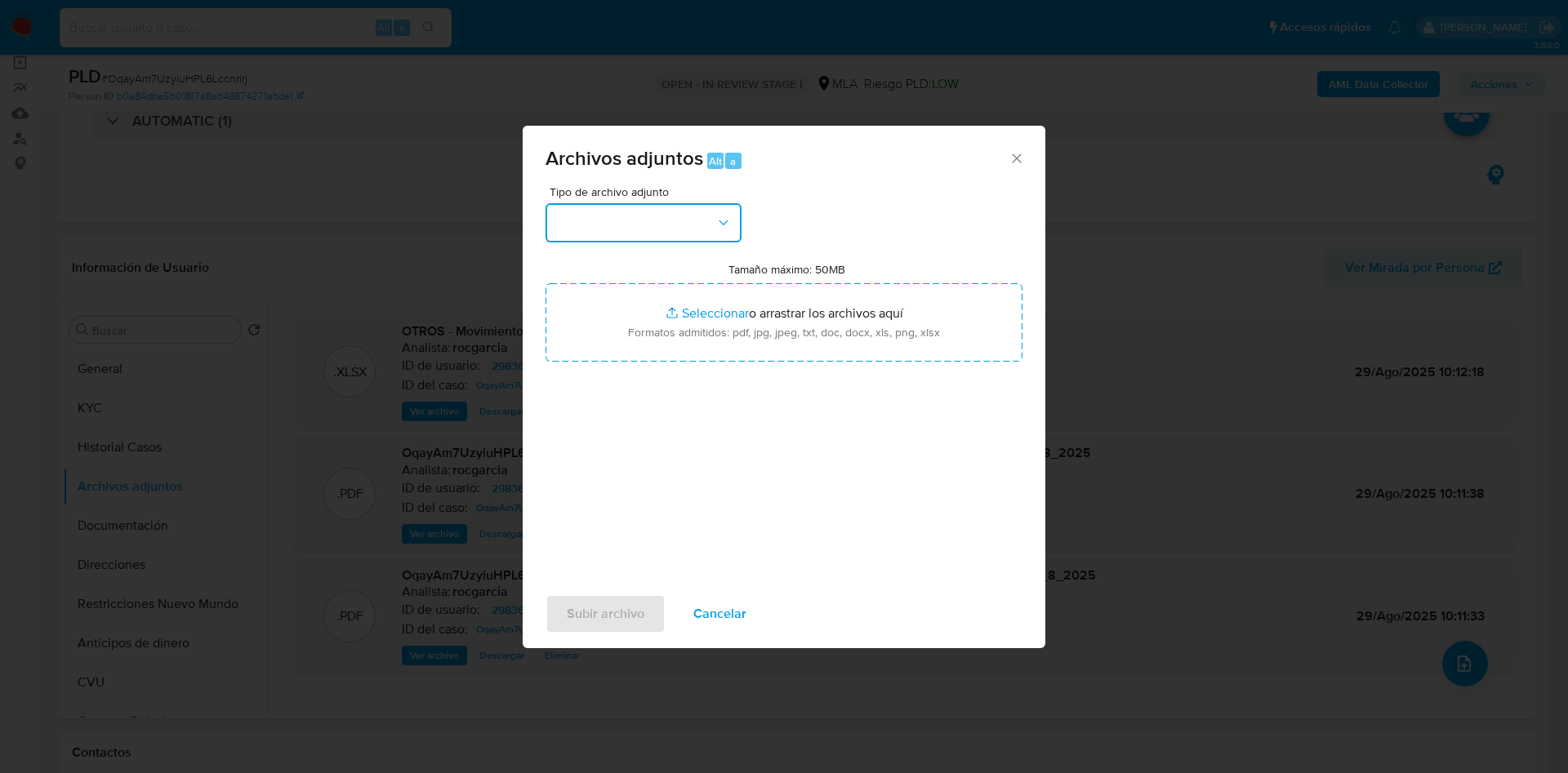
click at [599, 230] on button "button" at bounding box center [643, 222] width 196 height 40
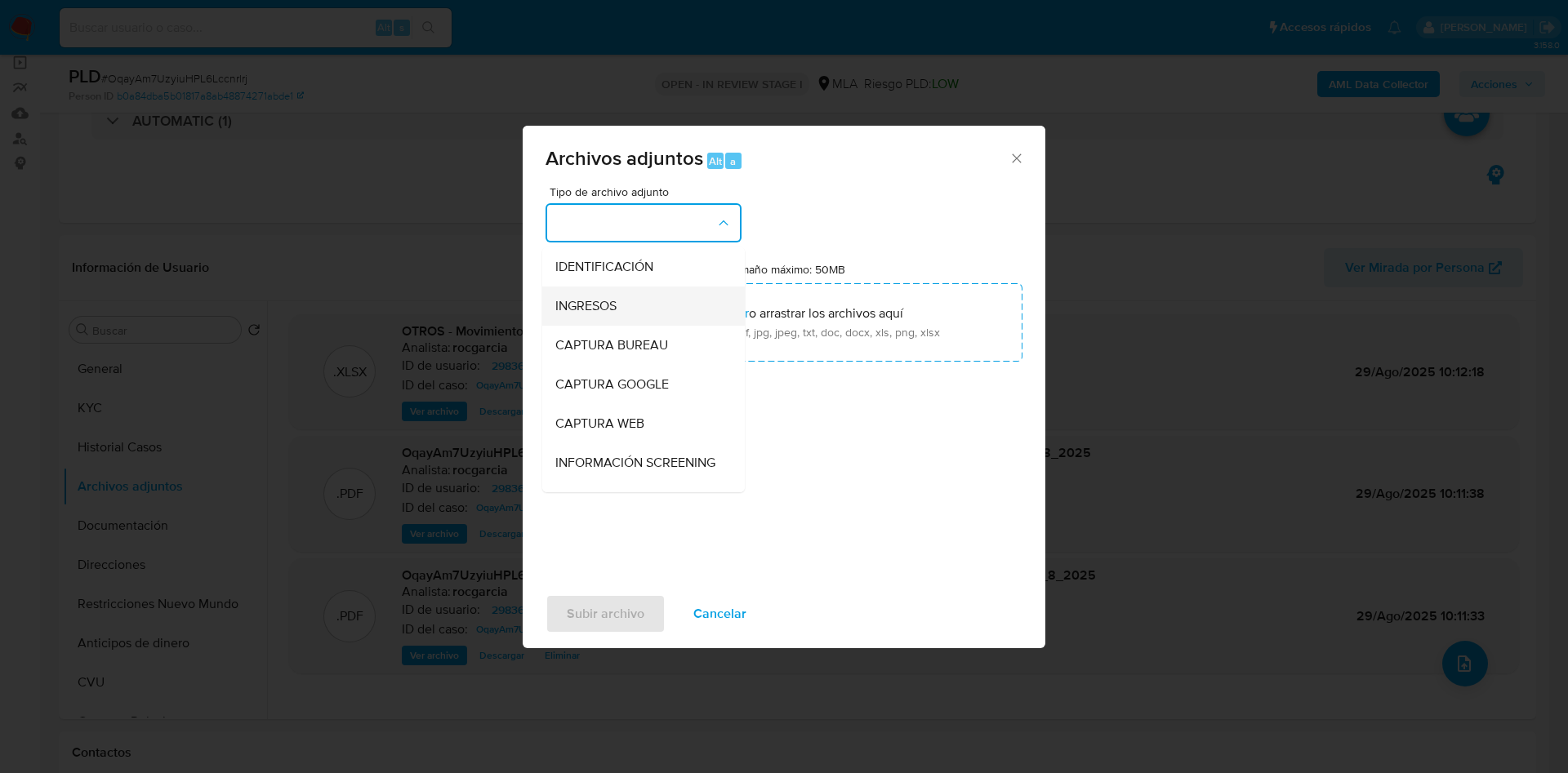
scroll to position [493, 0]
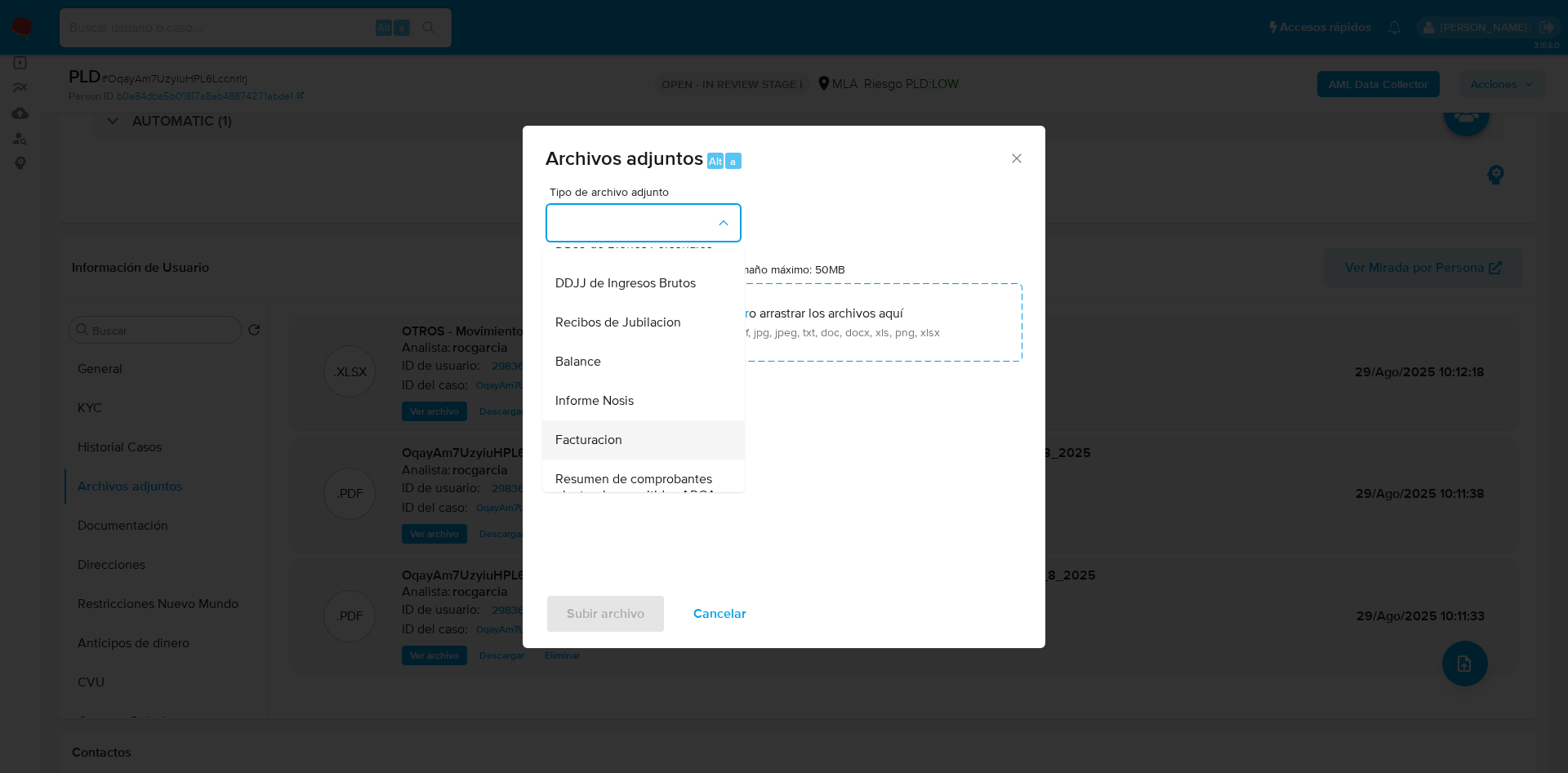
click at [597, 448] on span "Facturacion" at bounding box center [588, 440] width 67 height 17
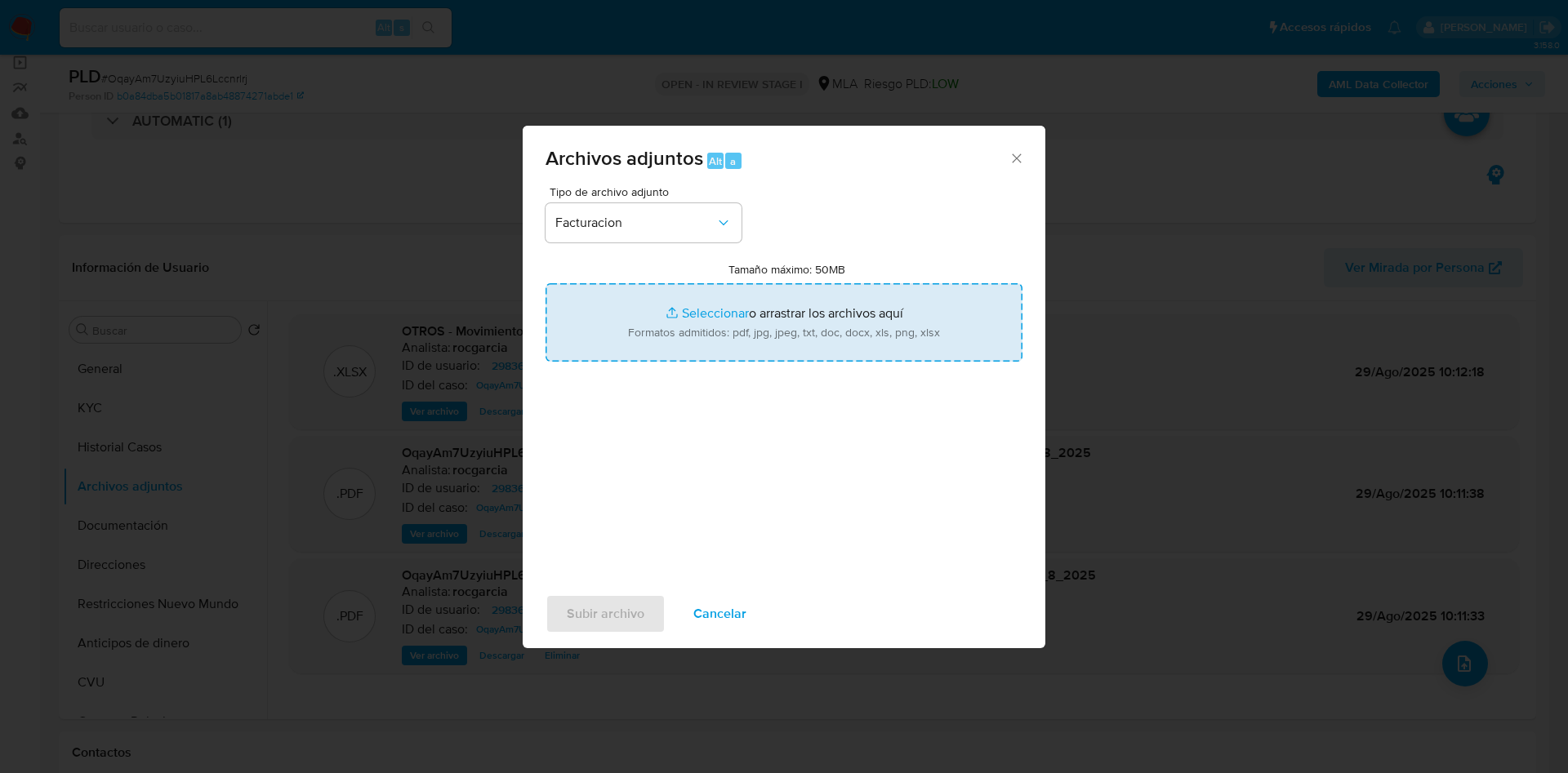
click at [686, 323] on input "Tamaño máximo: 50MB Seleccionar archivos" at bounding box center [784, 322] width 477 height 78
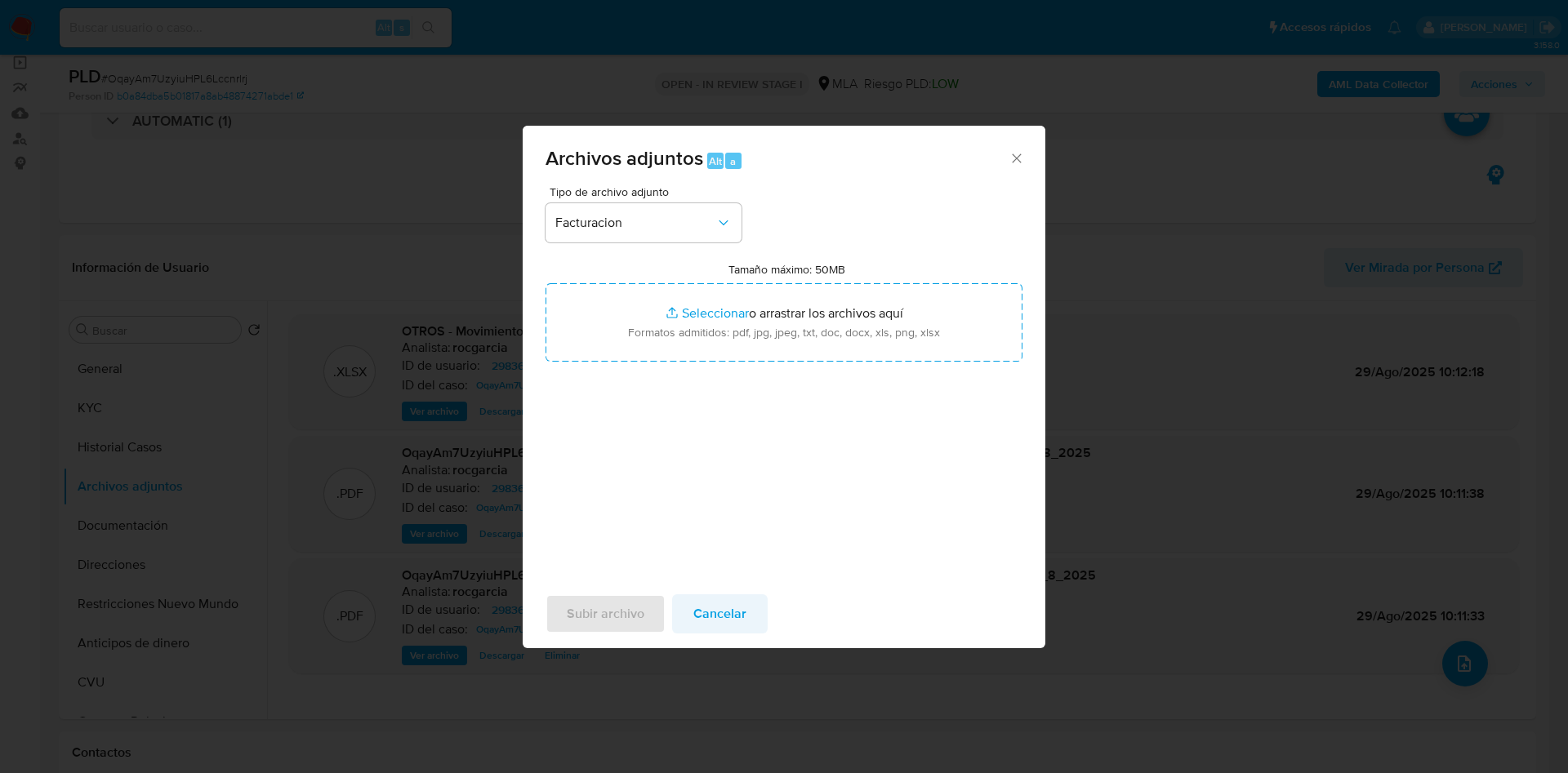
type input "C:\fakepath\298364381_8b9b208f-7734-45ba-9bb4-3a2af98f8721.jpg"
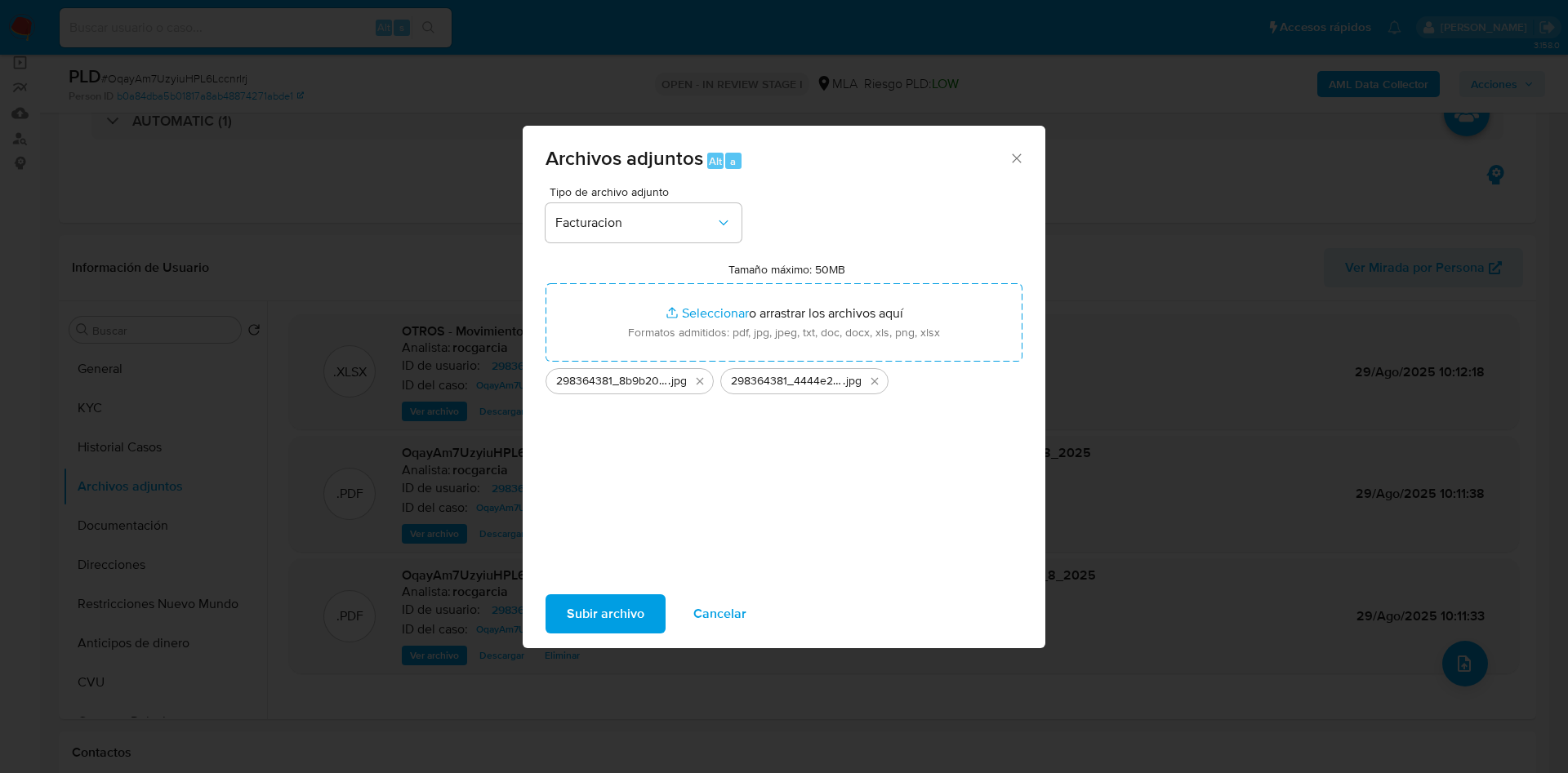
click at [624, 615] on span "Subir archivo" at bounding box center [605, 614] width 77 height 36
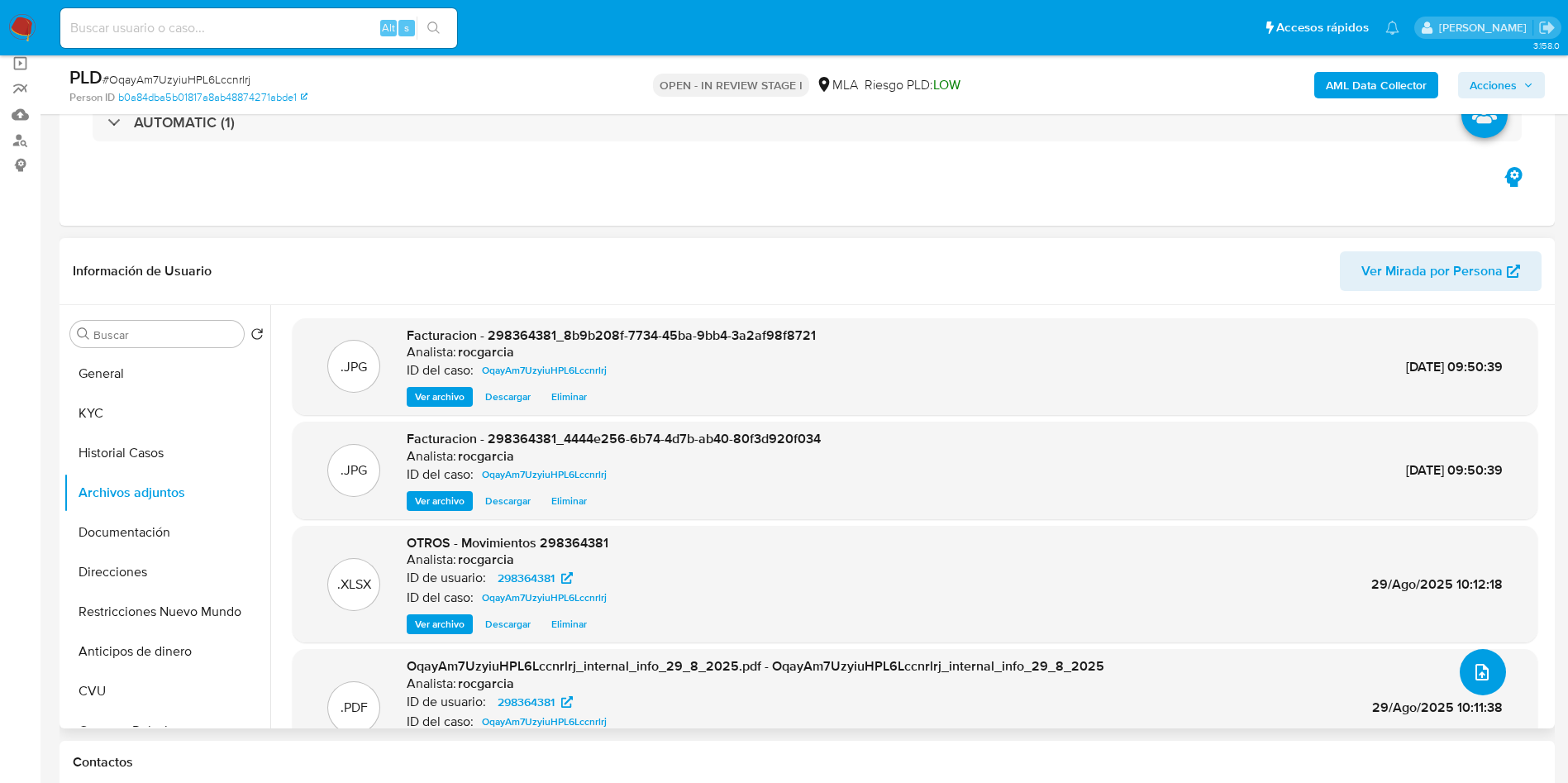
click at [1475, 682] on icon "upload-file" at bounding box center [1482, 673] width 20 height 20
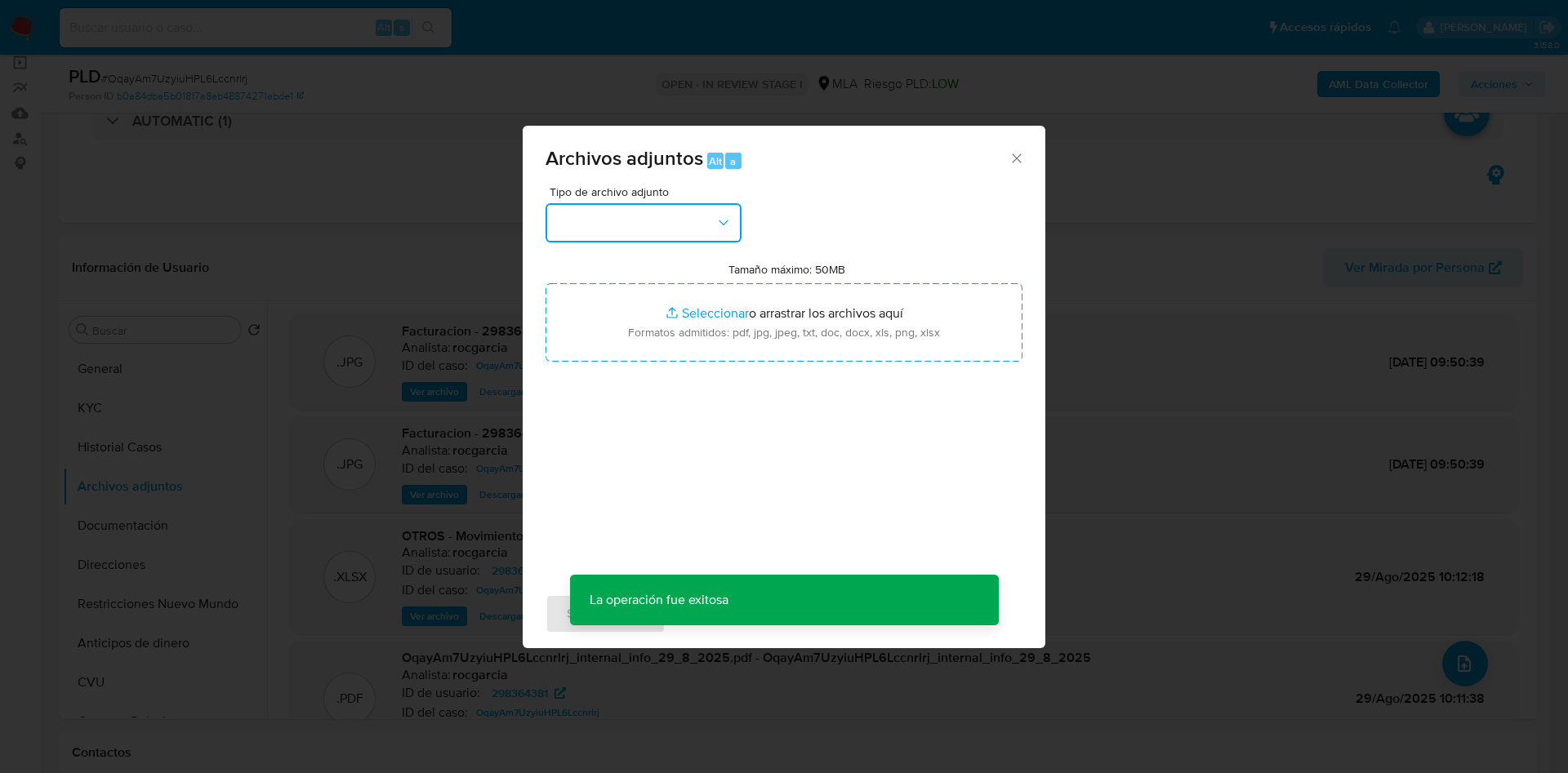
click at [681, 231] on button "button" at bounding box center [643, 222] width 196 height 40
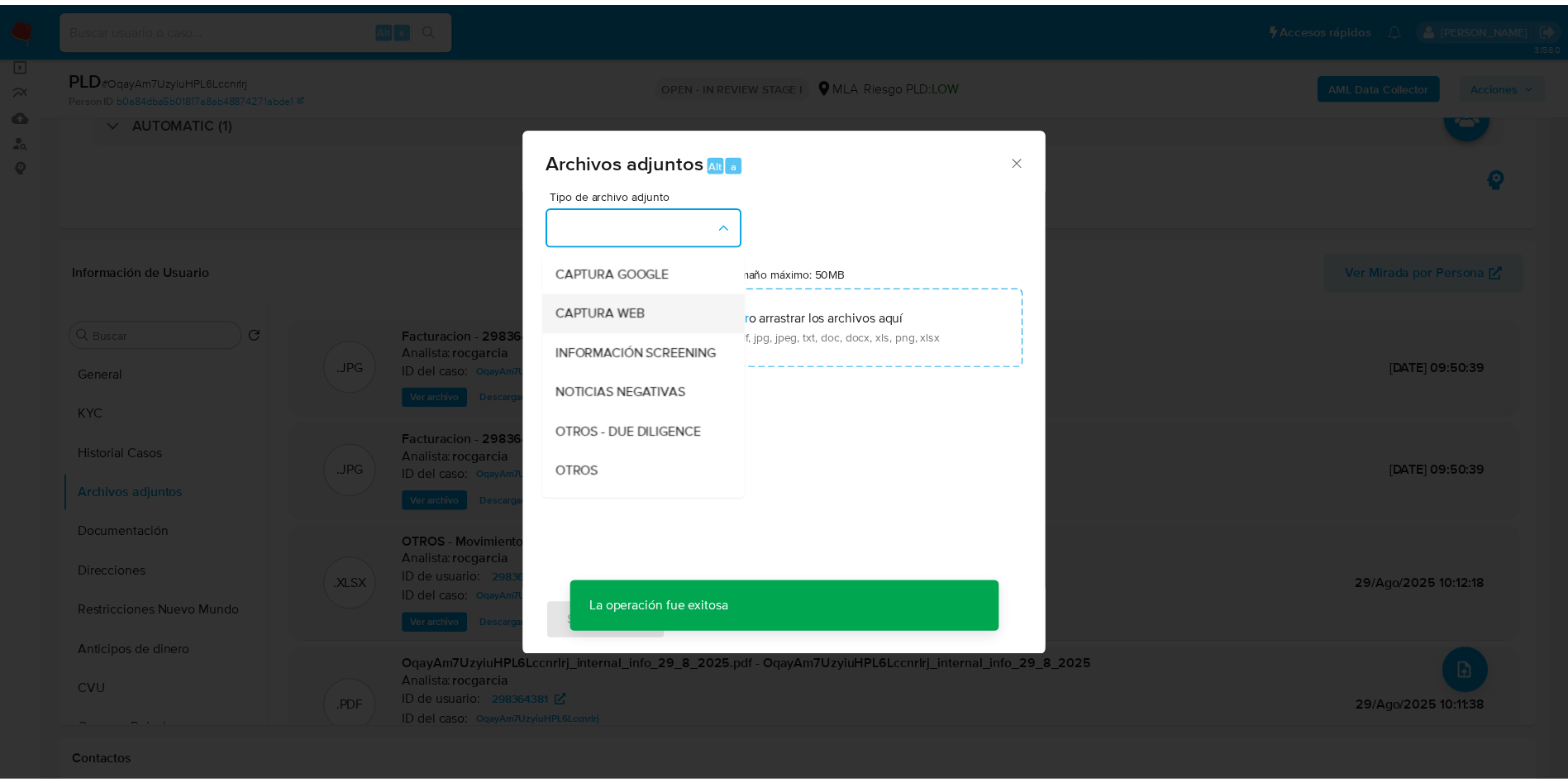
scroll to position [249, 0]
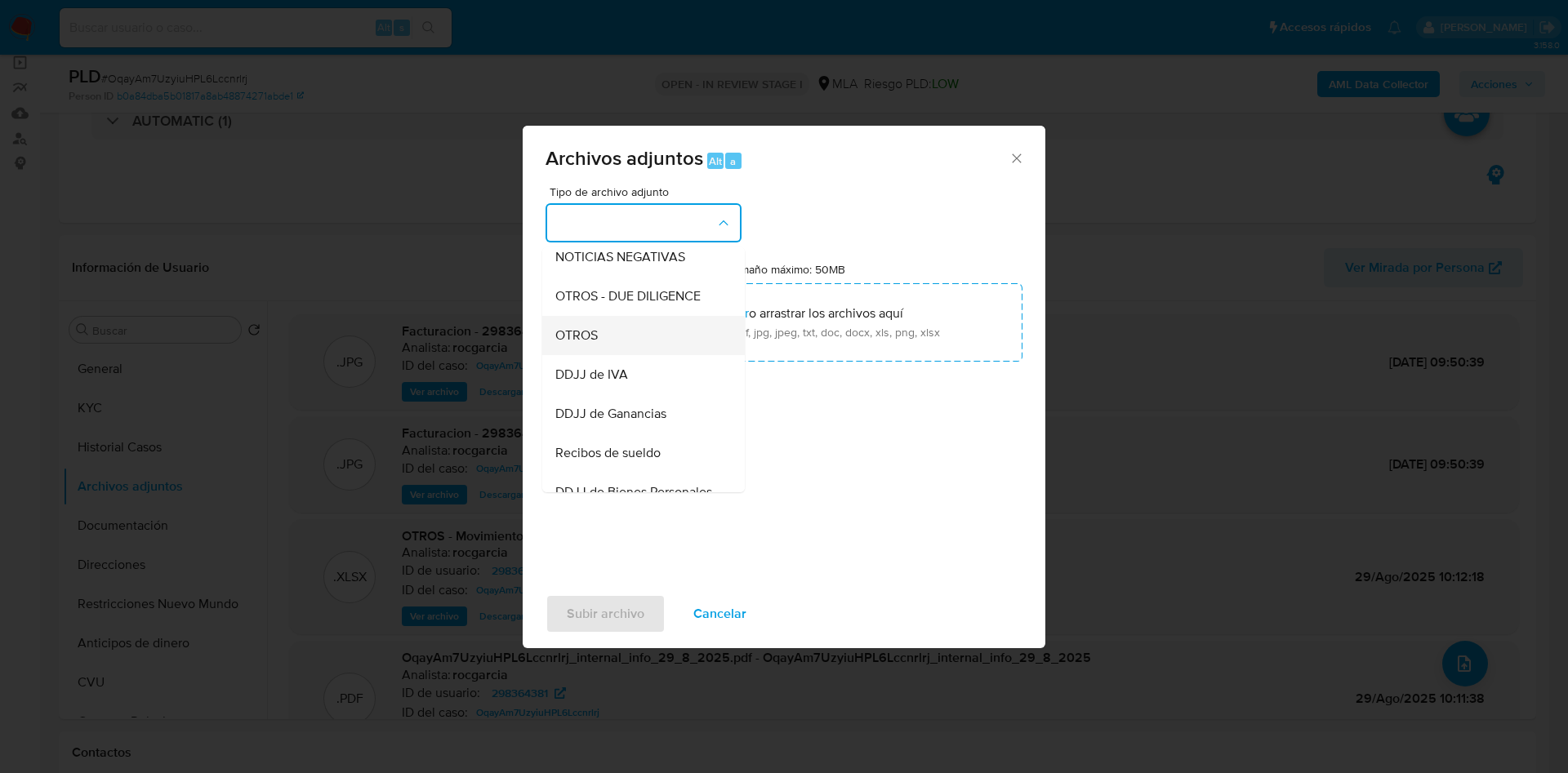
click at [618, 355] on div "OTROS" at bounding box center [638, 335] width 166 height 40
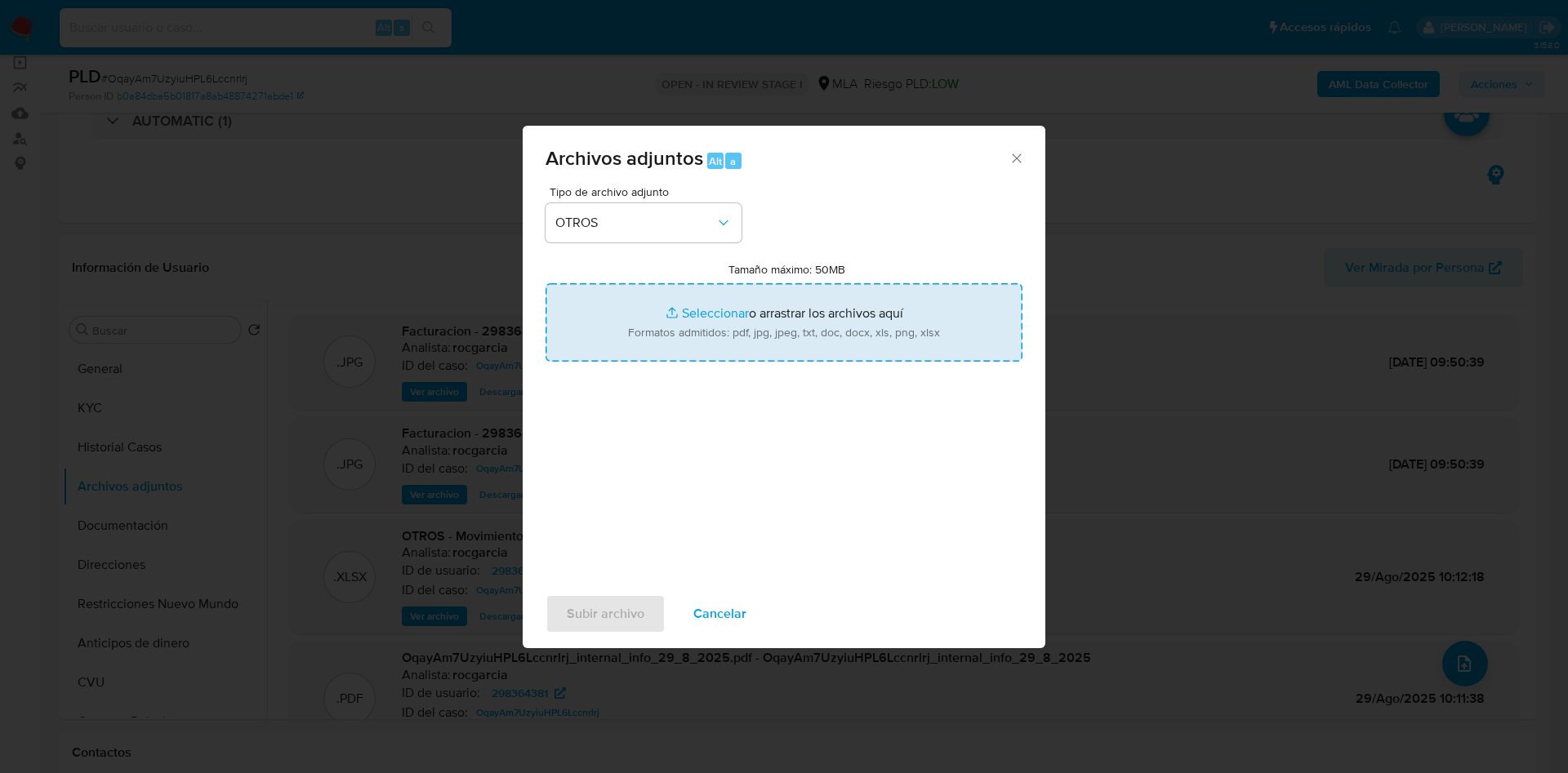
click at [704, 310] on input "Tamaño máximo: 50MB Seleccionar archivos" at bounding box center [784, 322] width 477 height 78
type input "C:\fakepath\Caselog OqayAm7UzyiuHPL6Lccnrlrj - 298364381.docx"
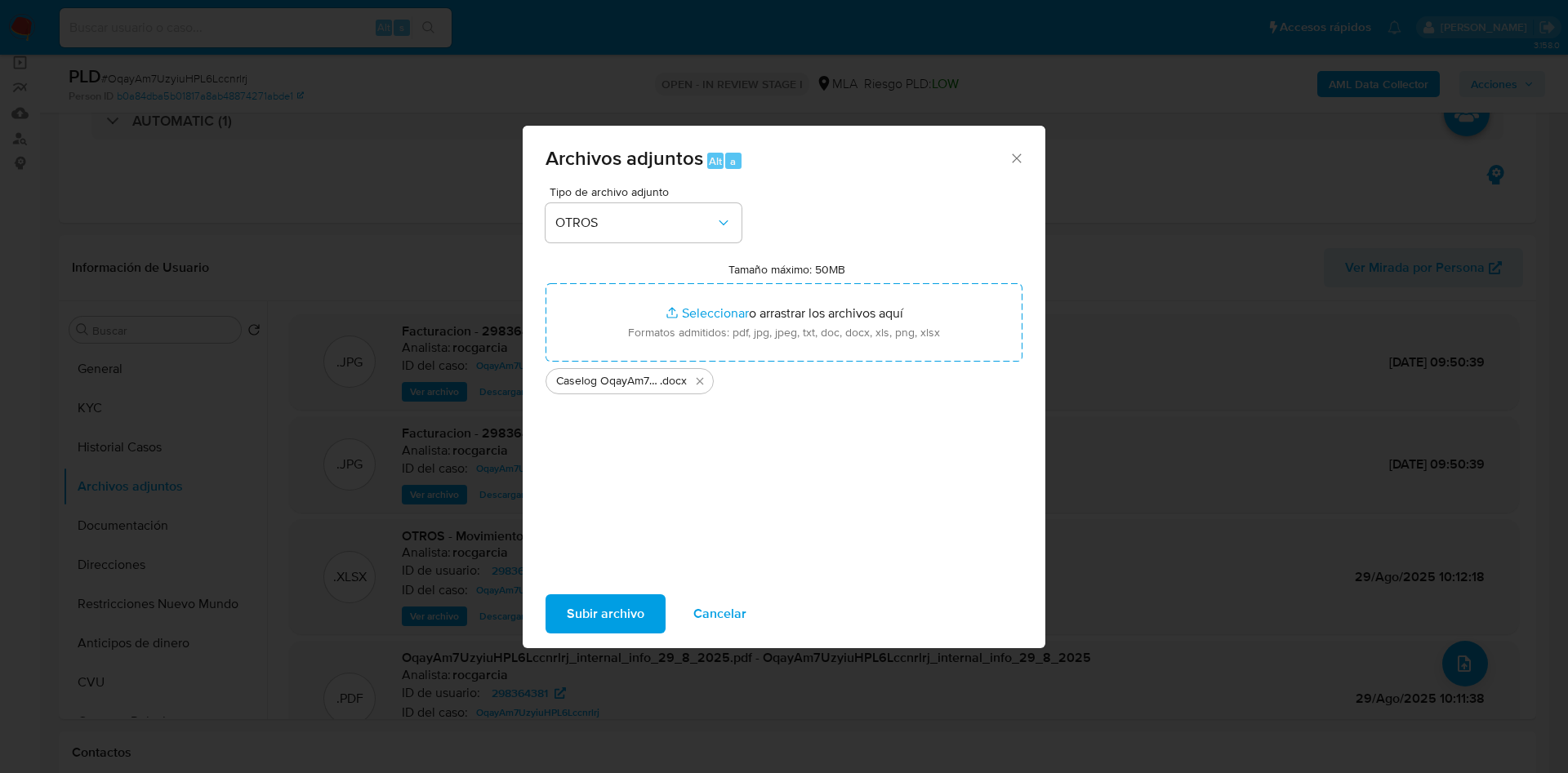
click at [610, 615] on span "Subir archivo" at bounding box center [605, 614] width 77 height 36
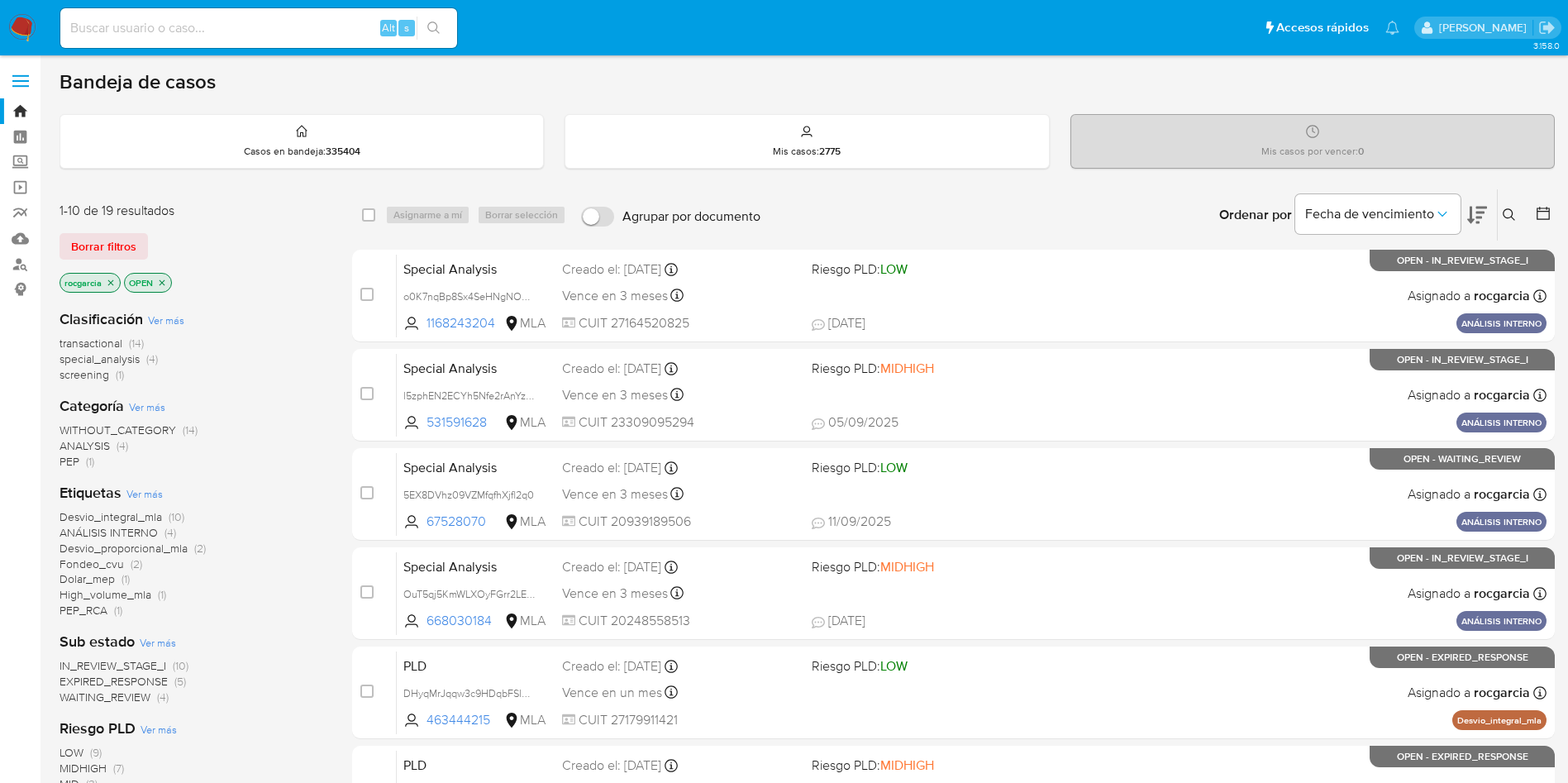
click at [177, 37] on input at bounding box center [259, 28] width 397 height 21
paste input "iywcKQJk7ounnoU7CO5JVJ2R"
type input "iywcKQJk7ounnoU7CO5JVJ2R"
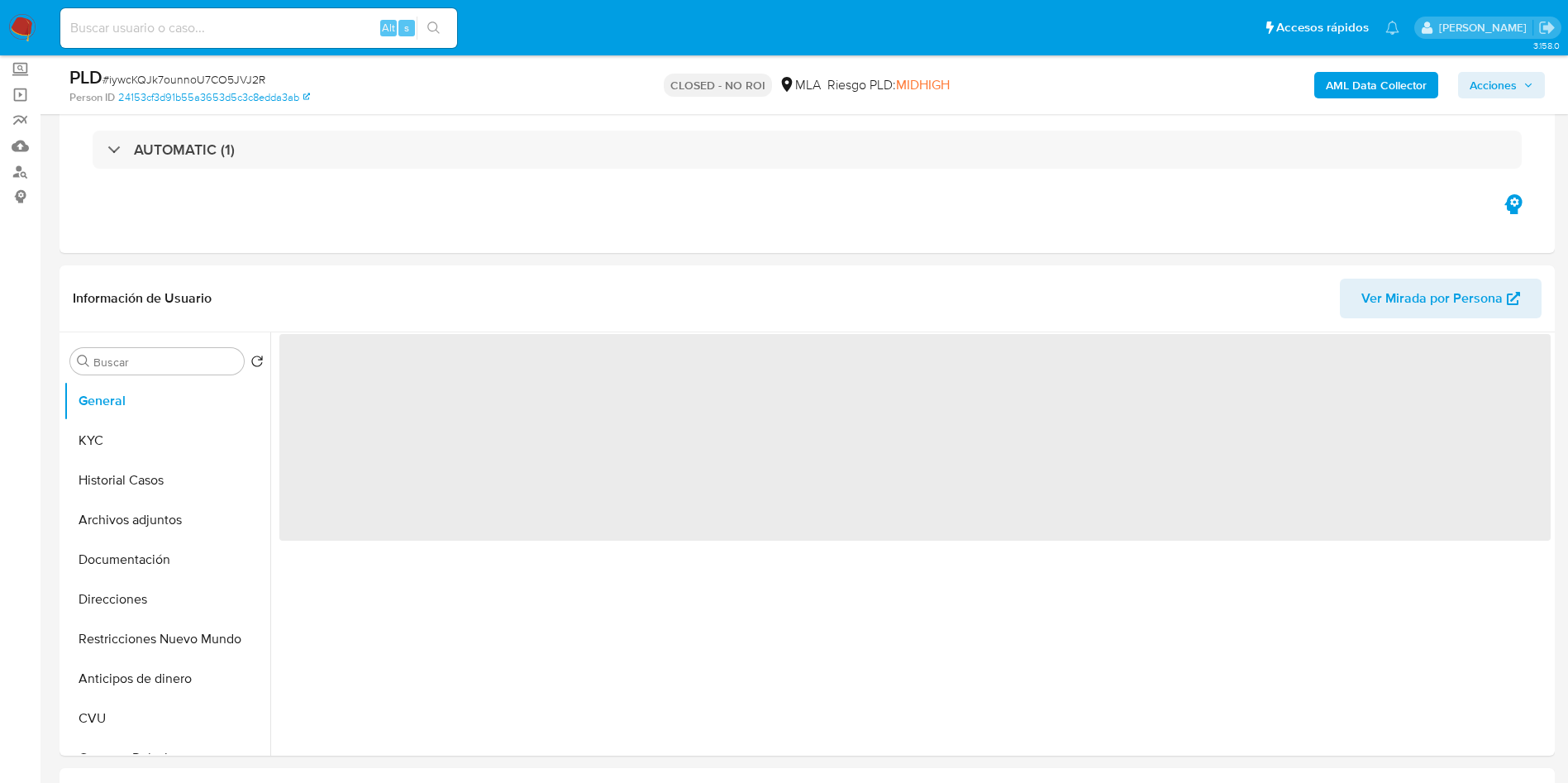
scroll to position [249, 0]
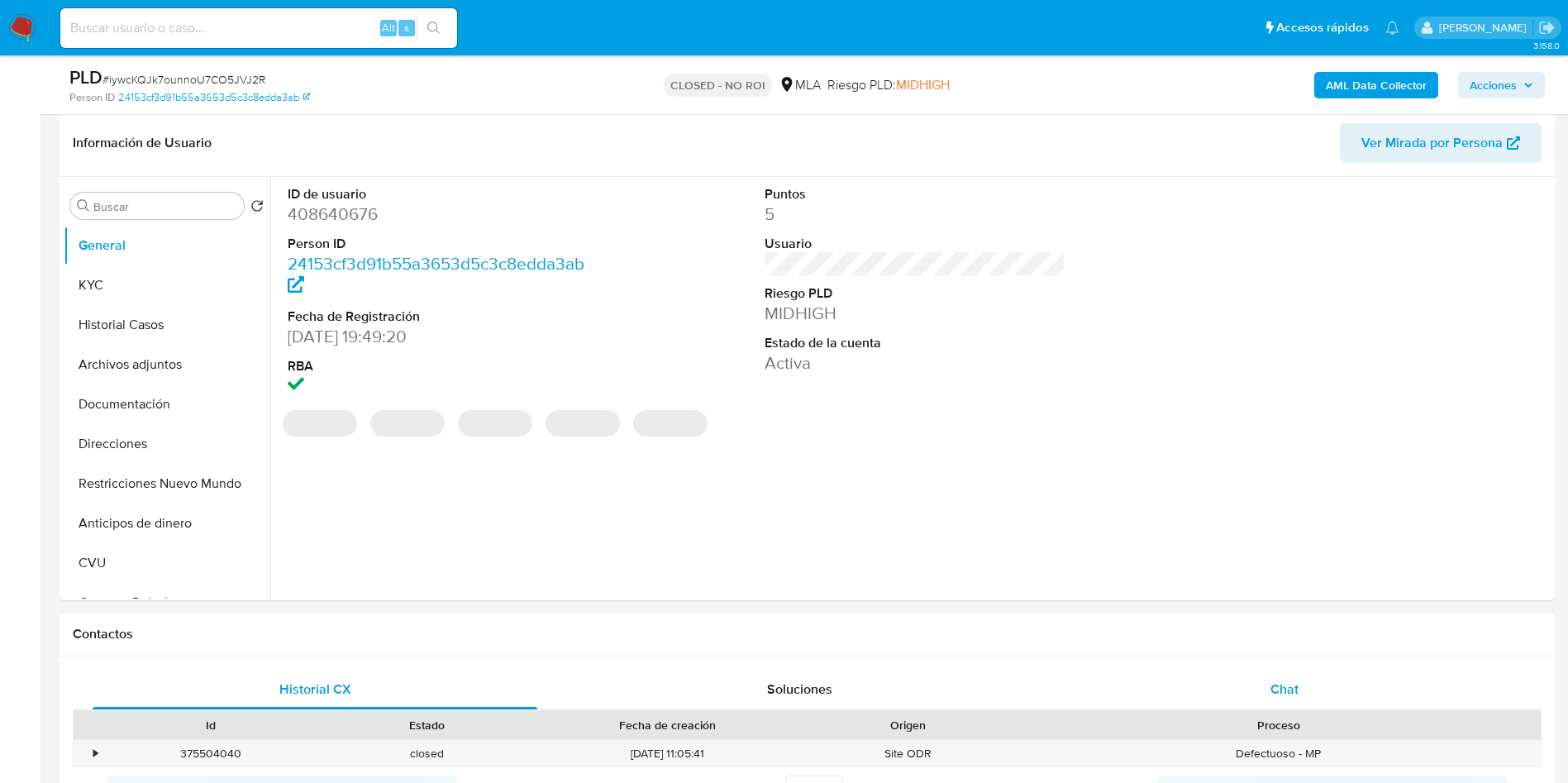
click at [1314, 697] on div "Chat" at bounding box center [1284, 689] width 444 height 40
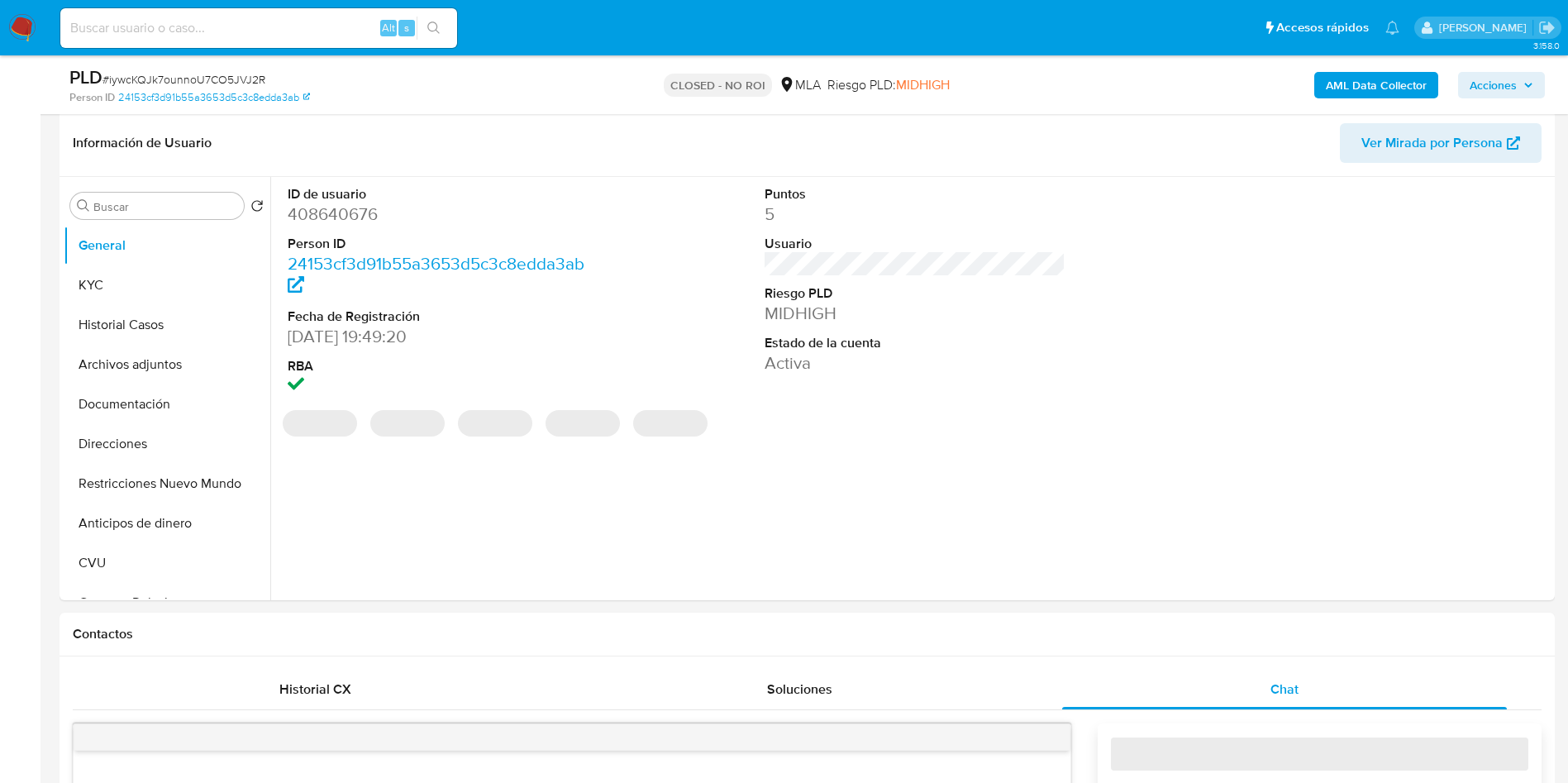
select select "10"
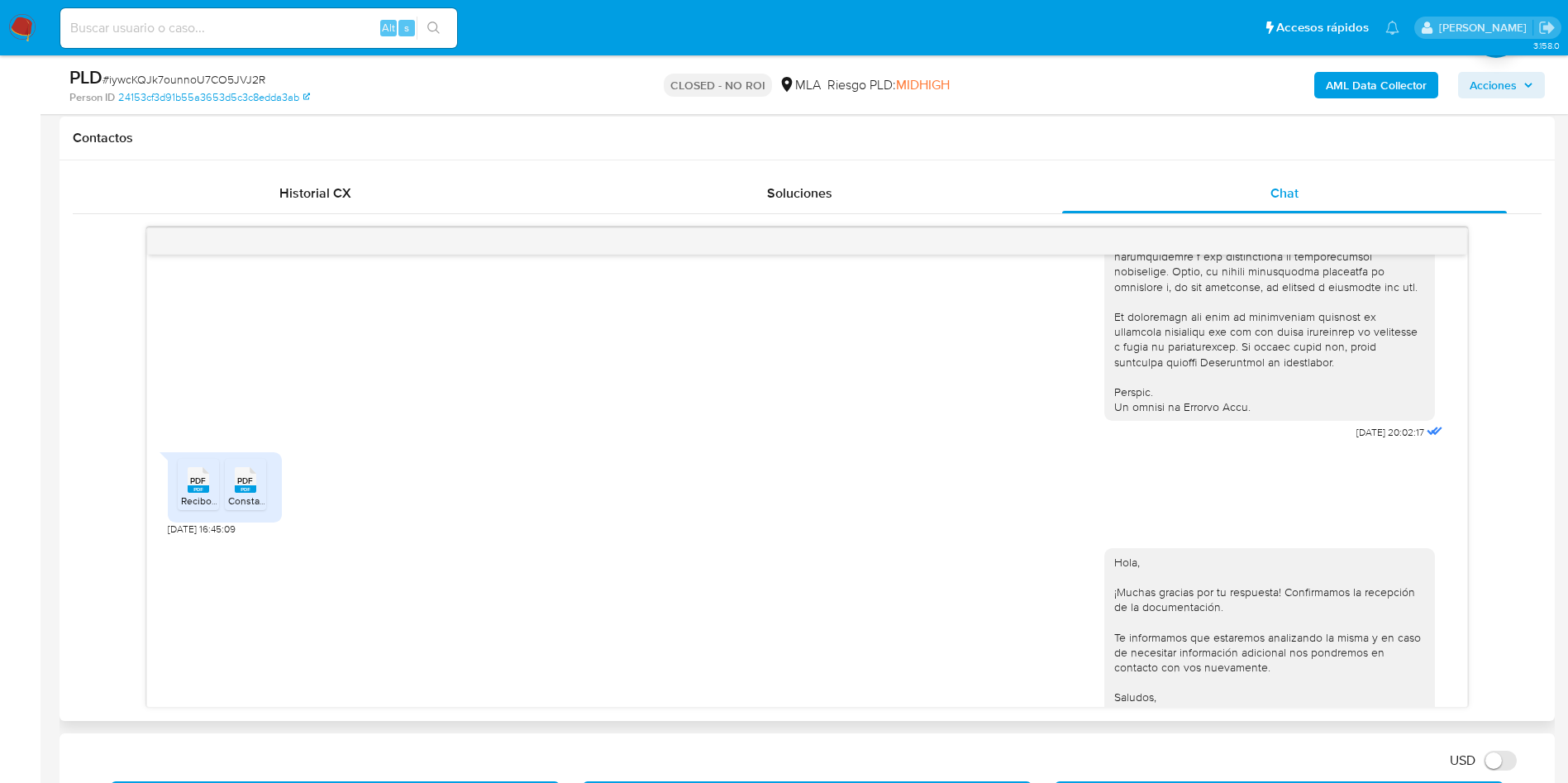
scroll to position [804, 0]
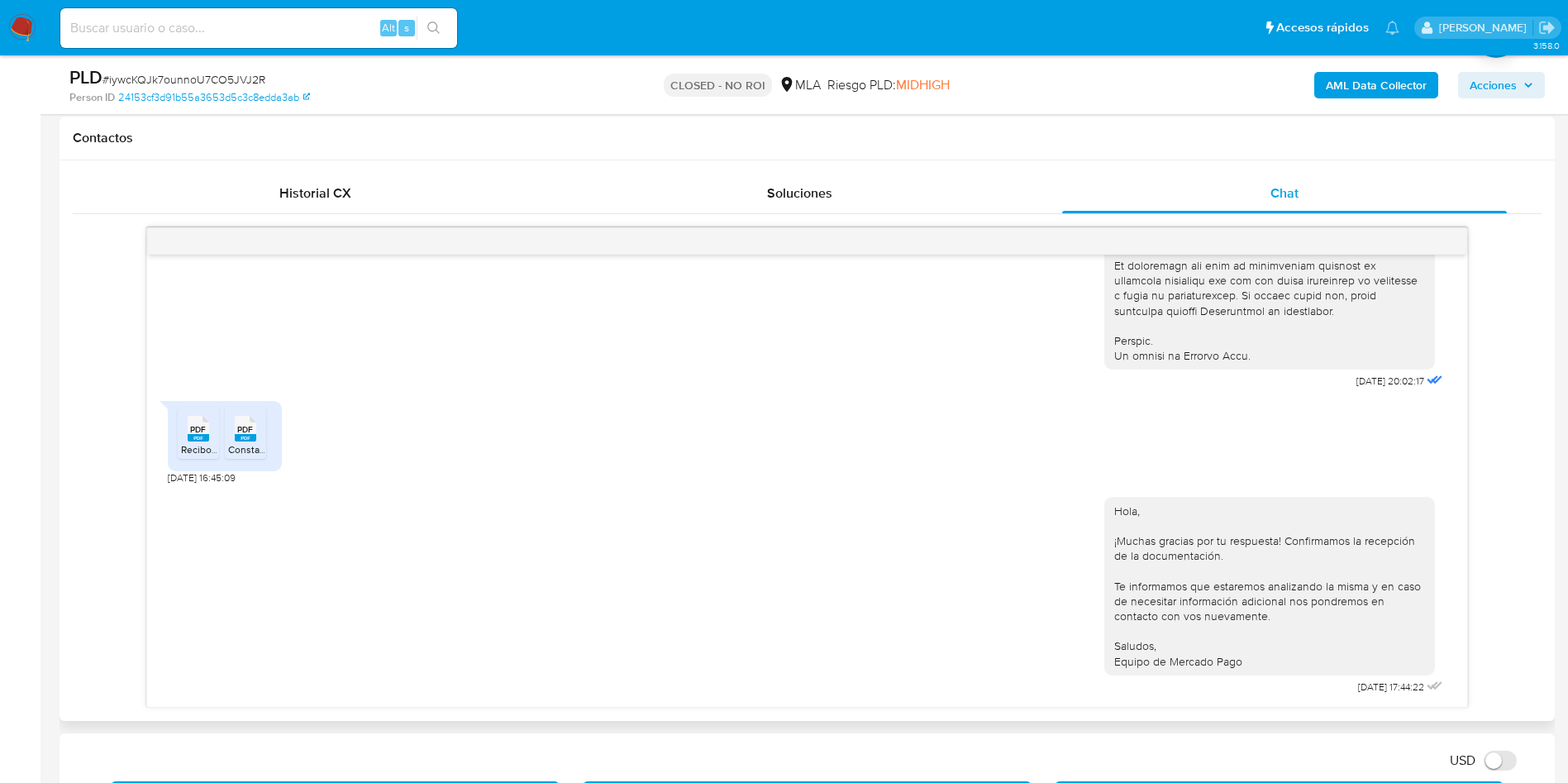
click at [176, 424] on div "PDF PDF ReciboDeSueldo 01.2025.pdf PDF PDF Constancia afip.pdf" at bounding box center [224, 436] width 114 height 70
click at [190, 433] on icon at bounding box center [199, 428] width 21 height 26
click at [240, 439] on rect at bounding box center [246, 437] width 21 height 7
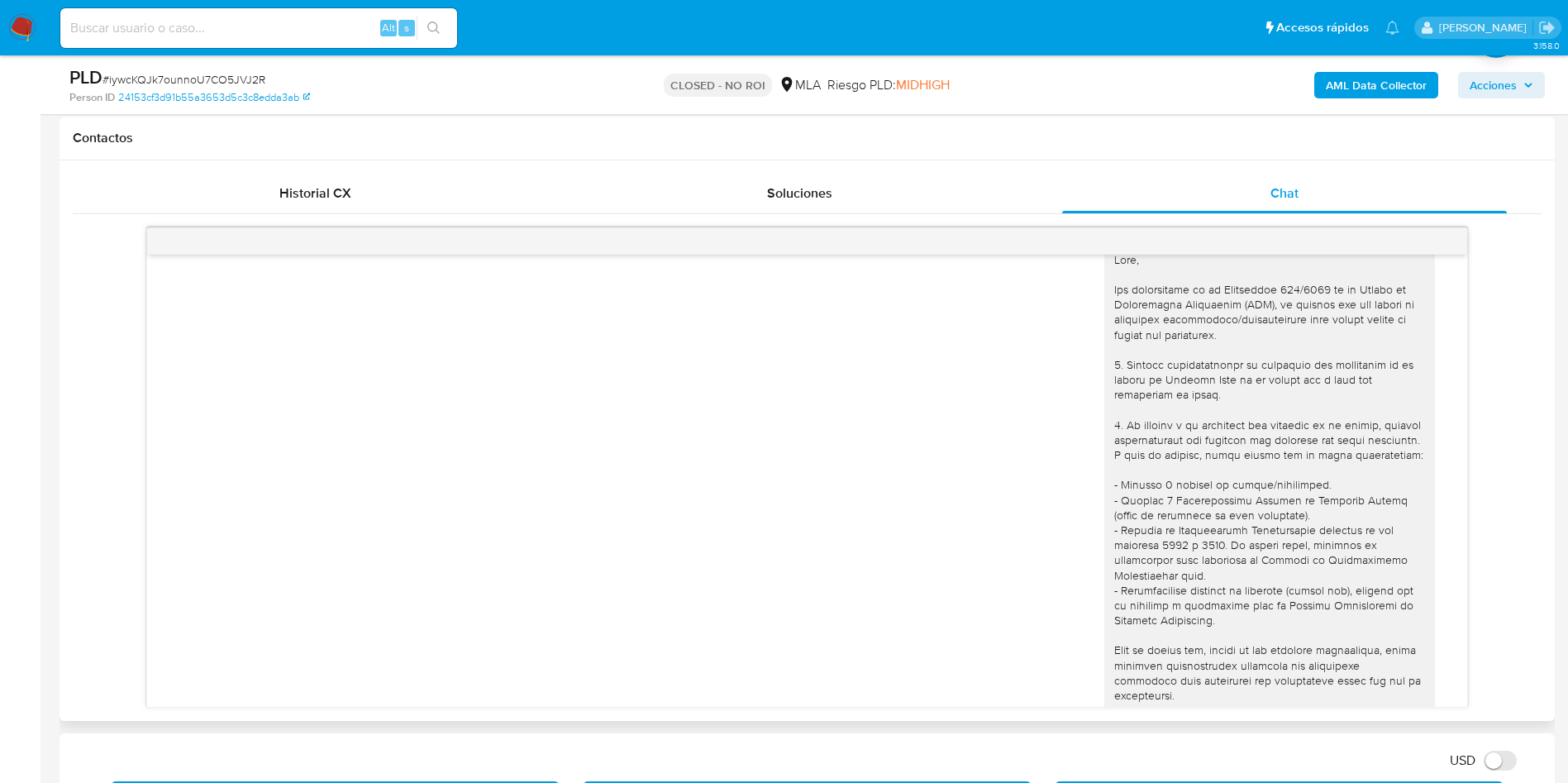
scroll to position [0, 0]
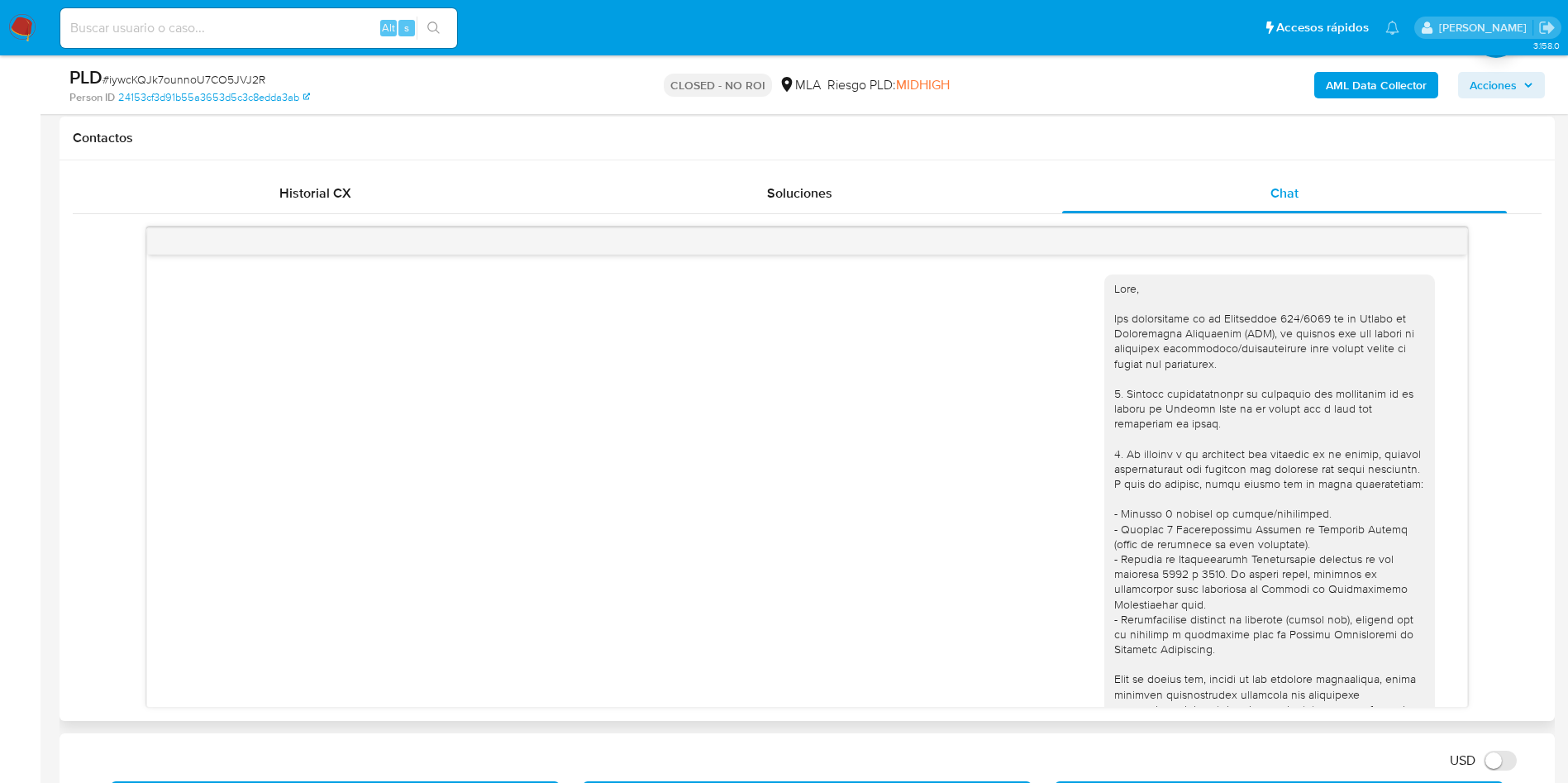
drag, startPoint x: 646, startPoint y: 525, endPoint x: 321, endPoint y: 471, distance: 329.5
click at [321, 471] on div "[DATE] 20:02:17" at bounding box center [807, 715] width 1279 height 906
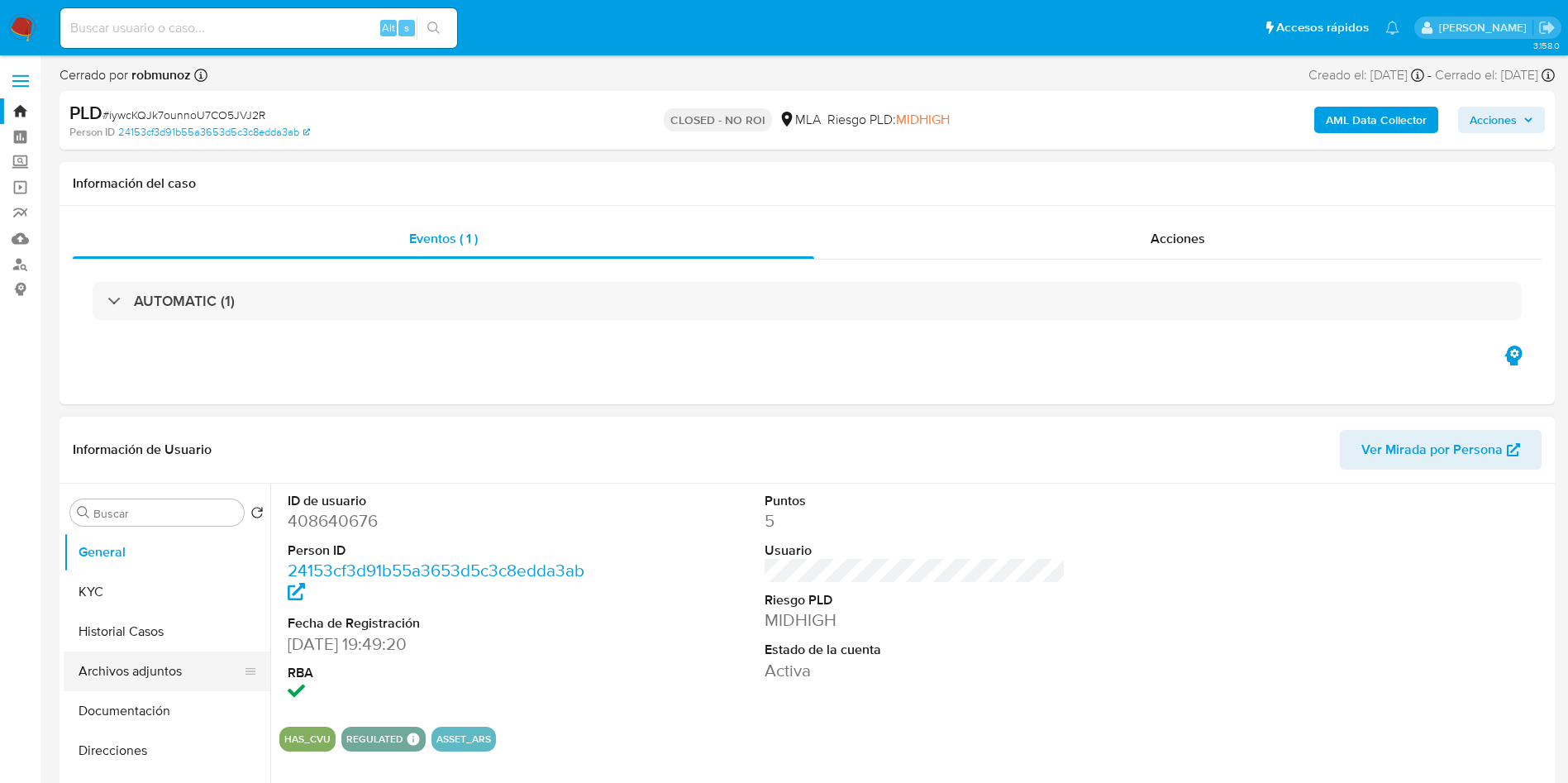
click at [108, 665] on button "Archivos adjuntos" at bounding box center [159, 672] width 193 height 40
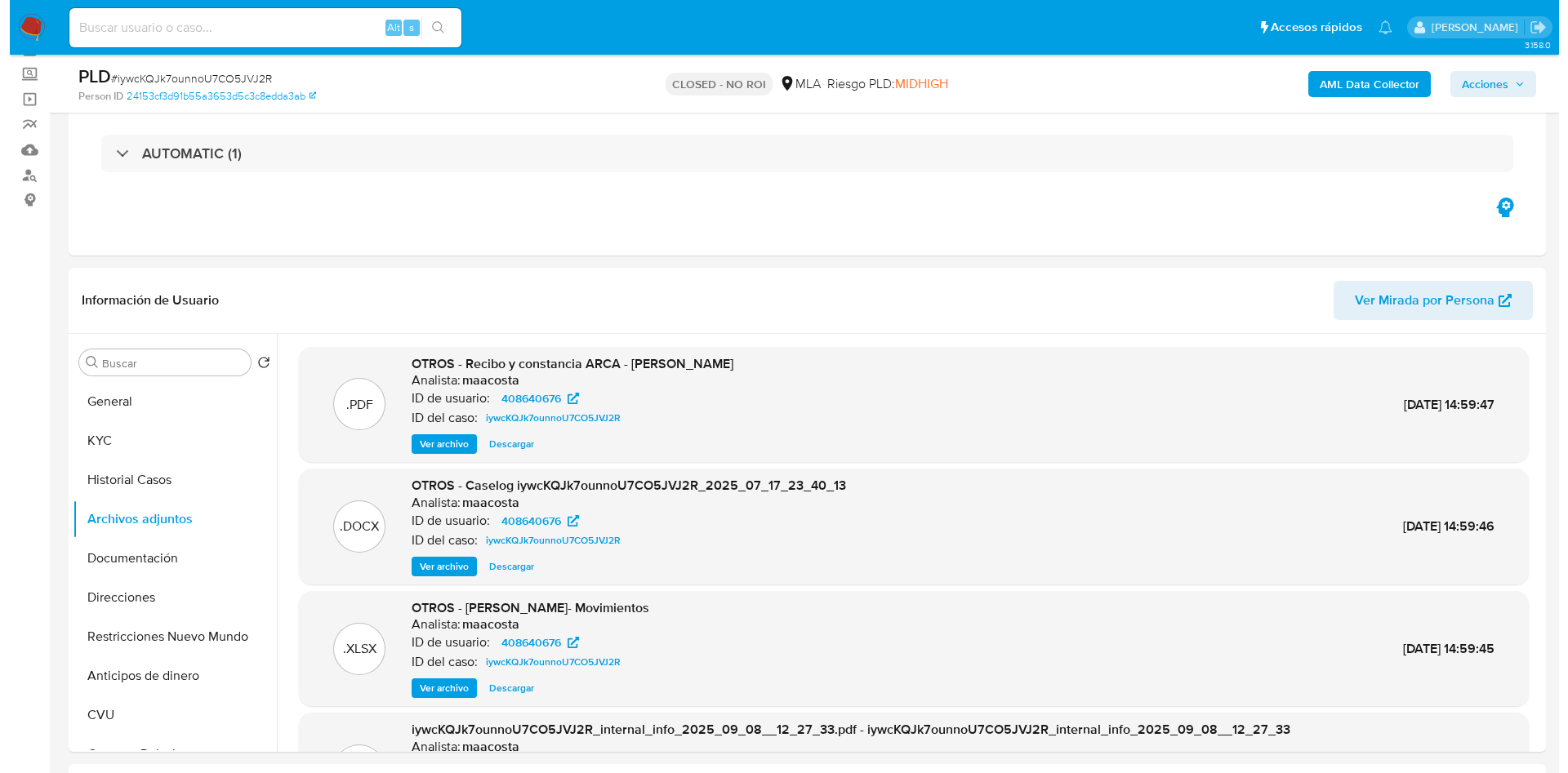
scroll to position [122, 0]
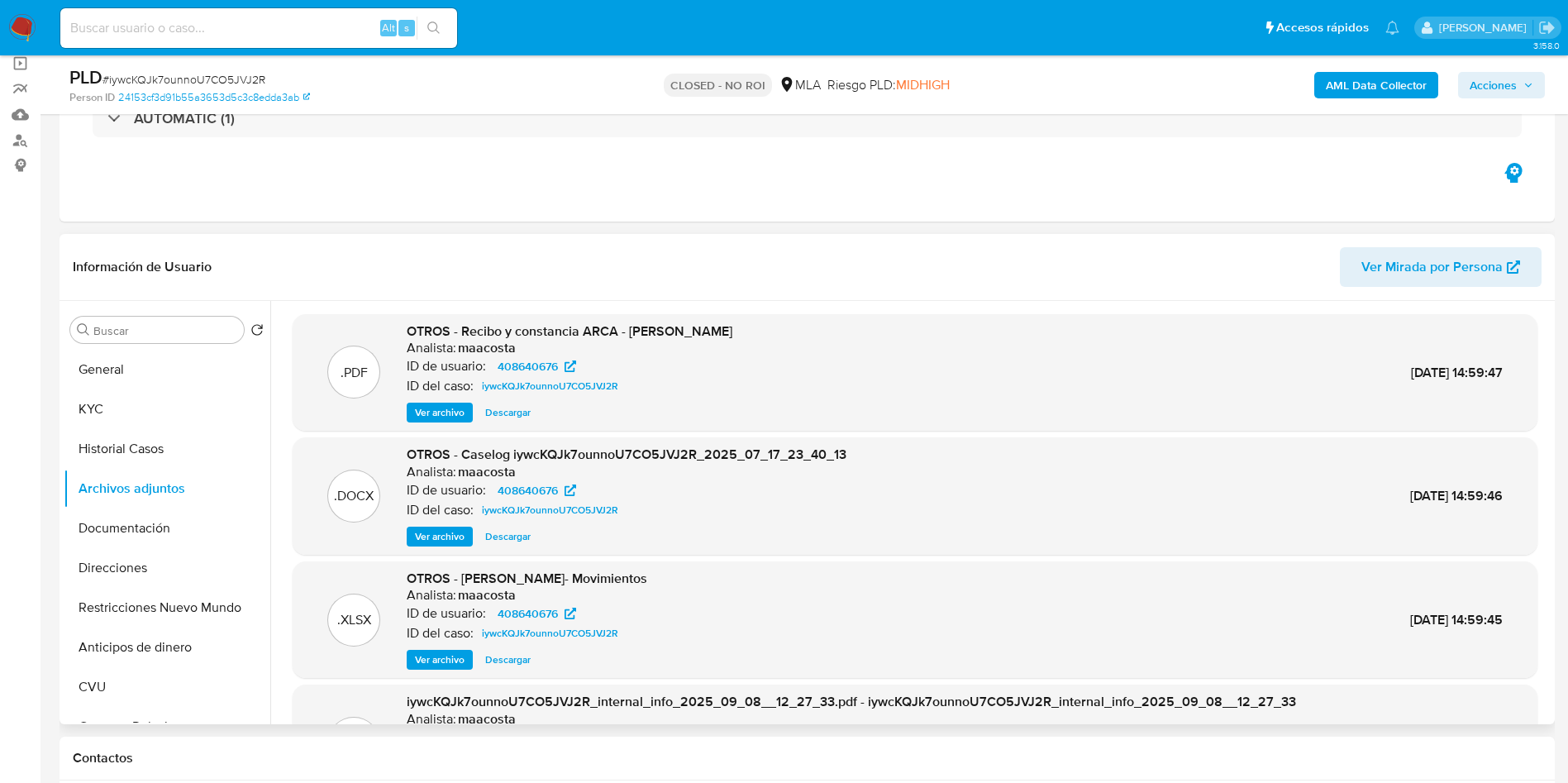
click at [445, 534] on span "Ver archivo" at bounding box center [440, 536] width 50 height 17
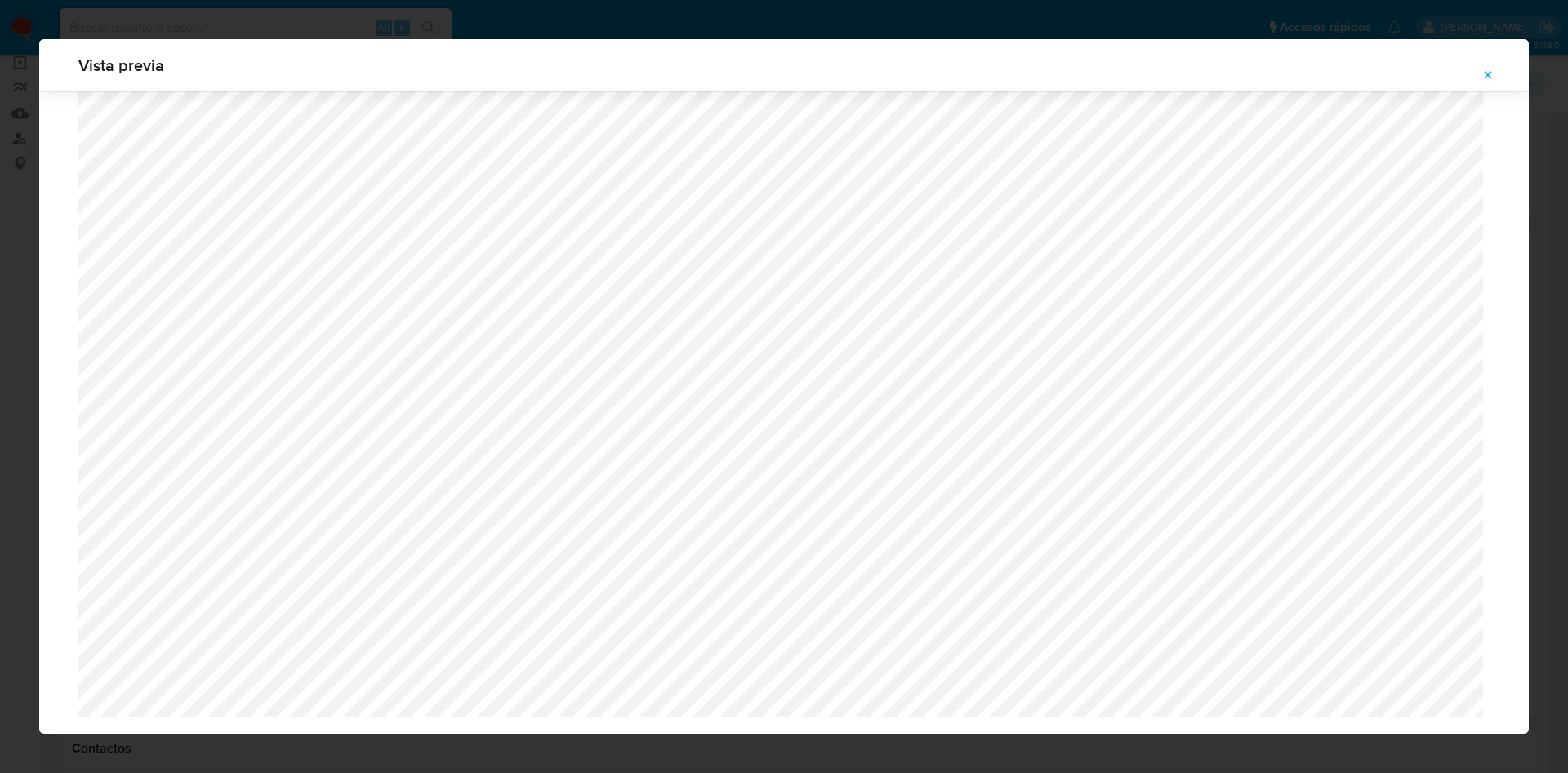
scroll to position [4360, 0]
click at [0, 431] on div "Vista previa" at bounding box center [784, 386] width 1568 height 773
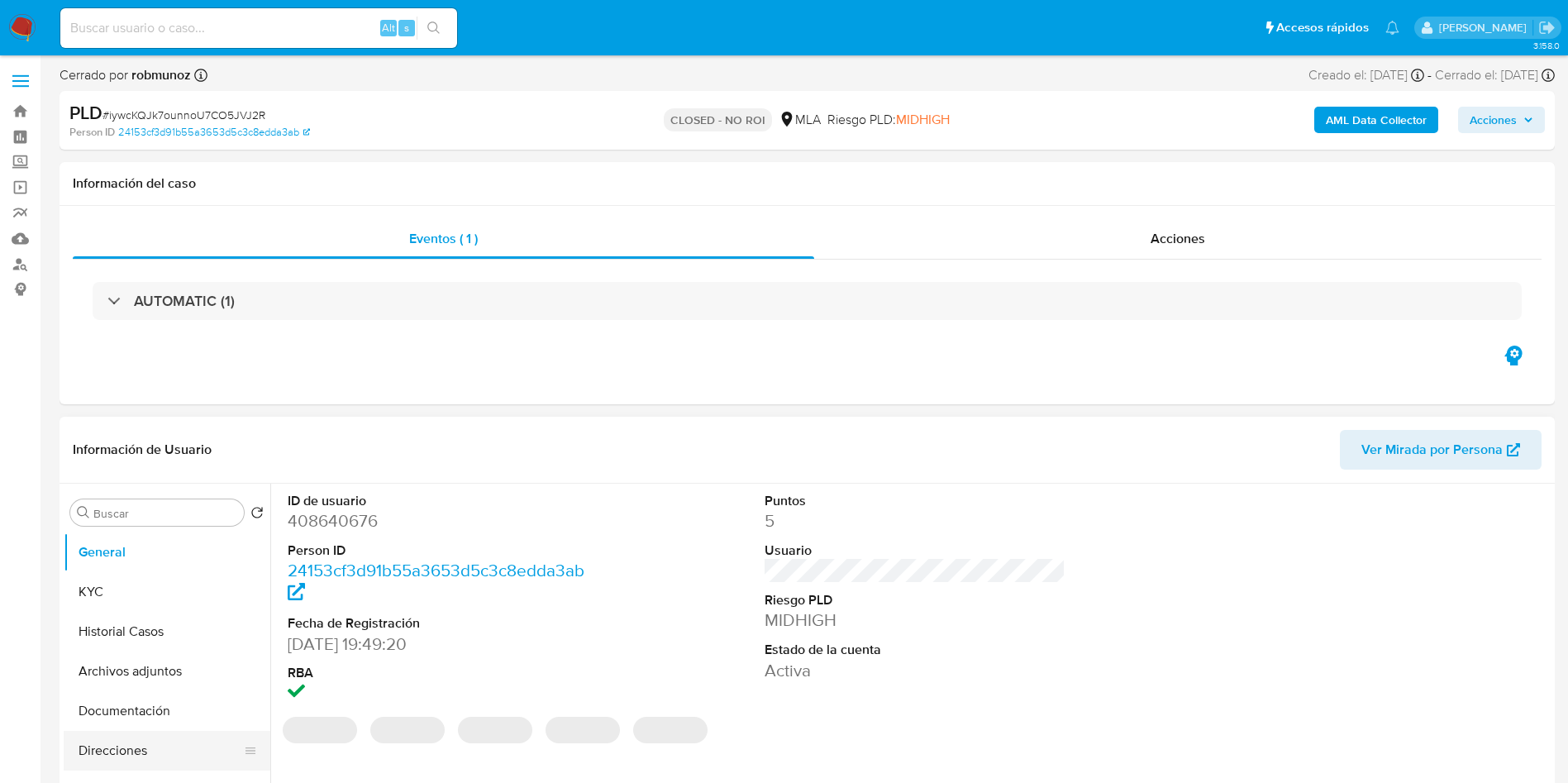
select select "10"
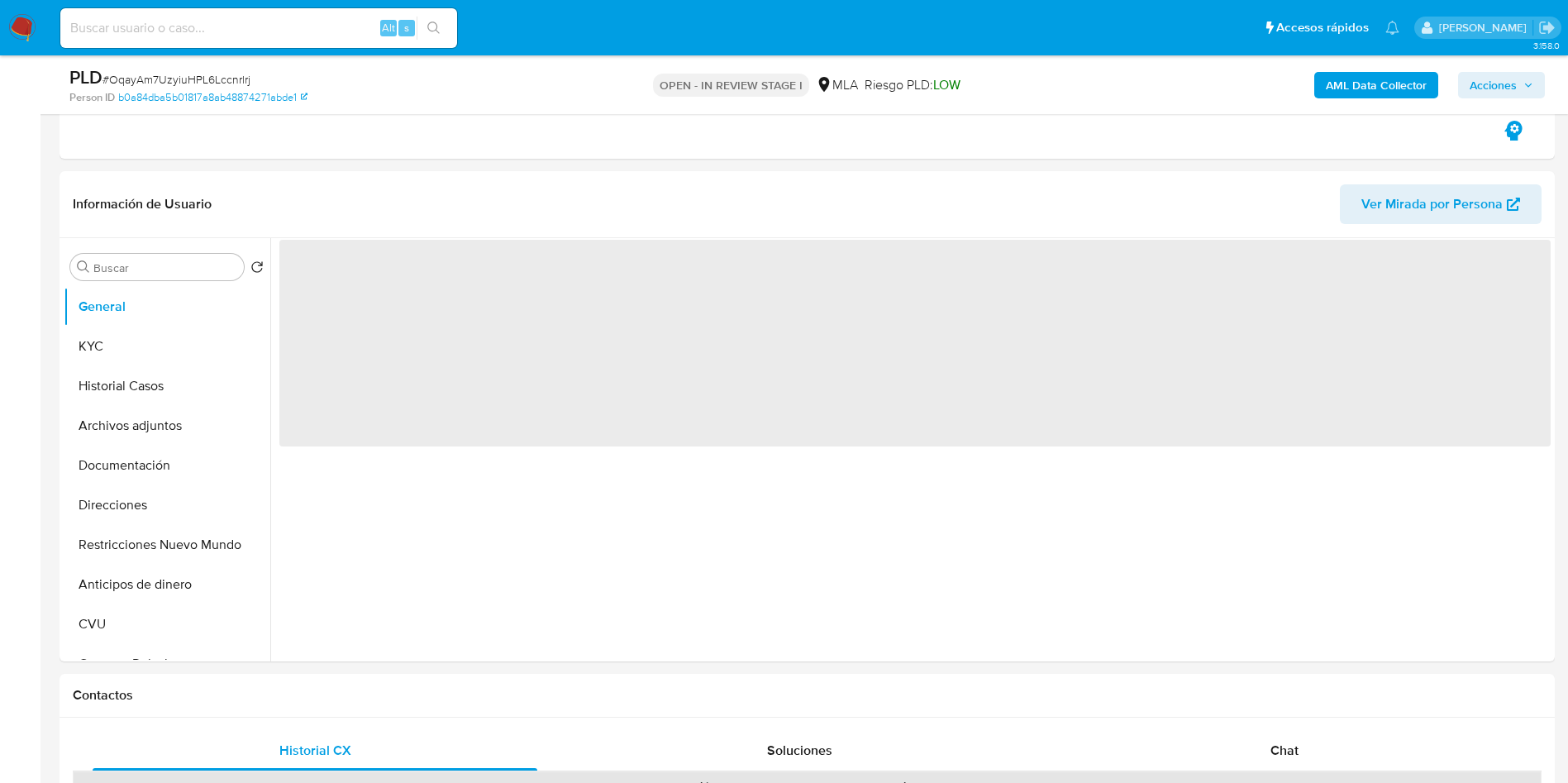
scroll to position [496, 0]
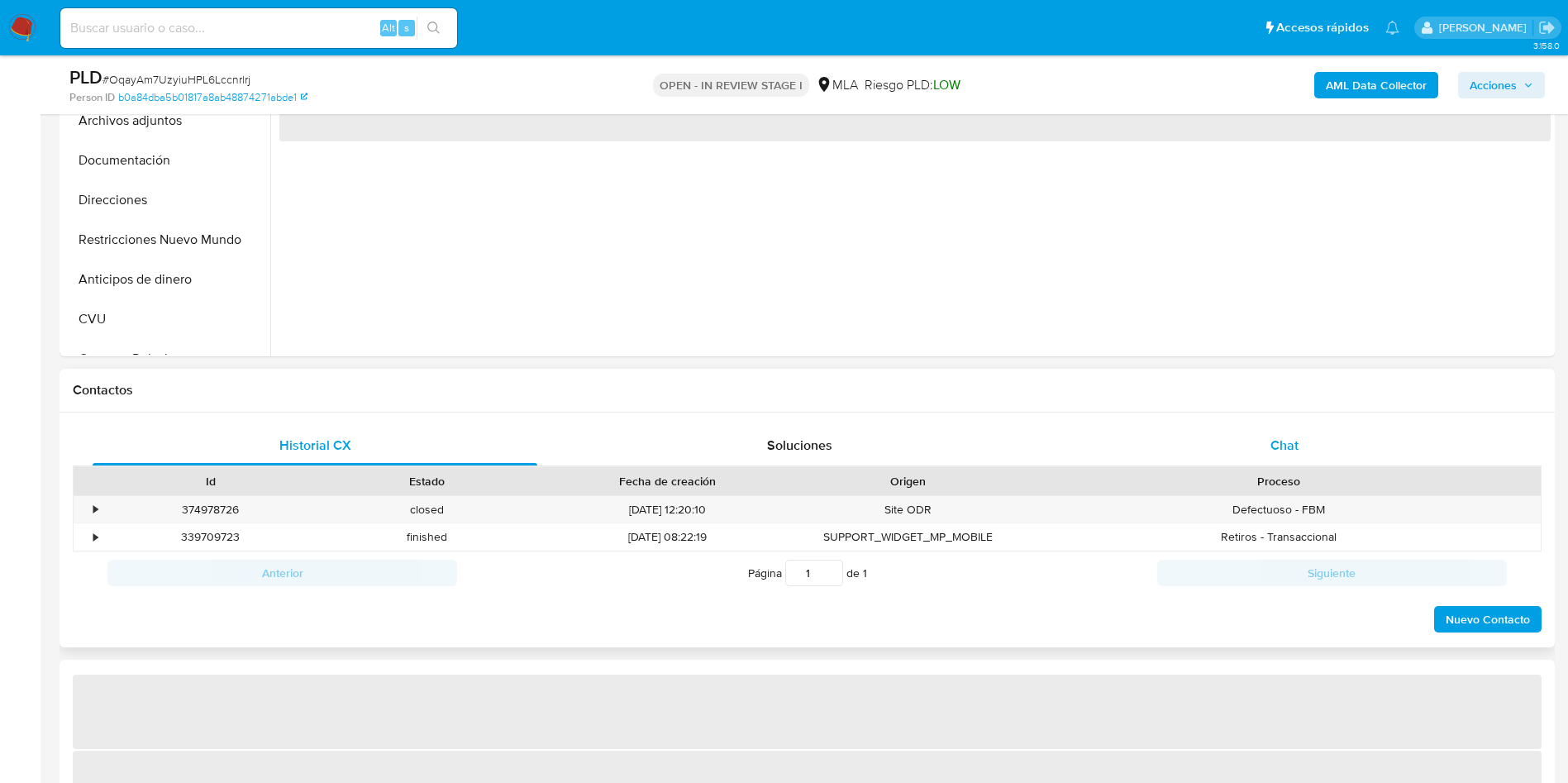
click at [1277, 445] on span "Chat" at bounding box center [1285, 445] width 28 height 19
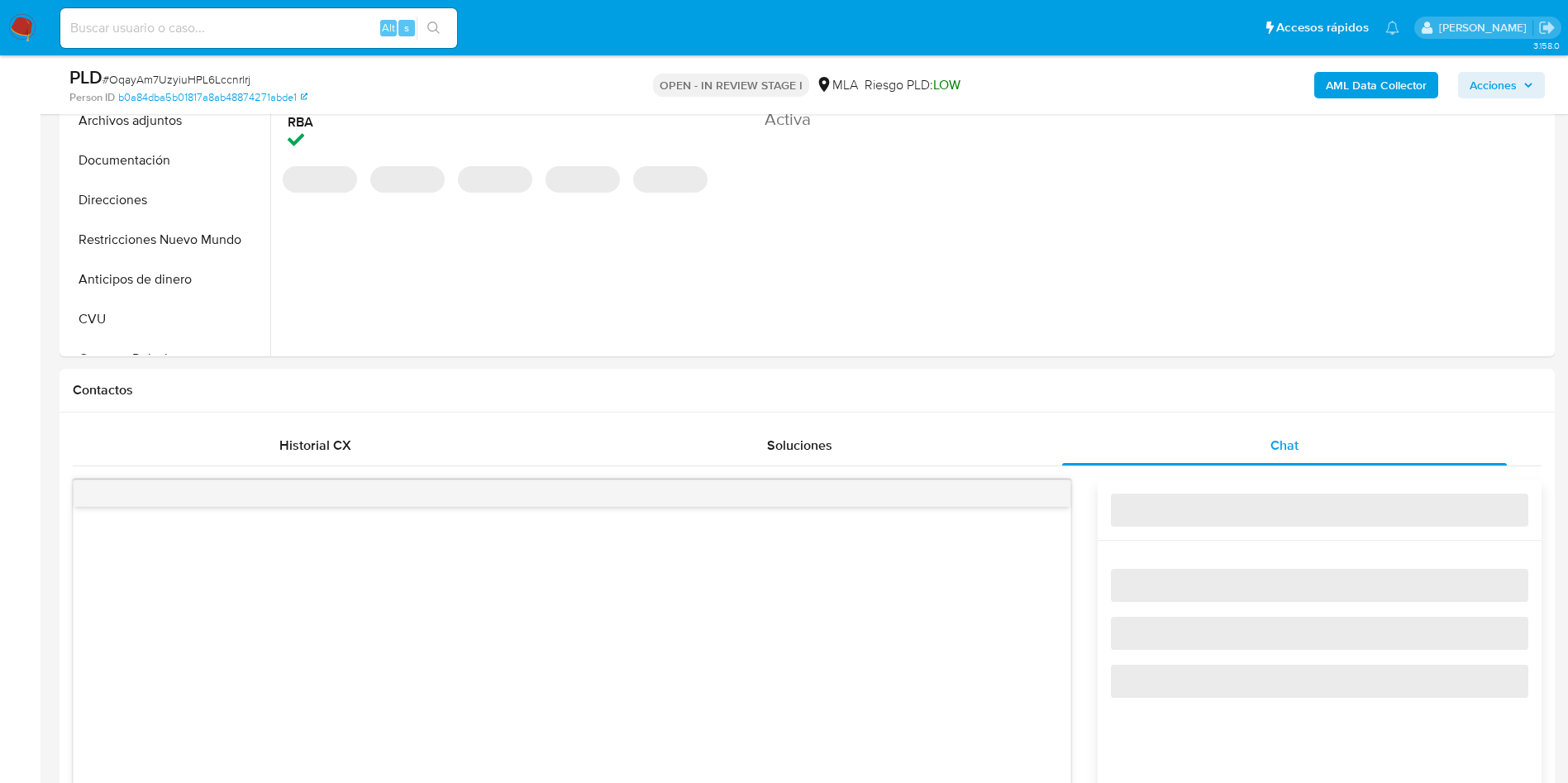
select select "10"
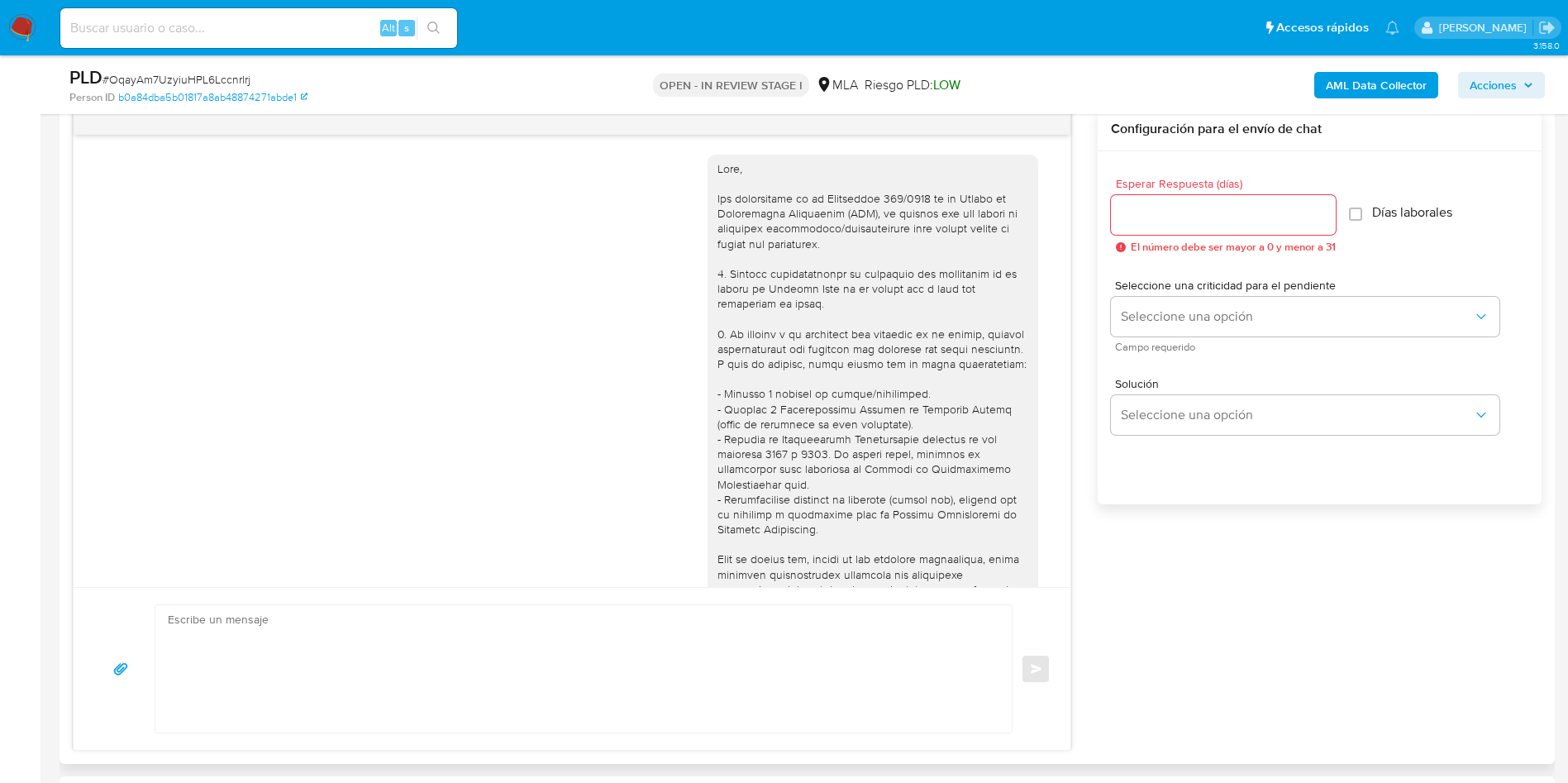
scroll to position [1841, 0]
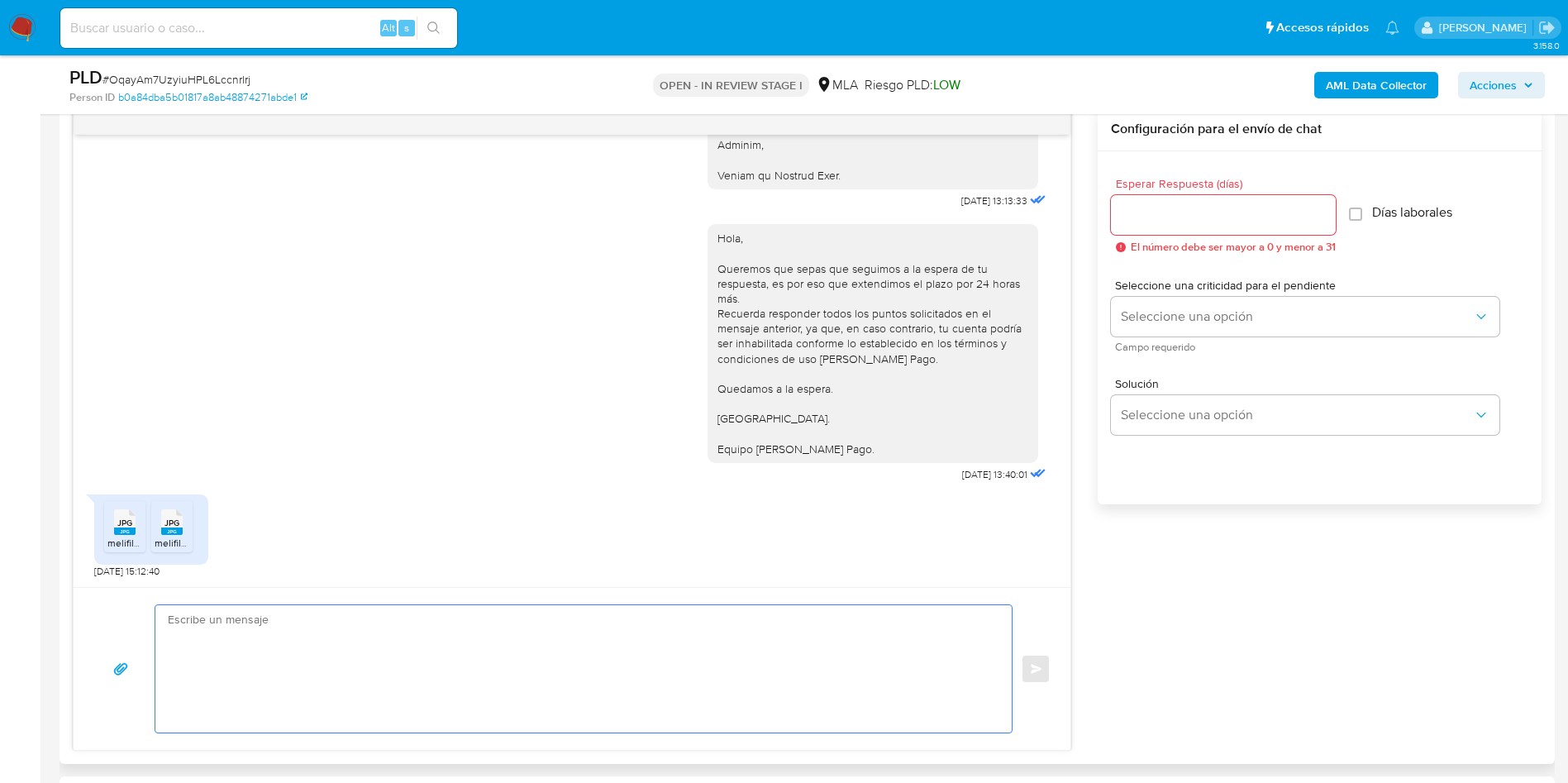
click at [429, 666] on textarea at bounding box center [579, 669] width 824 height 127
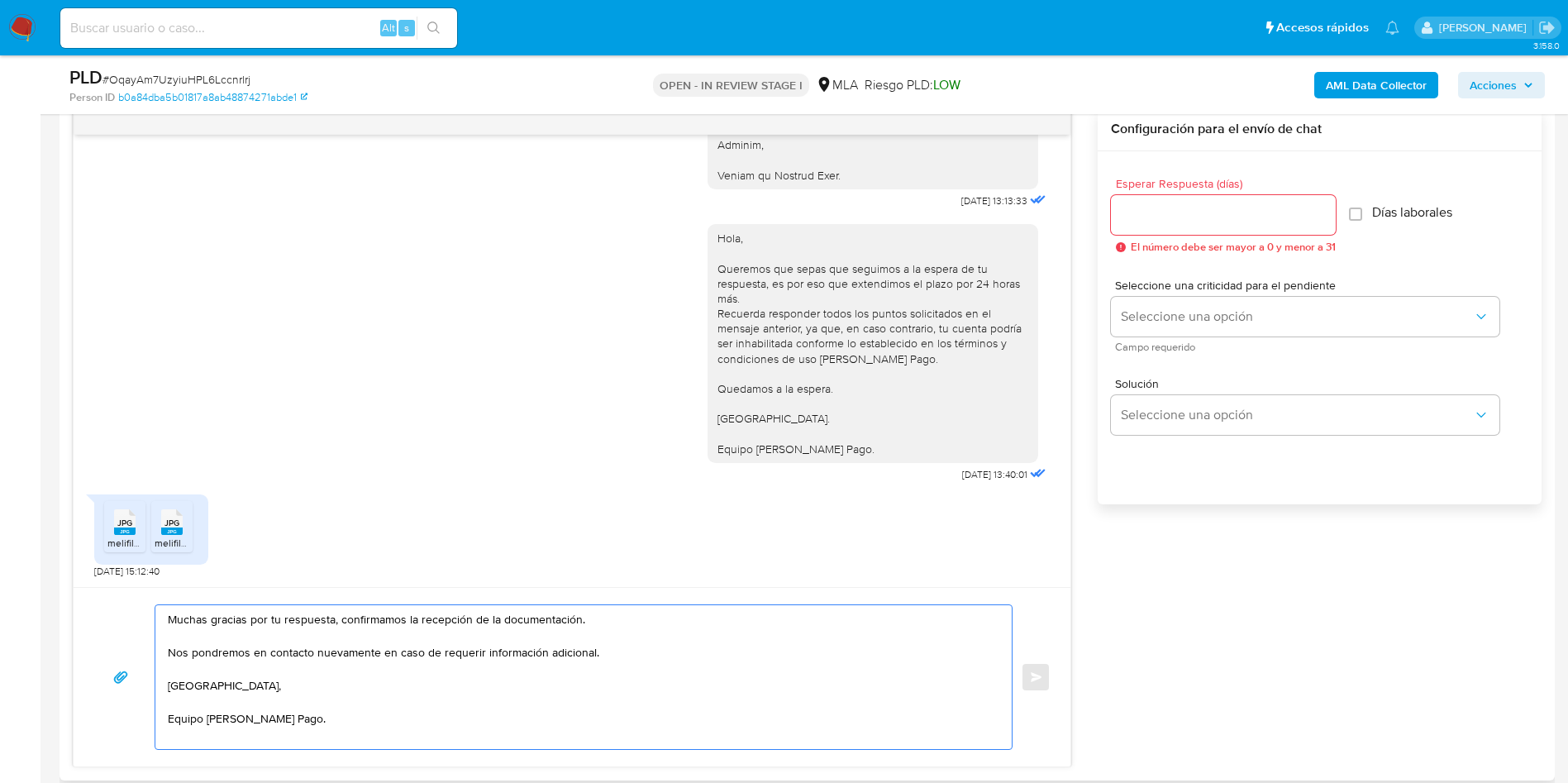
type textarea "Muchas gracias por tu respuesta, confirmamos la recepción de la documentación. …"
click at [1242, 218] on input "Esperar Respuesta (días)" at bounding box center [1223, 215] width 225 height 21
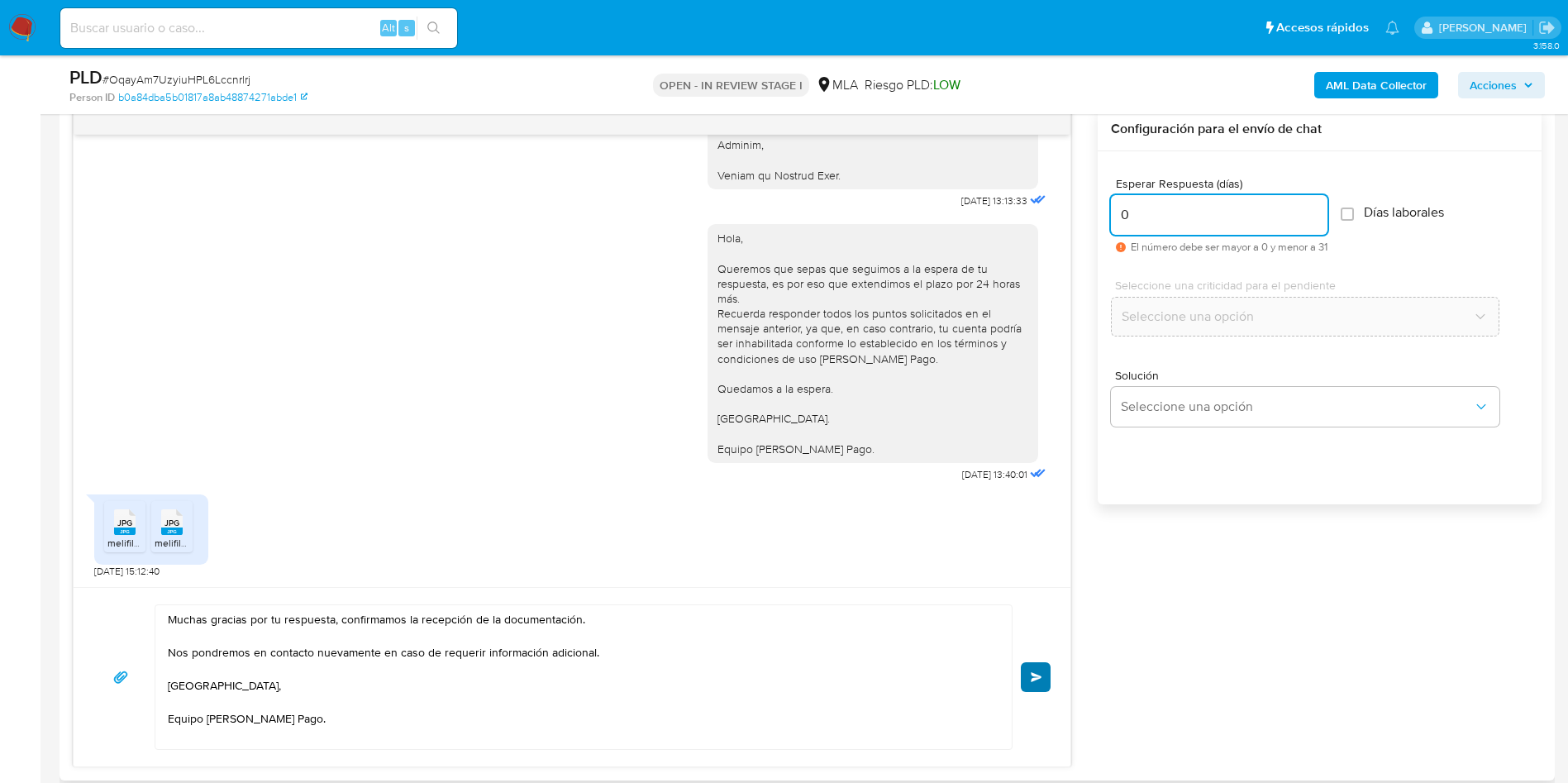
type input "0"
drag, startPoint x: 1036, startPoint y: 667, endPoint x: 1079, endPoint y: 655, distance: 44.6
click at [1036, 669] on button "Enviar" at bounding box center [1036, 677] width 29 height 29
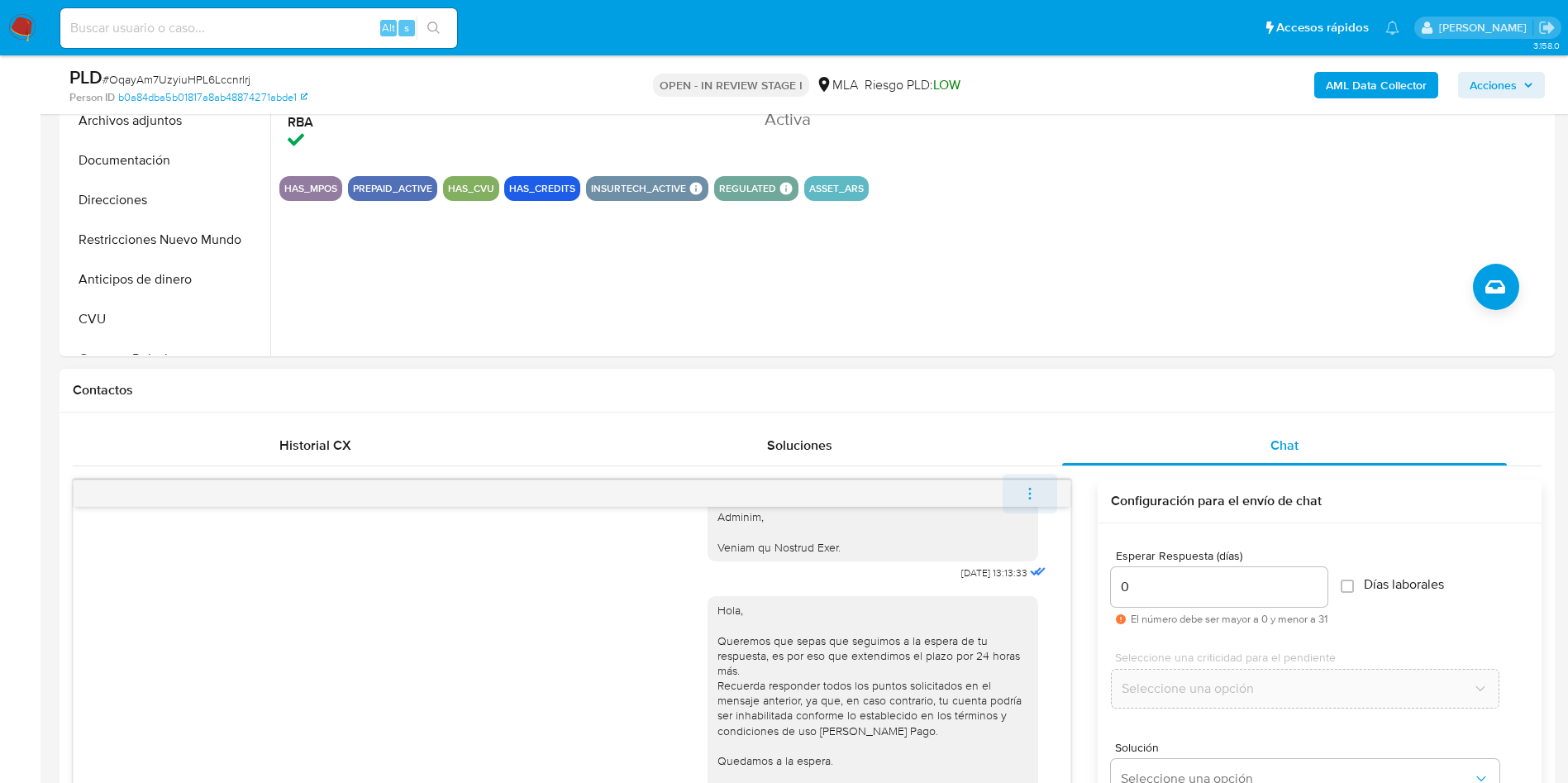
scroll to position [2025, 0]
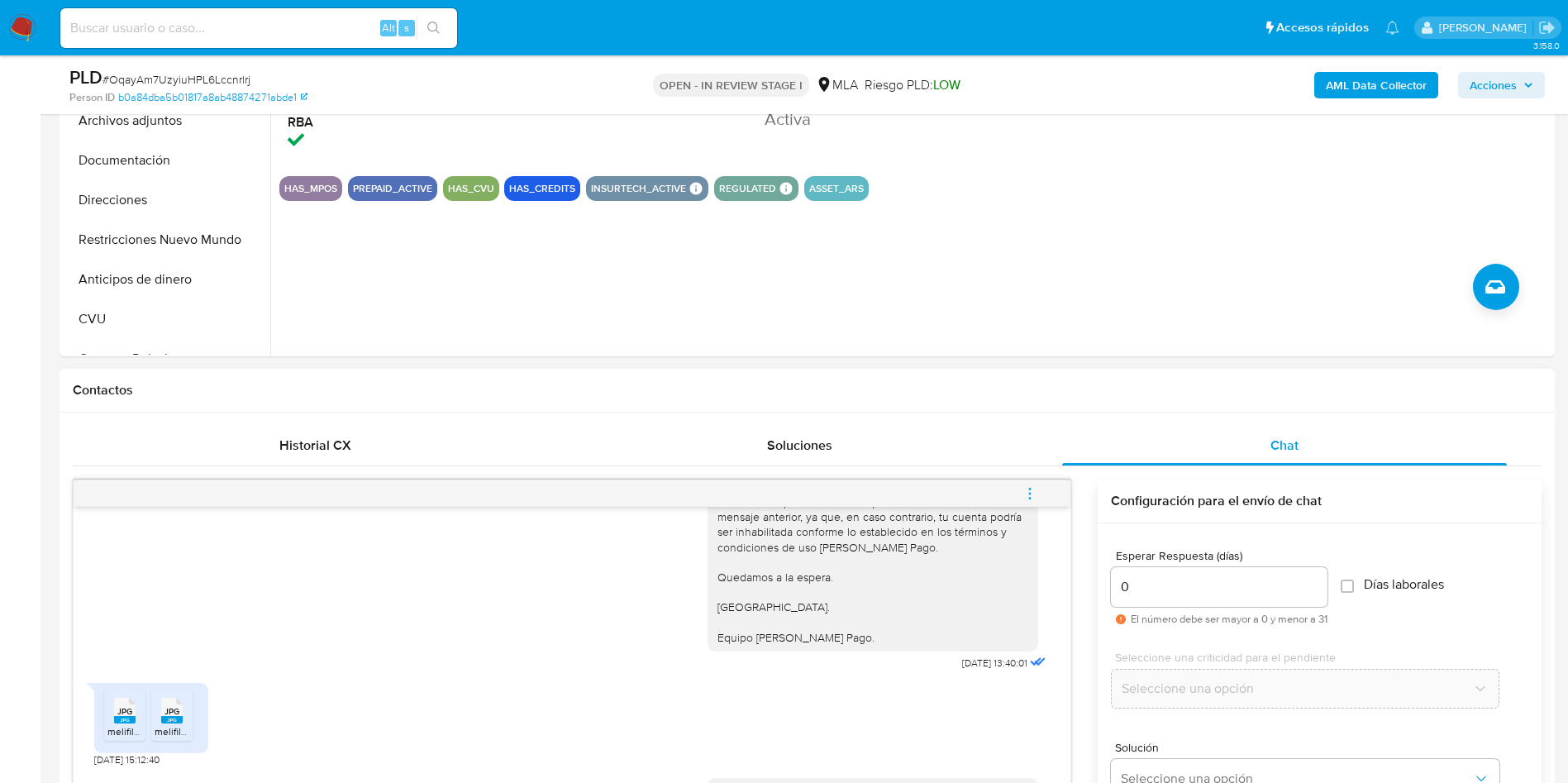
click at [1031, 501] on icon "menu-action" at bounding box center [1029, 493] width 15 height 15
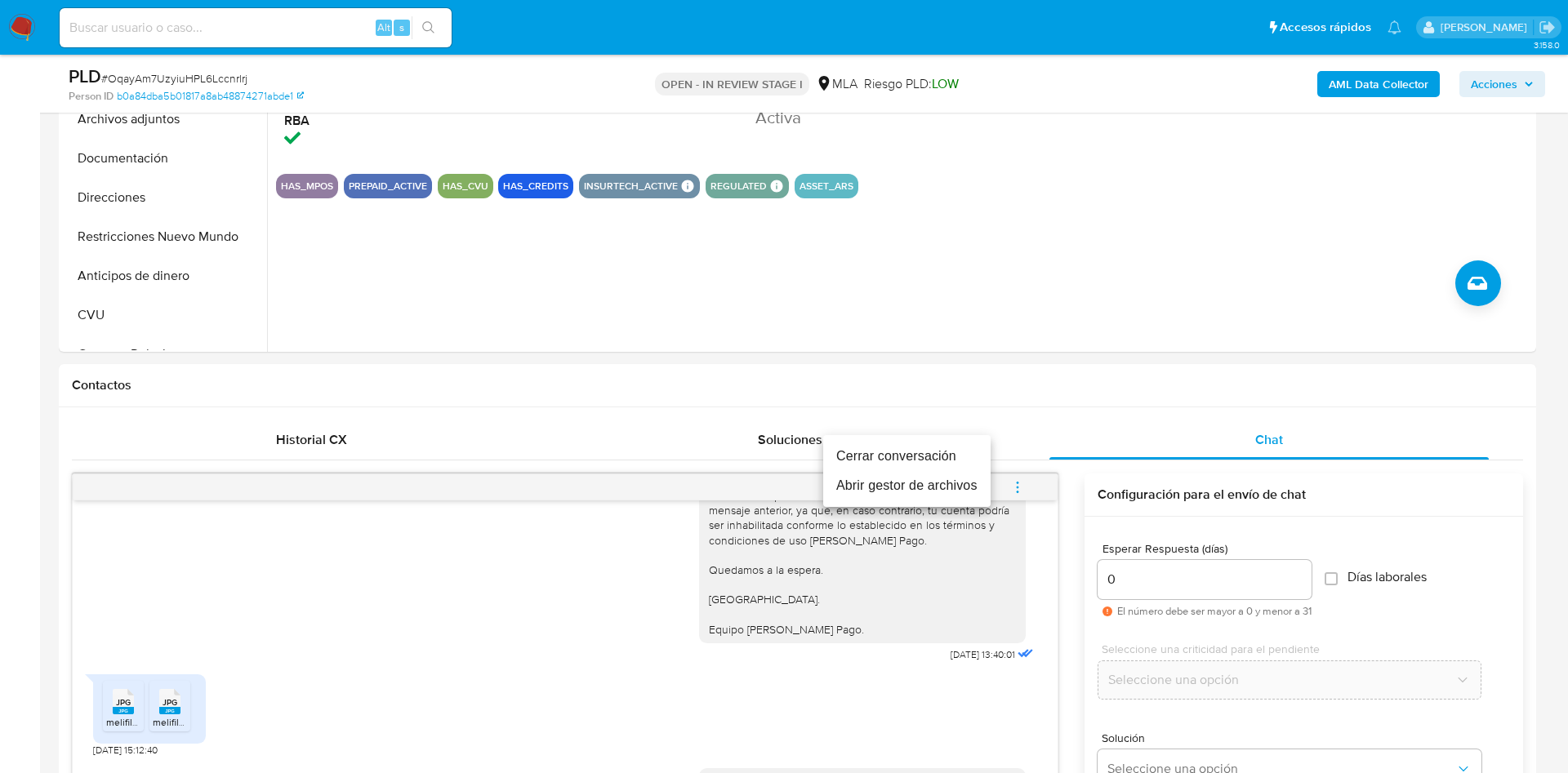
click at [940, 450] on li "Cerrar conversación" at bounding box center [907, 456] width 167 height 29
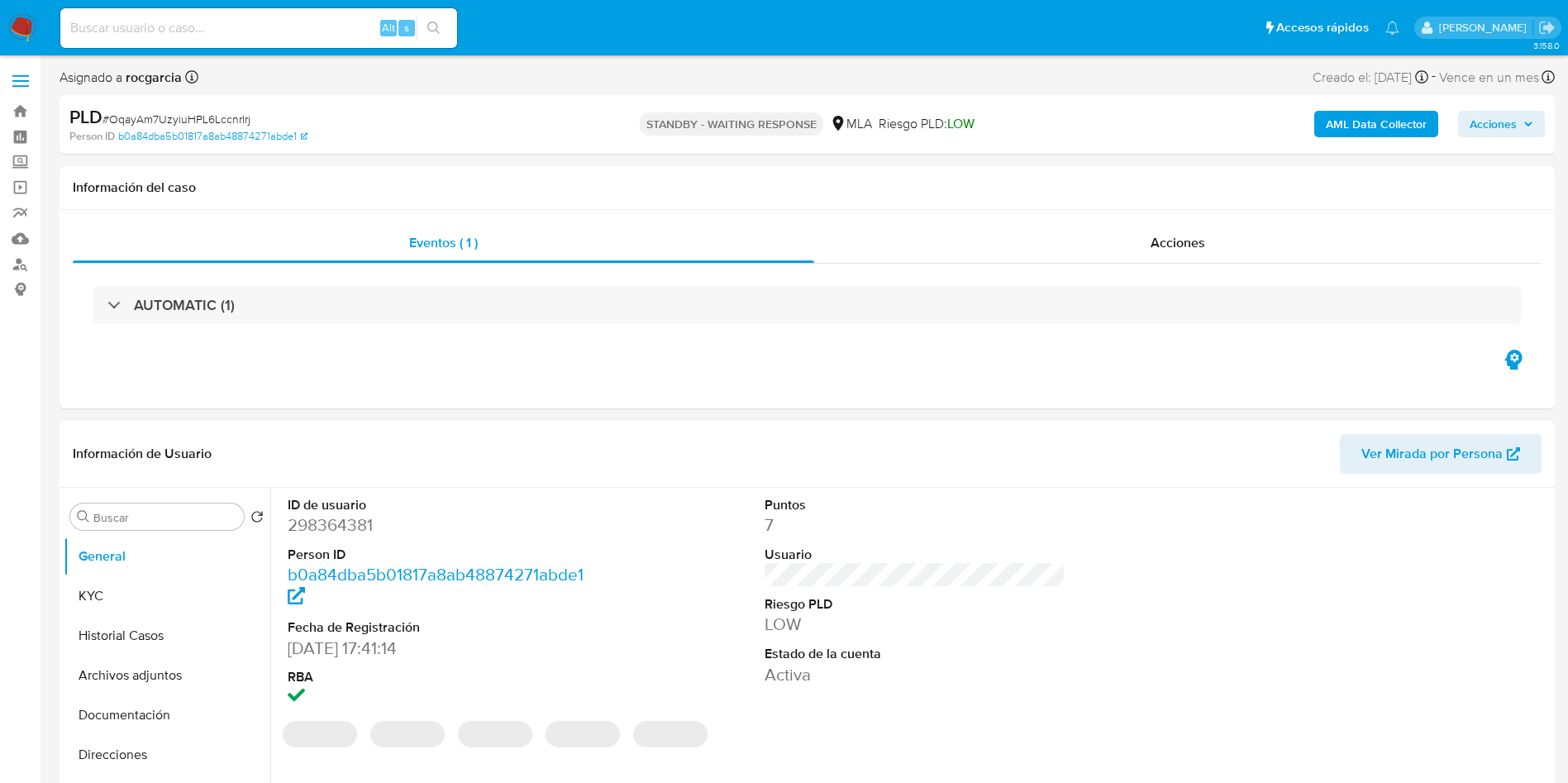
select select "10"
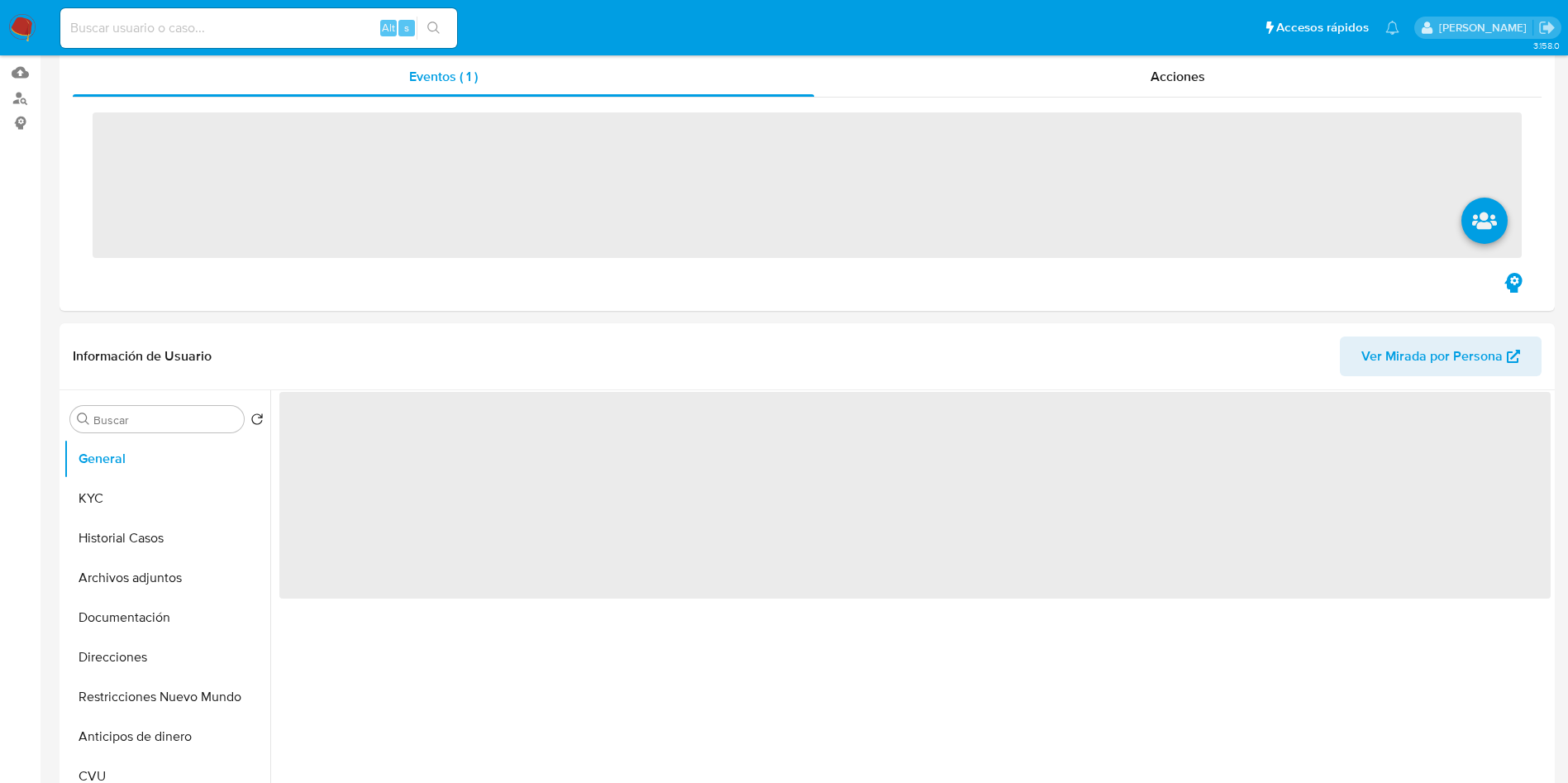
scroll to position [249, 0]
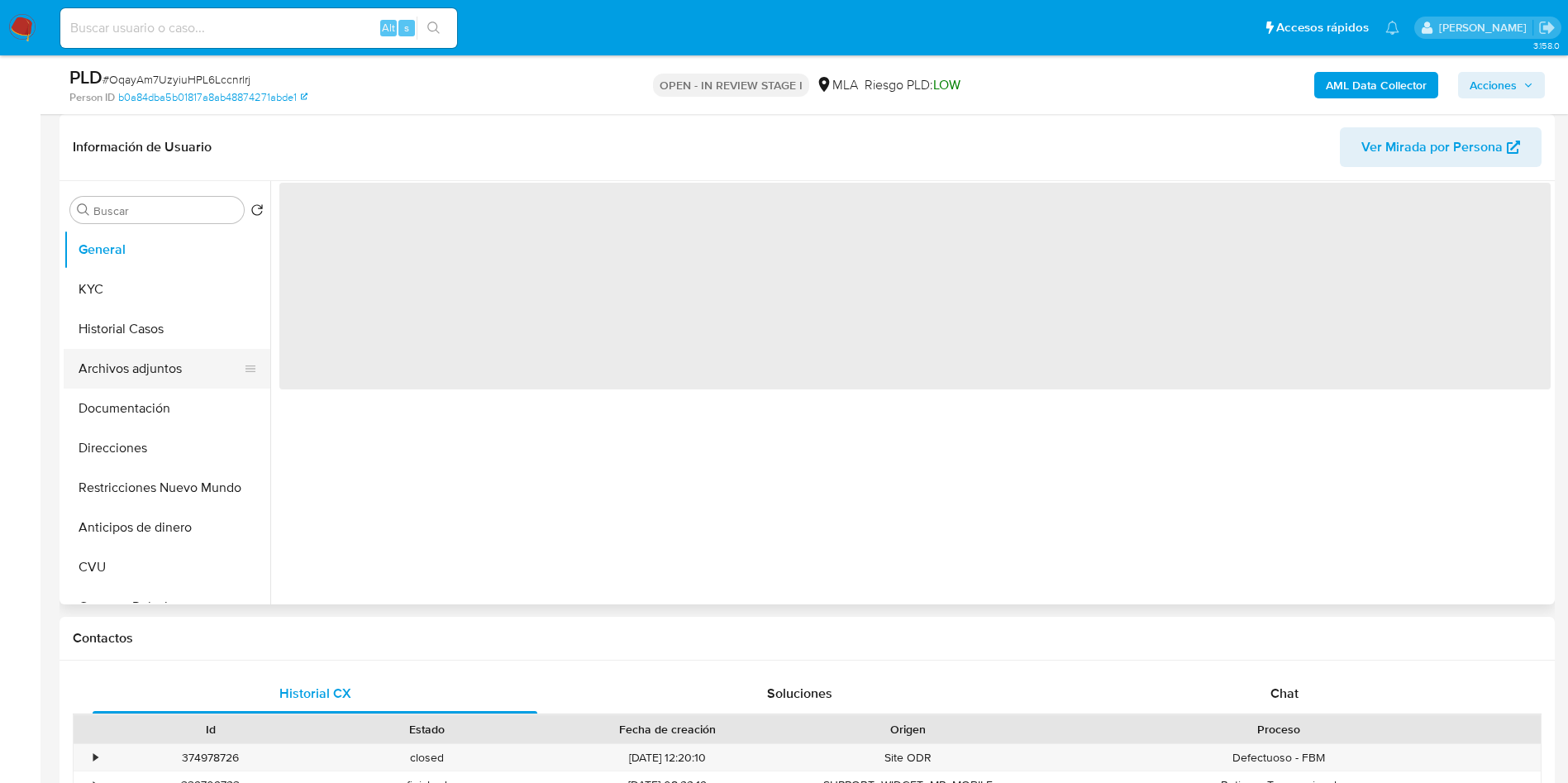
click at [163, 379] on button "Archivos adjuntos" at bounding box center [159, 369] width 193 height 40
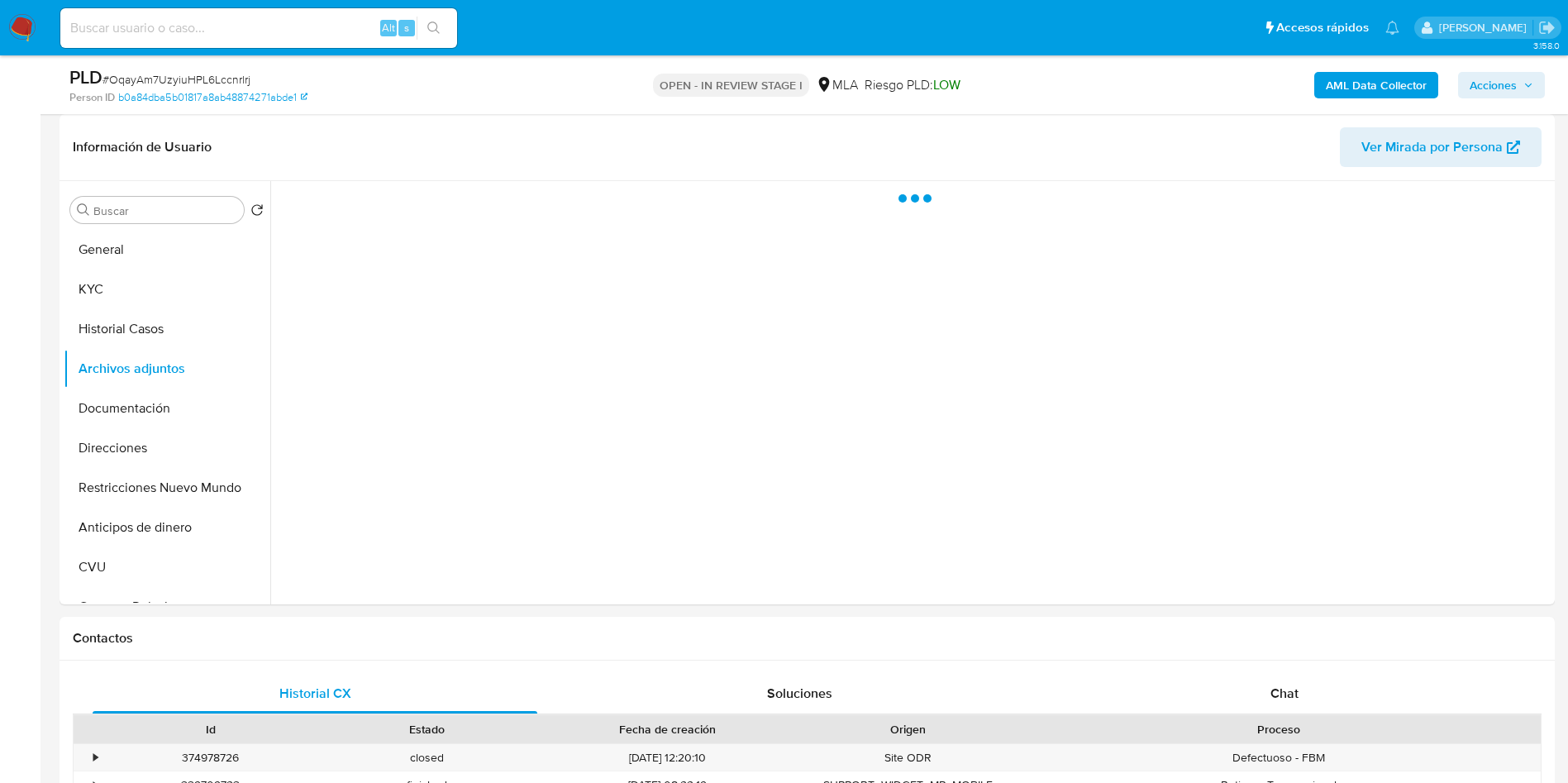
select select "10"
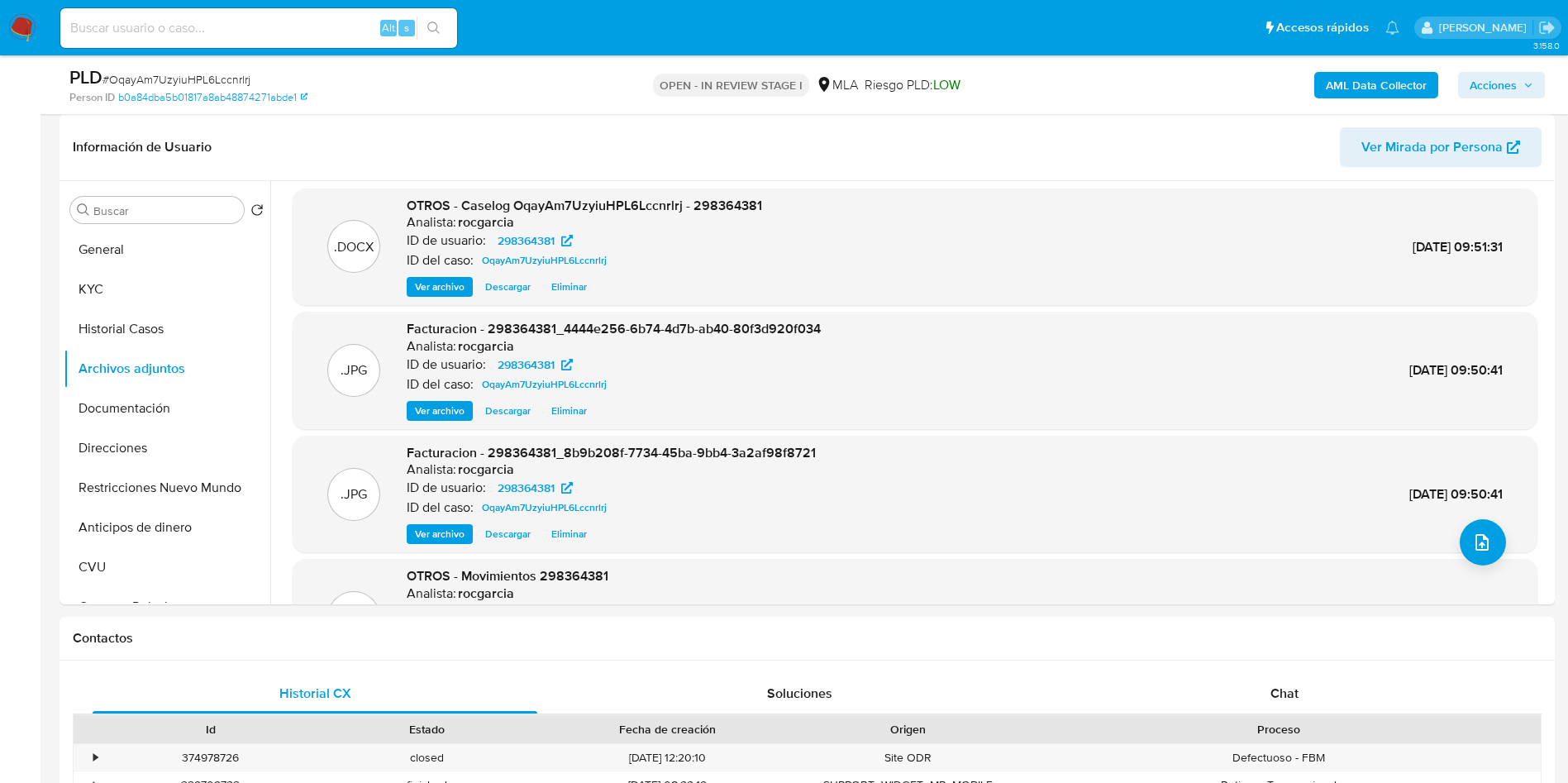
scroll to position [0, 0]
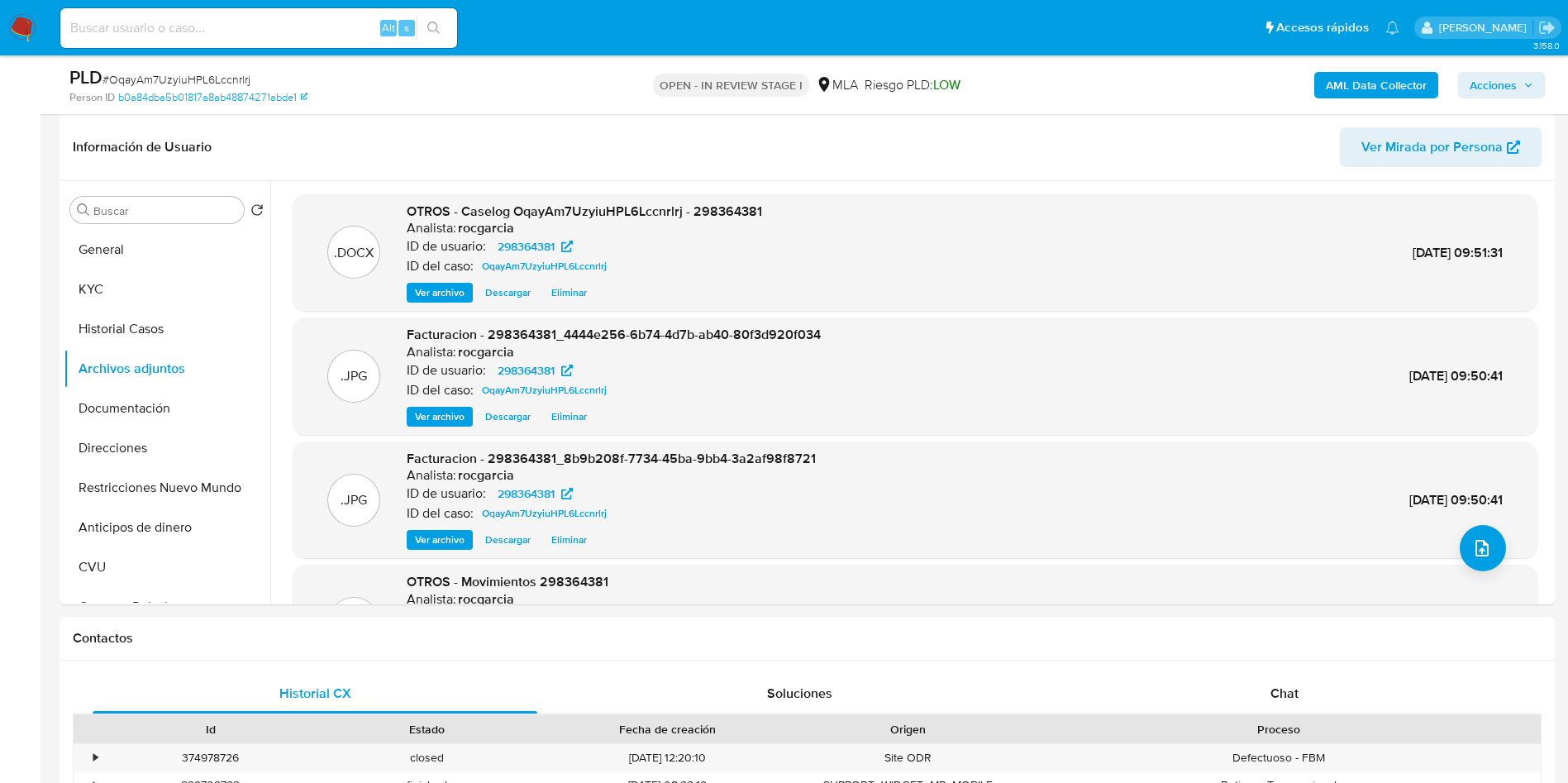
click at [1476, 63] on div "PLD # OqayAm7UzyiuHPL6Lccnrlrj Person ID b0a84dba5b01817a8ab48874271abde1 OPEN …" at bounding box center [807, 85] width 1495 height 59
click at [1474, 75] on span "Acciones" at bounding box center [1493, 86] width 47 height 27
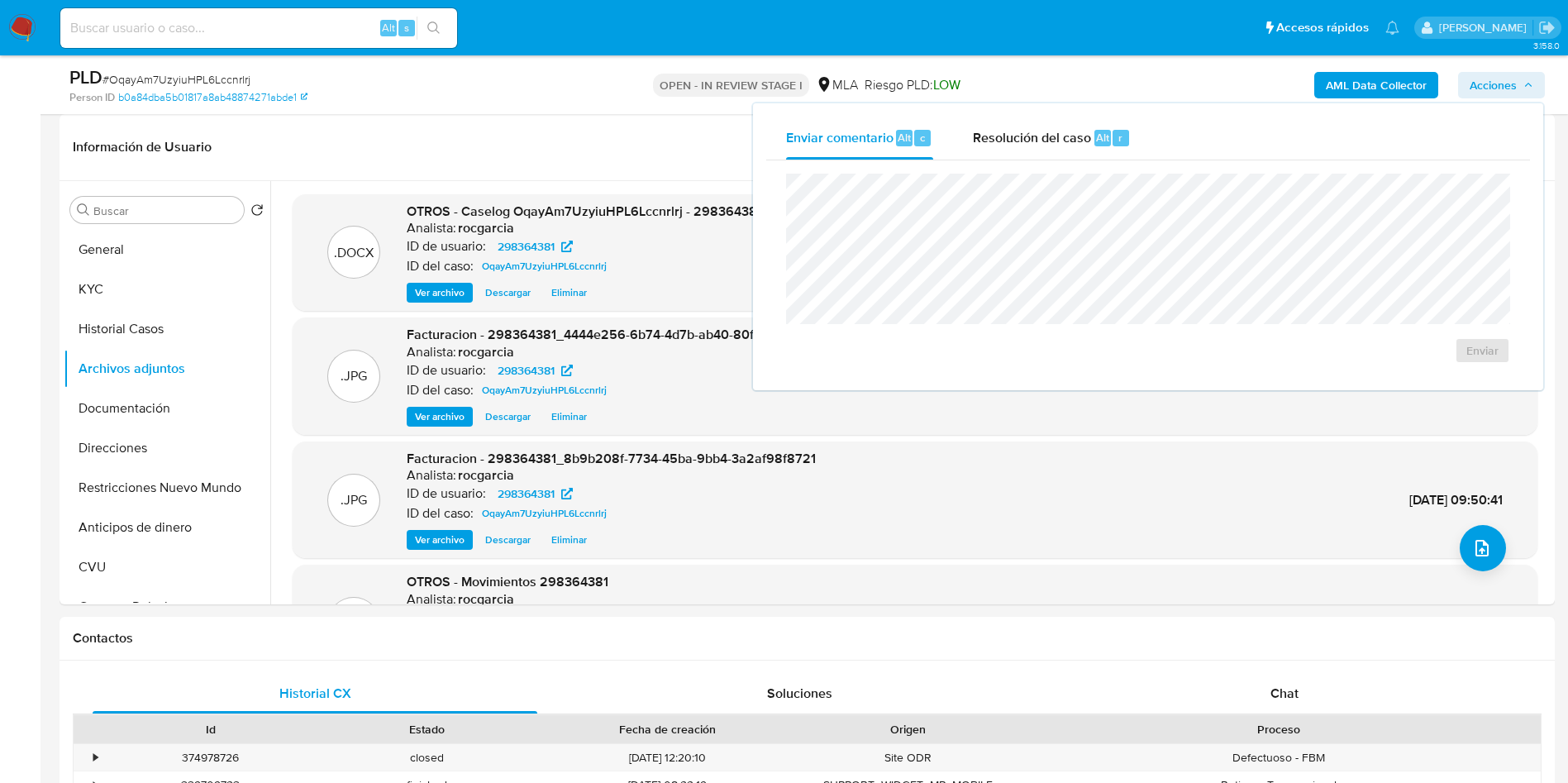
drag, startPoint x: 1078, startPoint y: 121, endPoint x: 1084, endPoint y: 162, distance: 41.4
click at [1078, 131] on div "Resolución del caso Alt r" at bounding box center [1052, 138] width 158 height 43
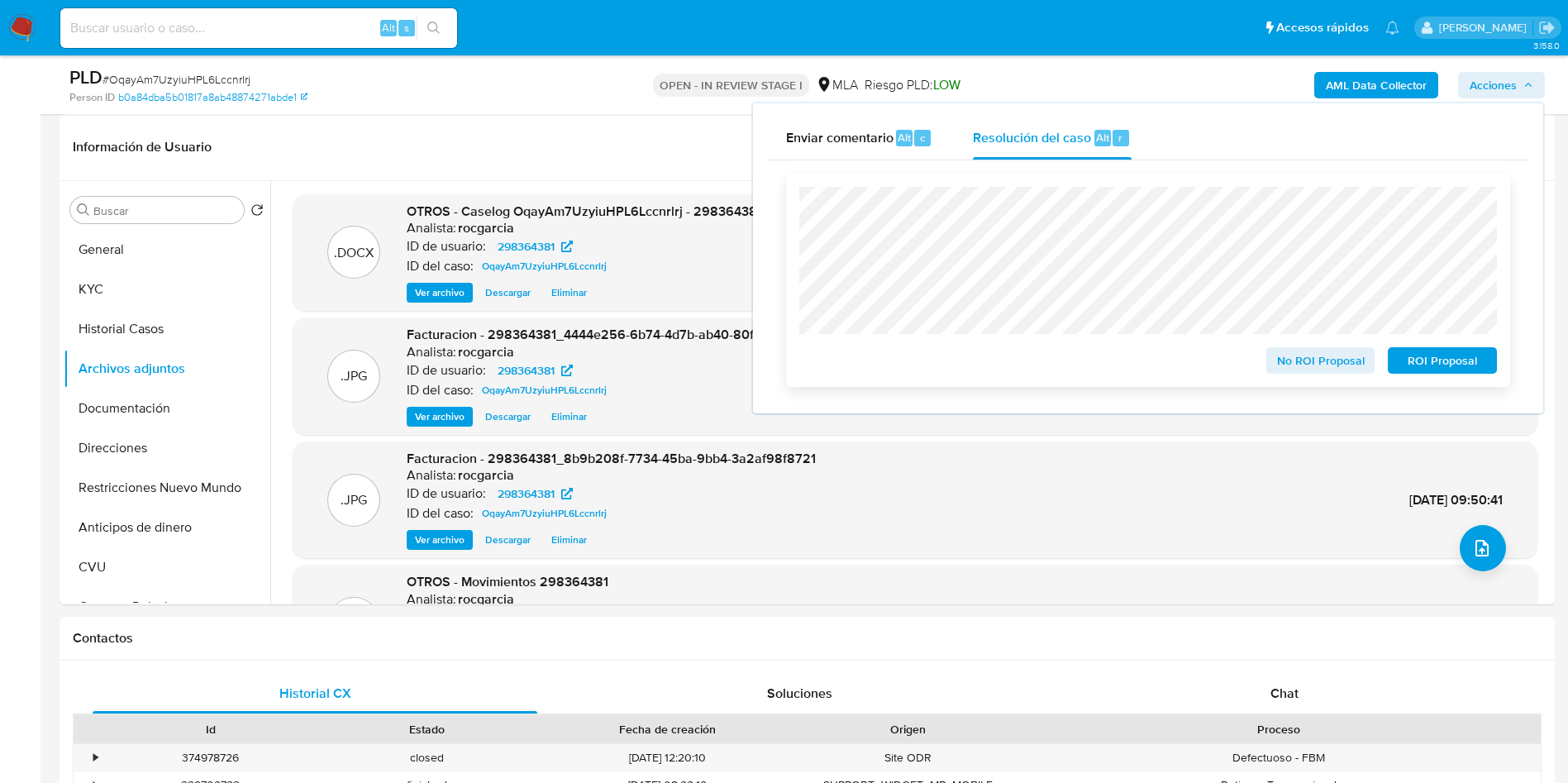
click at [1315, 379] on div "No ROI Proposal ROI Proposal" at bounding box center [1148, 281] width 724 height 214
click at [1311, 363] on span "No ROI Proposal" at bounding box center [1320, 361] width 86 height 23
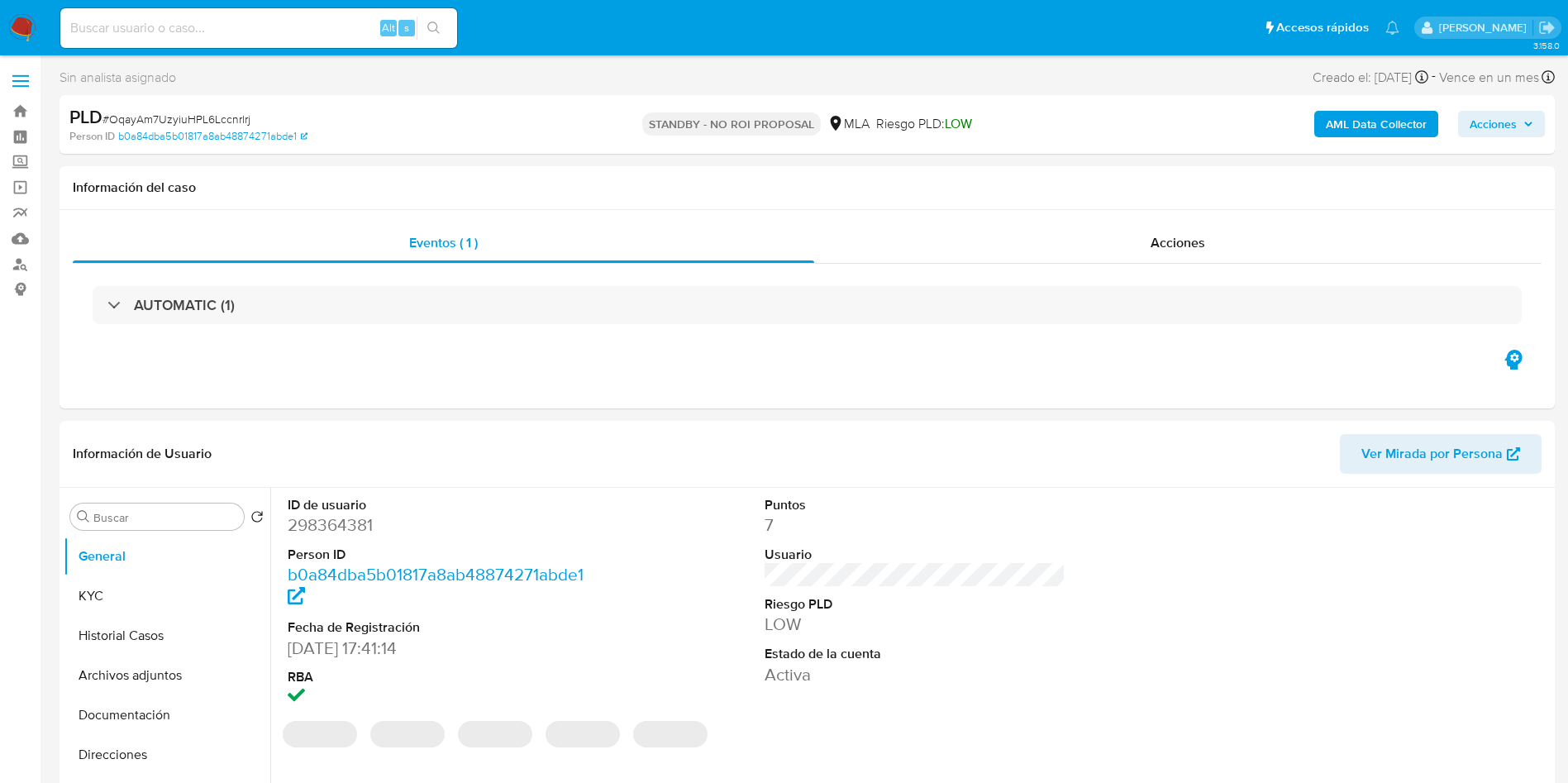
select select "10"
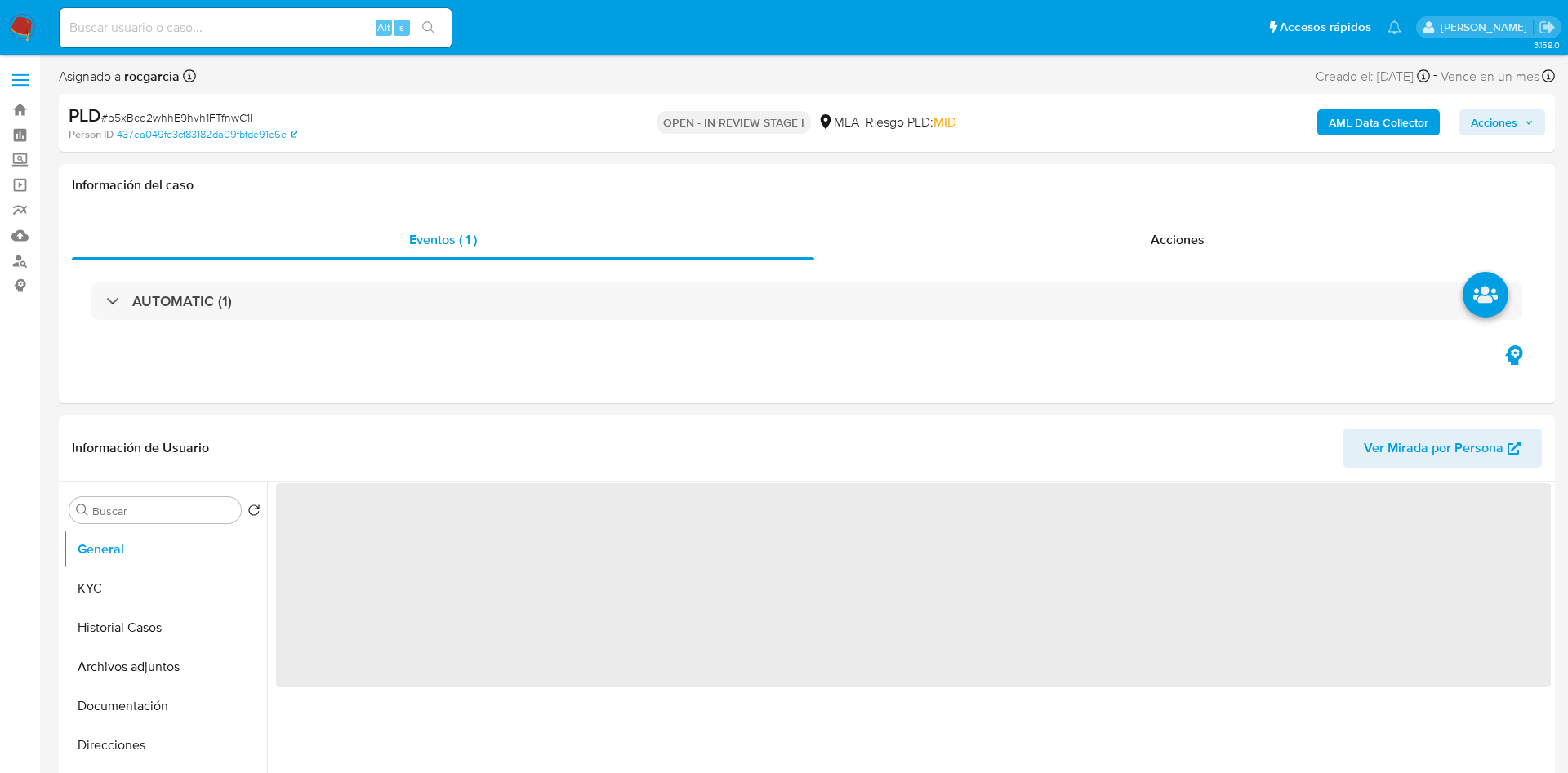
select select "10"
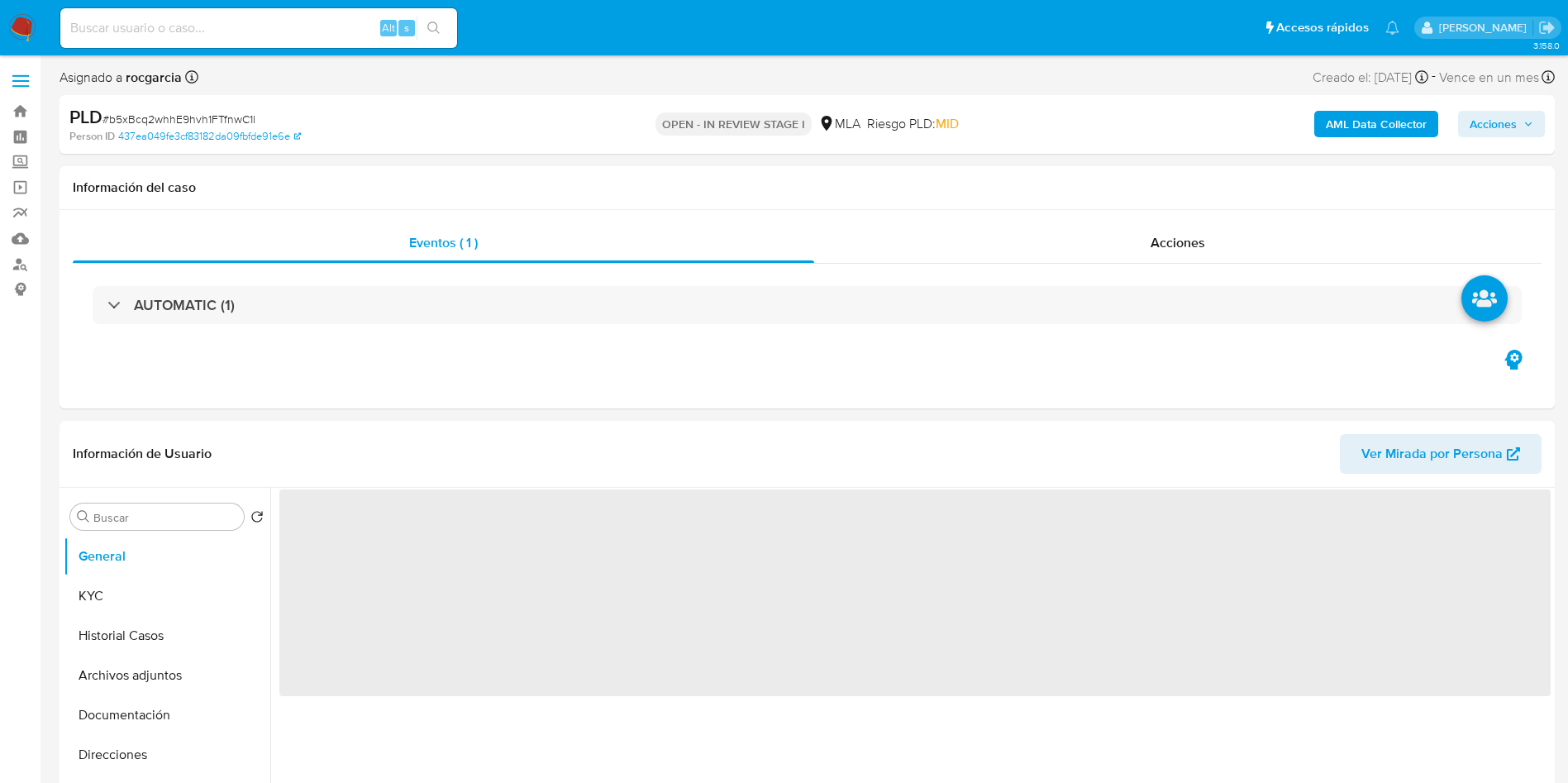
select select "10"
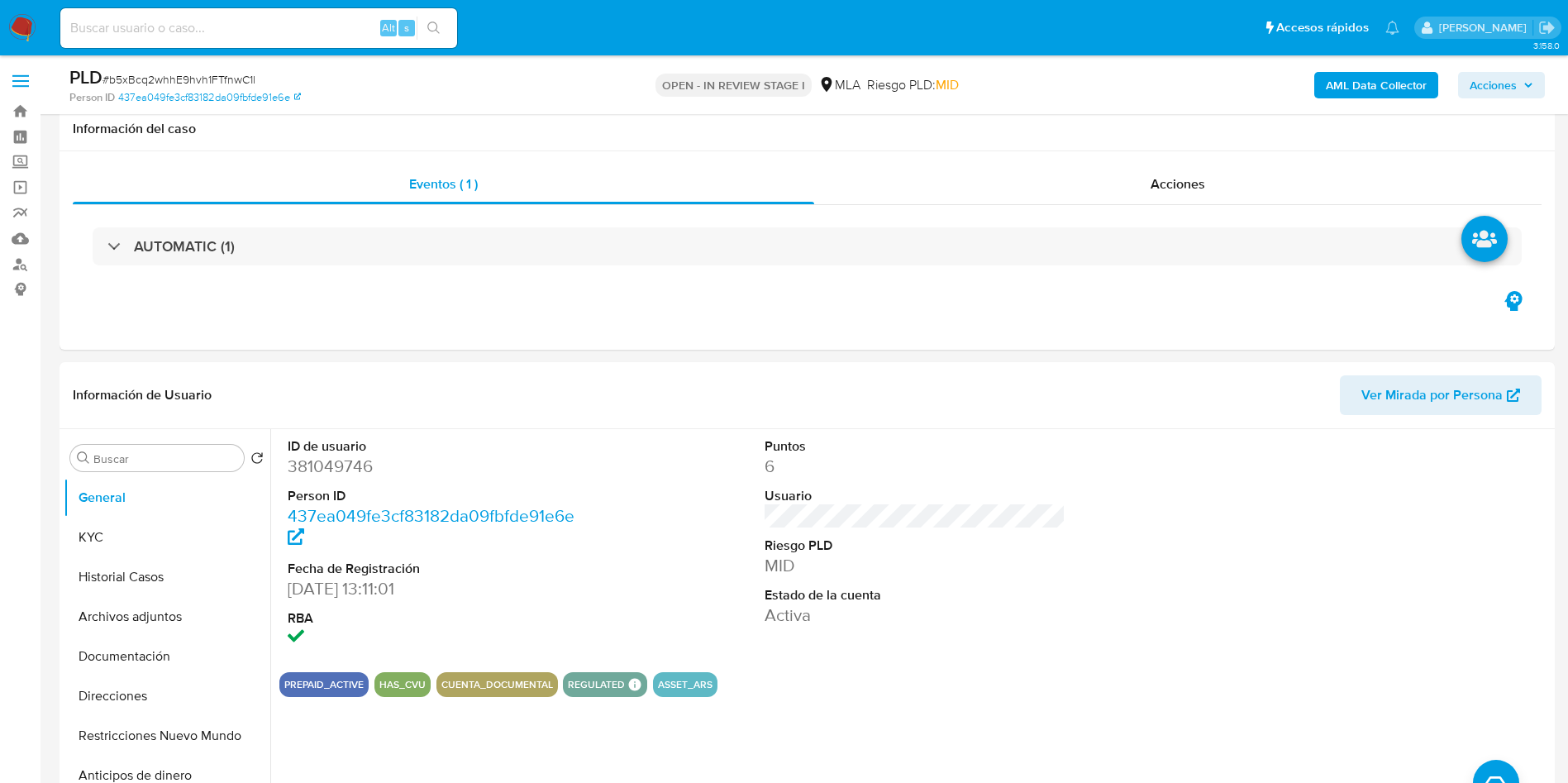
scroll to position [496, 0]
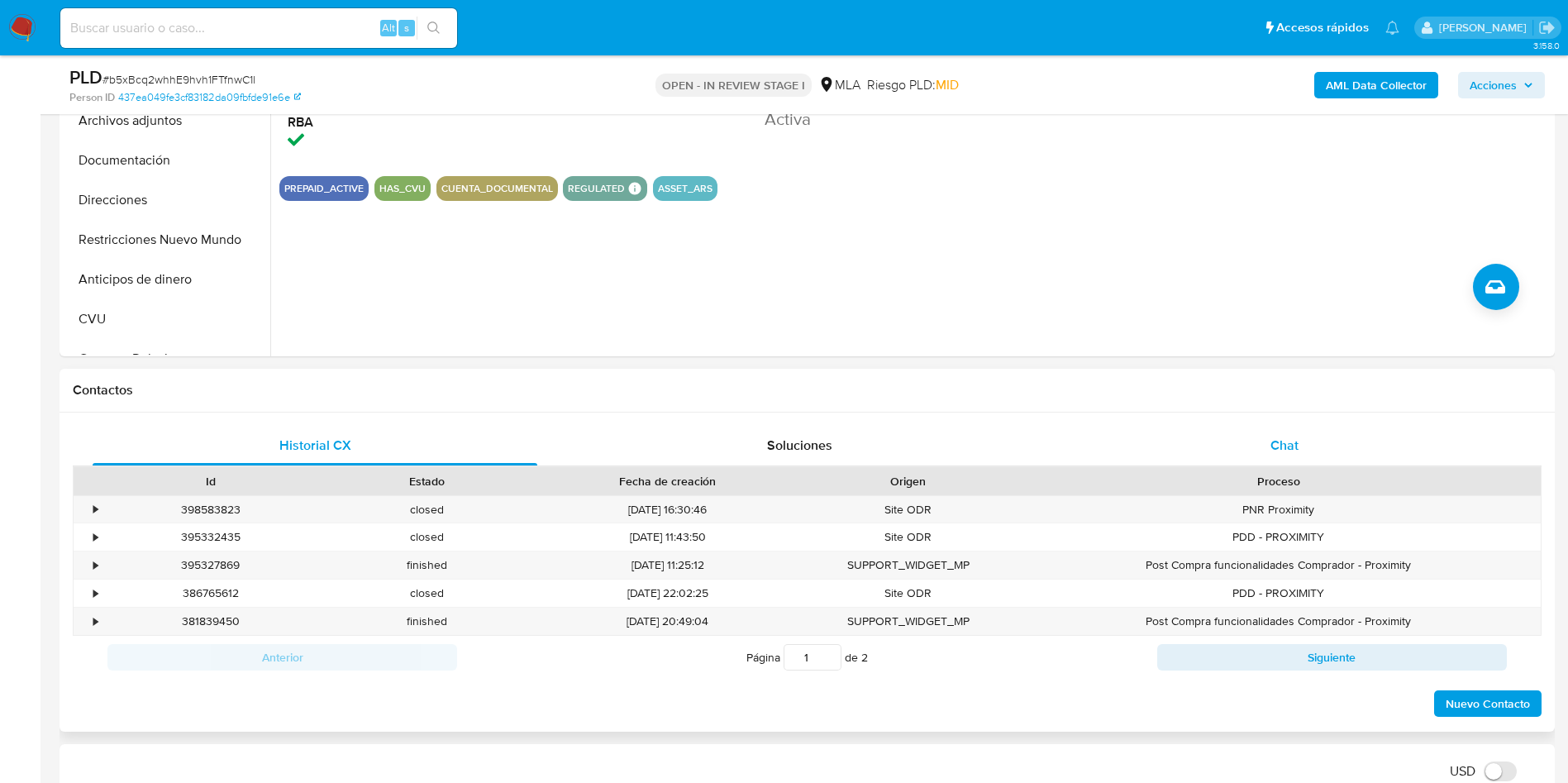
click at [1286, 433] on div "Chat" at bounding box center [1284, 445] width 444 height 40
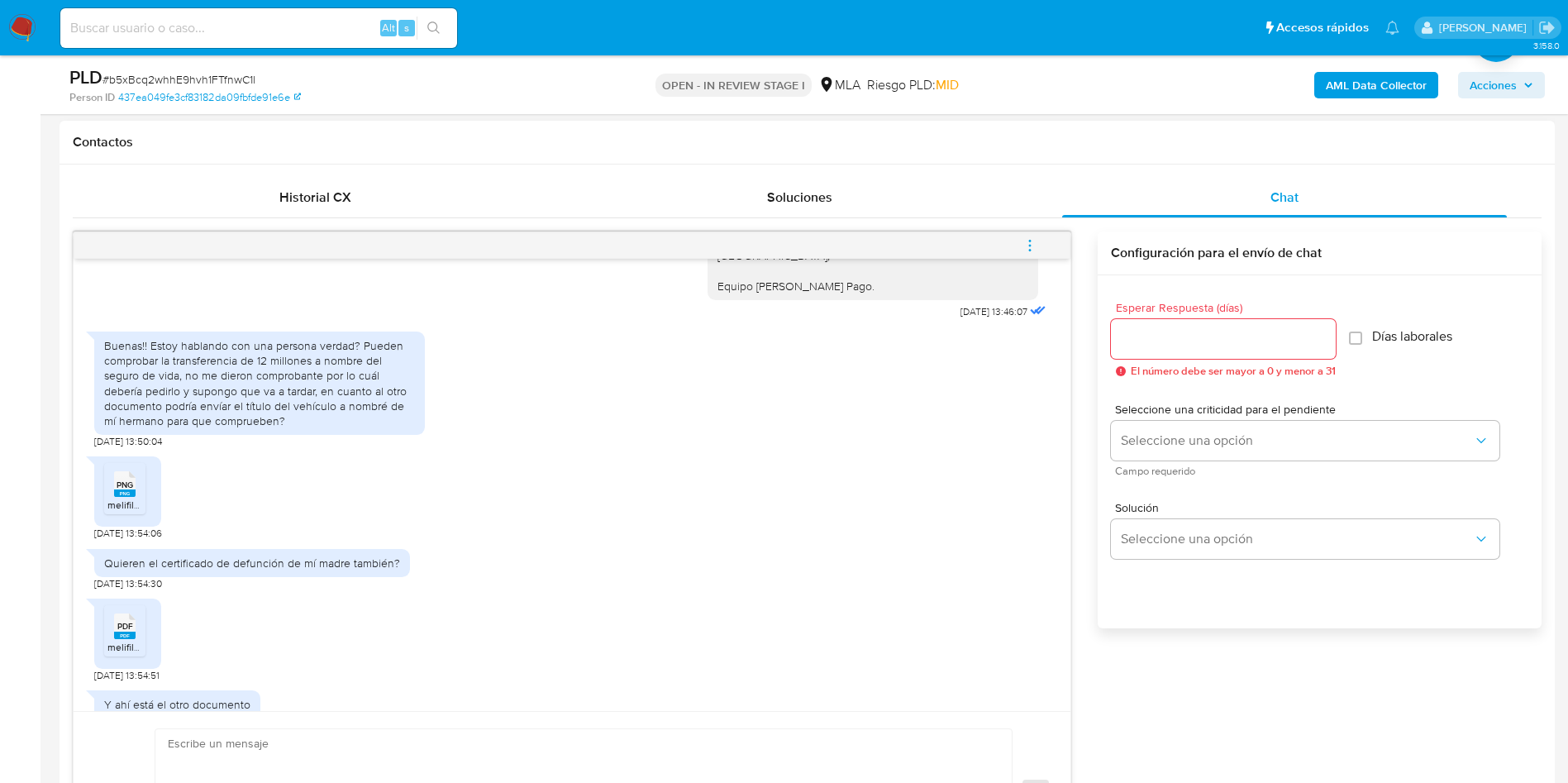
scroll to position [1196, 0]
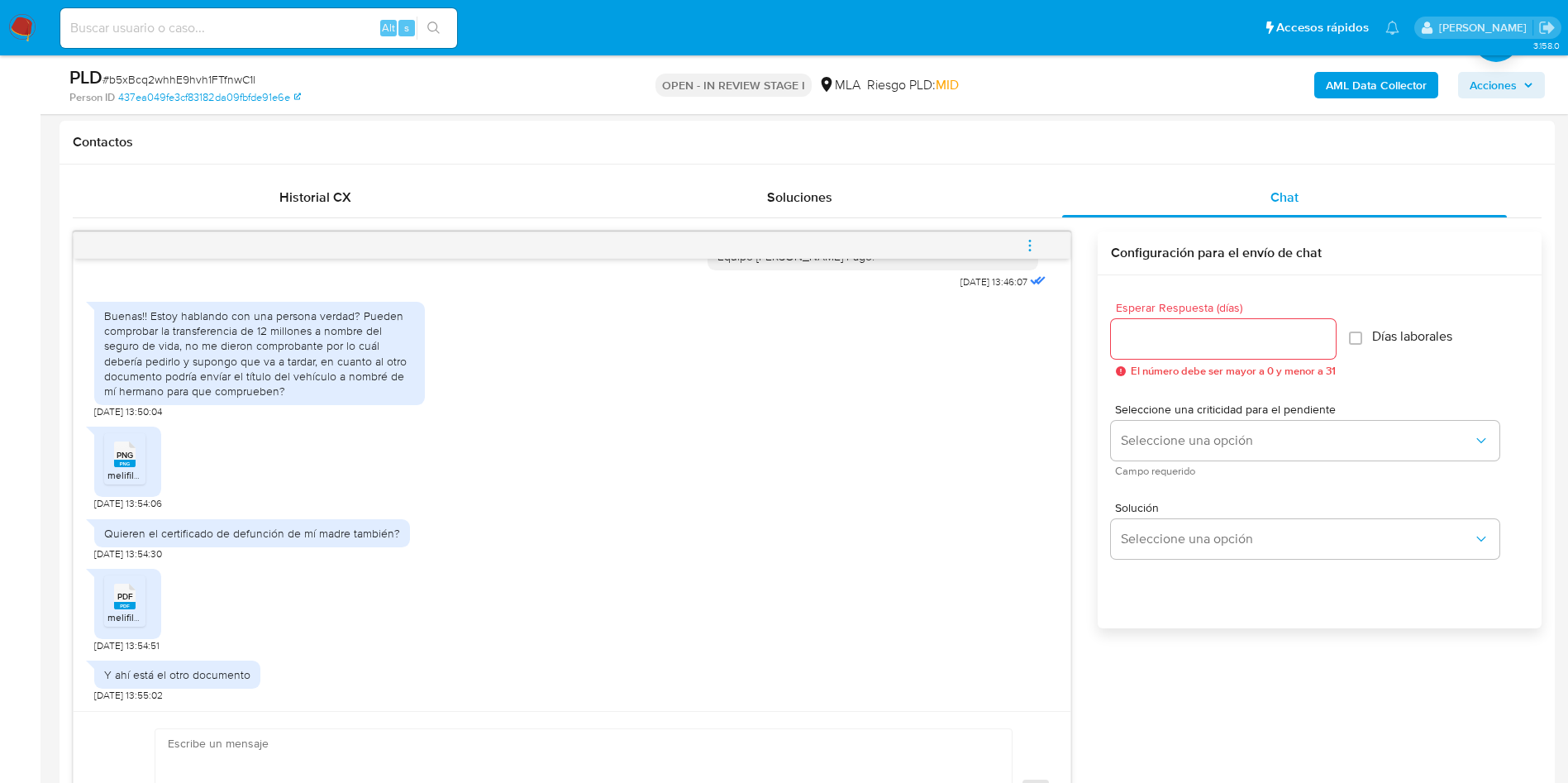
click at [115, 479] on span "melifile7129732133082969408.png" at bounding box center [185, 475] width 156 height 14
click at [134, 611] on span "melifile698460645915156928.pdf" at bounding box center [182, 617] width 148 height 14
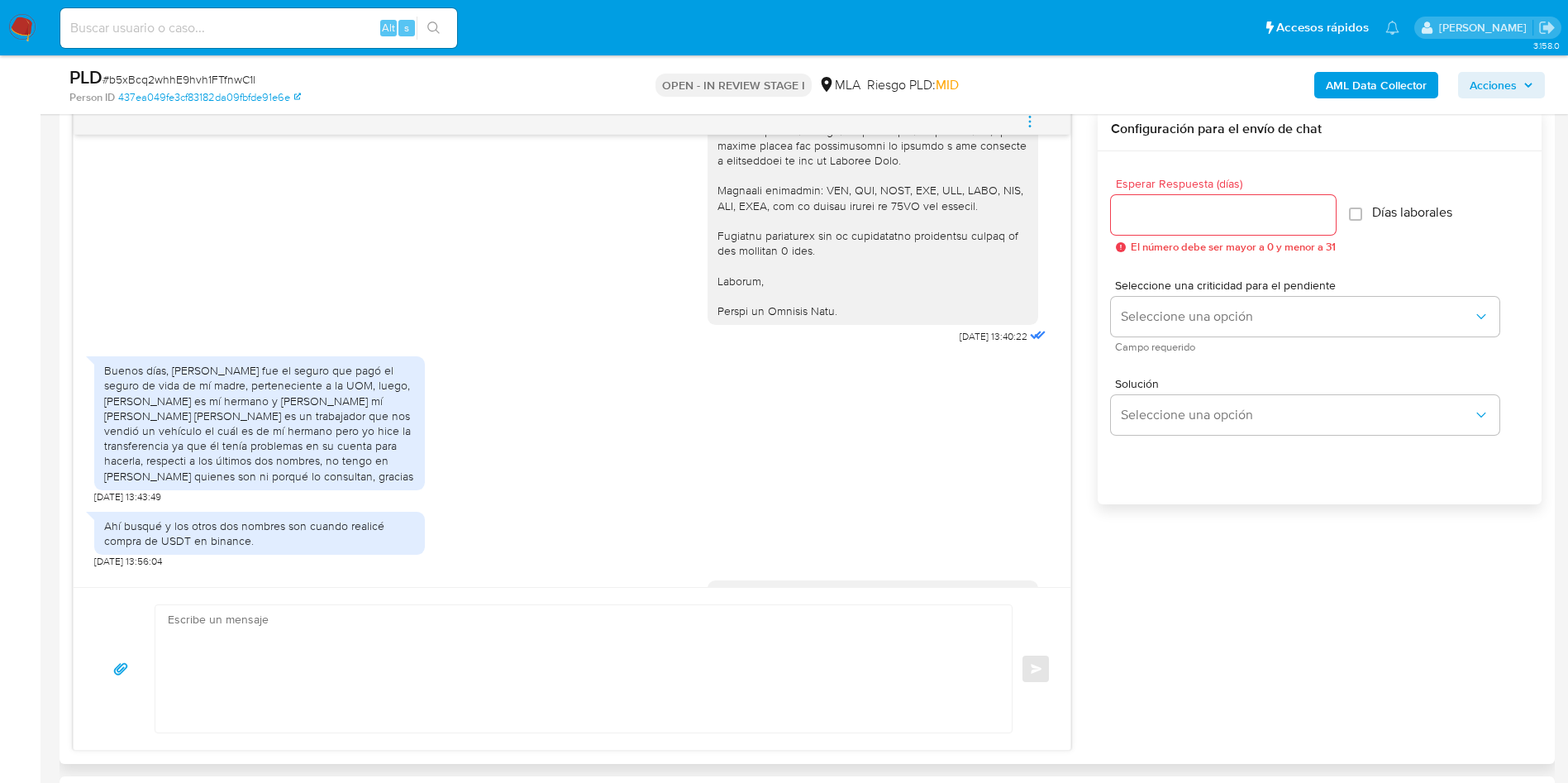
scroll to position [1612, 0]
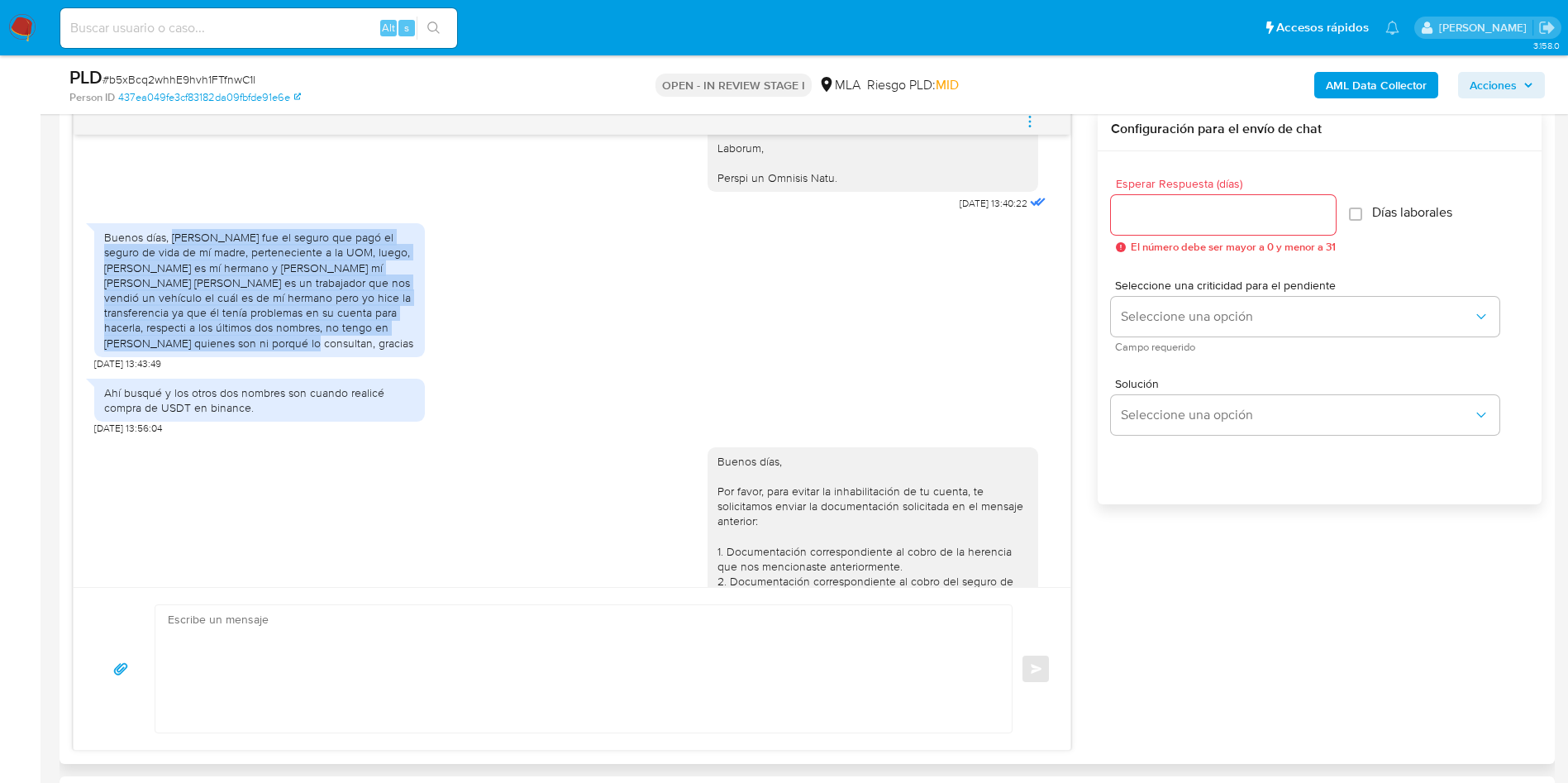
drag, startPoint x: 170, startPoint y: 281, endPoint x: 207, endPoint y: 387, distance: 112.3
click at [207, 351] on div "Buenos [PERSON_NAME], [PERSON_NAME] fue el seguro que pagó el seguro de vida de…" at bounding box center [259, 290] width 311 height 121
copy div "Evolucion Seguros fue el seguro que pagó el seguro de vida de mí madre, pertene…"
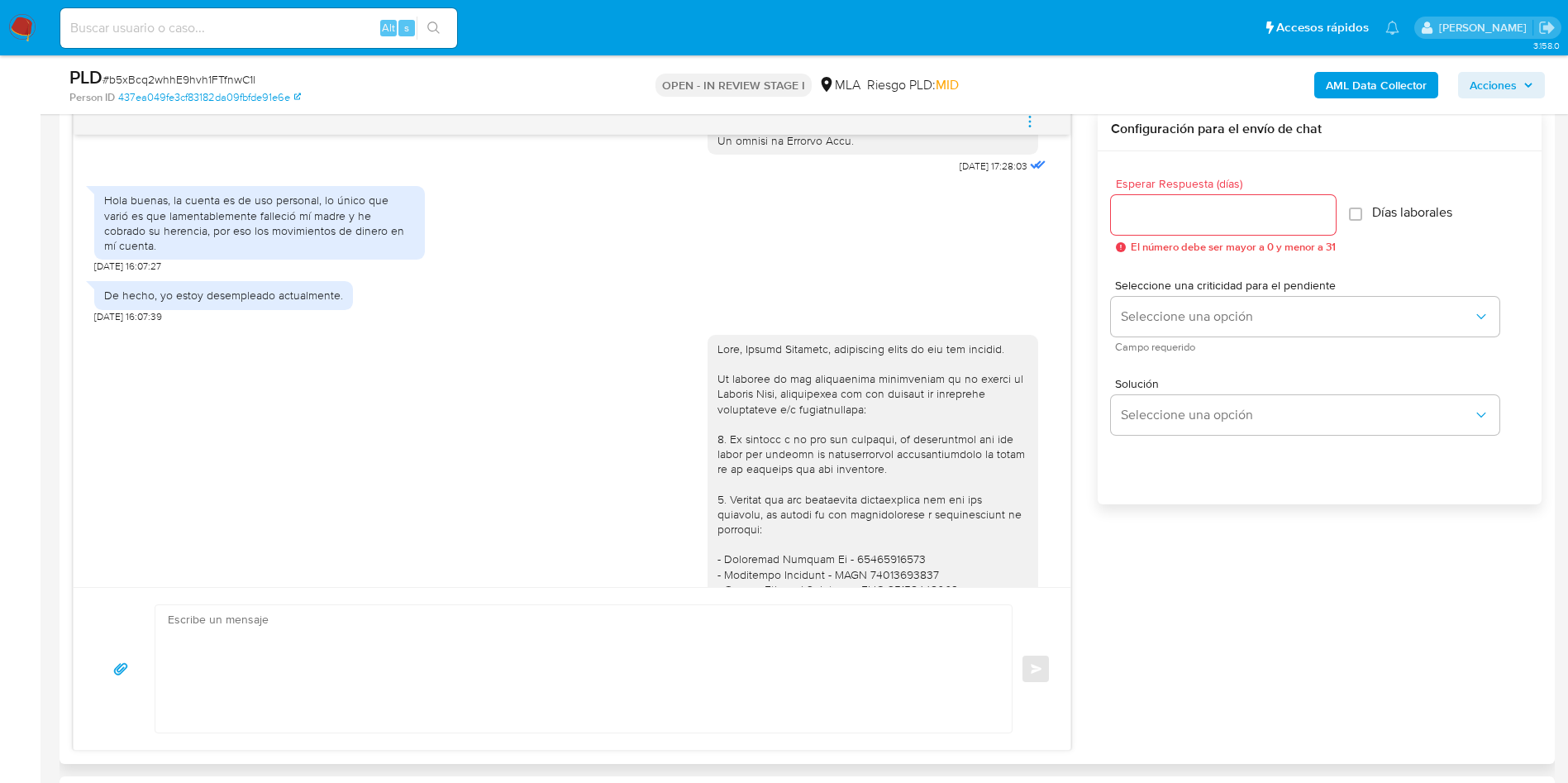
scroll to position [869, 0]
click at [360, 426] on div "01/09/2025 13:40:22" at bounding box center [572, 642] width 955 height 635
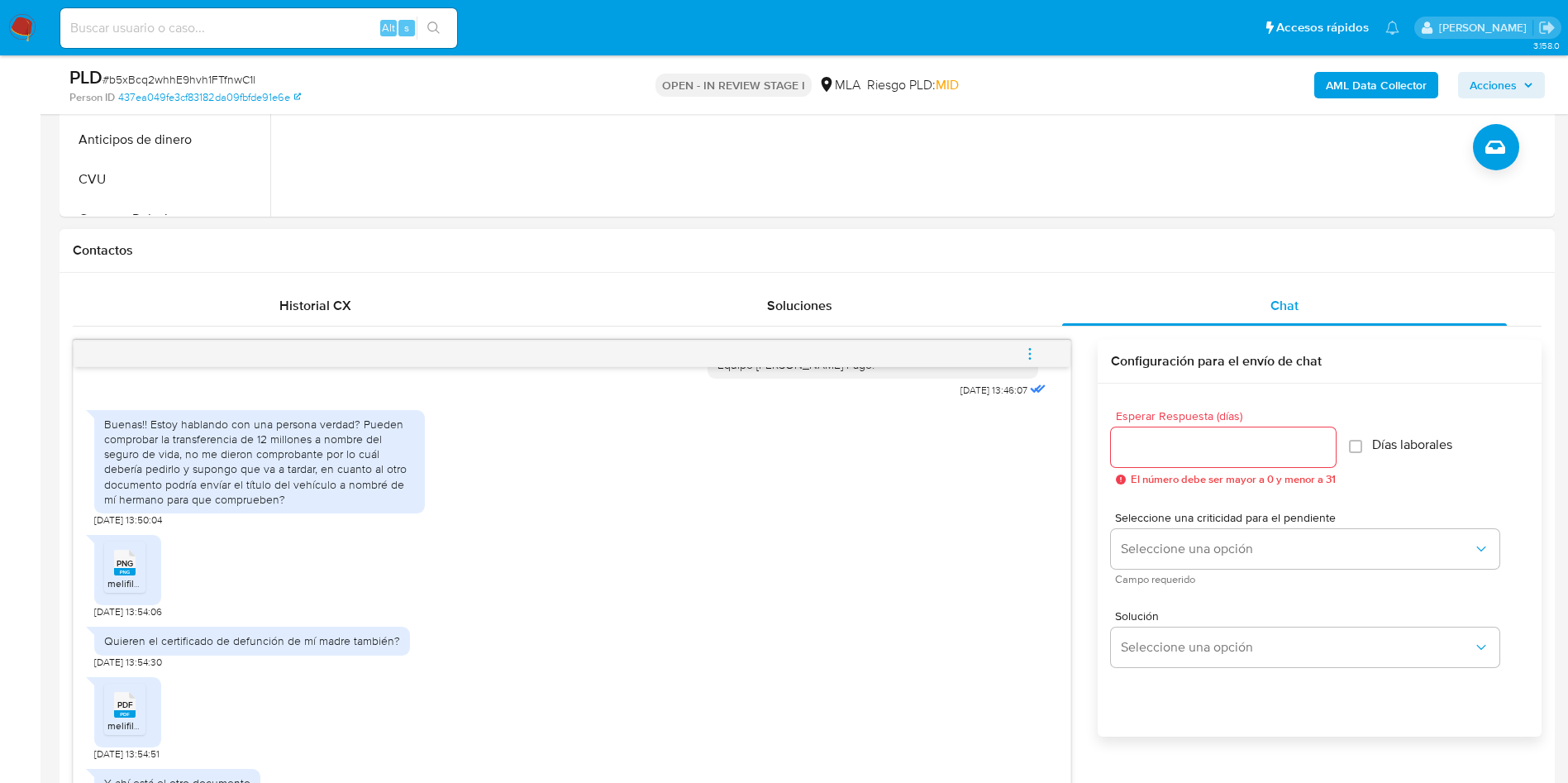
scroll to position [249, 0]
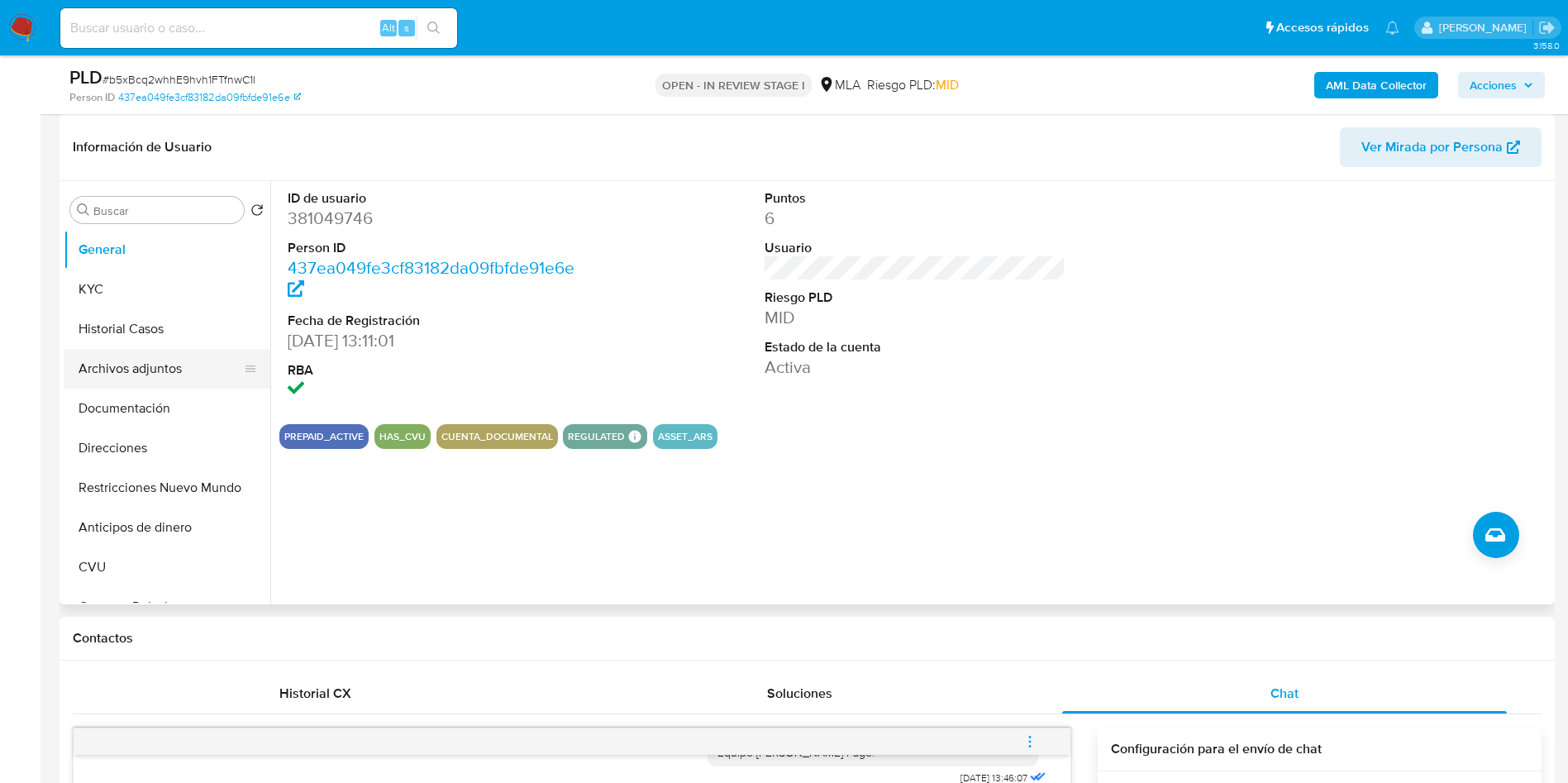
click at [97, 352] on button "Archivos adjuntos" at bounding box center [159, 369] width 193 height 40
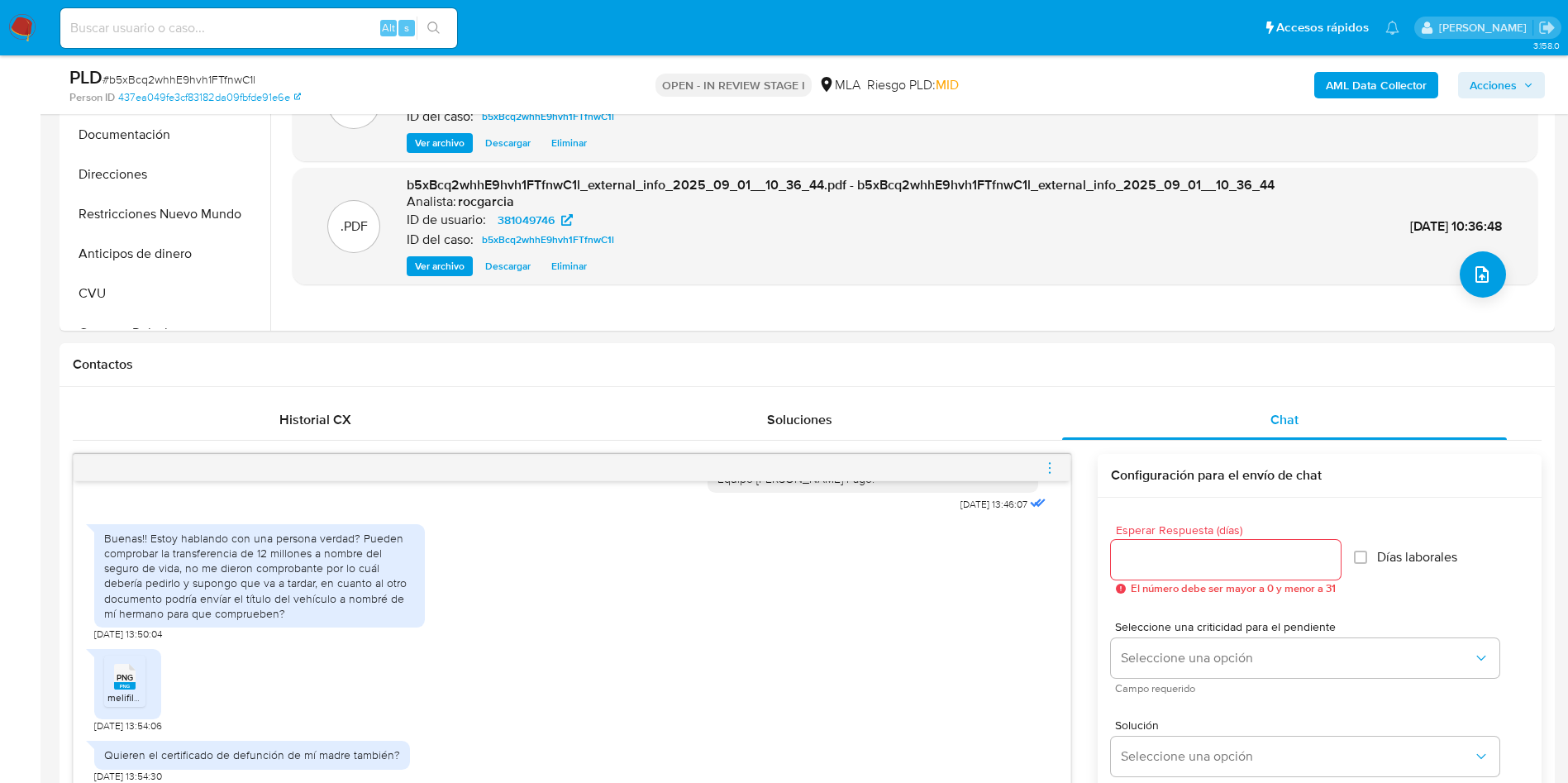
scroll to position [745, 0]
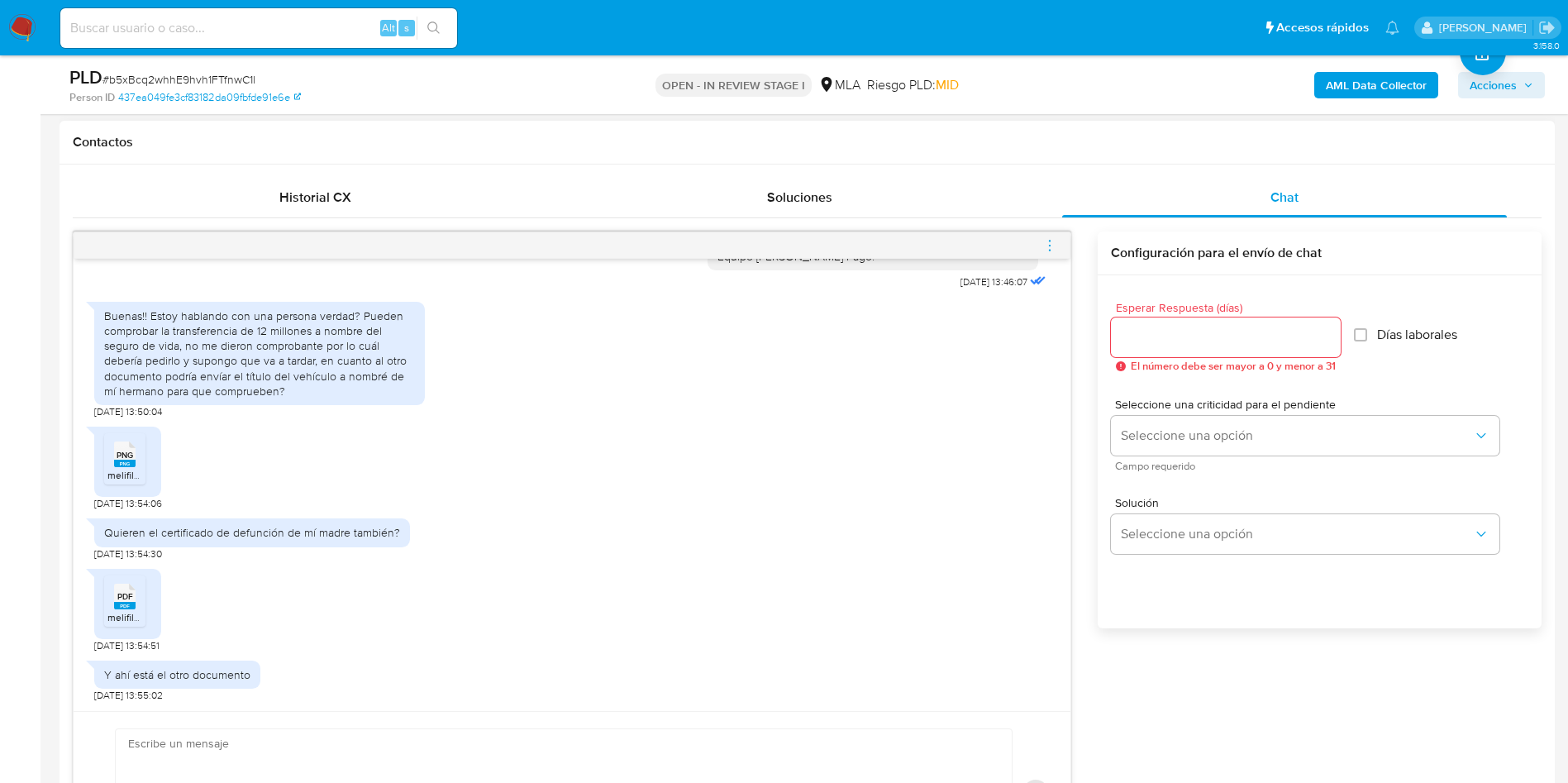
click at [710, 467] on div "PNG PNG melifile7129732133082969408.png 11/09/2025 13:54:06" at bounding box center [572, 464] width 955 height 92
click at [1048, 249] on icon "menu-action" at bounding box center [1050, 245] width 15 height 15
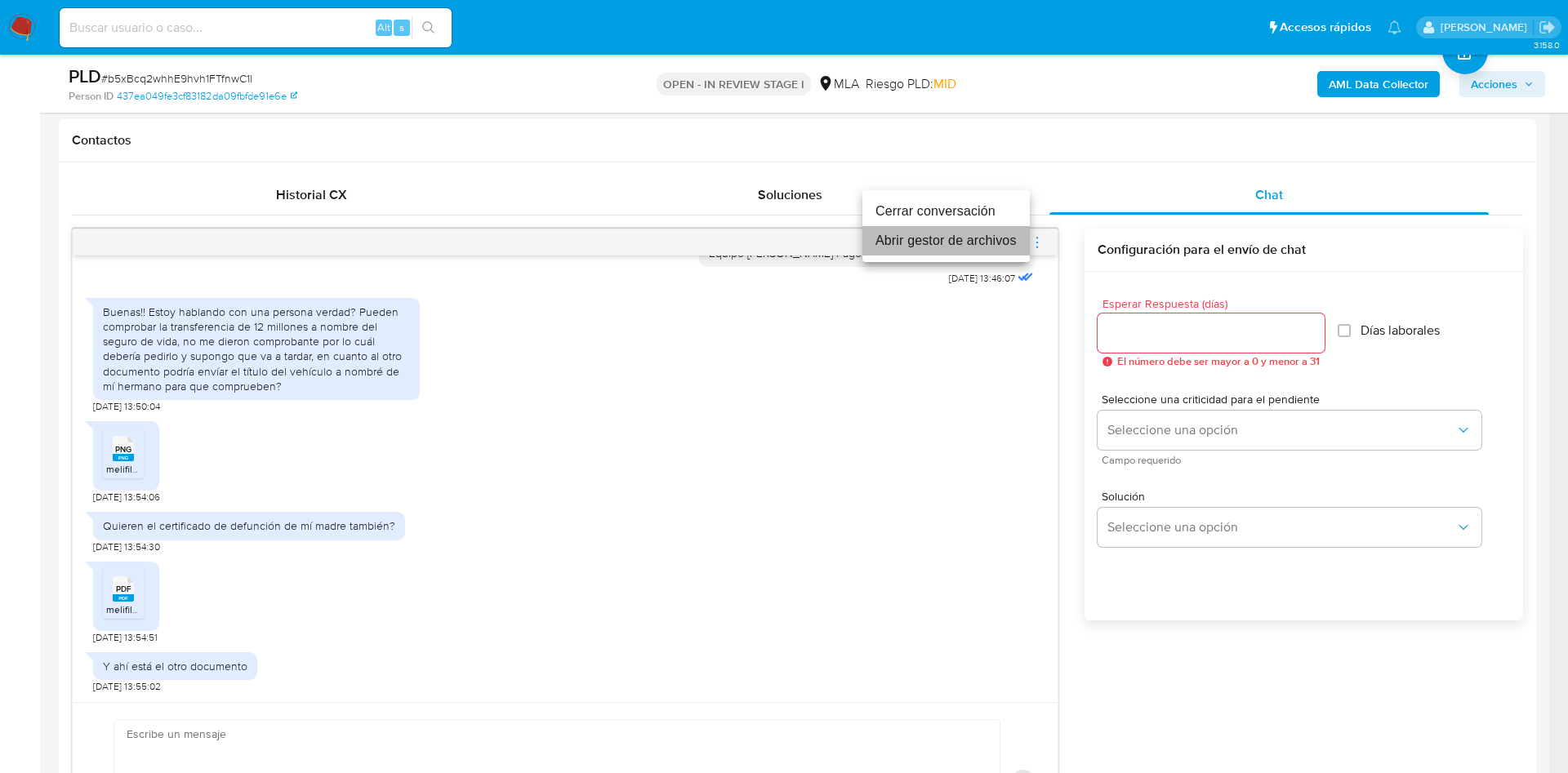
click at [944, 241] on li "Abrir gestor de archivos" at bounding box center [945, 240] width 167 height 29
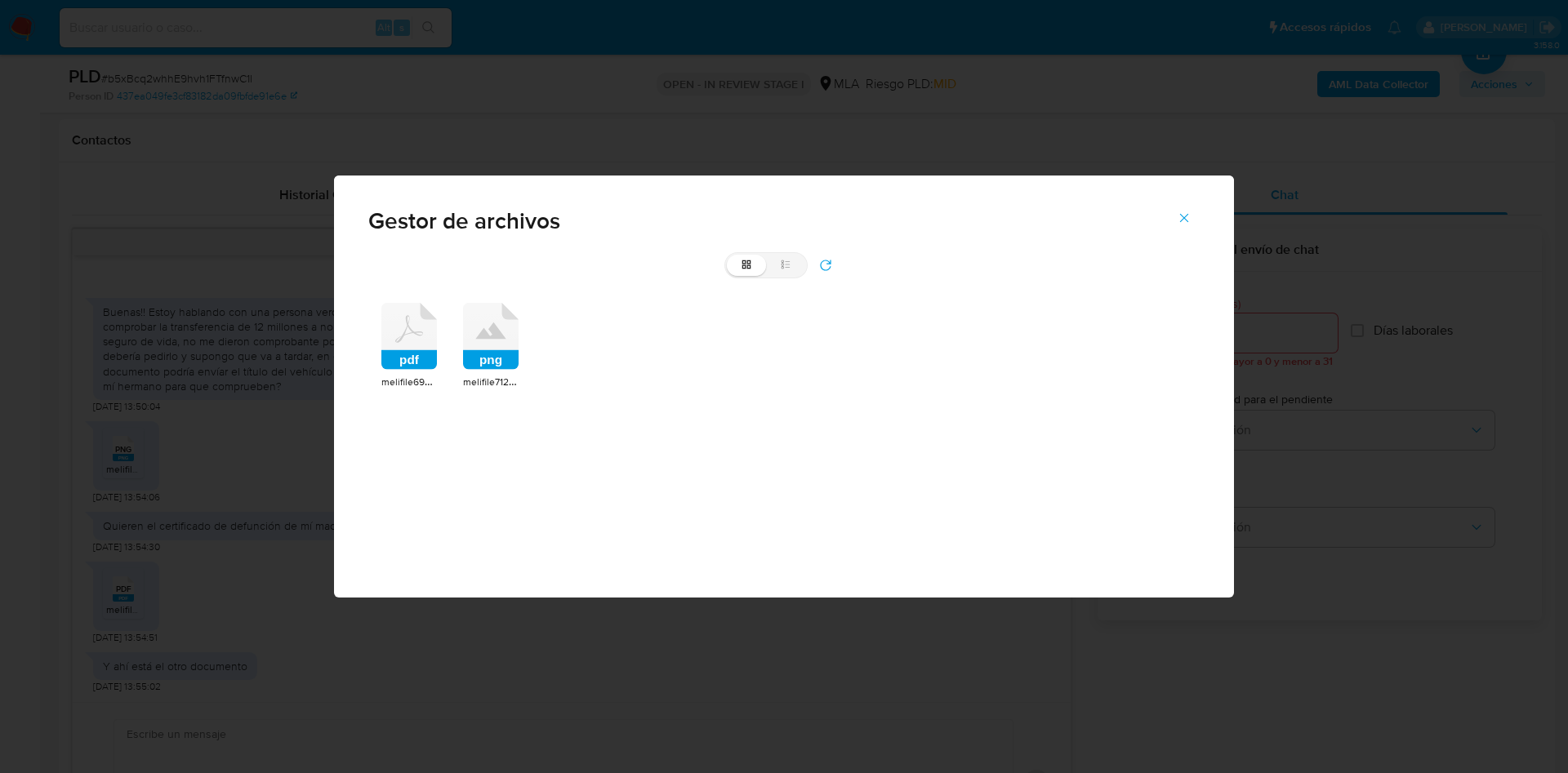
click at [426, 361] on rect at bounding box center [409, 360] width 55 height 19
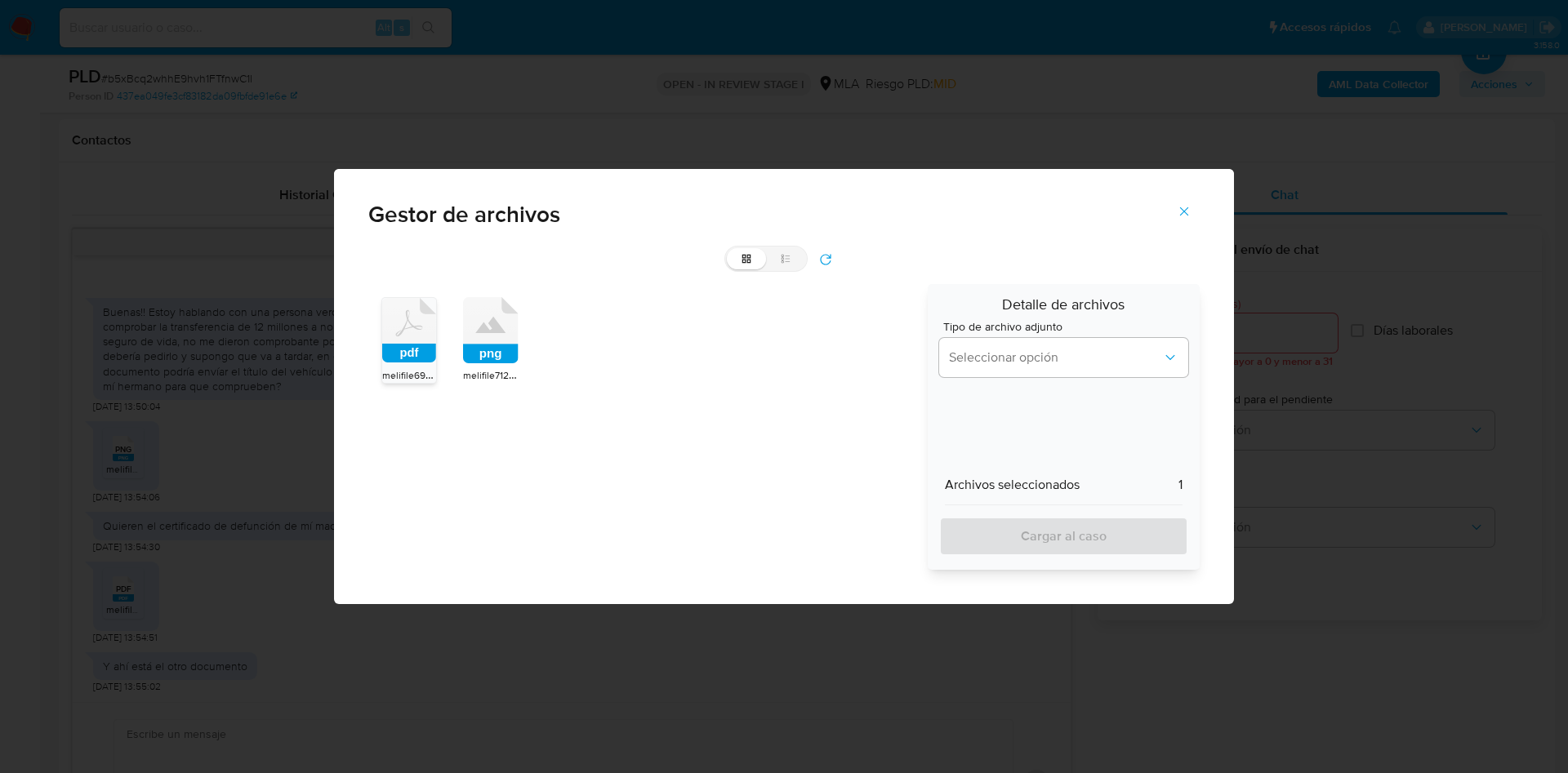
click at [470, 358] on rect at bounding box center [490, 354] width 55 height 19
click at [965, 355] on span "Seleccionar opción" at bounding box center [1055, 357] width 213 height 17
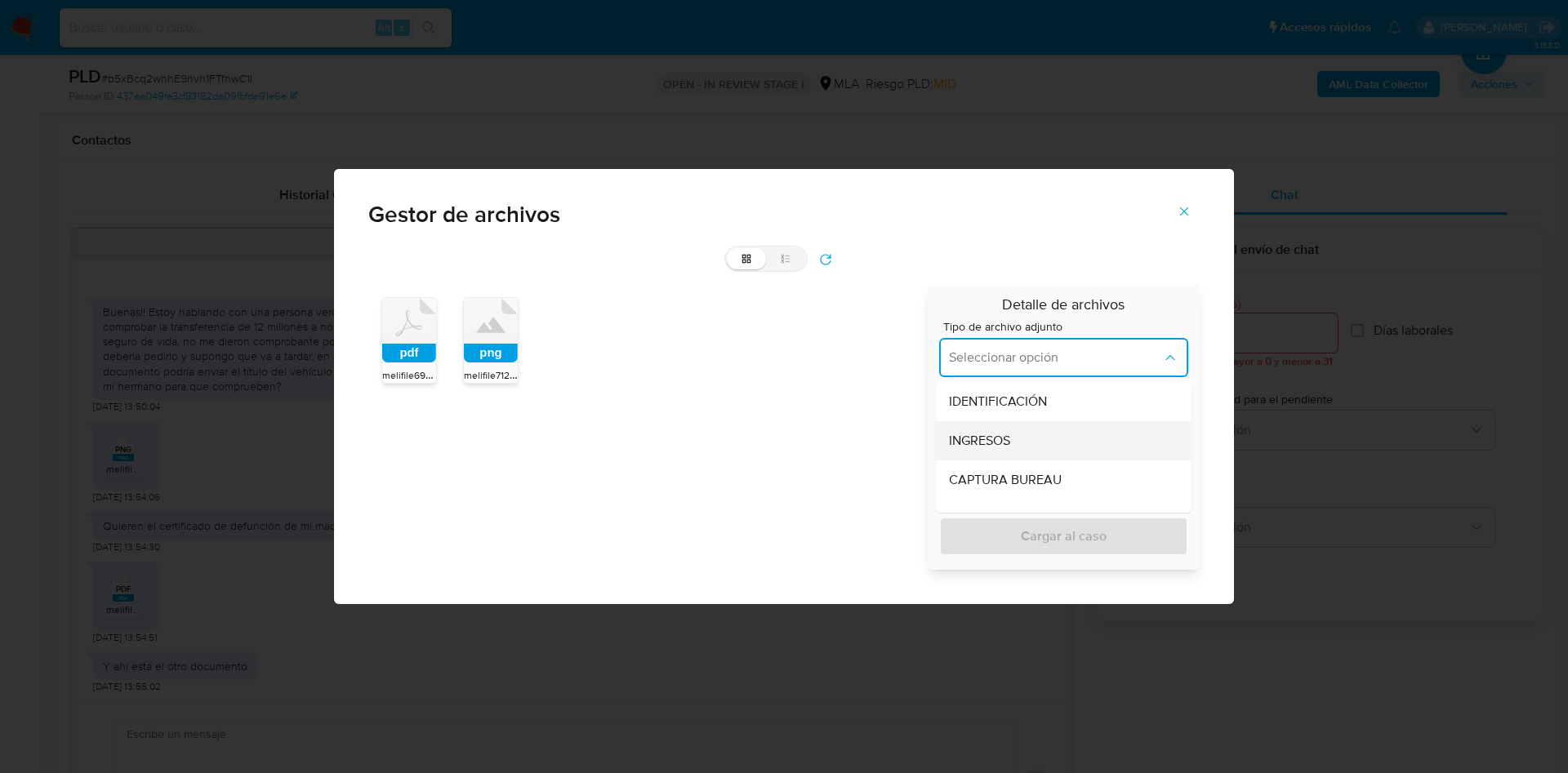
click at [1005, 437] on span "INGRESOS" at bounding box center [980, 441] width 62 height 17
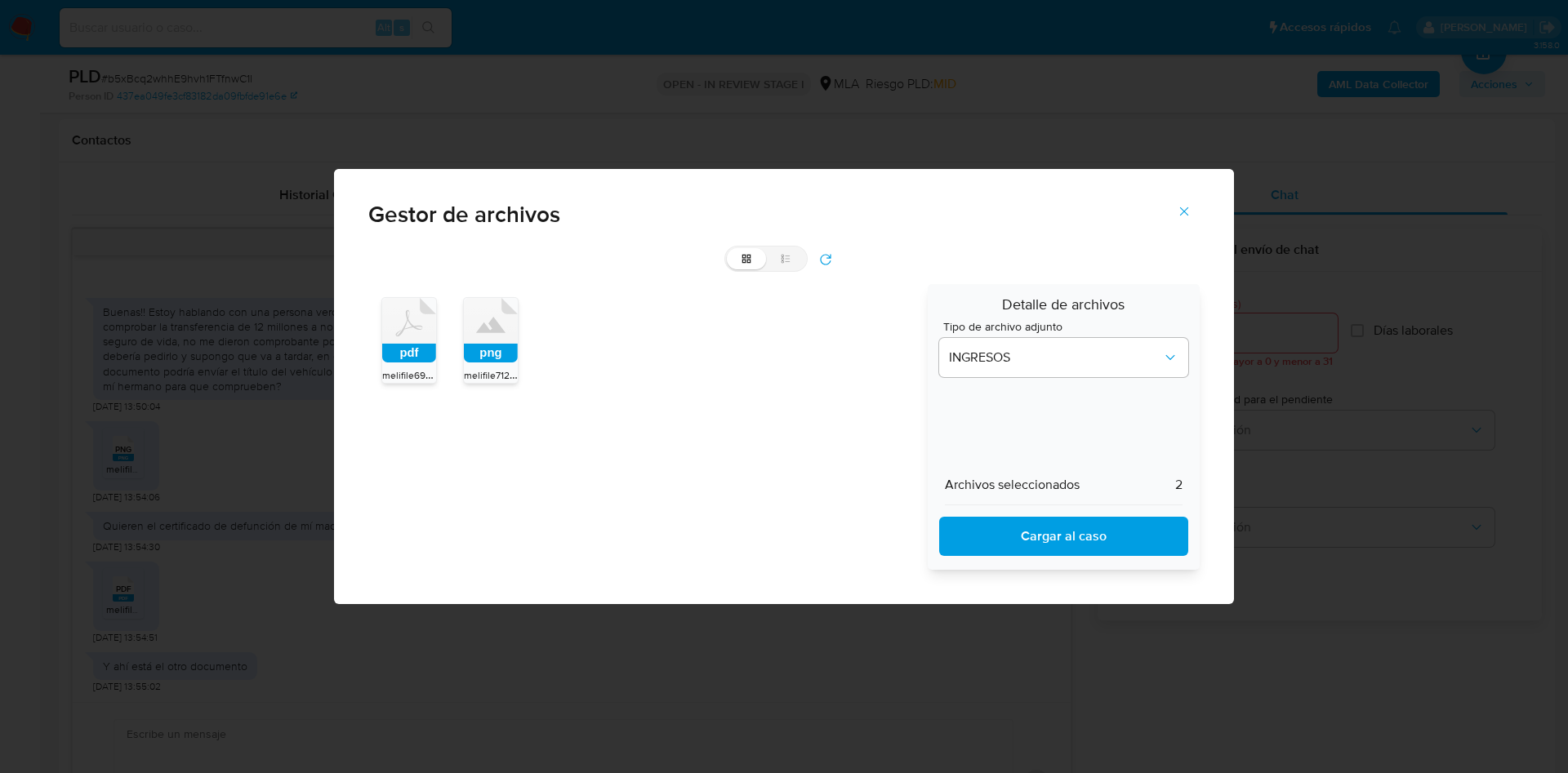
click at [1039, 537] on span "Cargar al caso" at bounding box center [1063, 536] width 207 height 36
click at [1179, 215] on icon "Cerrar" at bounding box center [1184, 211] width 15 height 15
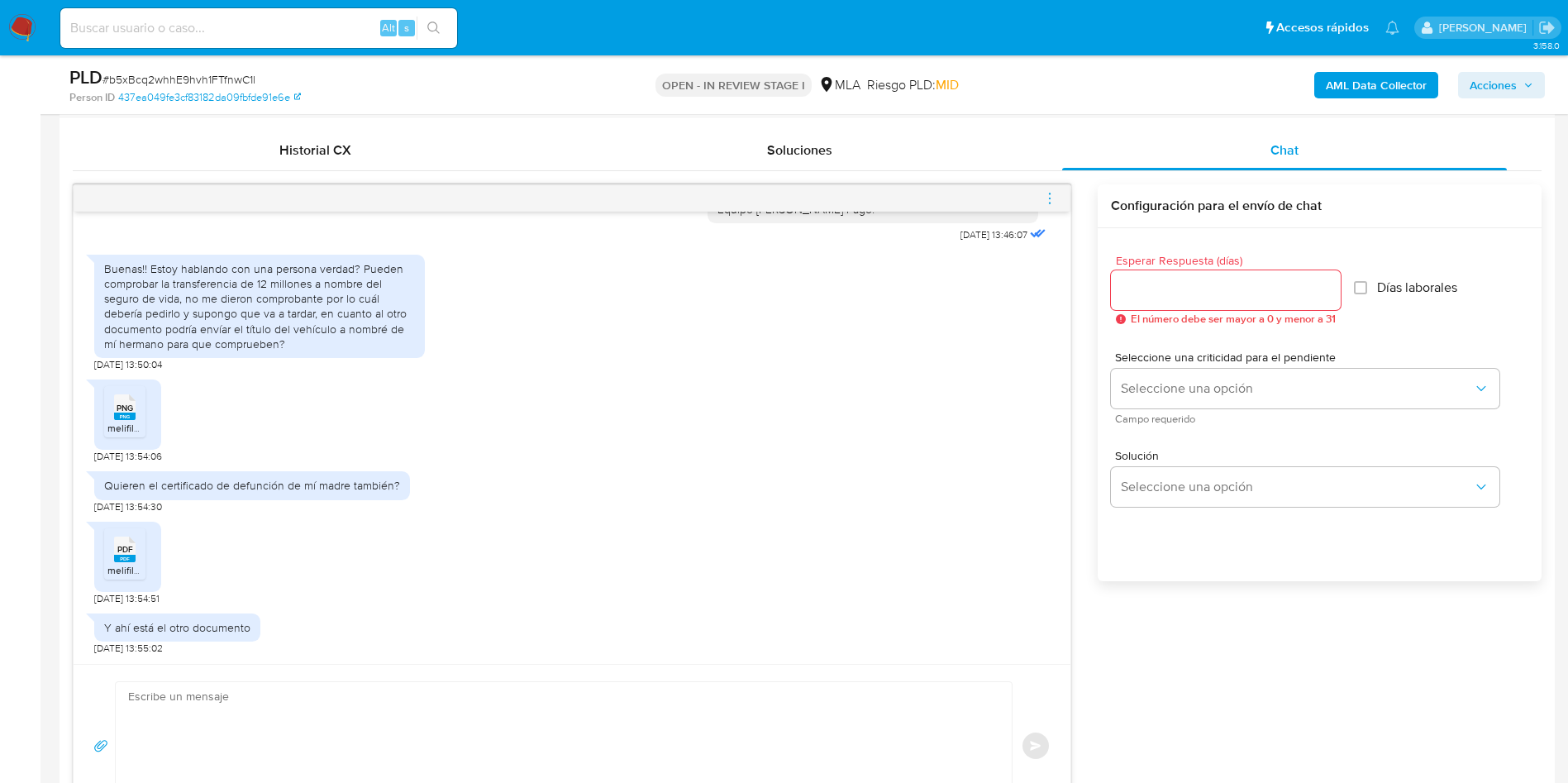
scroll to position [1116, 0]
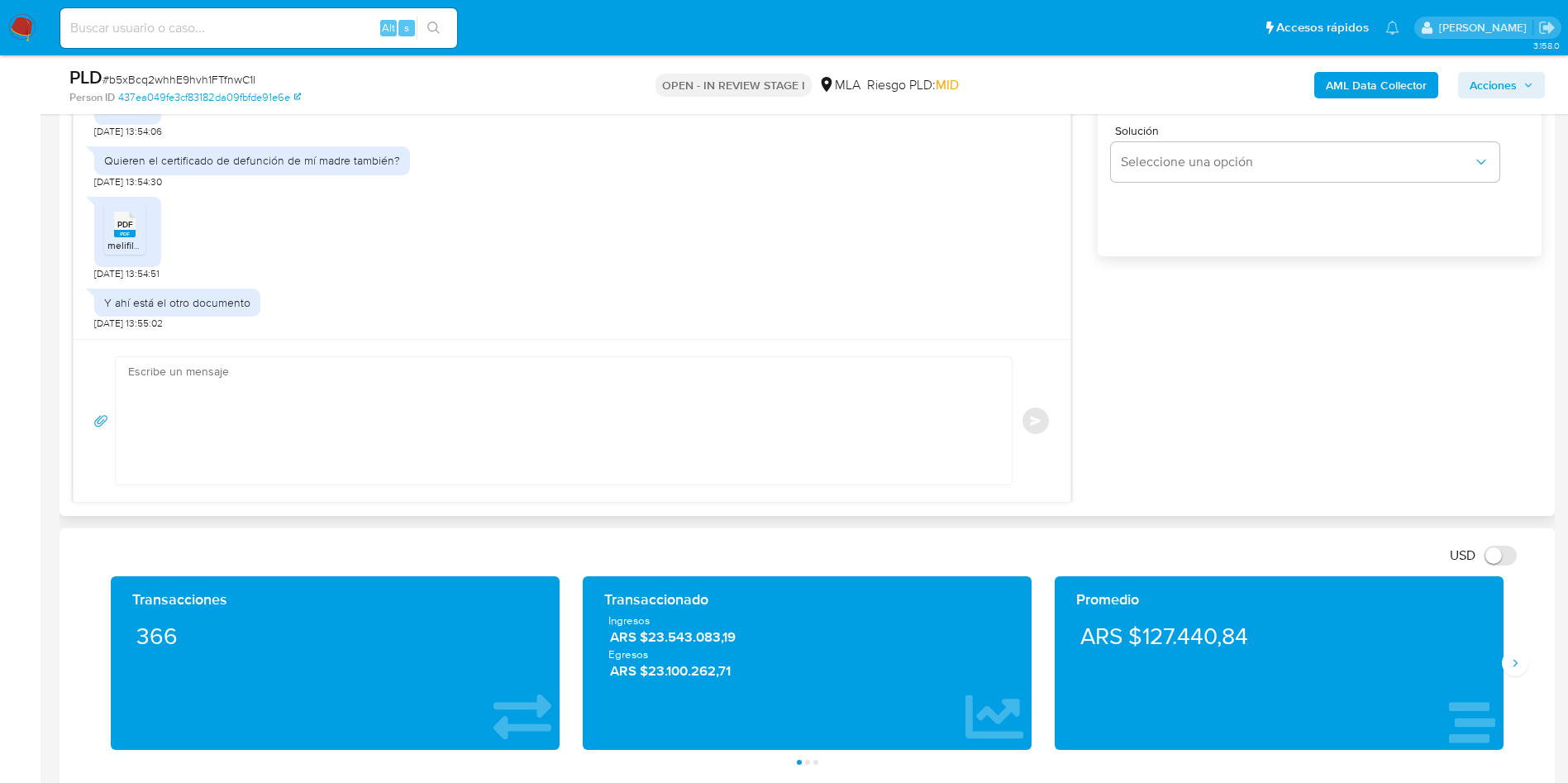
click at [340, 447] on textarea at bounding box center [559, 420] width 863 height 127
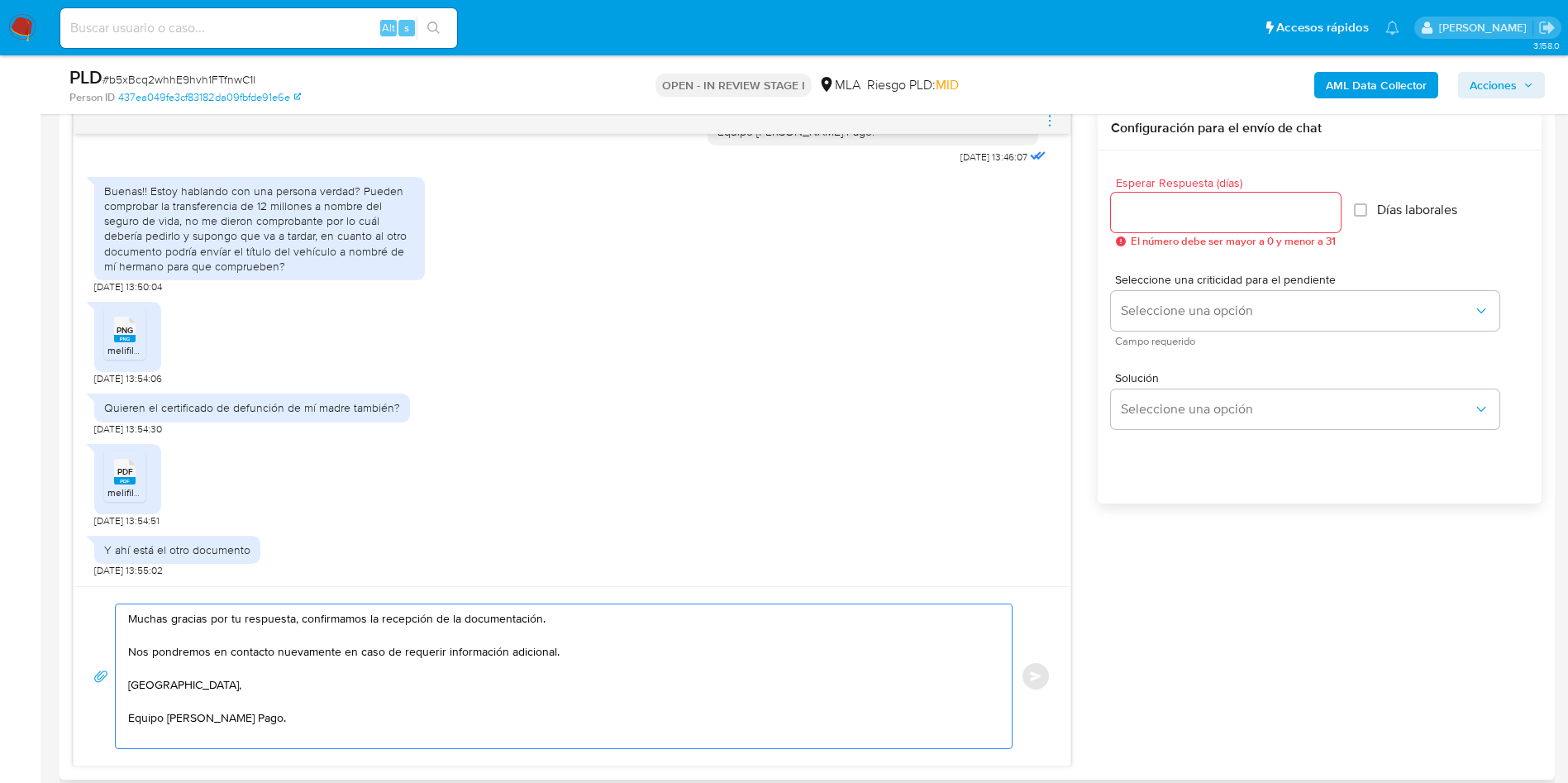
scroll to position [869, 0]
type textarea "Muchas gracias por tu respuesta, confirmamos la recepción de la documentación. …"
click at [1235, 218] on input "Esperar Respuesta (días)" at bounding box center [1226, 213] width 230 height 21
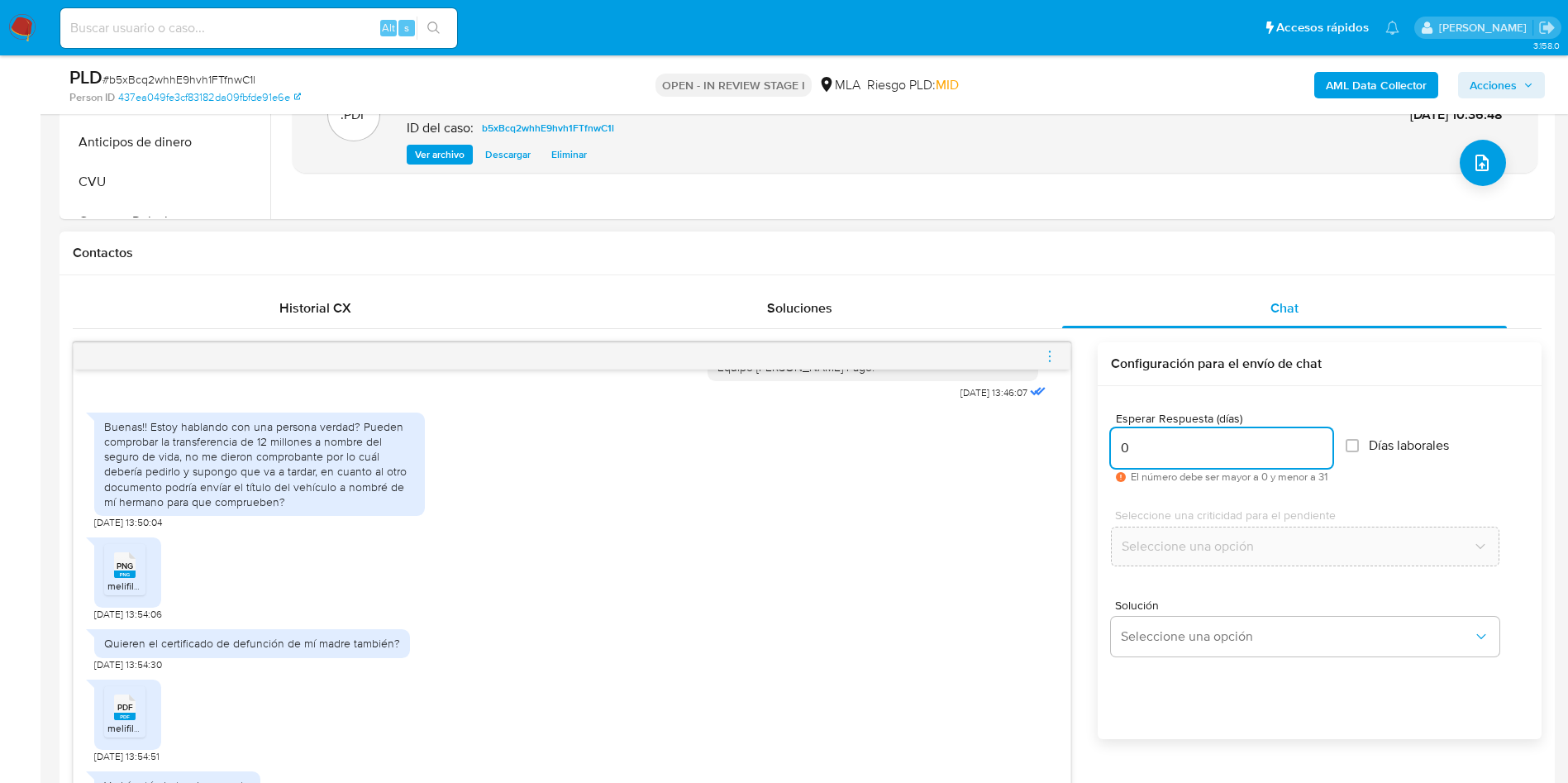
scroll to position [620, 0]
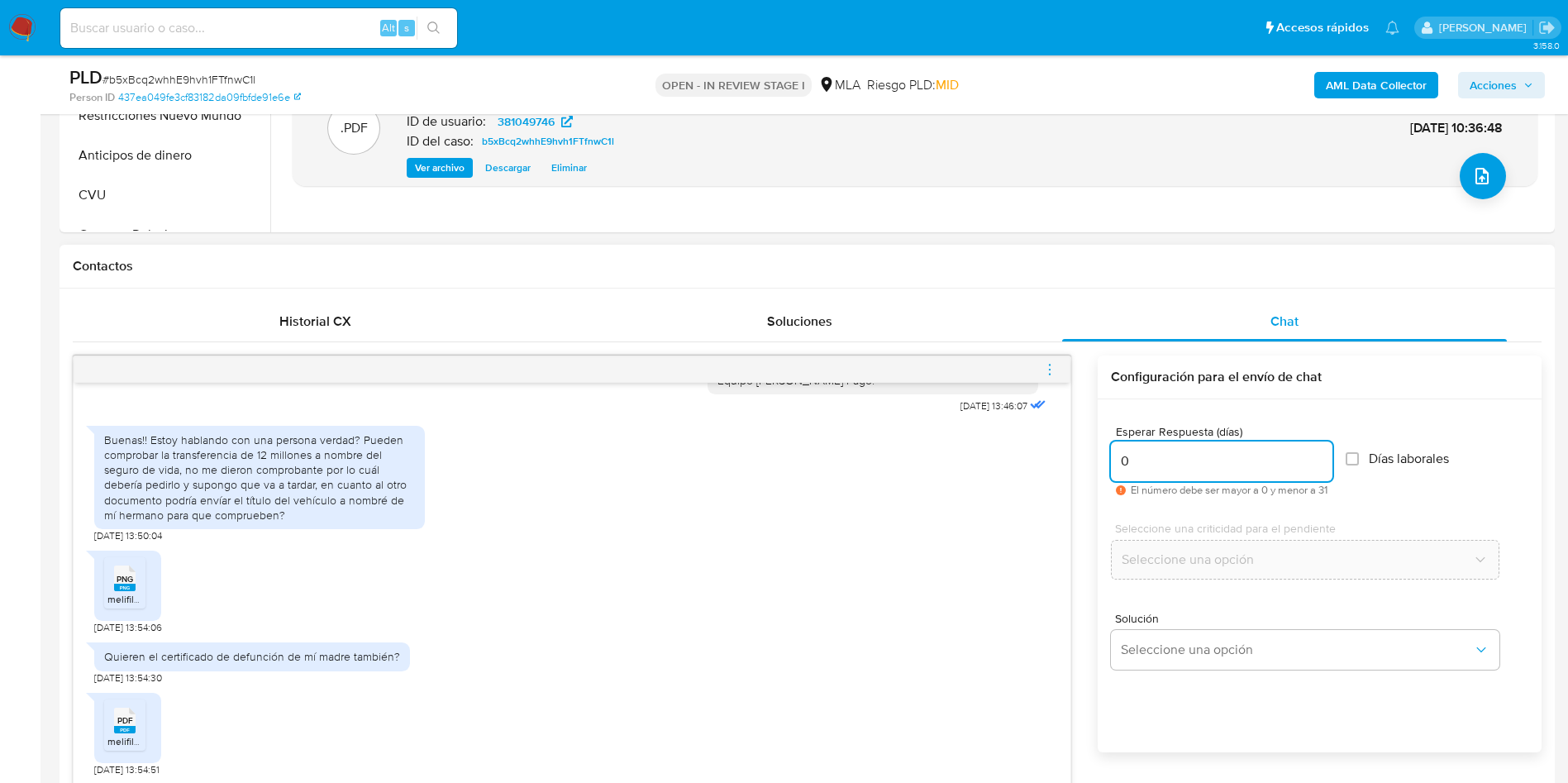
type input "0"
click at [1047, 378] on span "menu-action" at bounding box center [1050, 370] width 15 height 40
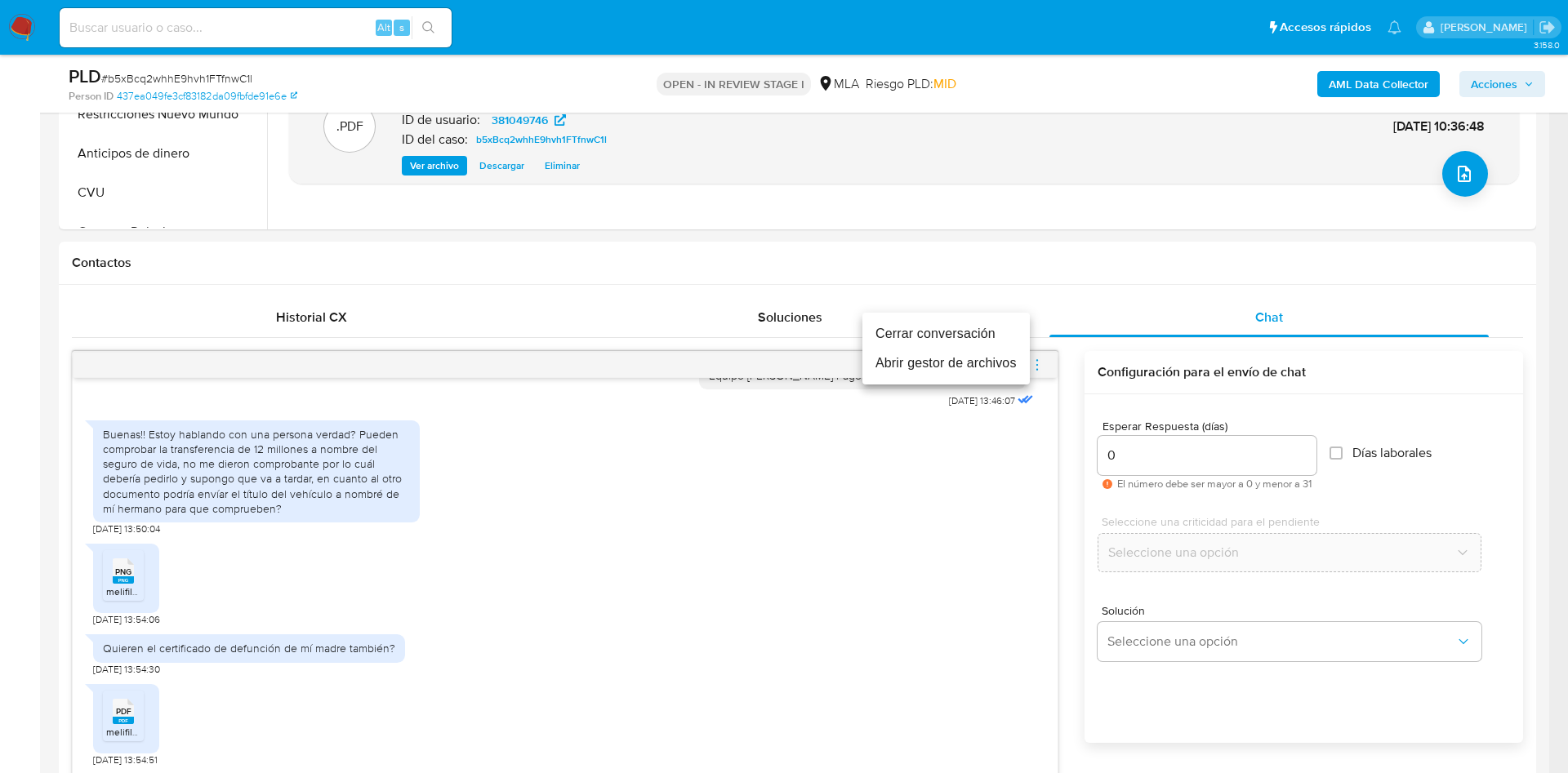
click at [972, 326] on li "Cerrar conversación" at bounding box center [945, 333] width 167 height 29
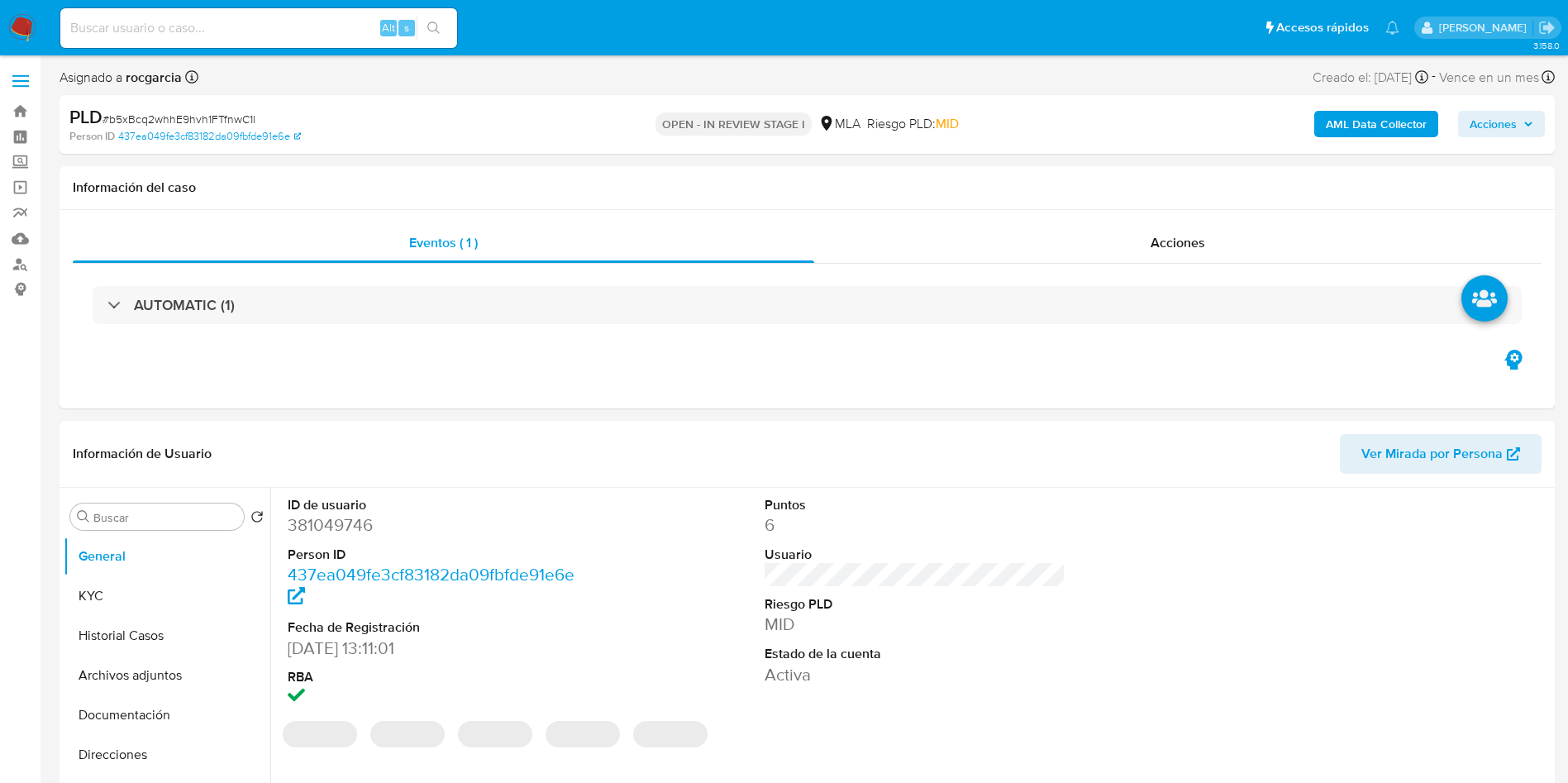
select select "10"
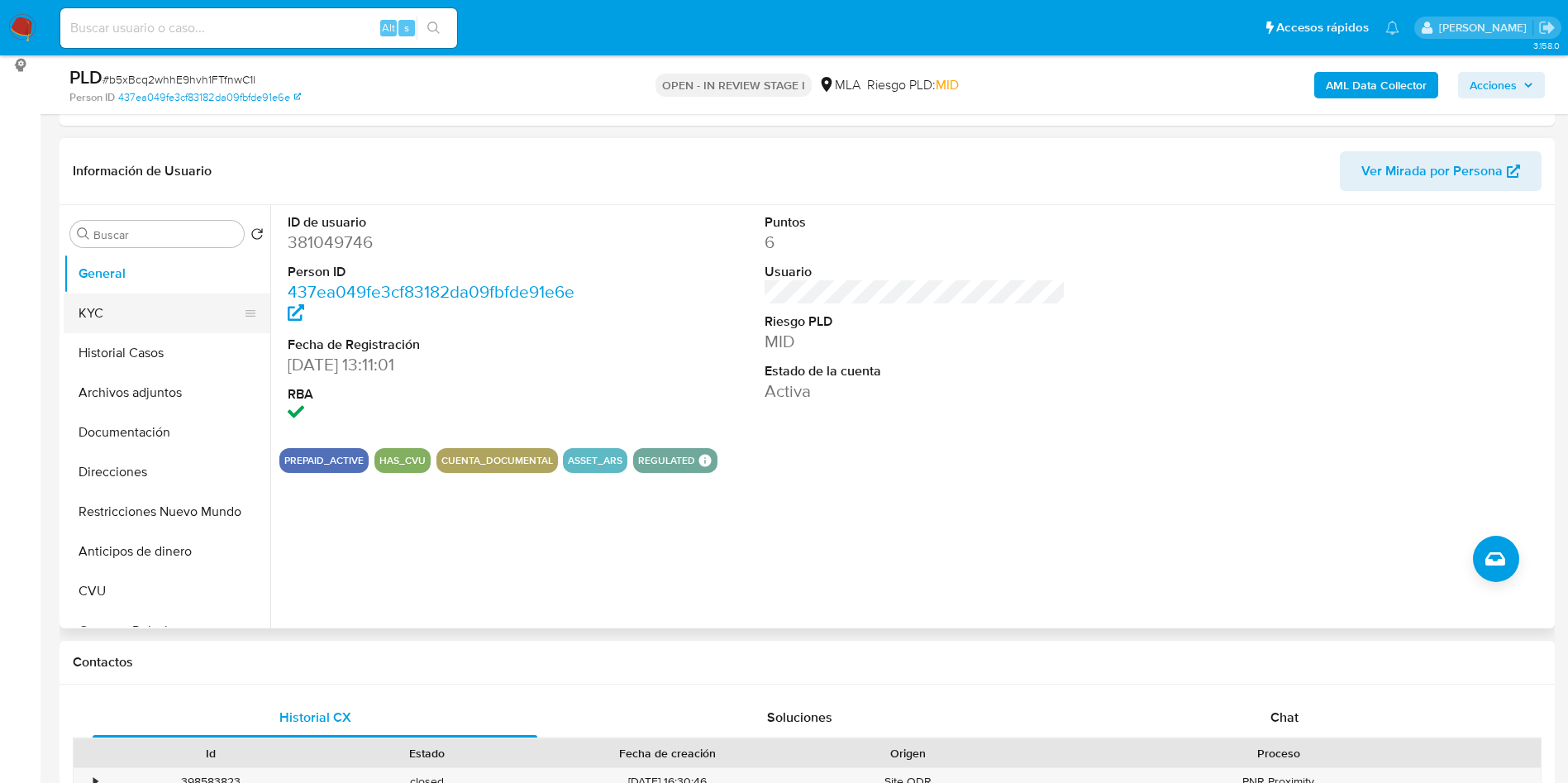
scroll to position [372, 0]
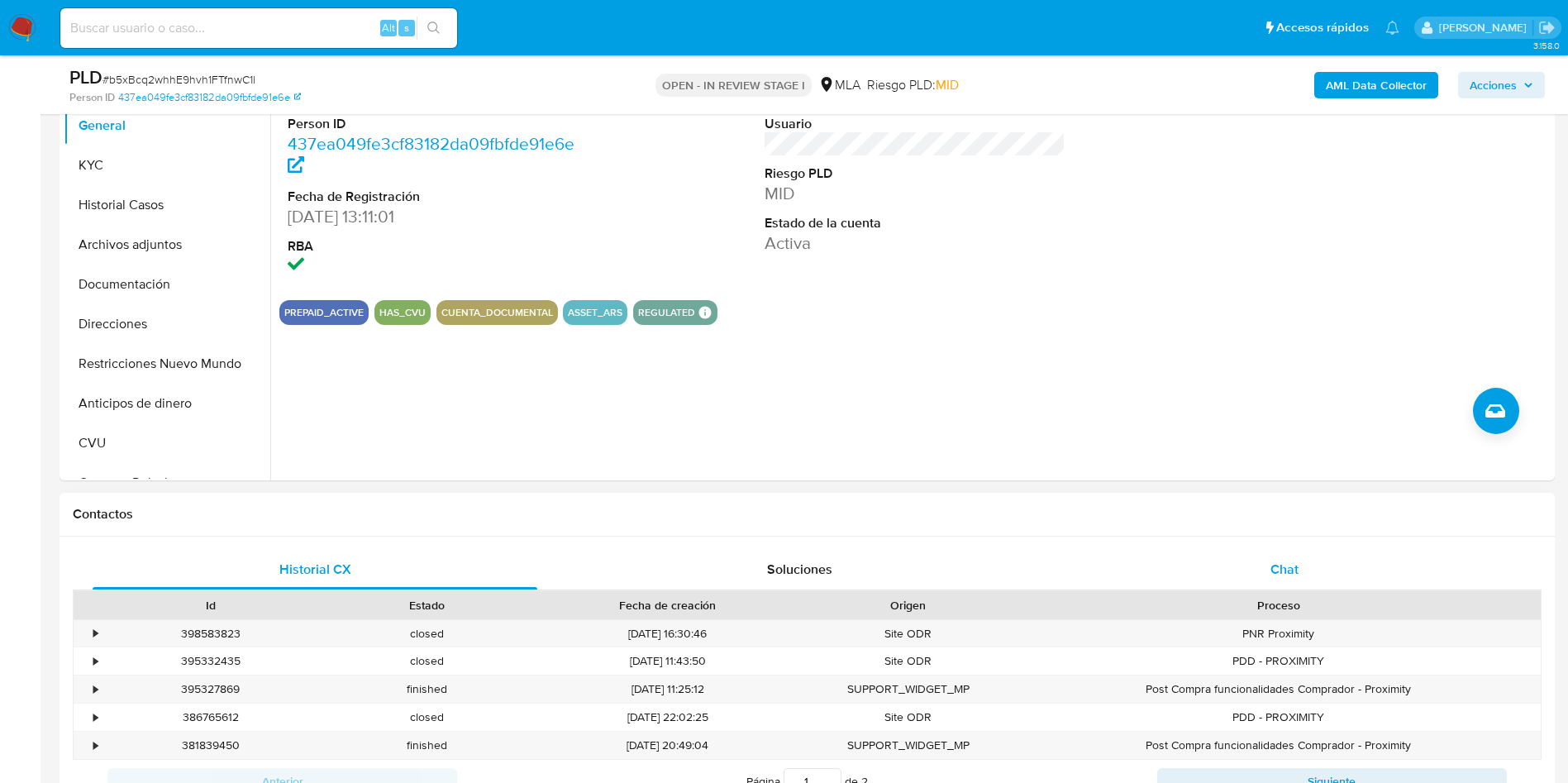
click at [1312, 559] on div "Chat" at bounding box center [1284, 569] width 444 height 40
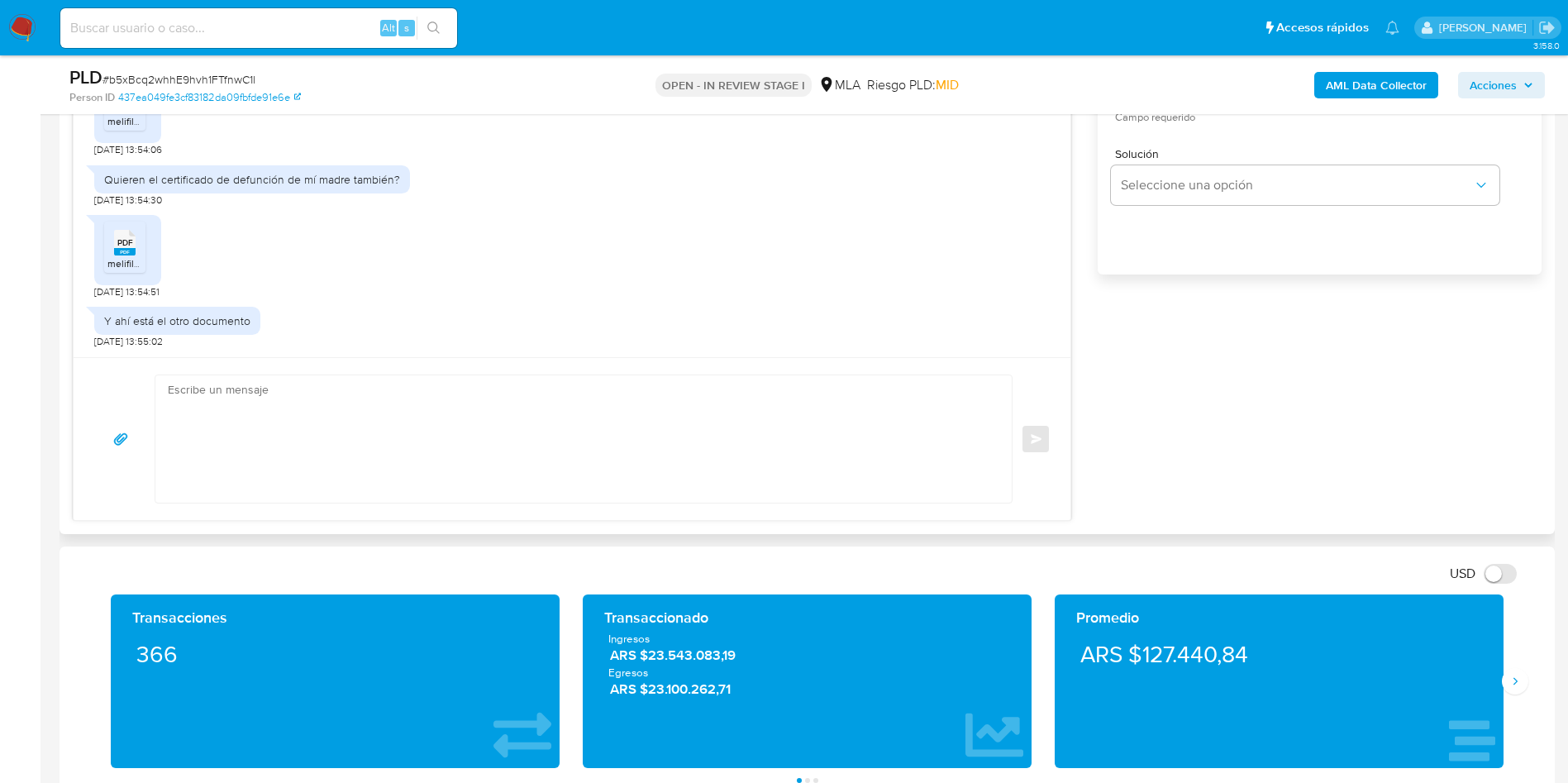
scroll to position [1116, 0]
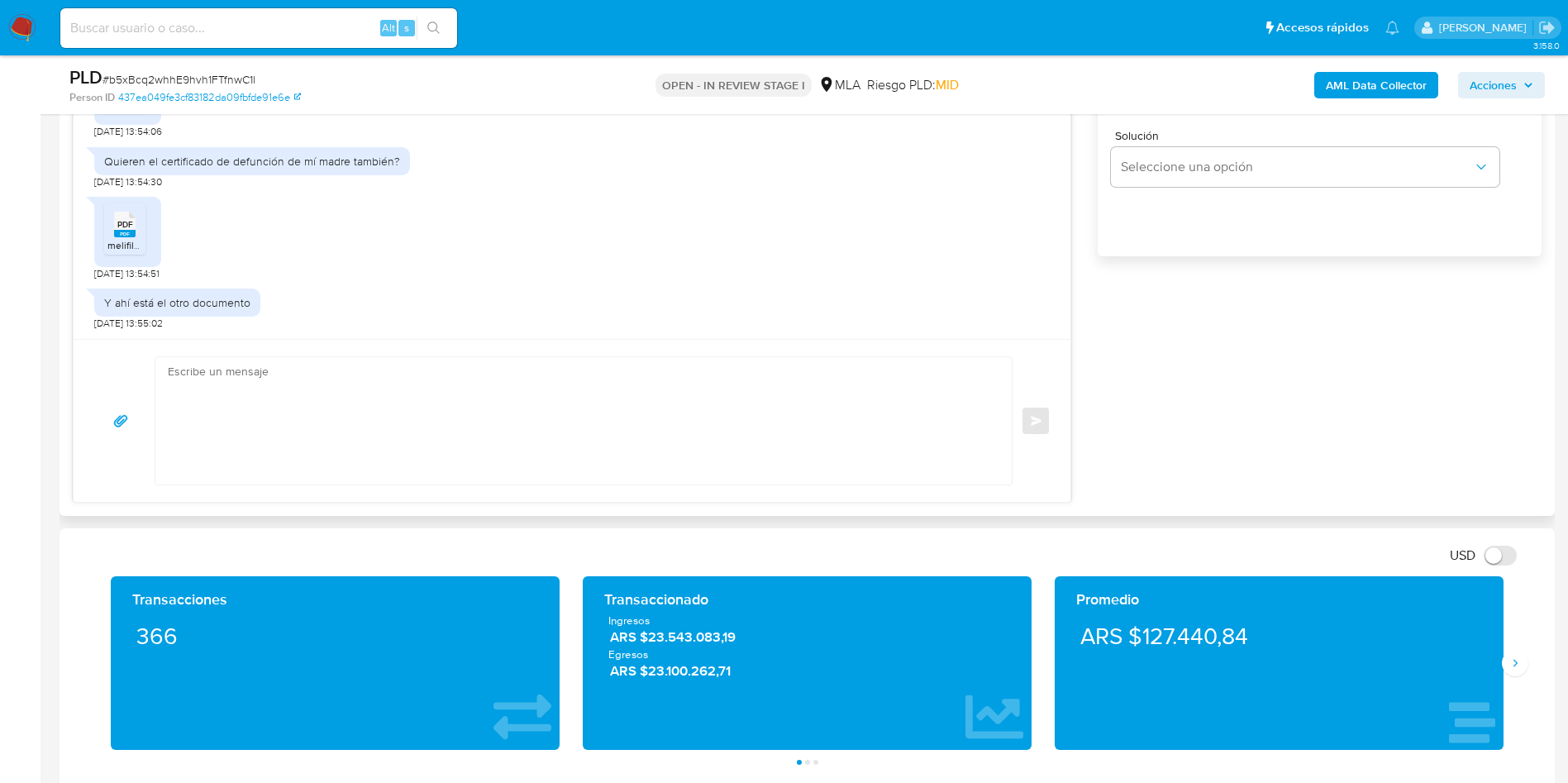
click at [409, 431] on textarea at bounding box center [579, 420] width 824 height 127
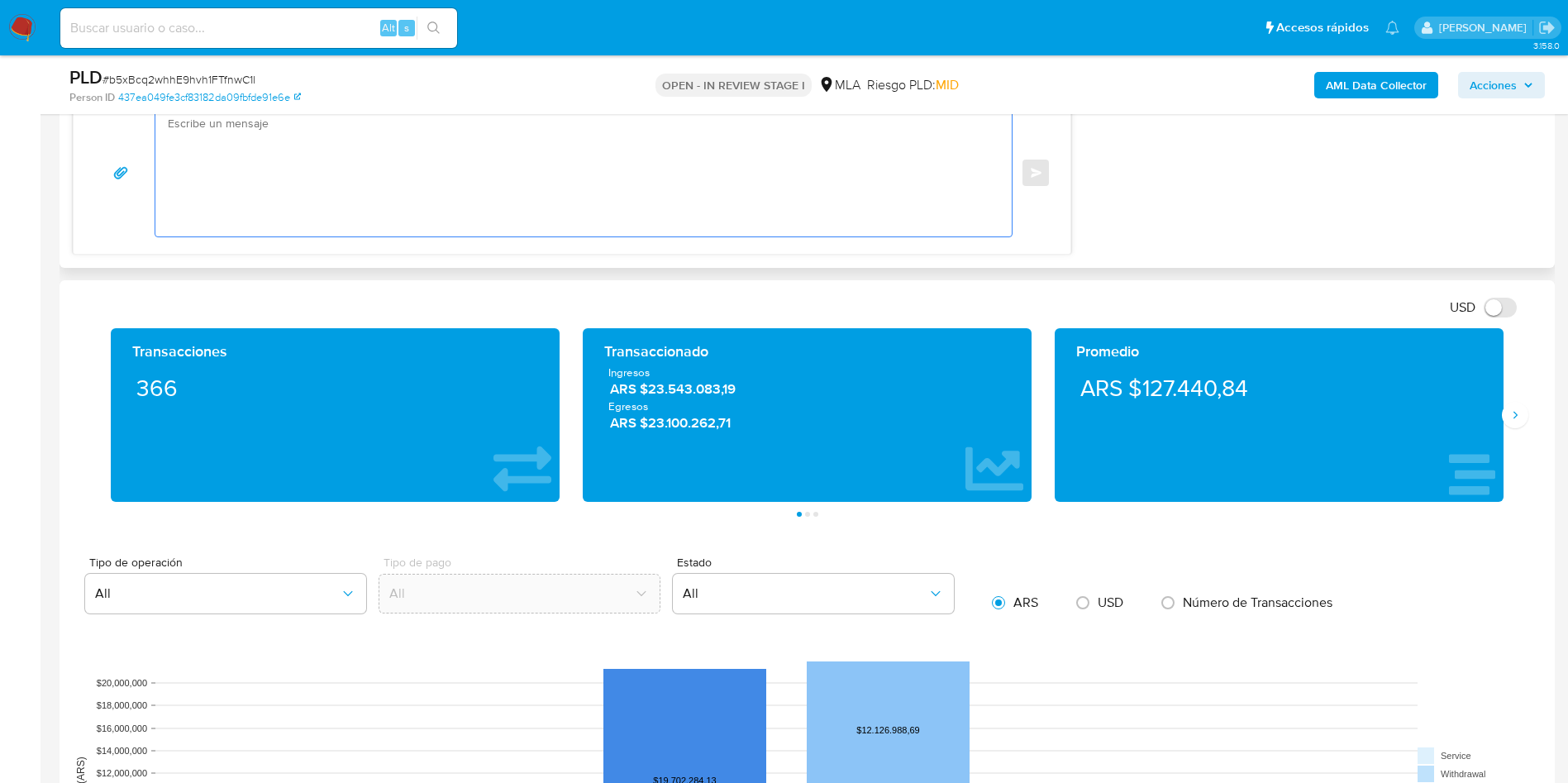
scroll to position [869, 0]
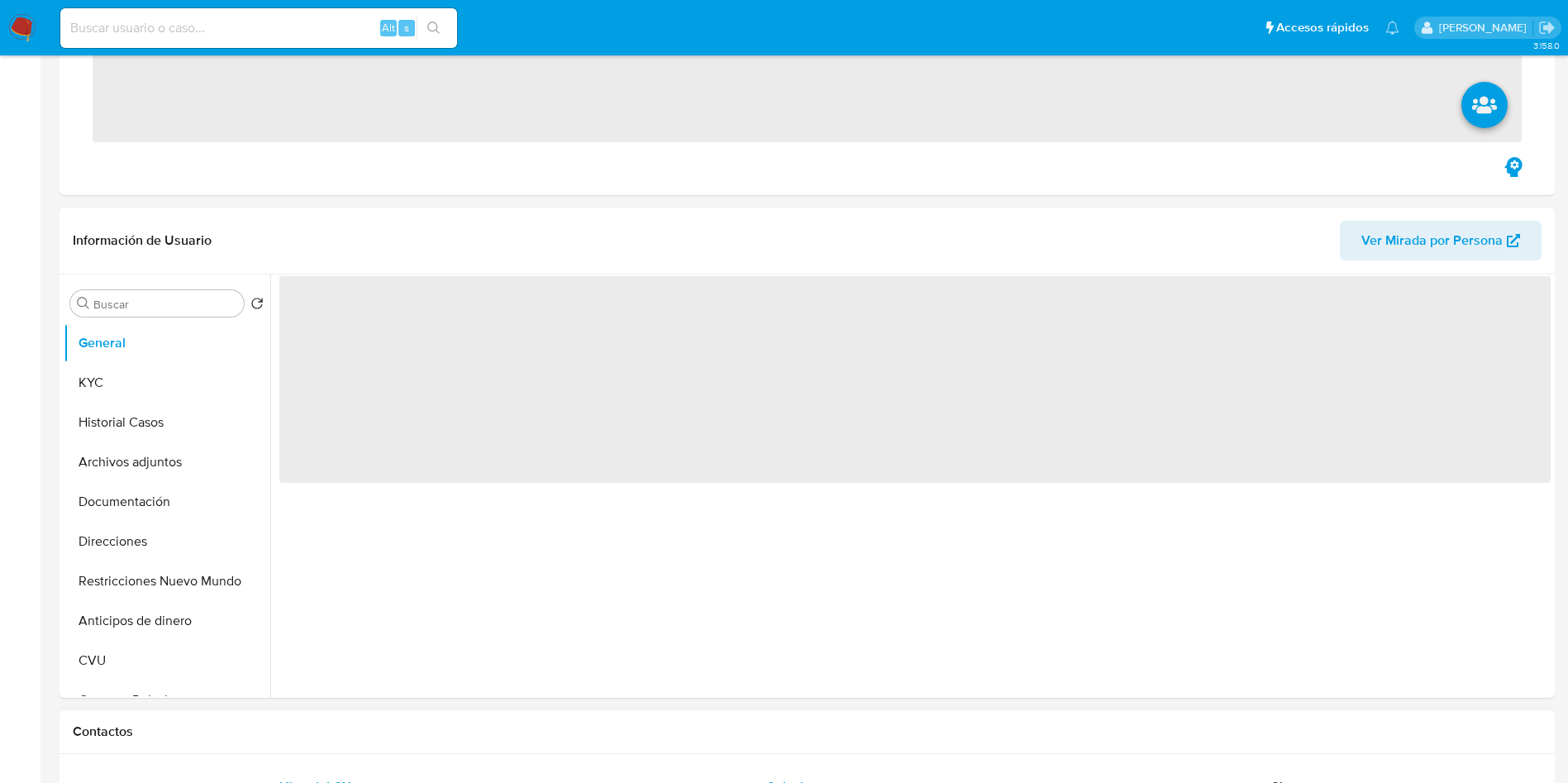
scroll to position [496, 0]
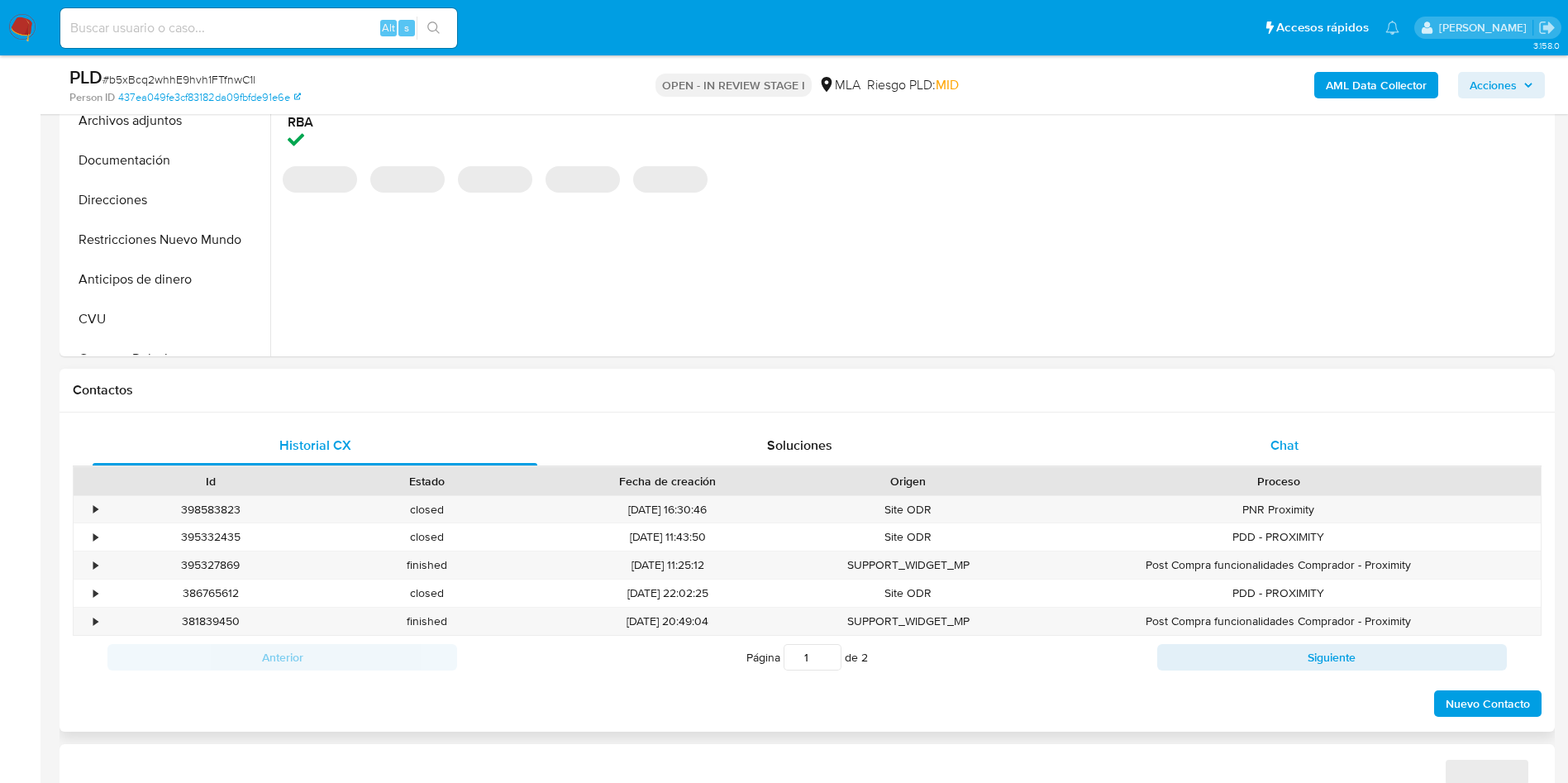
click at [1298, 462] on div "Chat" at bounding box center [1284, 445] width 444 height 40
select select "10"
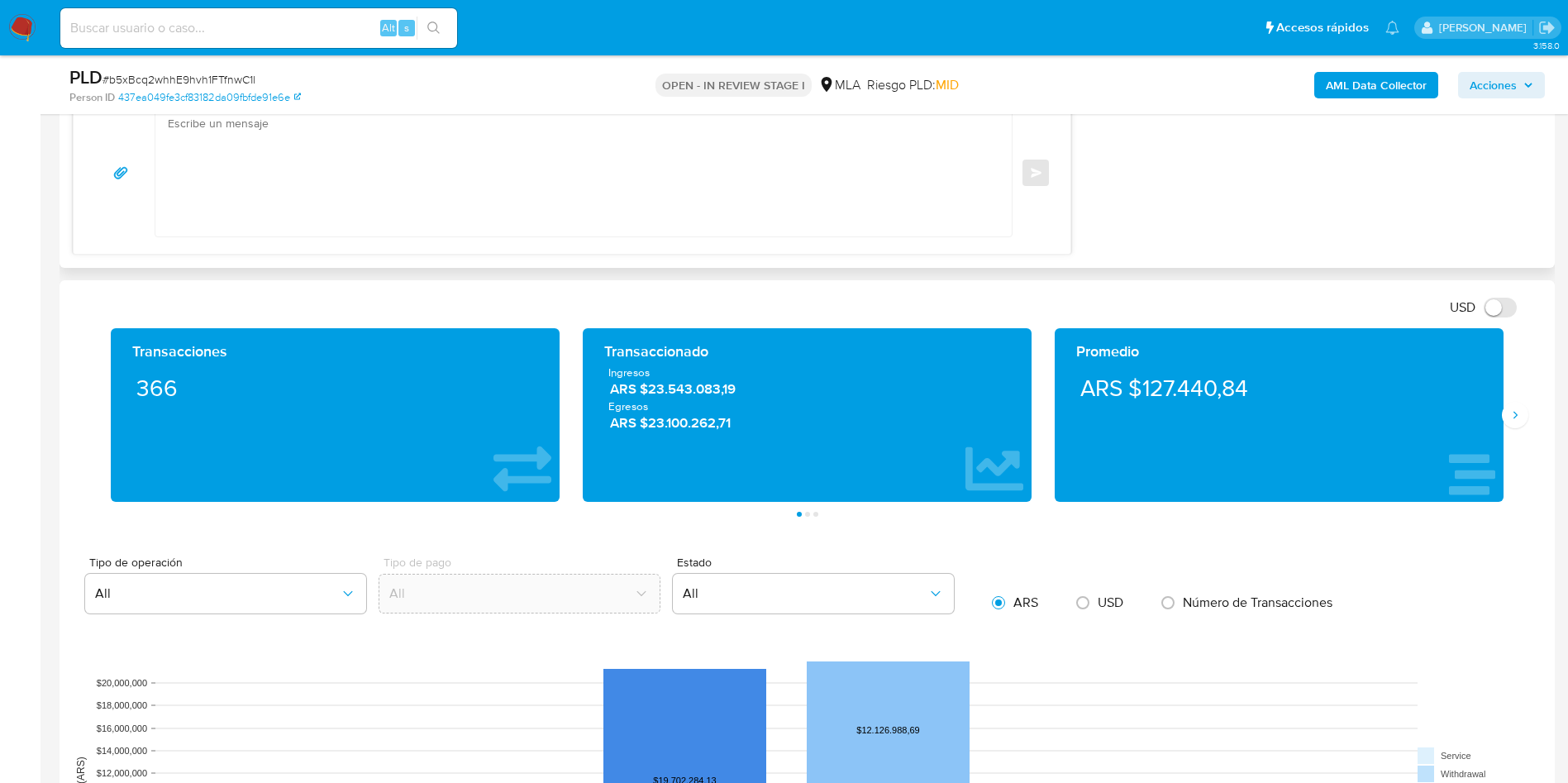
scroll to position [869, 0]
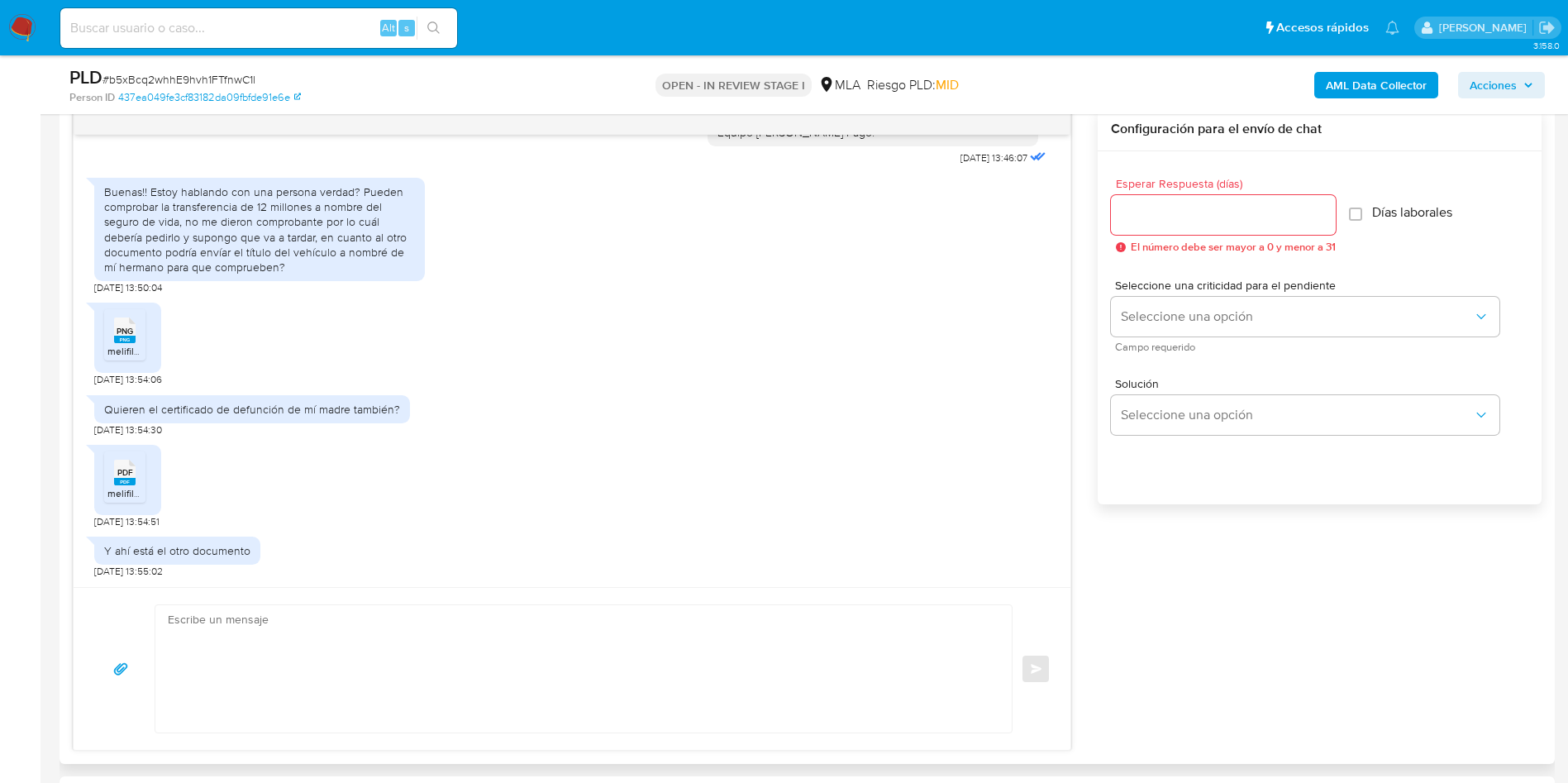
click at [529, 681] on textarea at bounding box center [579, 669] width 824 height 127
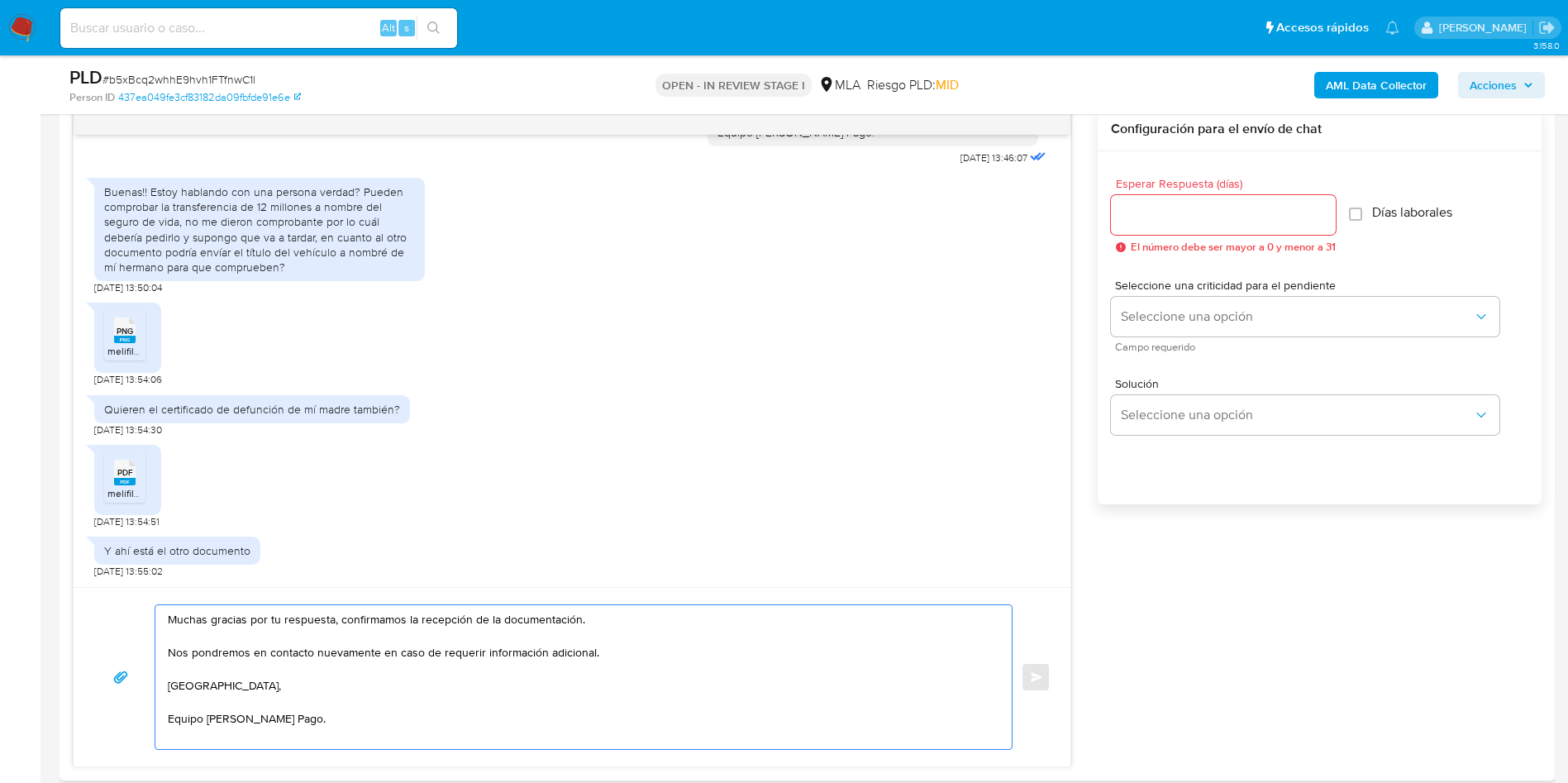
type textarea "Muchas gracias por tu respuesta, confirmamos la recepción de la documentación. …"
click at [1155, 208] on input "Esperar Respuesta (días)" at bounding box center [1223, 215] width 225 height 21
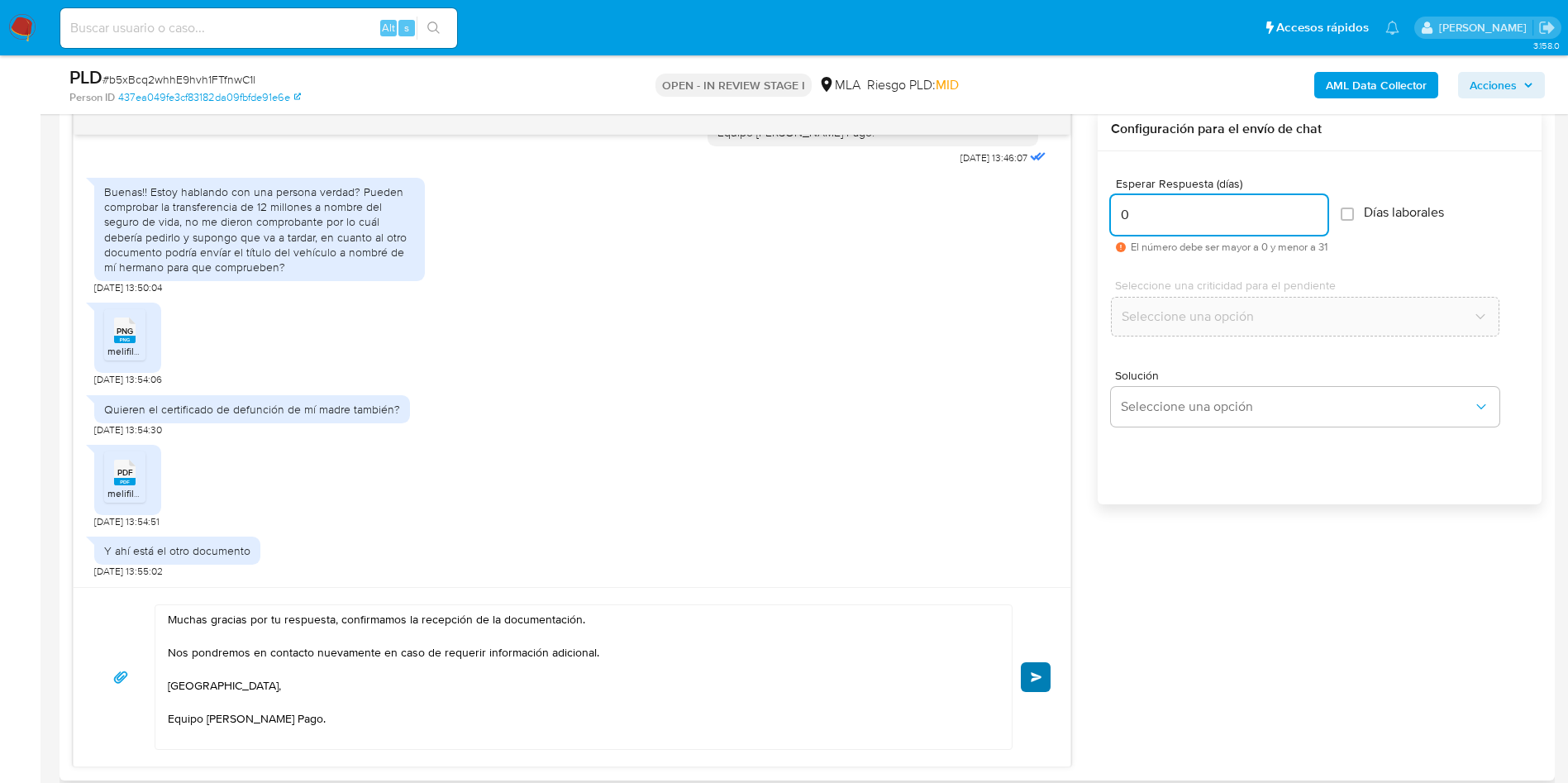
type input "0"
click at [1046, 665] on button "Enviar" at bounding box center [1036, 677] width 29 height 29
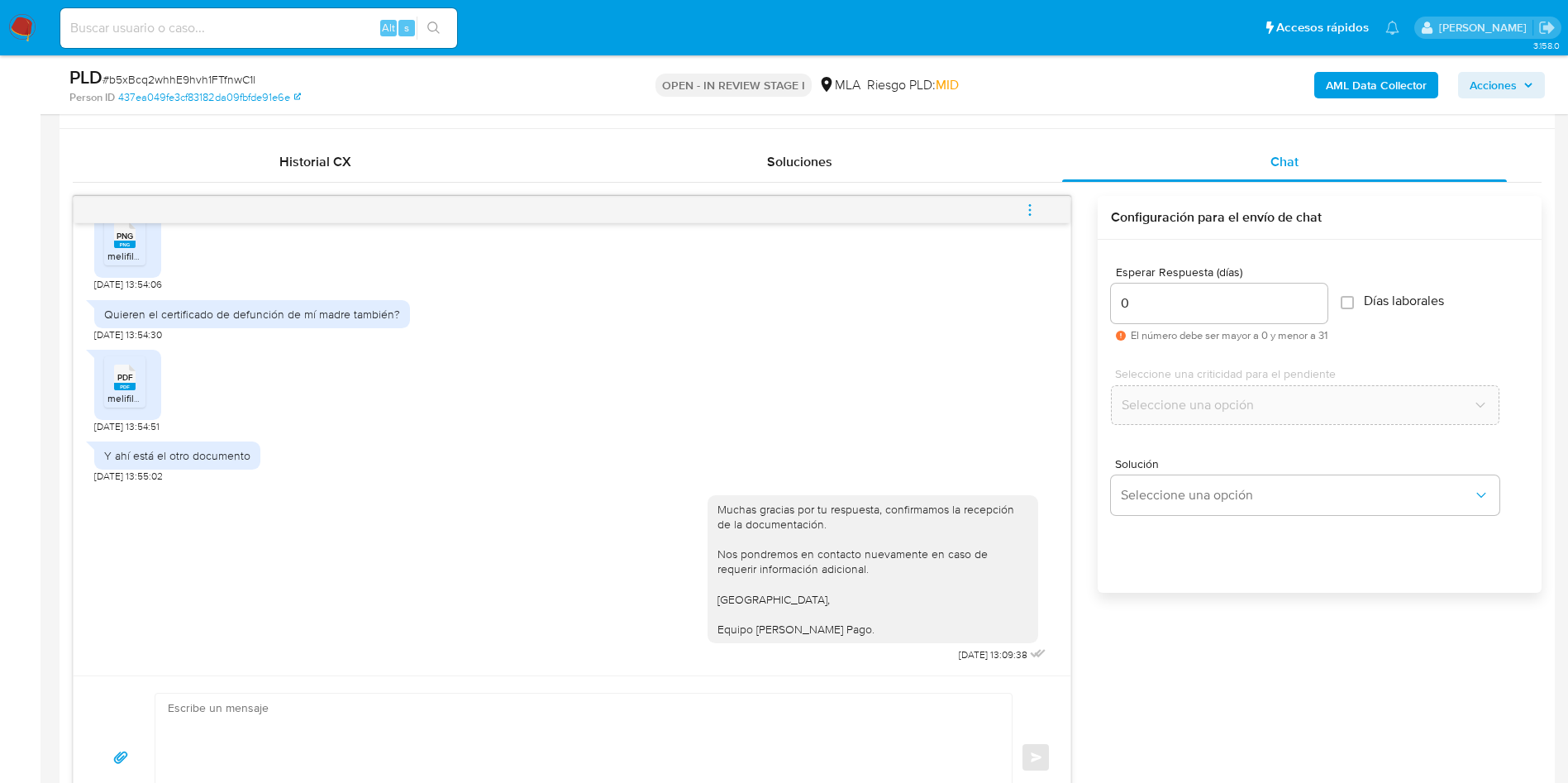
scroll to position [745, 0]
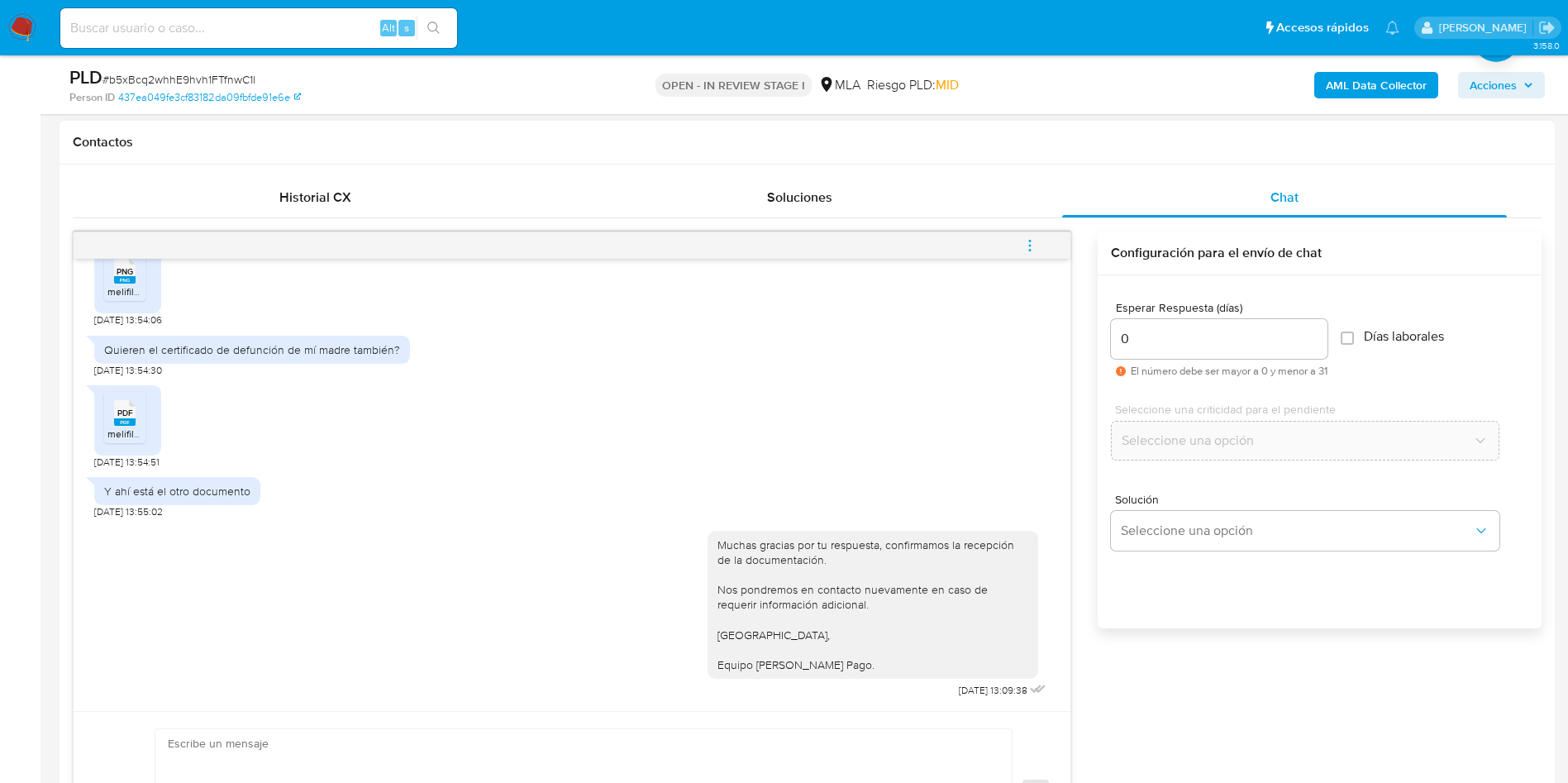
click at [1041, 235] on button "menu-action" at bounding box center [1029, 245] width 54 height 40
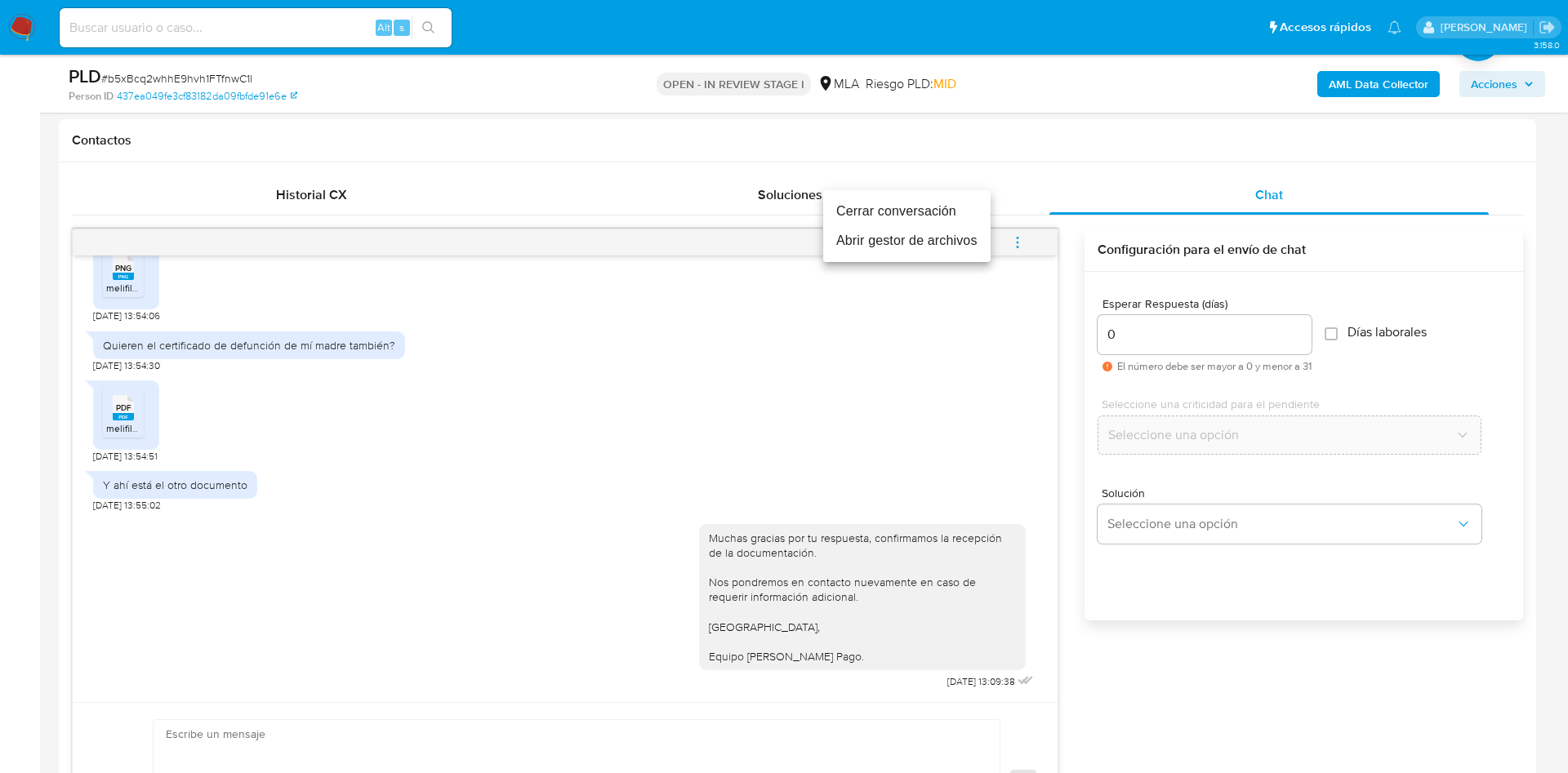
click at [936, 211] on li "Cerrar conversación" at bounding box center [907, 211] width 167 height 29
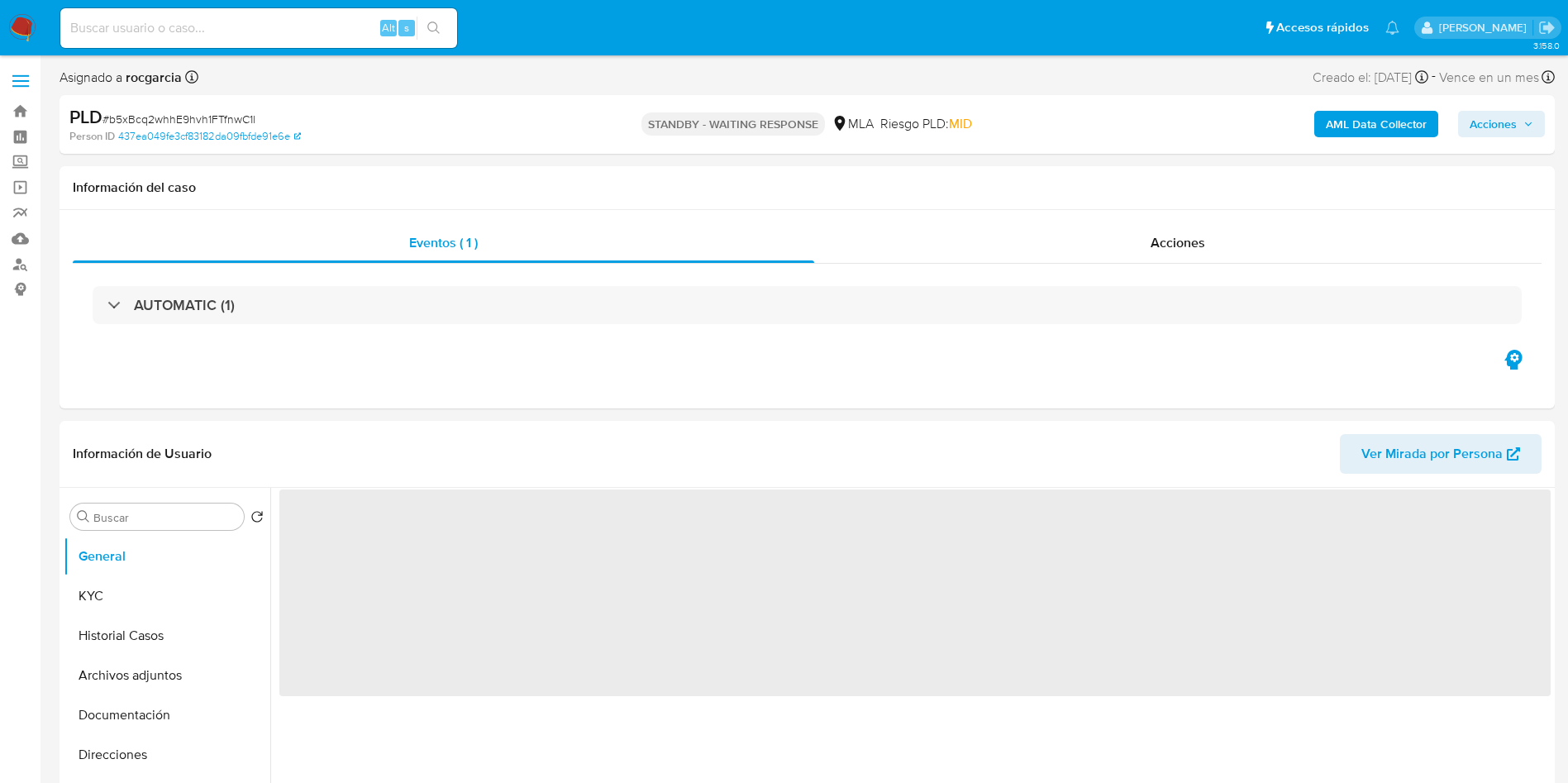
select select "10"
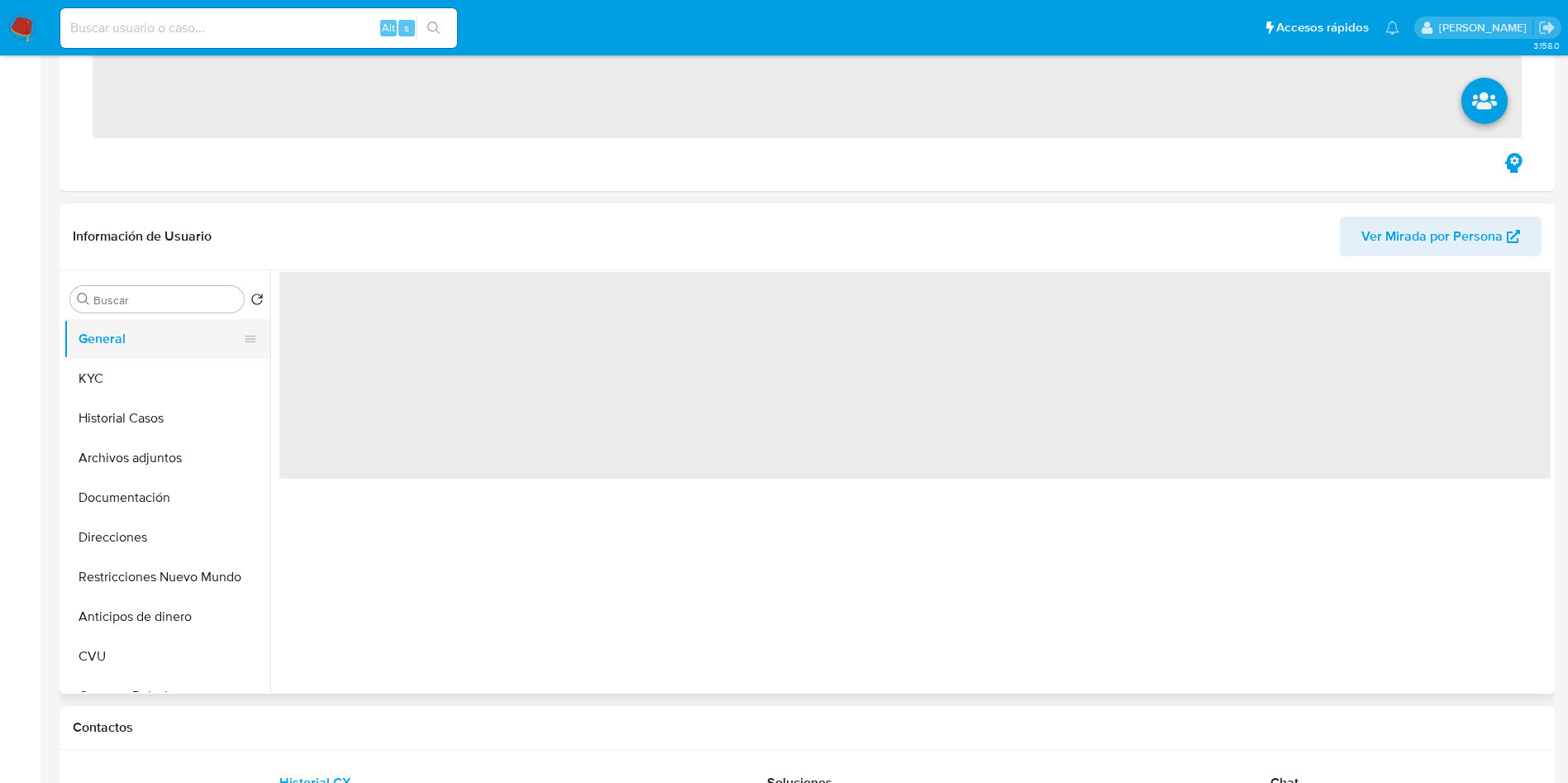
scroll to position [372, 0]
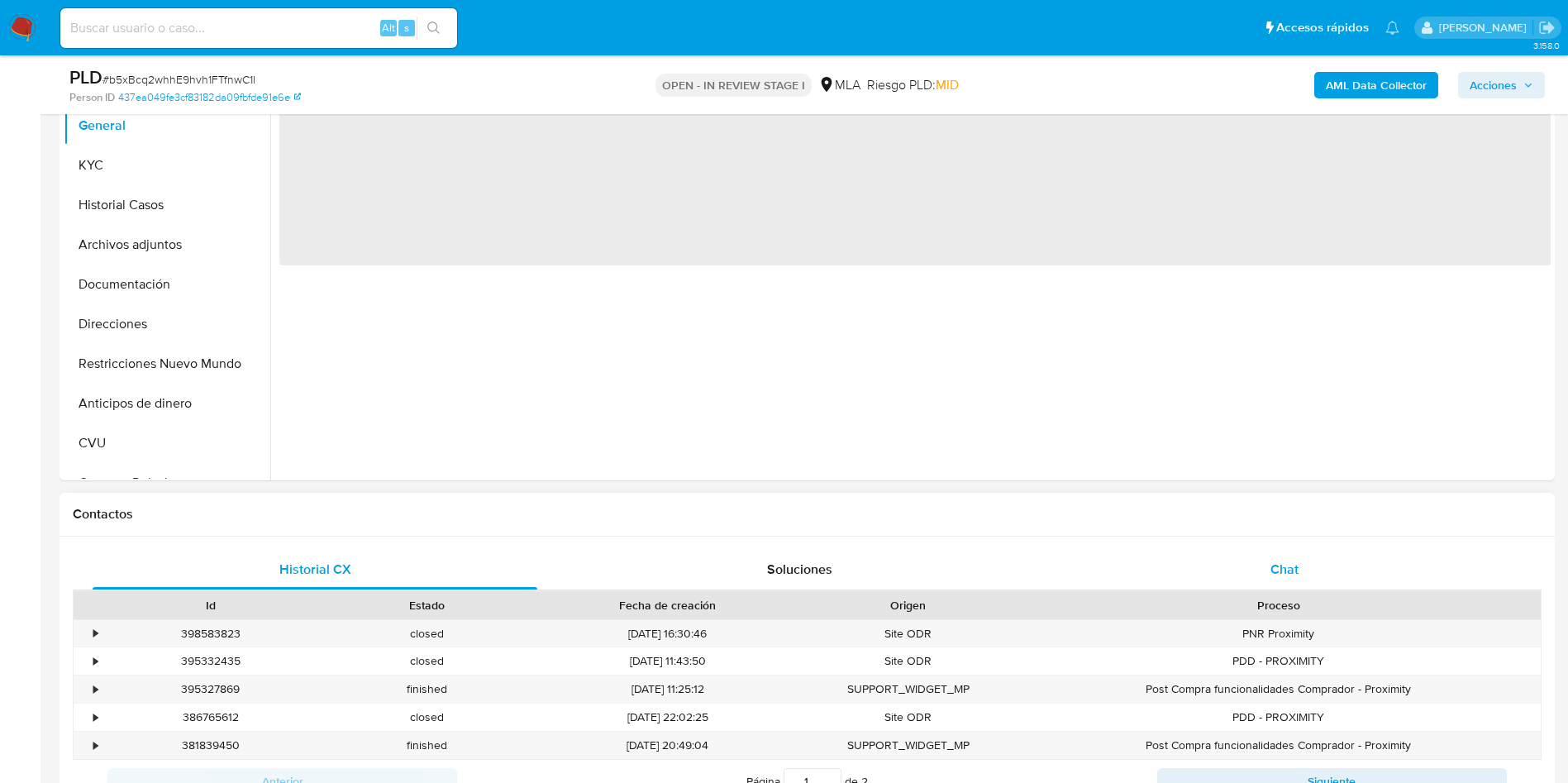
click at [1265, 581] on div "Chat" at bounding box center [1284, 569] width 444 height 40
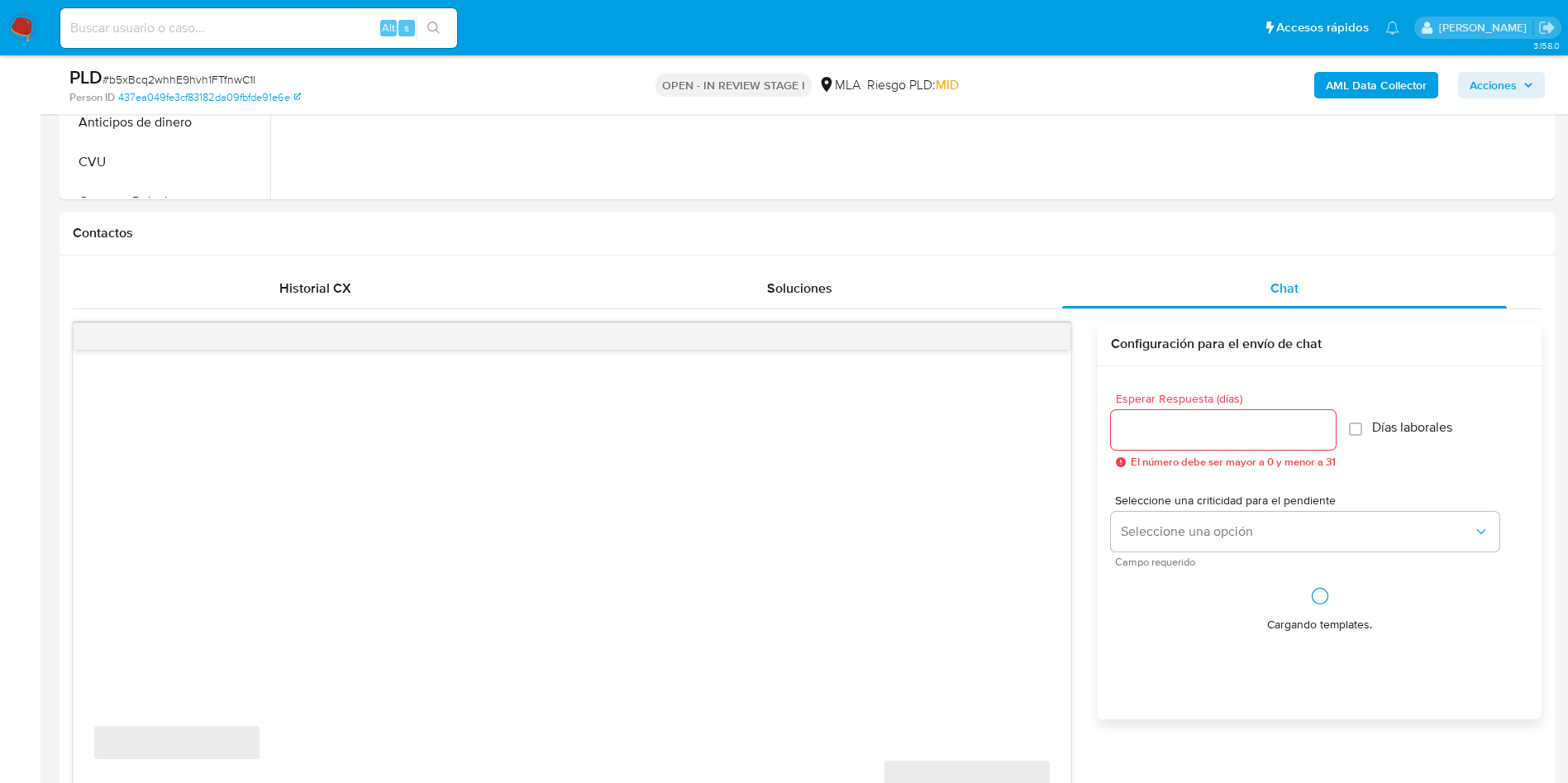
scroll to position [992, 0]
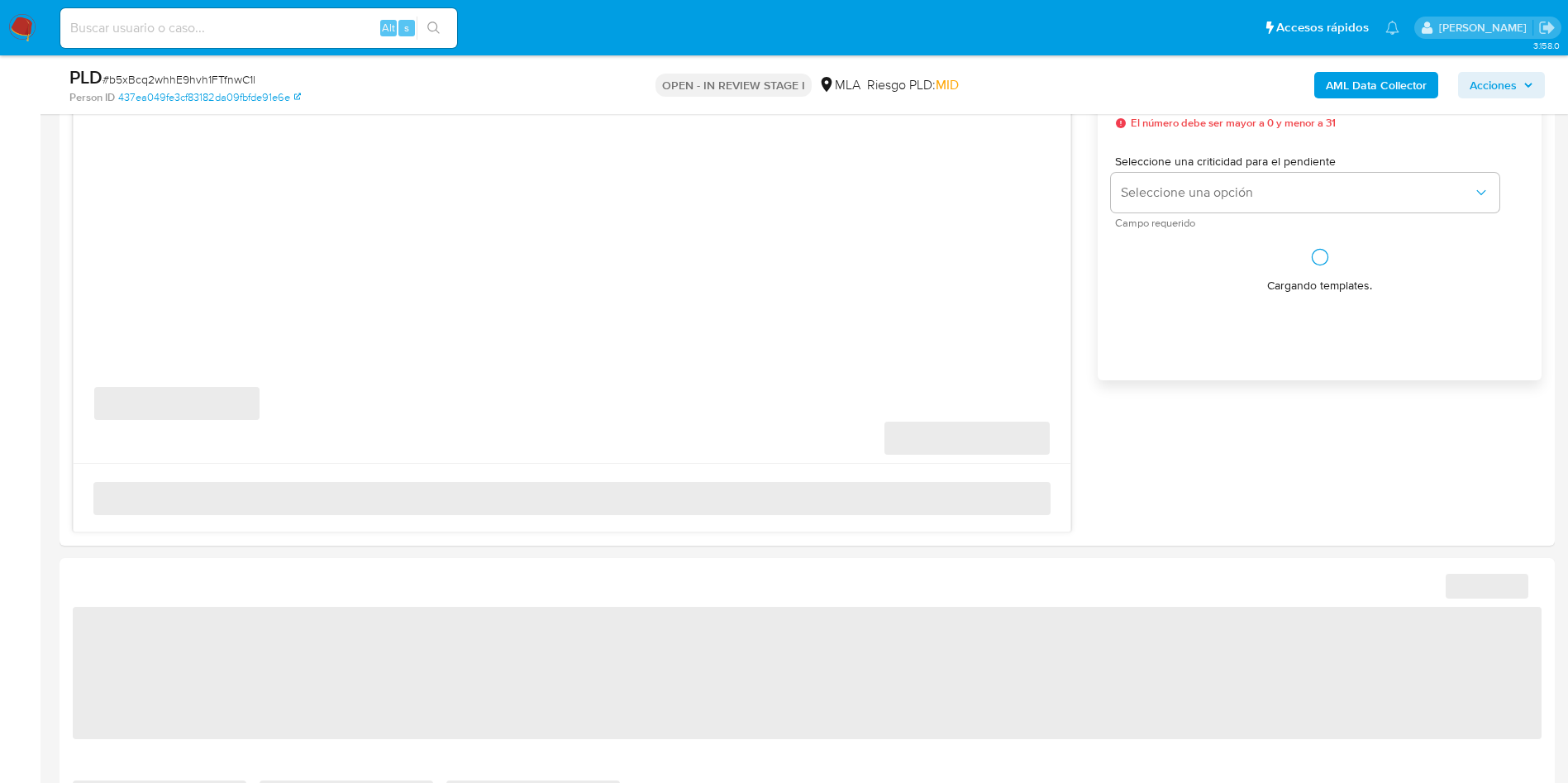
select select "10"
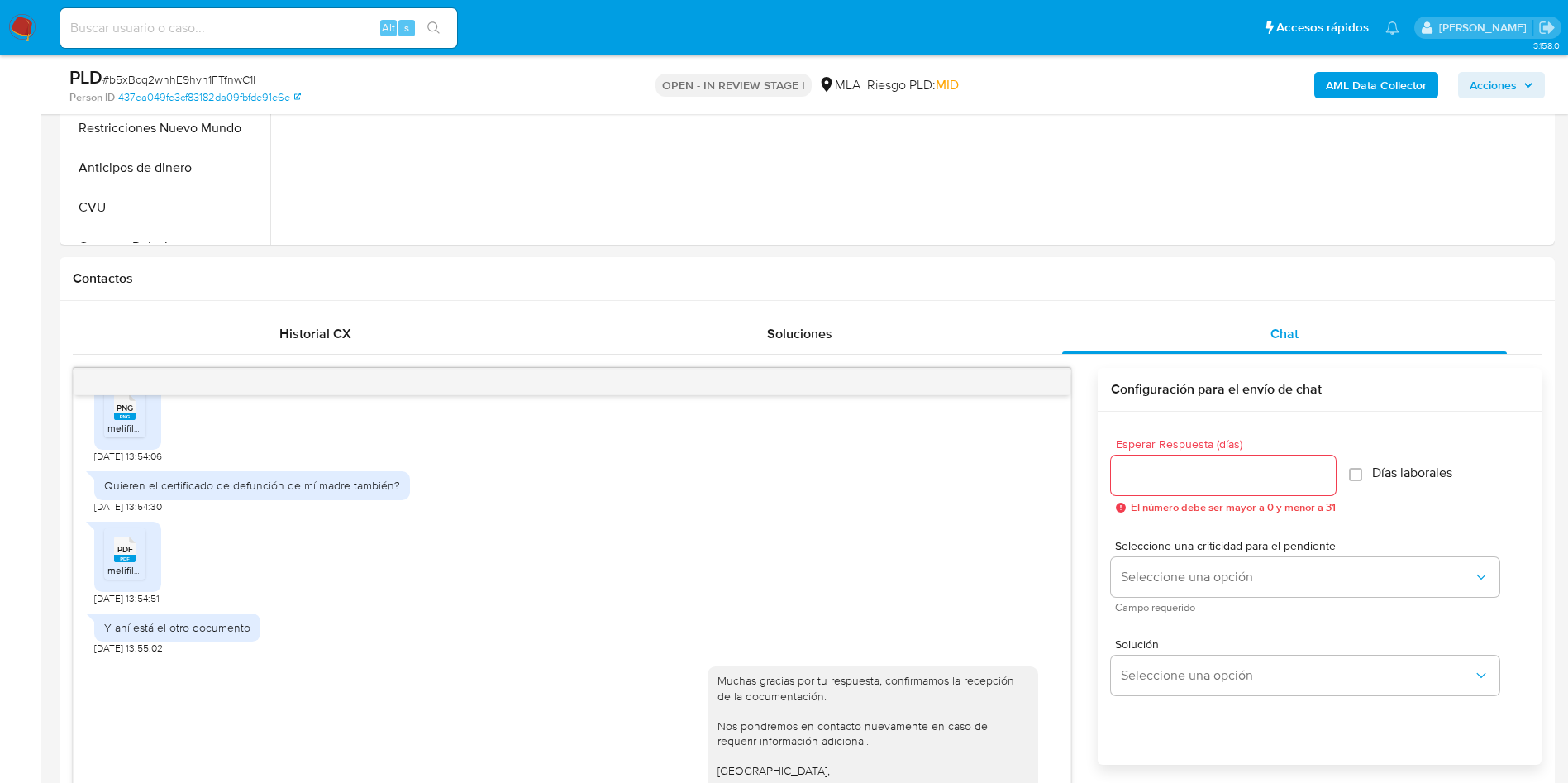
scroll to position [249, 0]
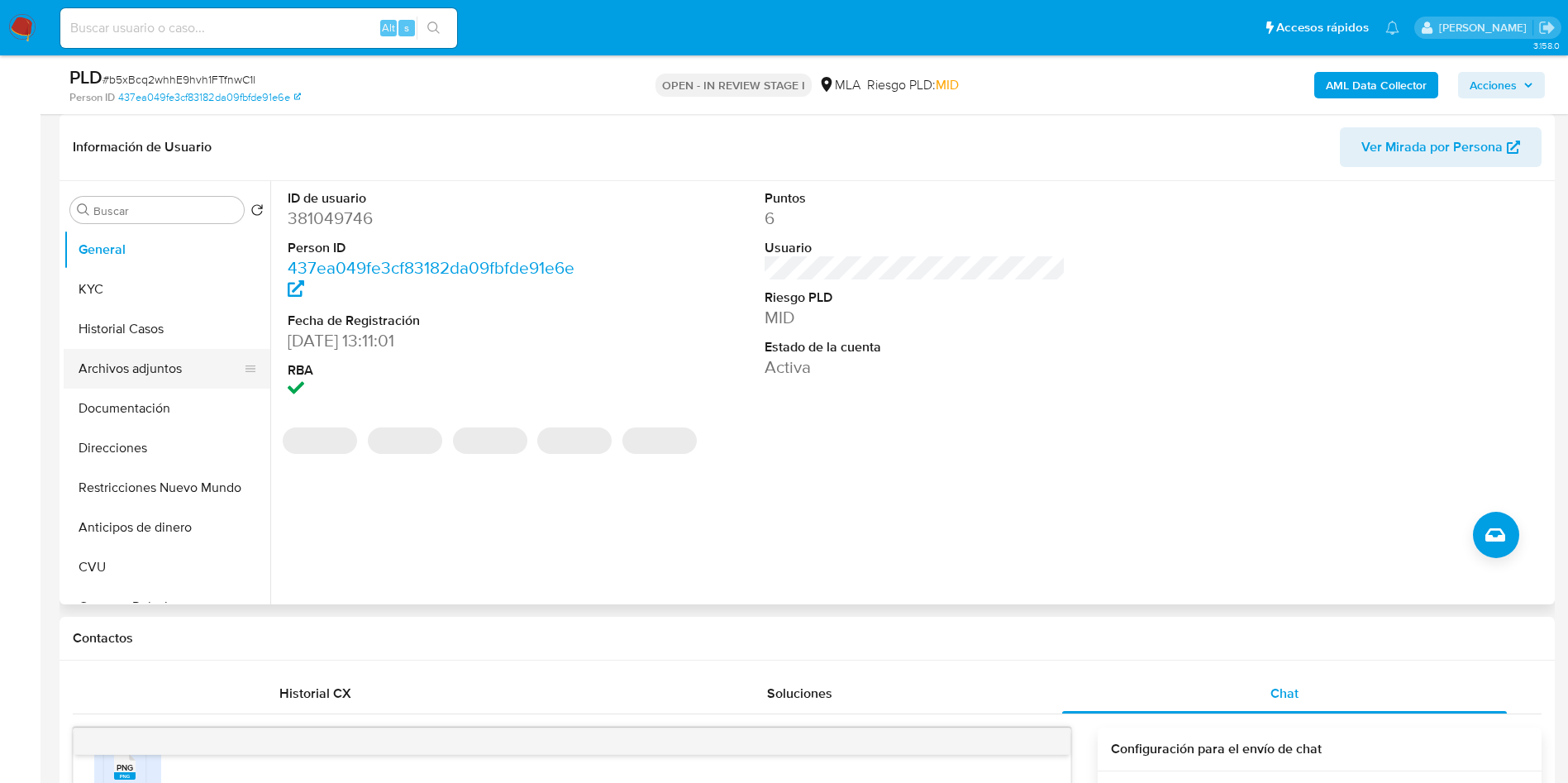
click at [155, 378] on button "Archivos adjuntos" at bounding box center [159, 369] width 193 height 40
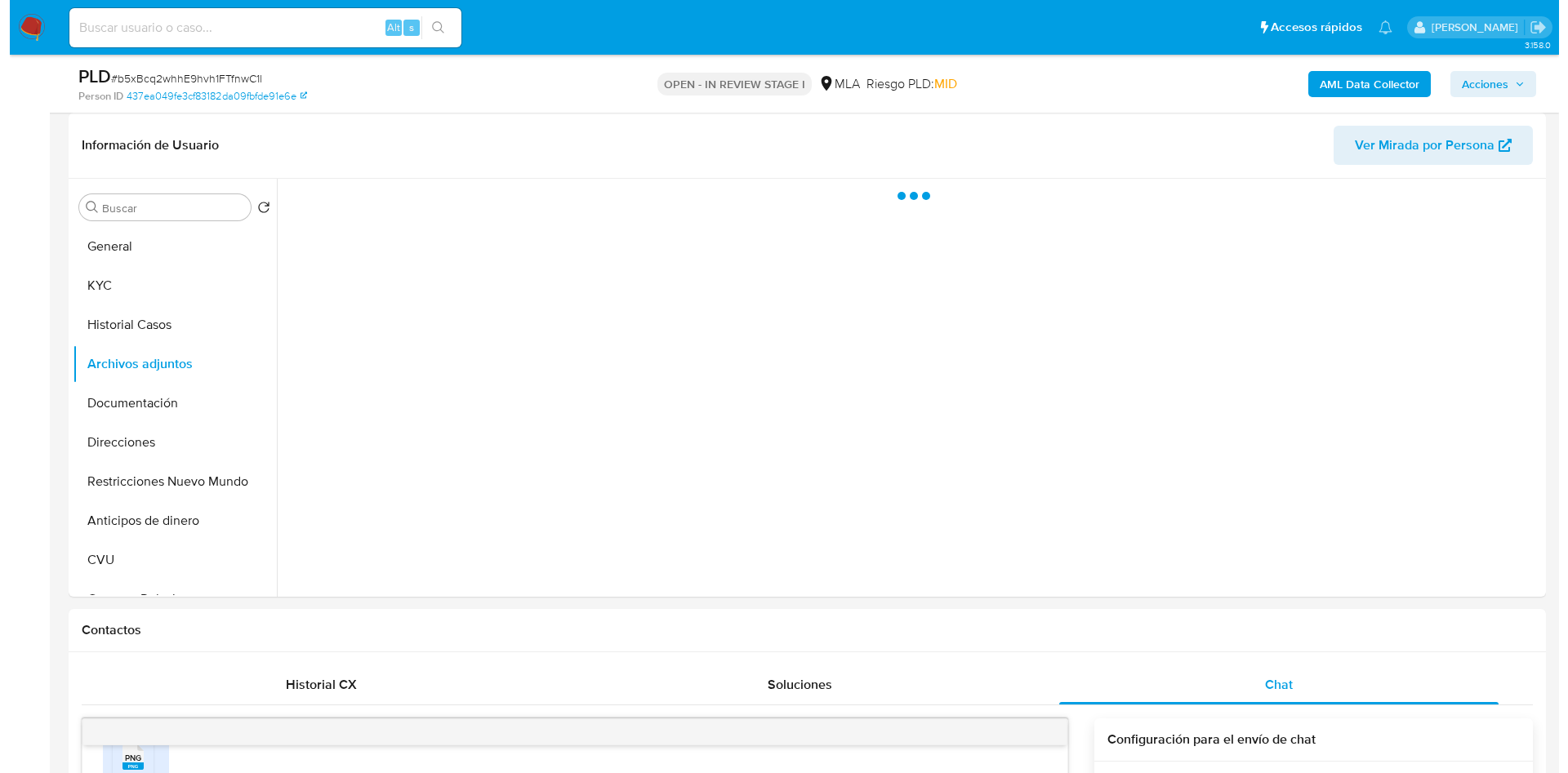
scroll to position [122, 0]
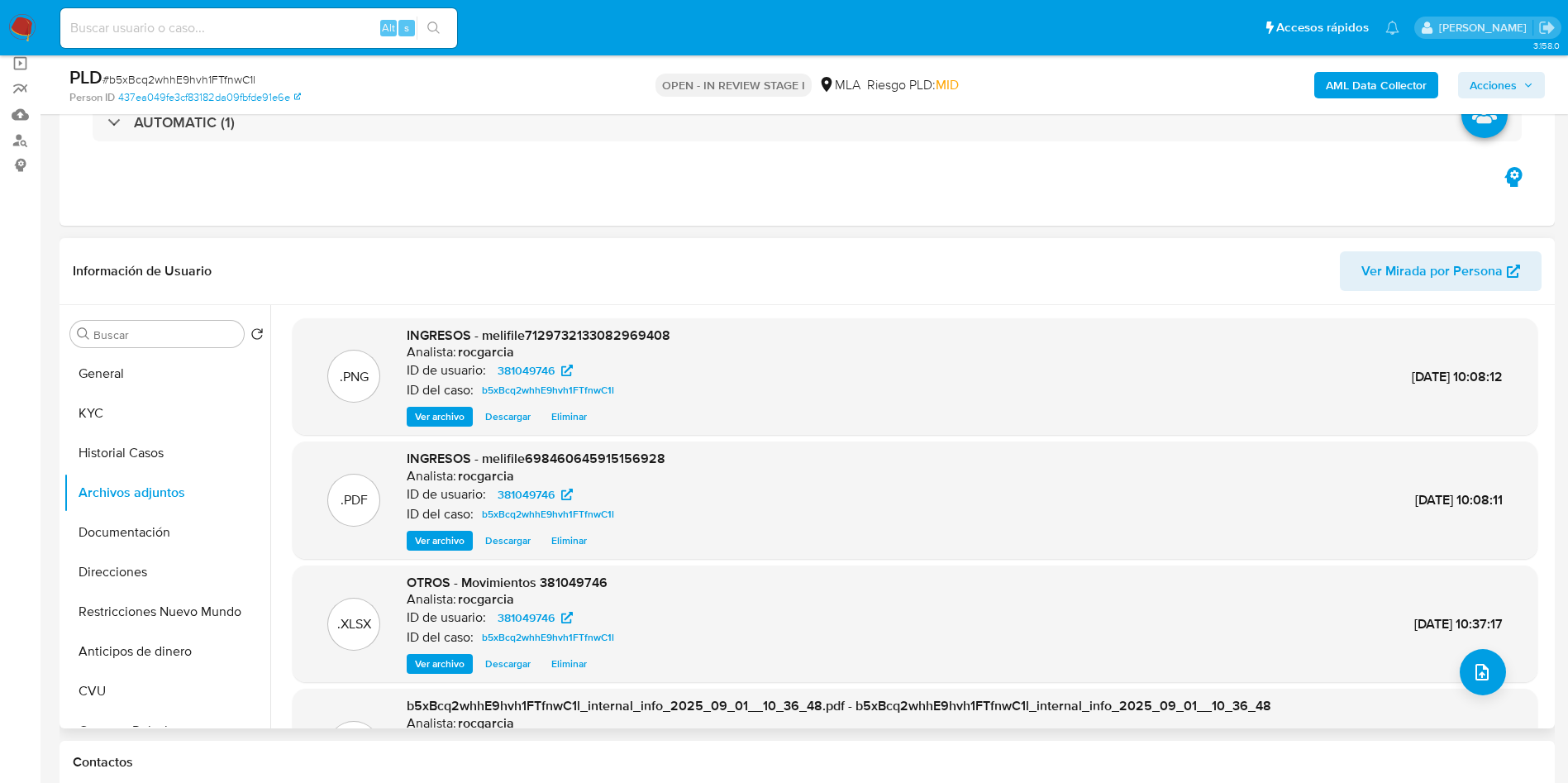
drag, startPoint x: 759, startPoint y: 273, endPoint x: 779, endPoint y: 284, distance: 22.8
click at [760, 273] on header "Información de Usuario Ver Mirada por Persona" at bounding box center [808, 271] width 1469 height 40
click at [1477, 681] on icon "upload-file" at bounding box center [1482, 673] width 20 height 20
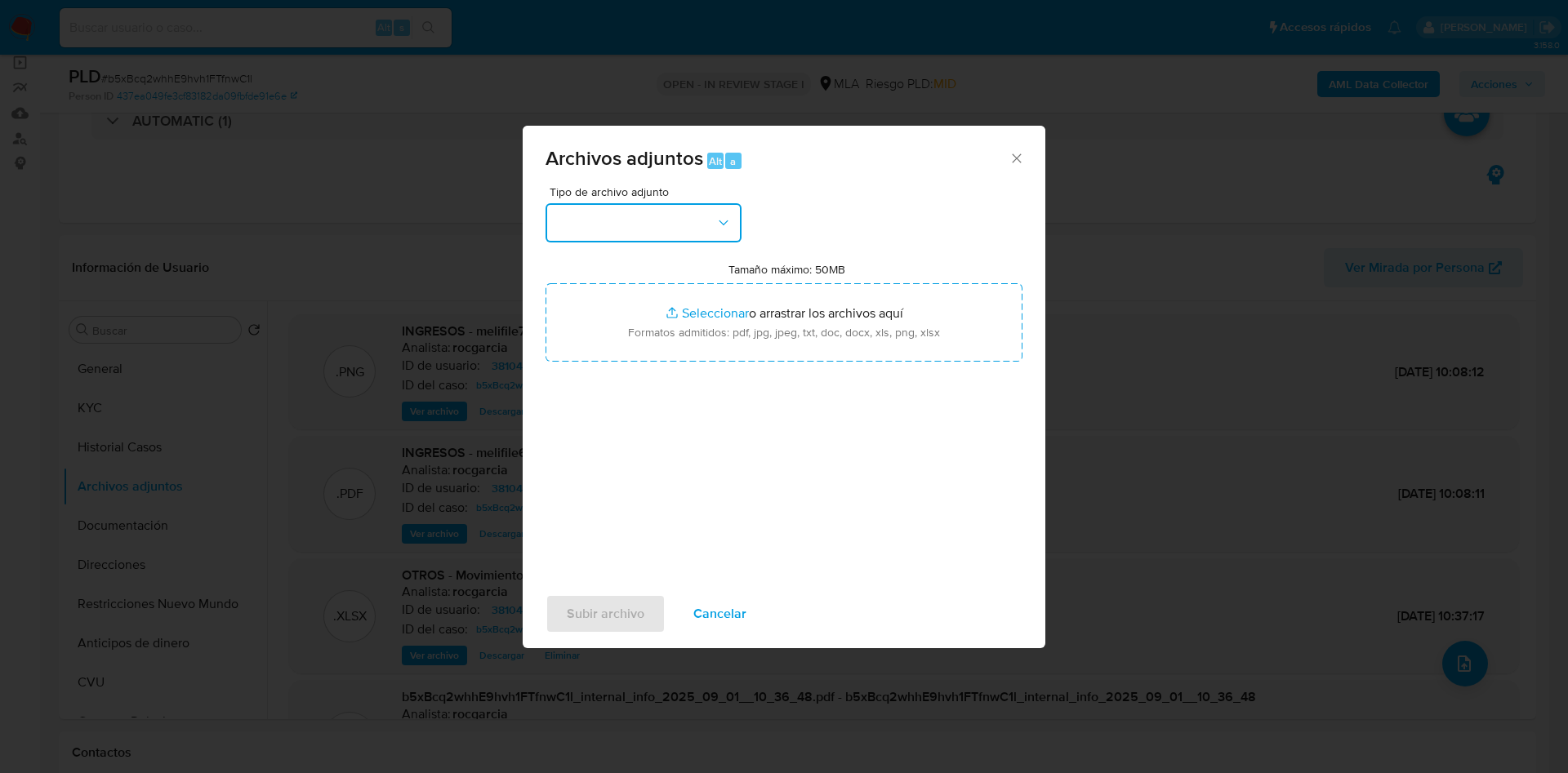
click at [595, 241] on button "button" at bounding box center [643, 222] width 196 height 40
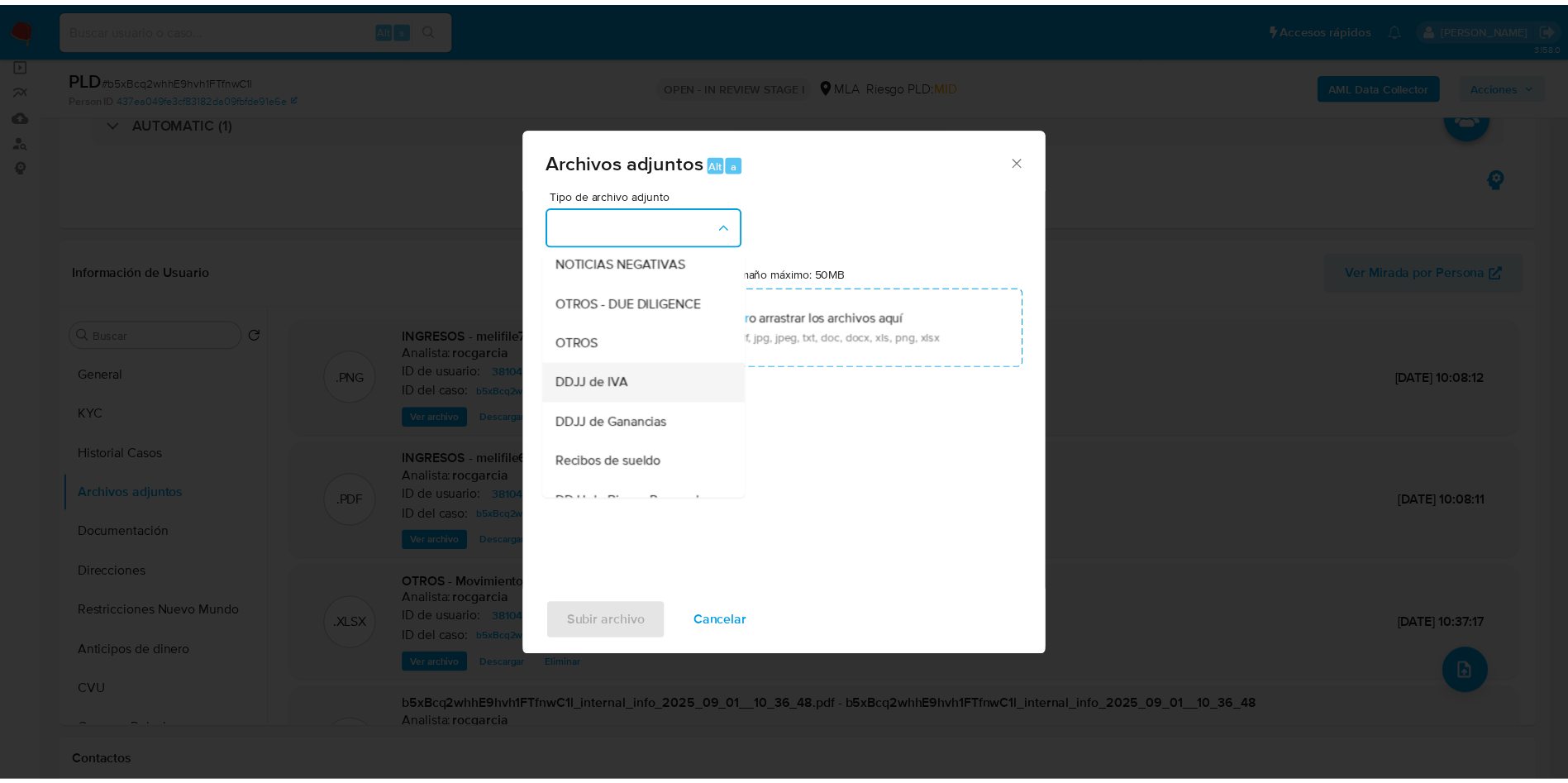
scroll to position [249, 0]
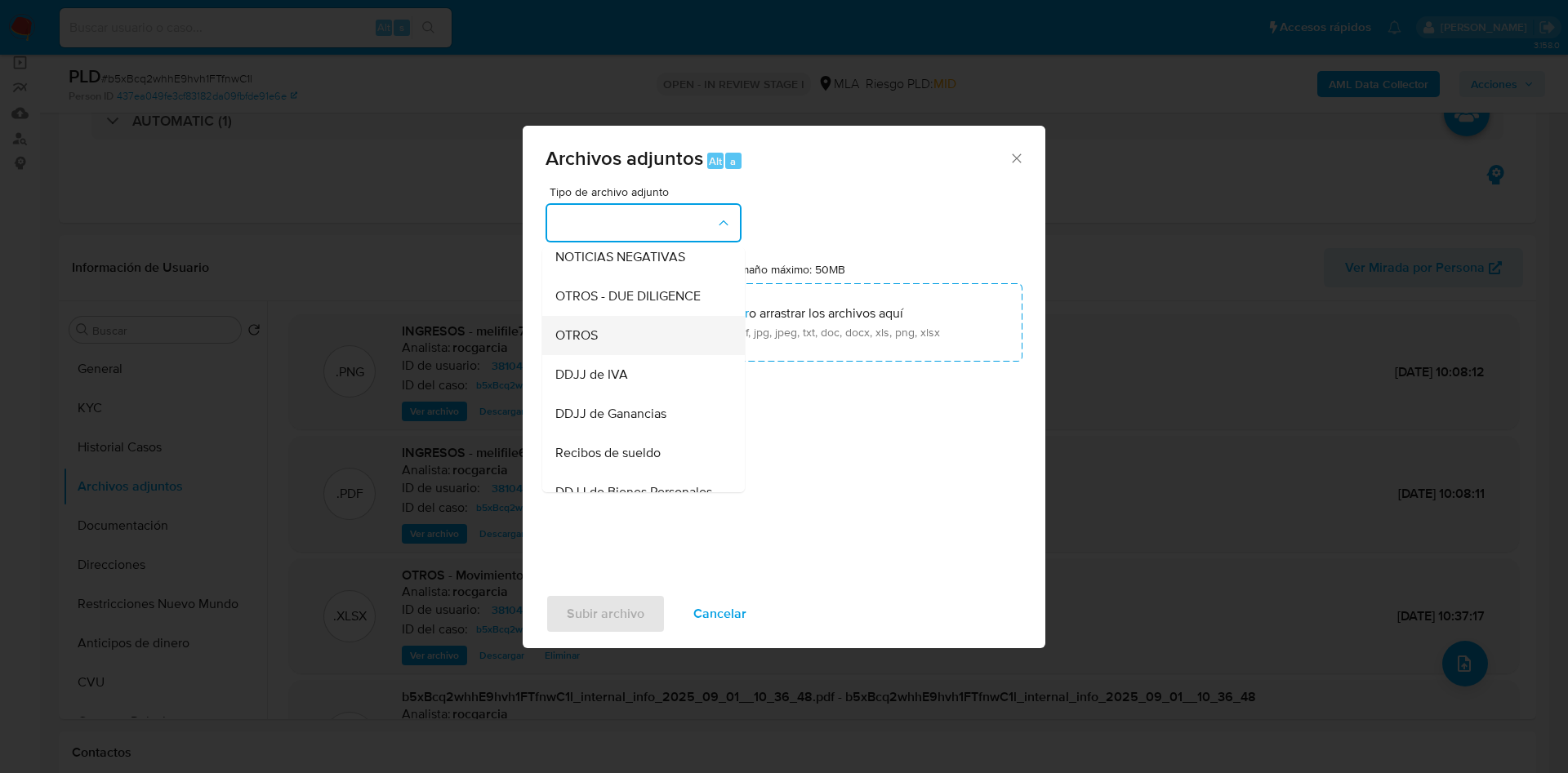
click at [617, 346] on div "OTROS" at bounding box center [638, 335] width 166 height 40
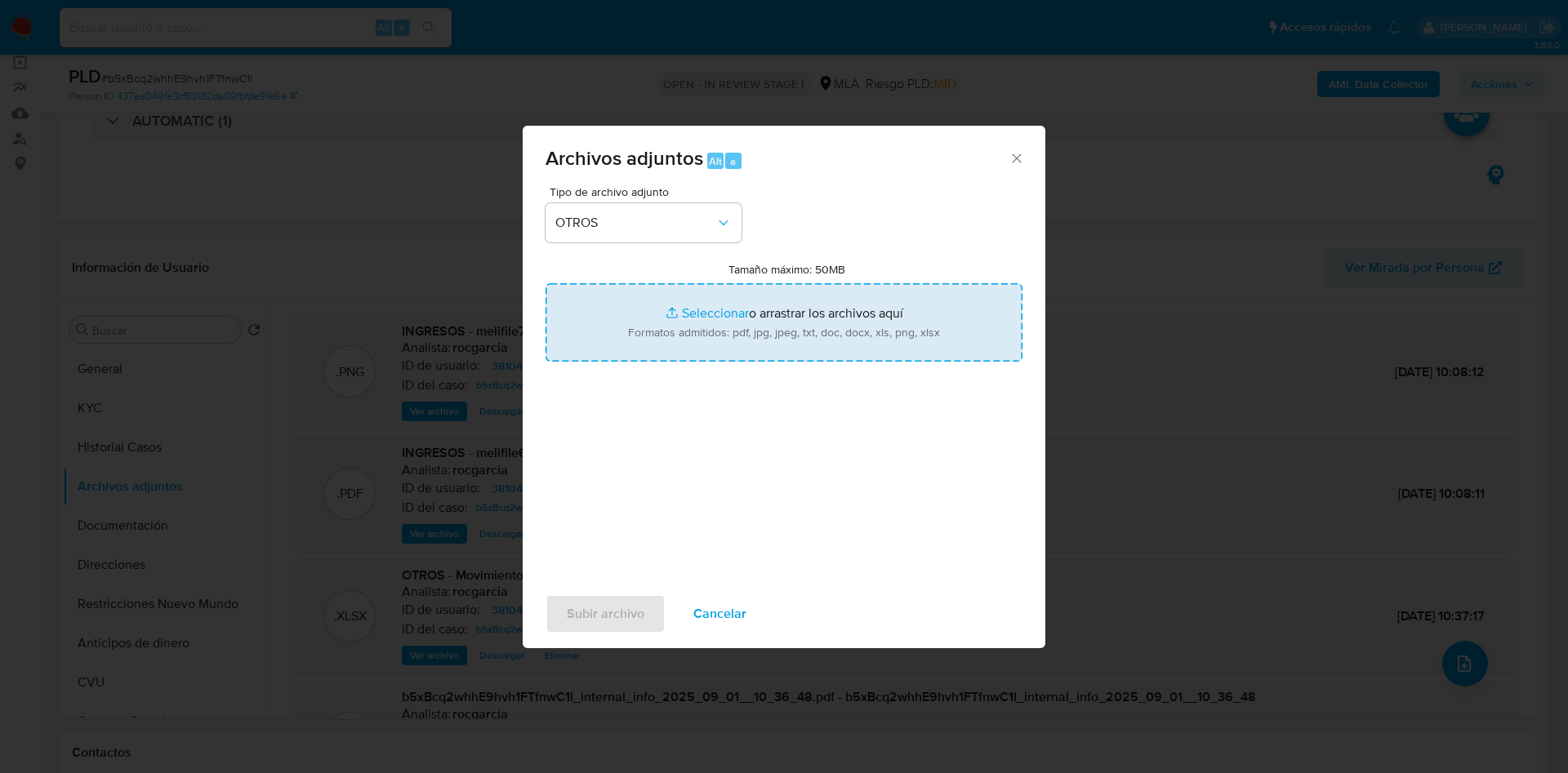
click at [689, 325] on input "Tamaño máximo: 50MB Seleccionar archivos" at bounding box center [784, 322] width 477 height 78
type input "C:\fakepath\Caselog b5xBcq2whhE9hvh1FTfnwC1l - 381049746.docx"
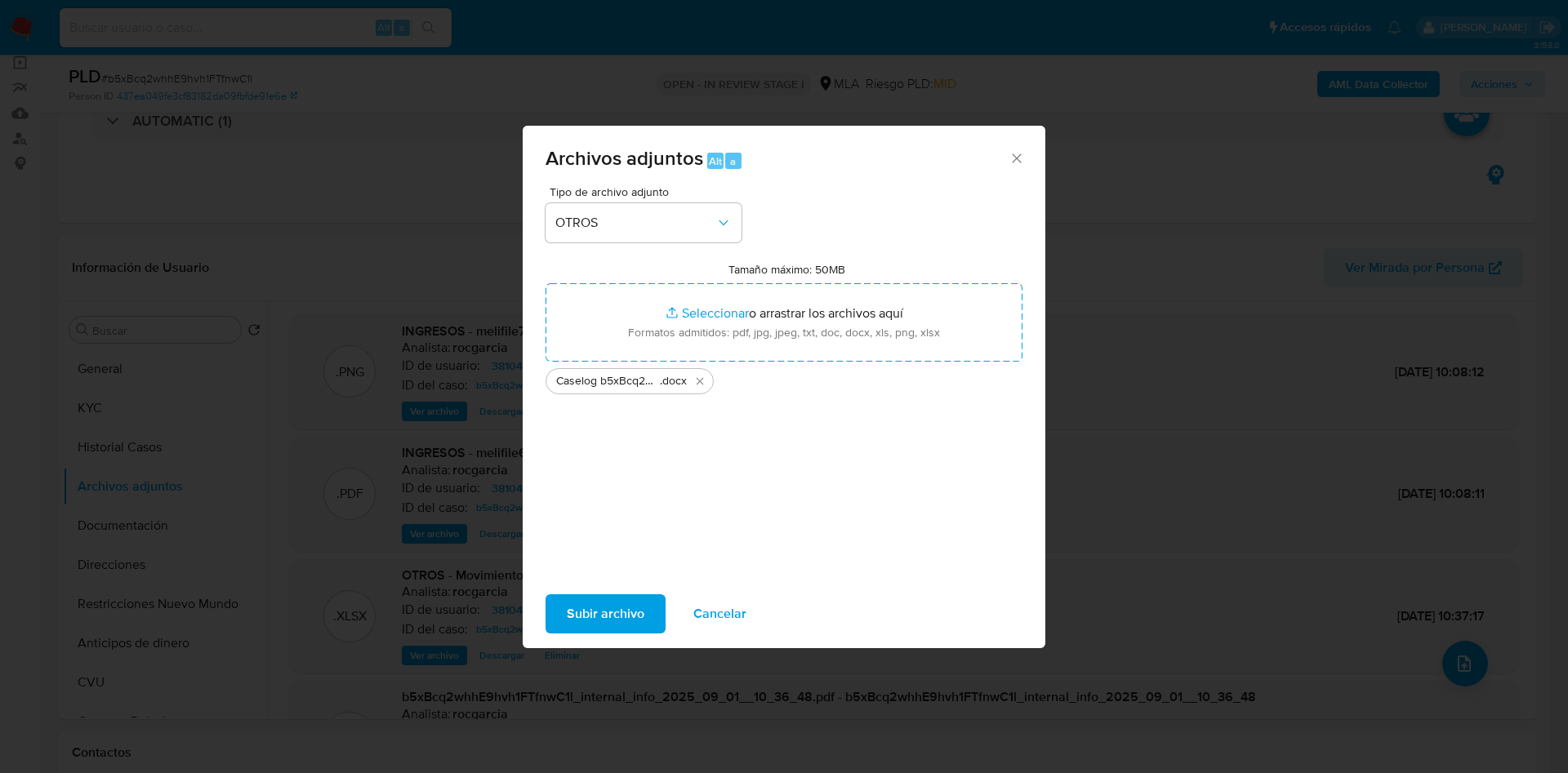
click at [599, 598] on span "Subir archivo" at bounding box center [605, 614] width 77 height 36
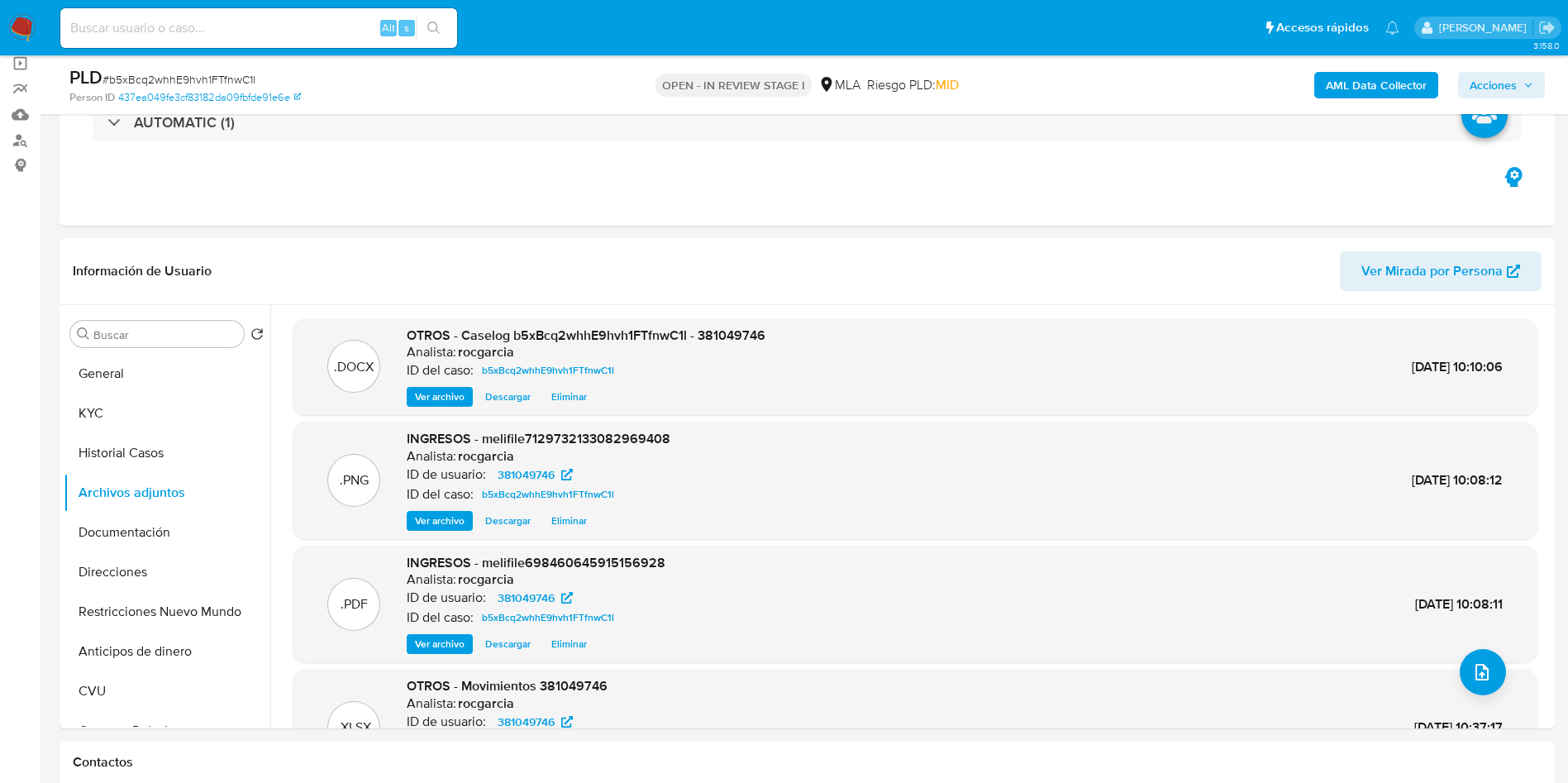
click at [1495, 83] on span "Acciones" at bounding box center [1493, 86] width 47 height 27
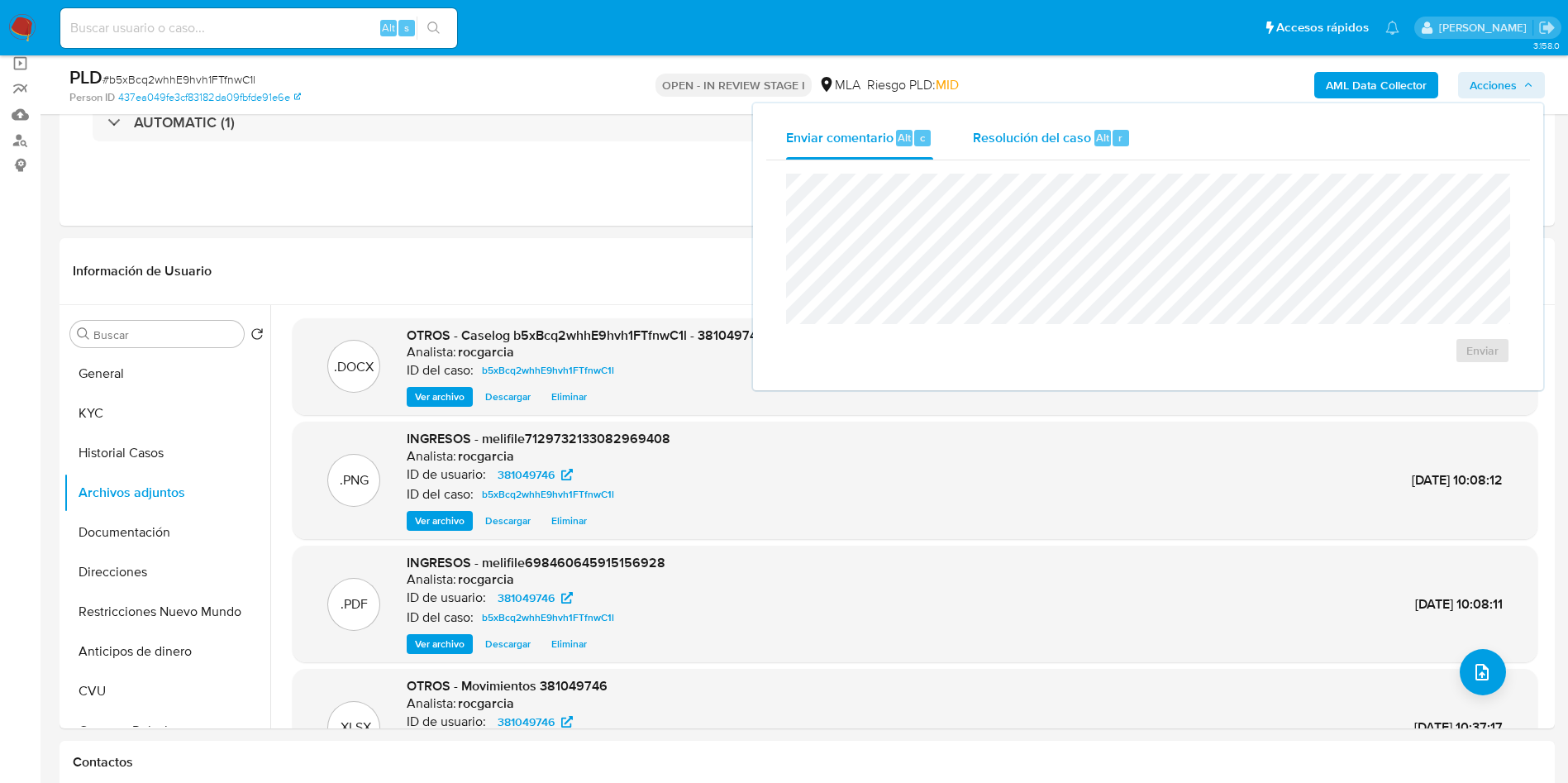
click at [1023, 151] on div "Resolución del caso Alt r" at bounding box center [1052, 138] width 158 height 43
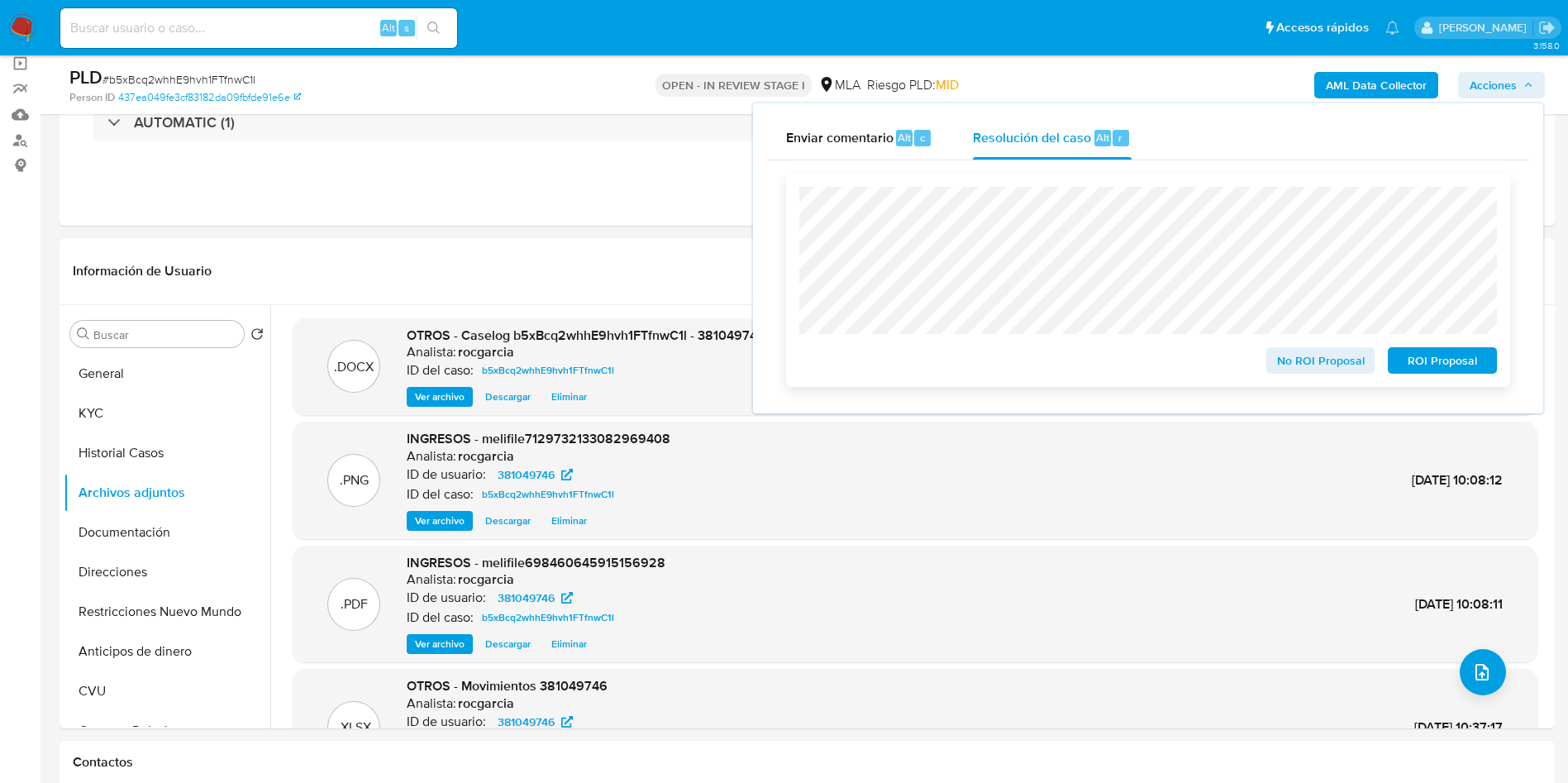
click at [1286, 363] on span "No ROI Proposal" at bounding box center [1320, 361] width 86 height 23
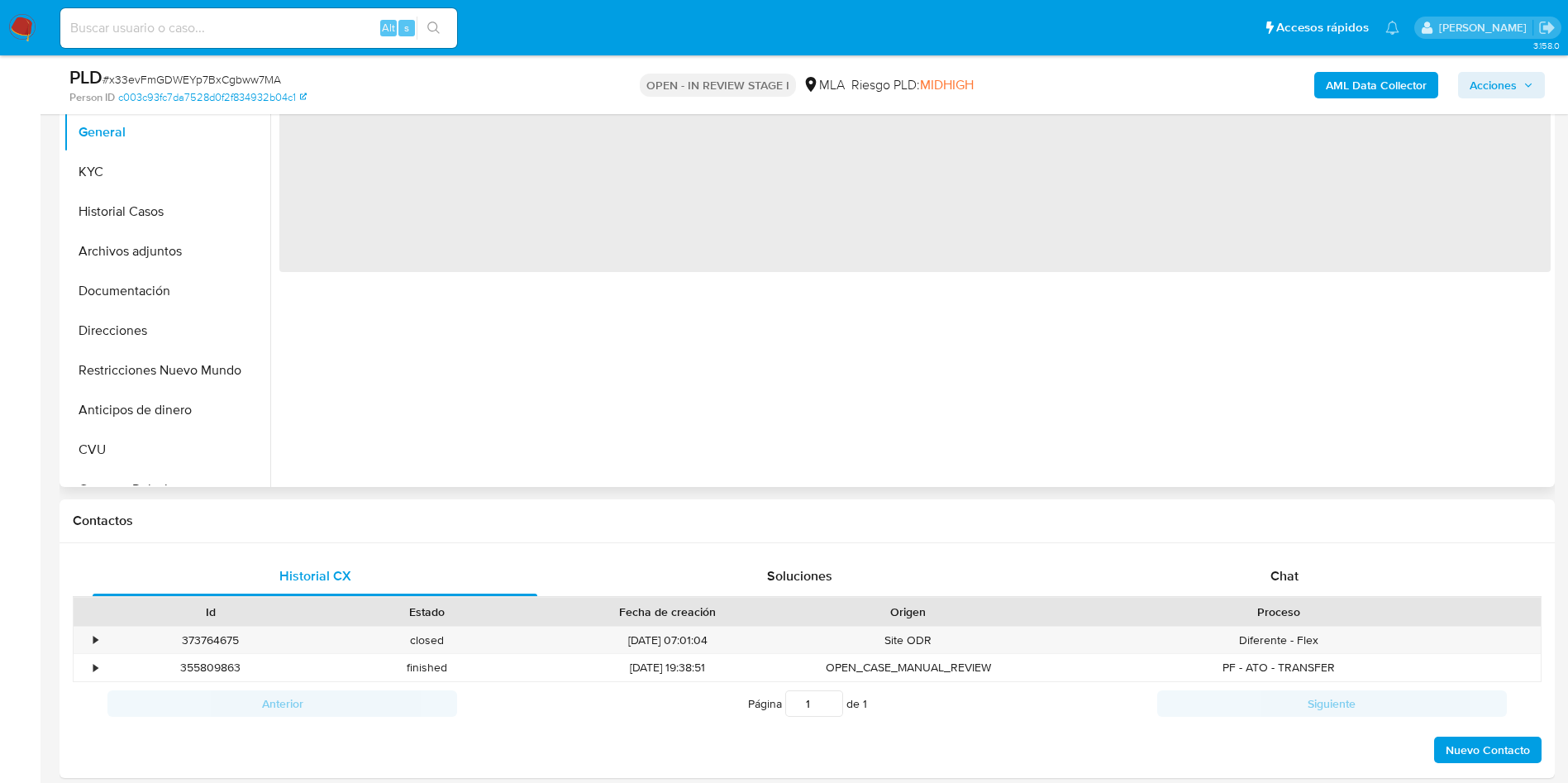
scroll to position [372, 0]
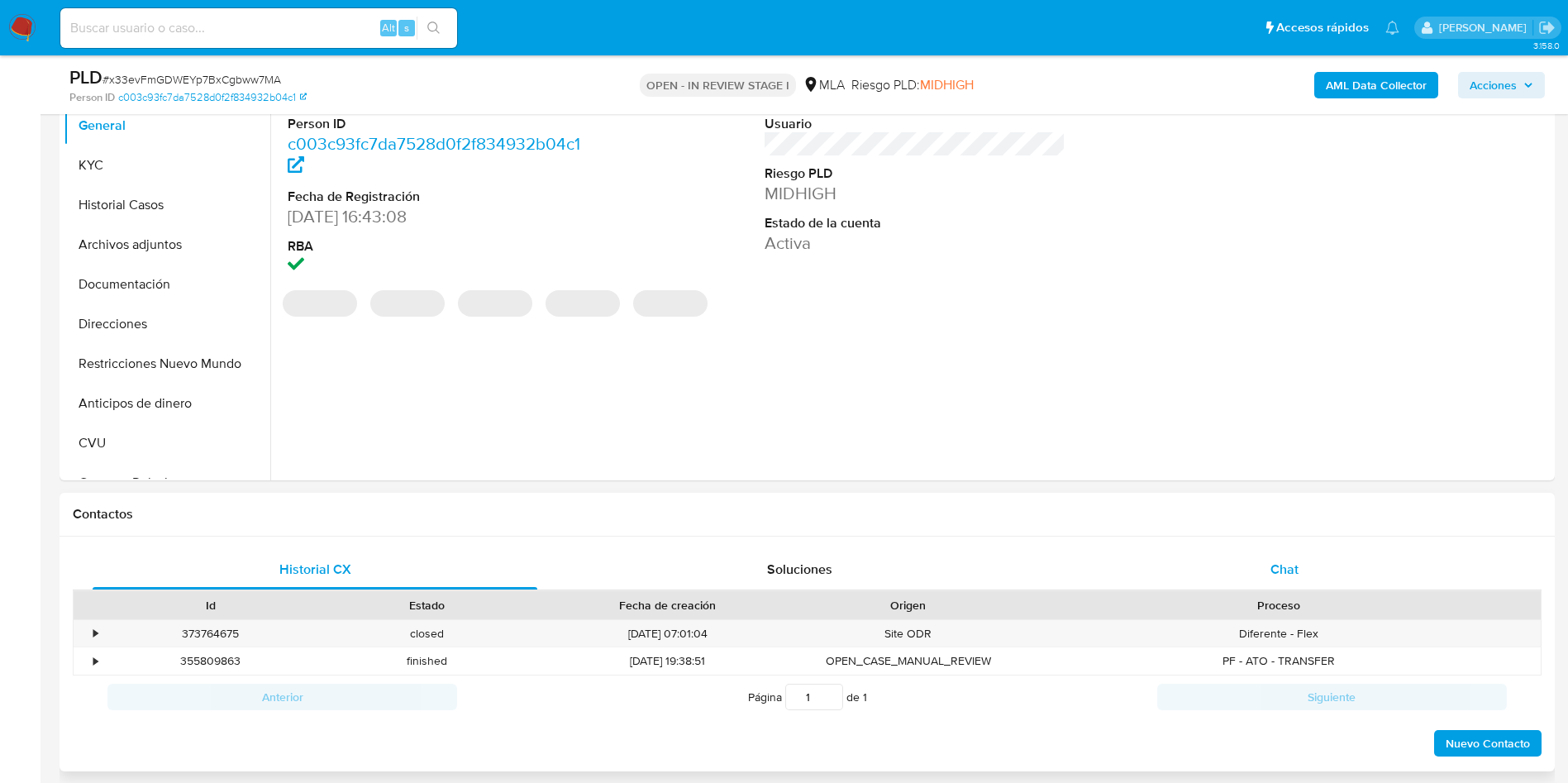
click at [1292, 553] on div "Chat" at bounding box center [1284, 569] width 444 height 40
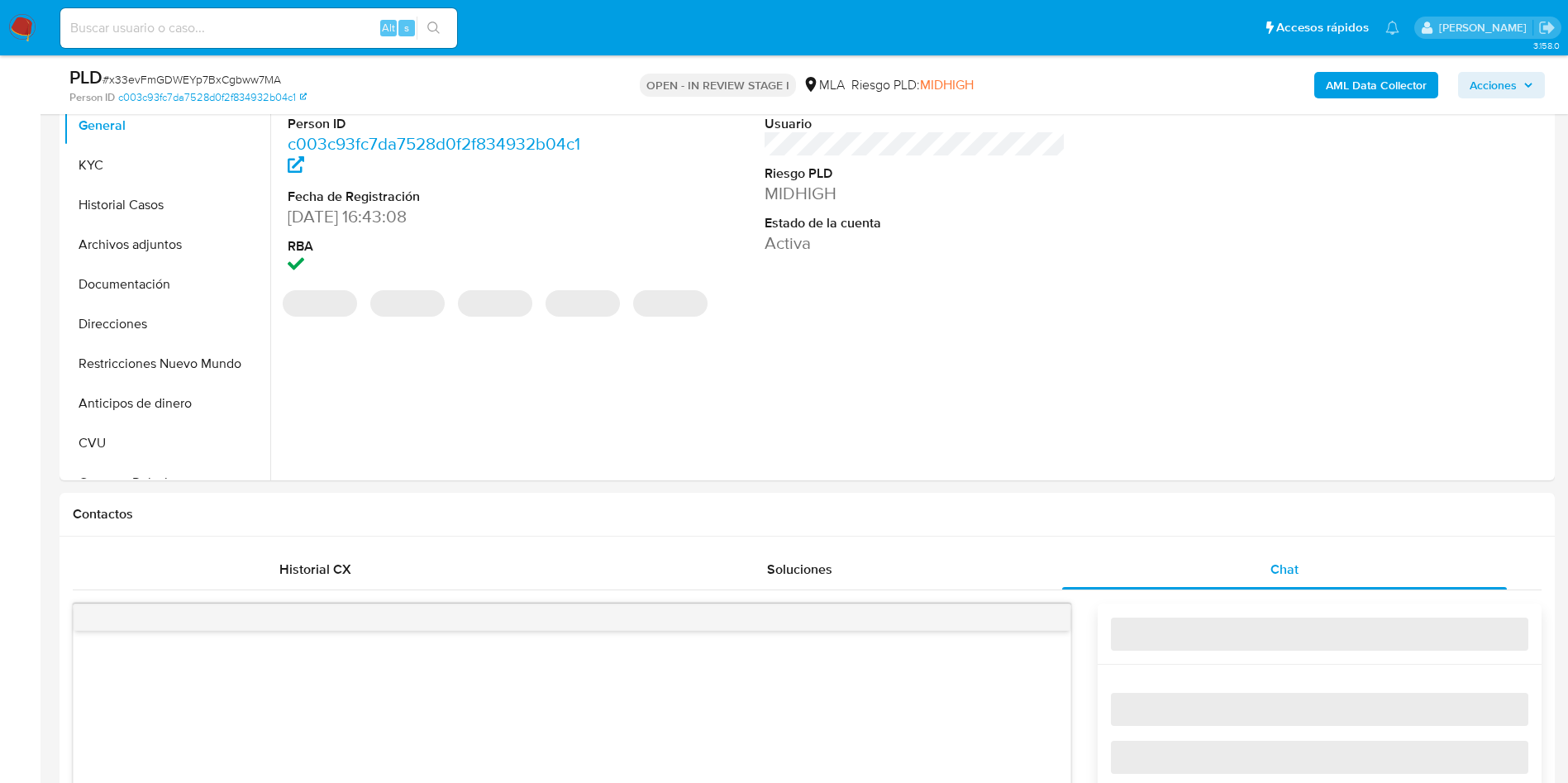
select select "10"
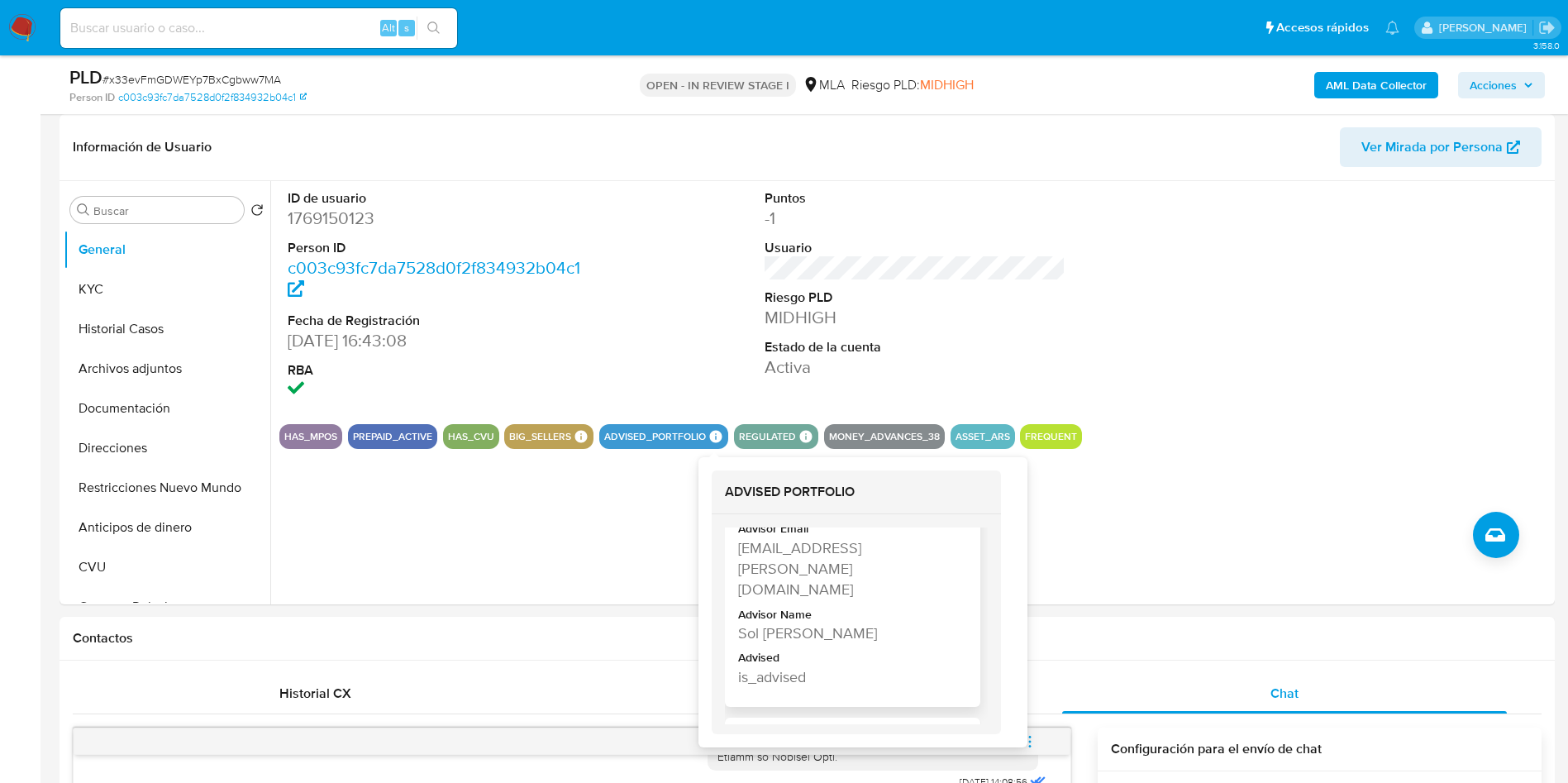
scroll to position [124, 0]
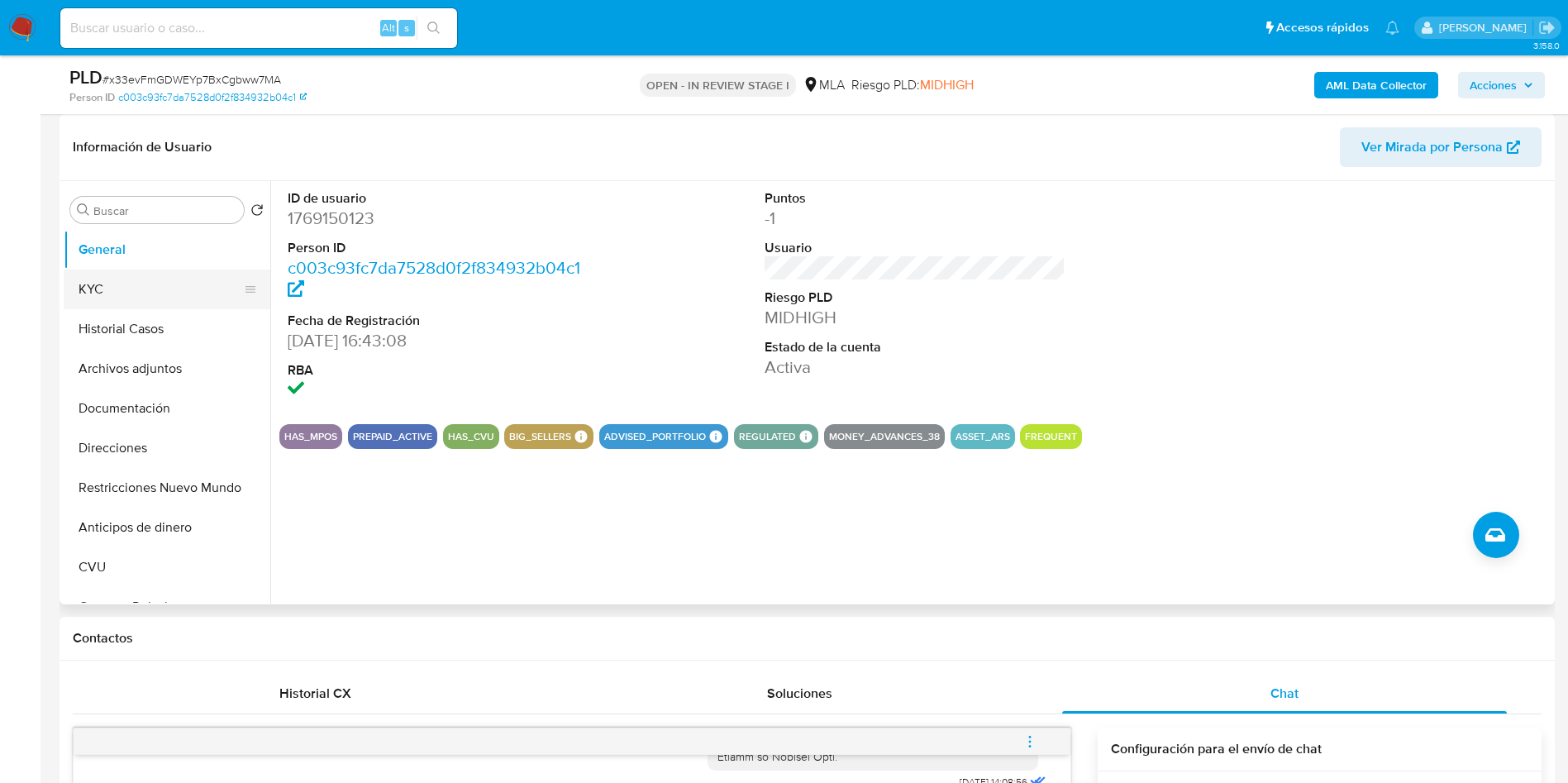
click at [114, 272] on button "KYC" at bounding box center [159, 290] width 193 height 40
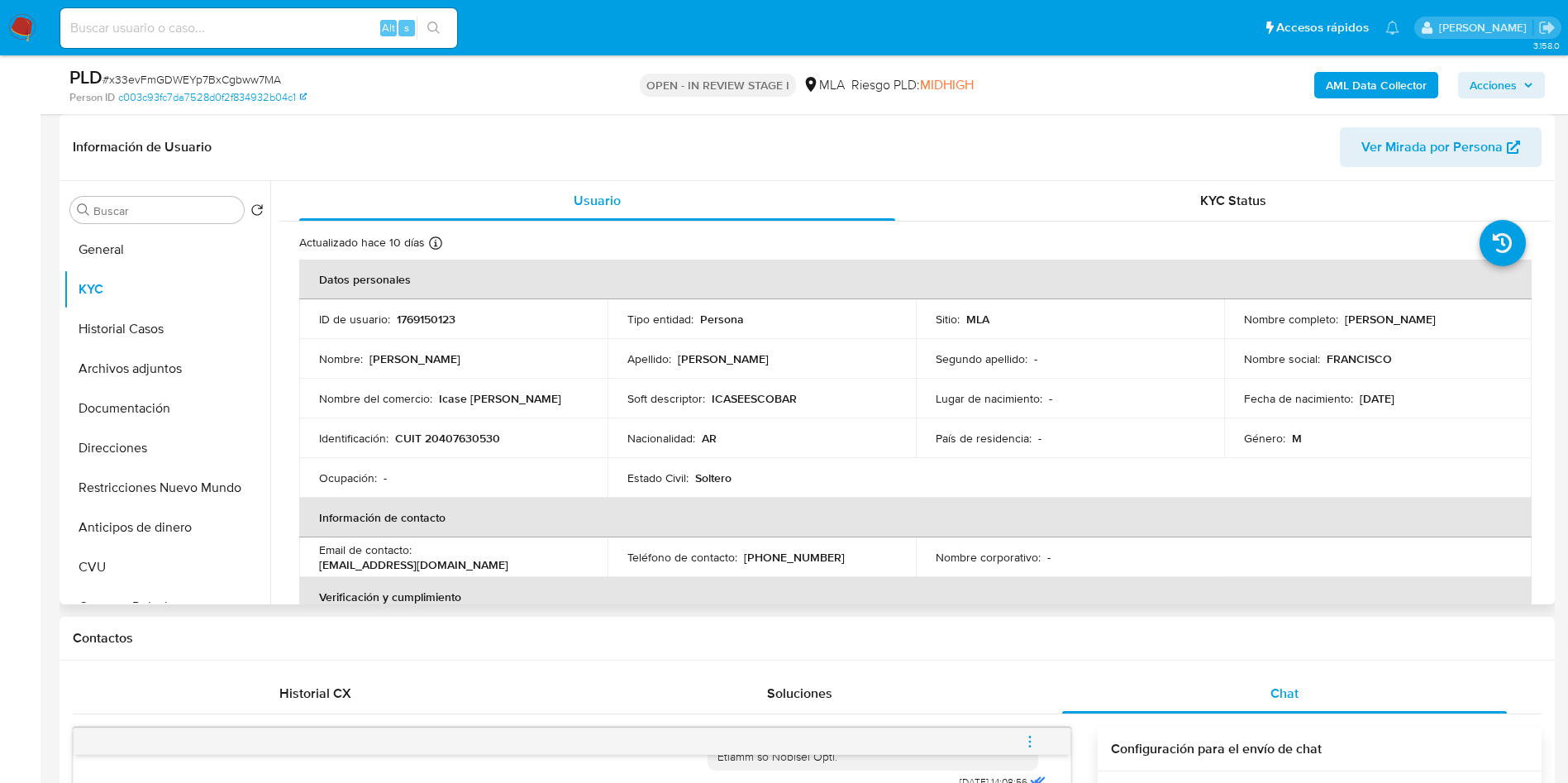
drag, startPoint x: 1342, startPoint y: 319, endPoint x: 1447, endPoint y: 311, distance: 105.3
click at [1447, 312] on div "Nombre completo : Francisco Gomez" at bounding box center [1378, 319] width 269 height 15
click at [411, 322] on p "1769150123" at bounding box center [427, 319] width 59 height 15
copy p "1769150123"
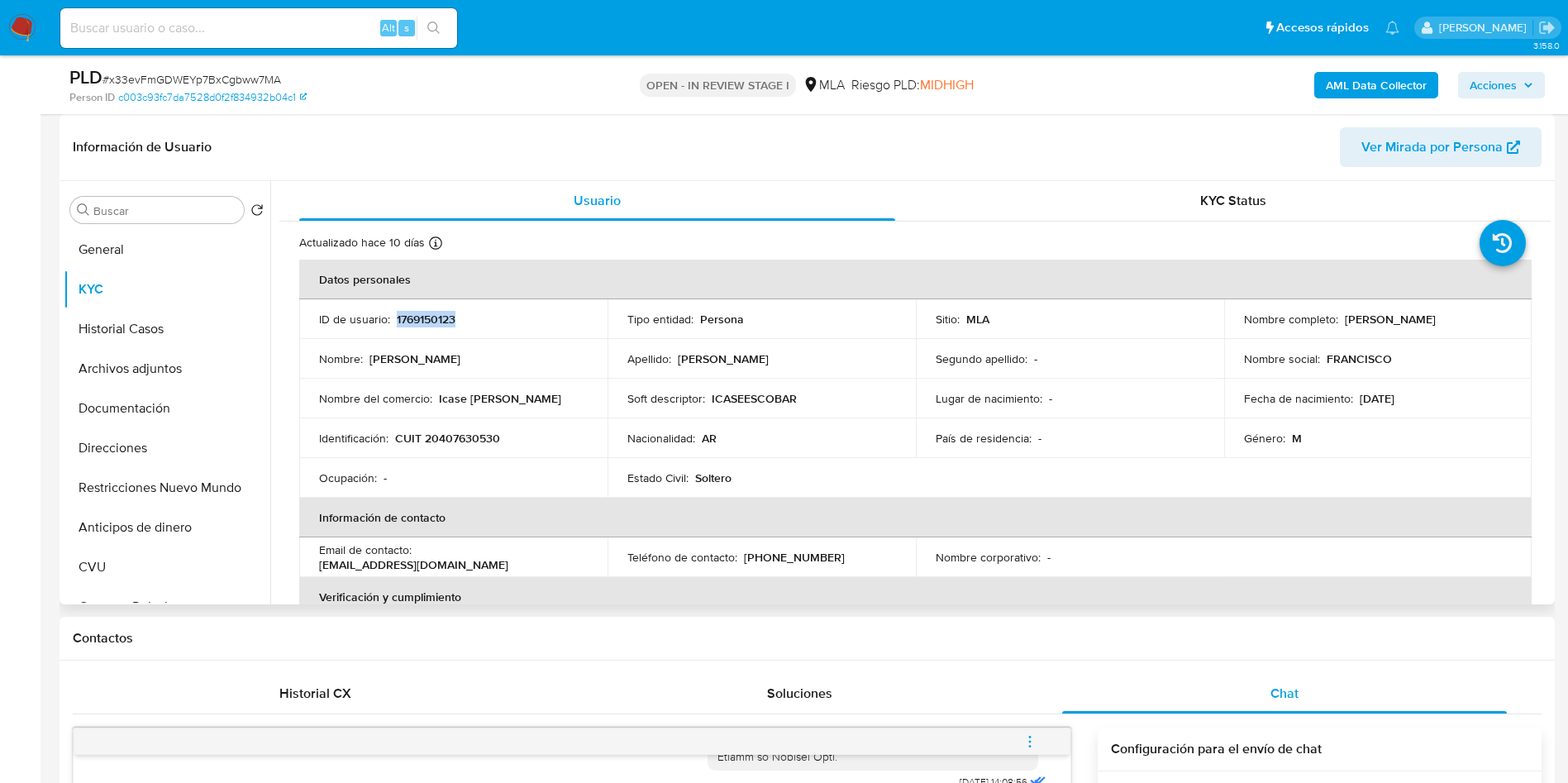
drag, startPoint x: 1339, startPoint y: 318, endPoint x: 1441, endPoint y: 318, distance: 102.0
click at [1441, 318] on div "Nombre completo : Francisco Gomez" at bounding box center [1378, 319] width 269 height 15
copy p "Francisco Gomez"
click at [133, 262] on button "General" at bounding box center [159, 249] width 193 height 40
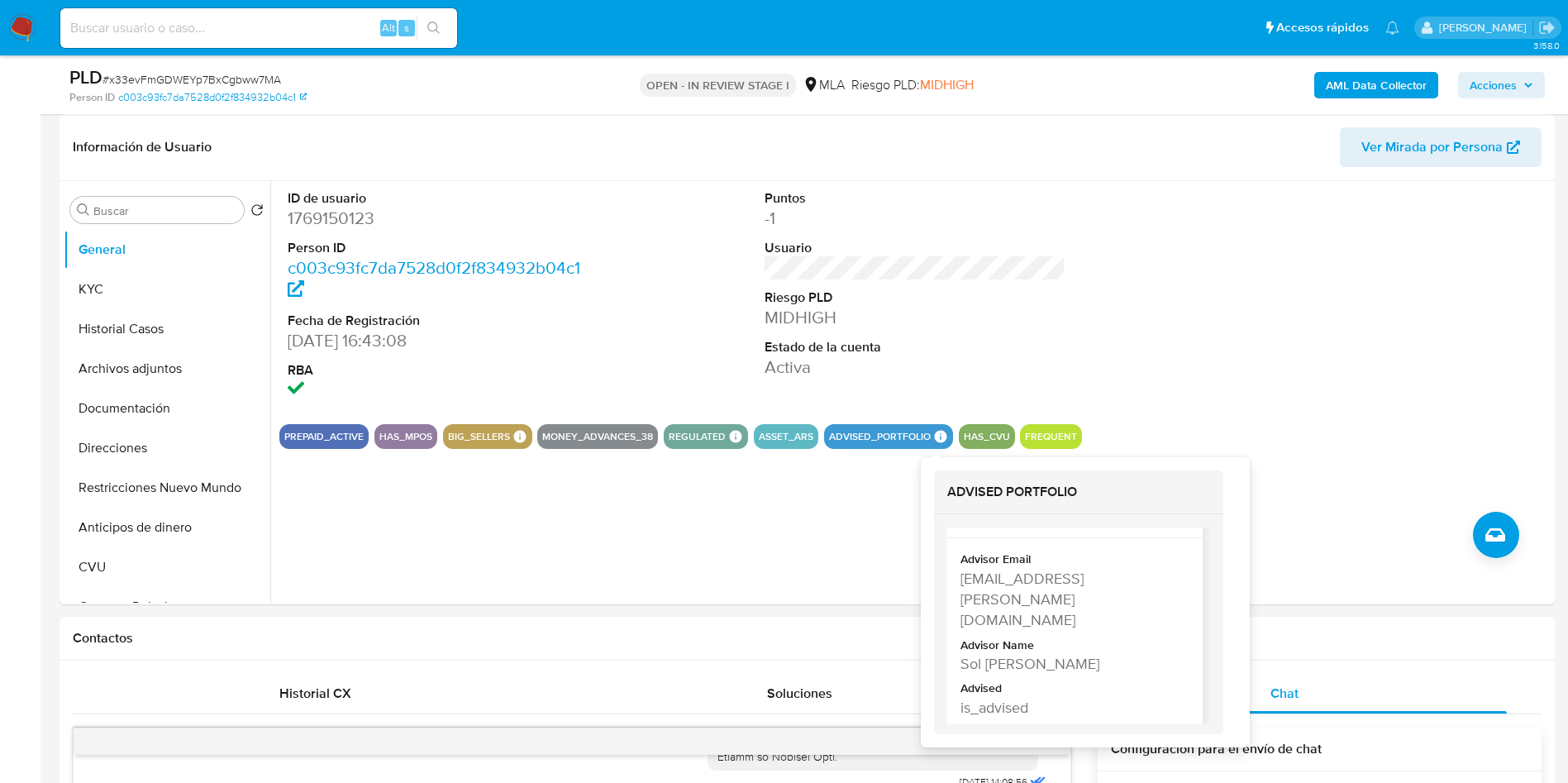
scroll to position [0, 0]
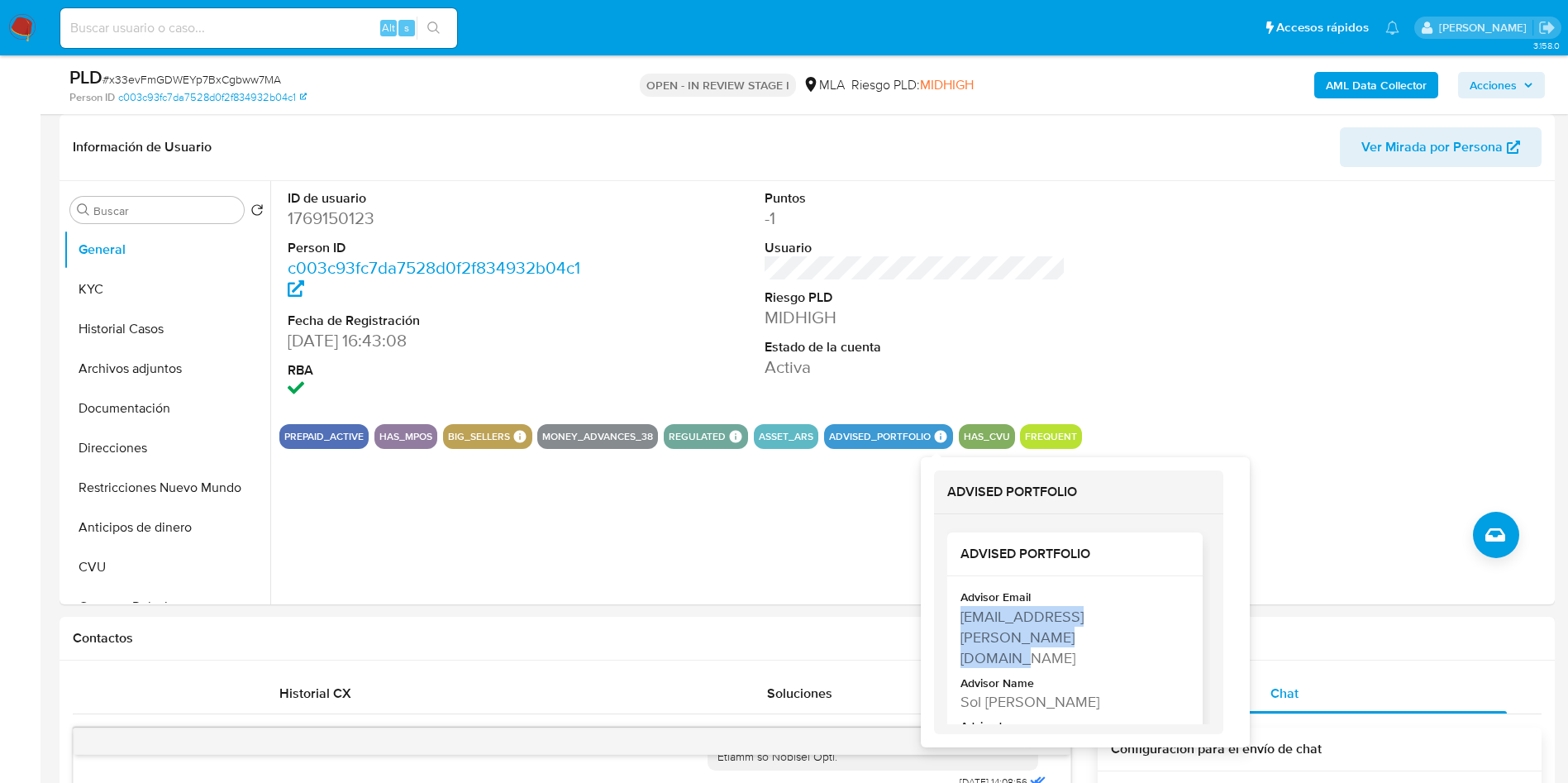
drag, startPoint x: 961, startPoint y: 618, endPoint x: 1021, endPoint y: 635, distance: 62.4
click at [1021, 635] on div "Advisor Email solmaria.lafontaine@mercadolibre.com Advisor Name Sol Maria Lafon…" at bounding box center [1075, 676] width 256 height 200
copy div "solmaria.lafontaine@mercadolibre.com"
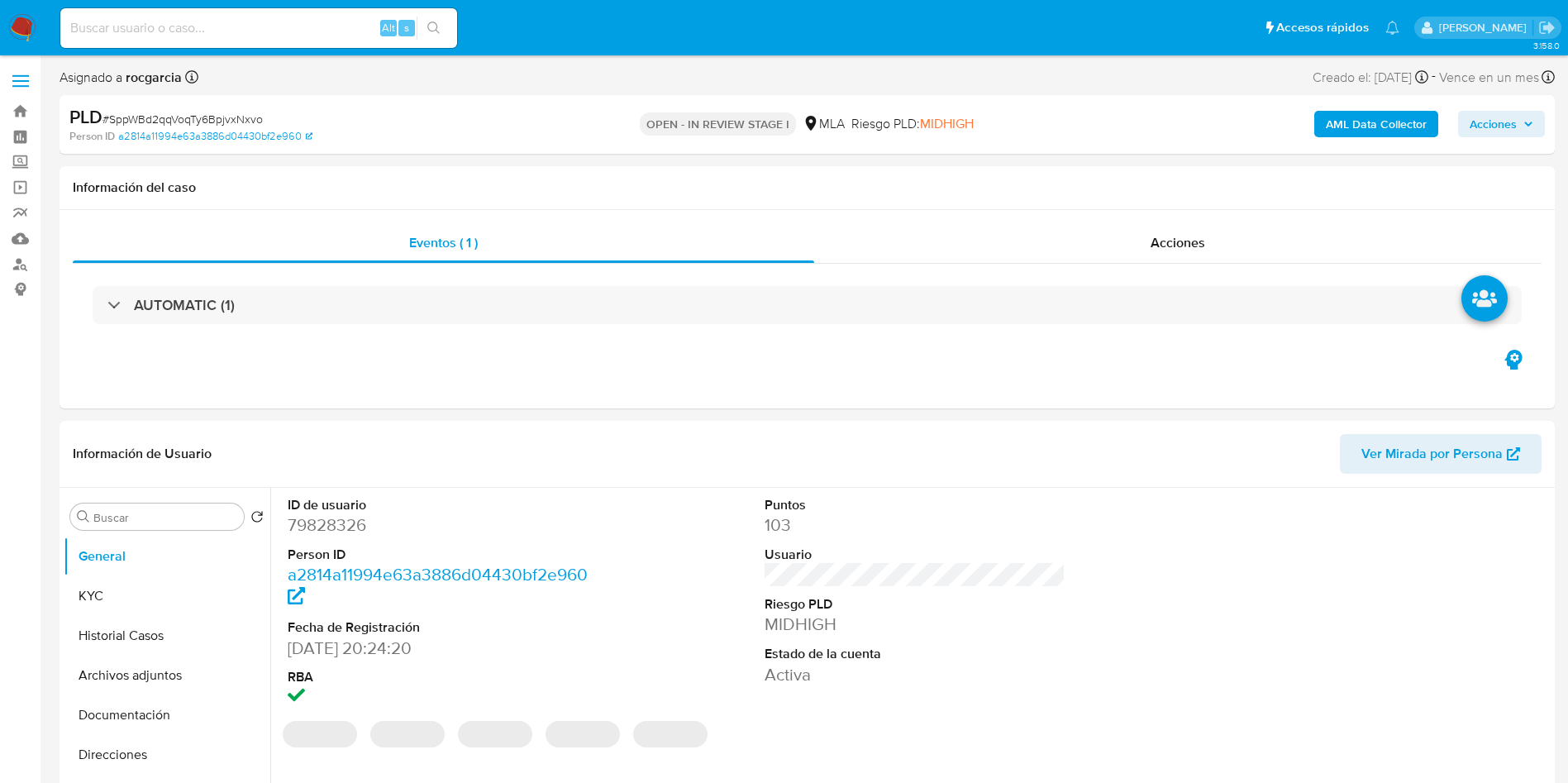
select select "10"
